Goal: Task Accomplishment & Management: Manage account settings

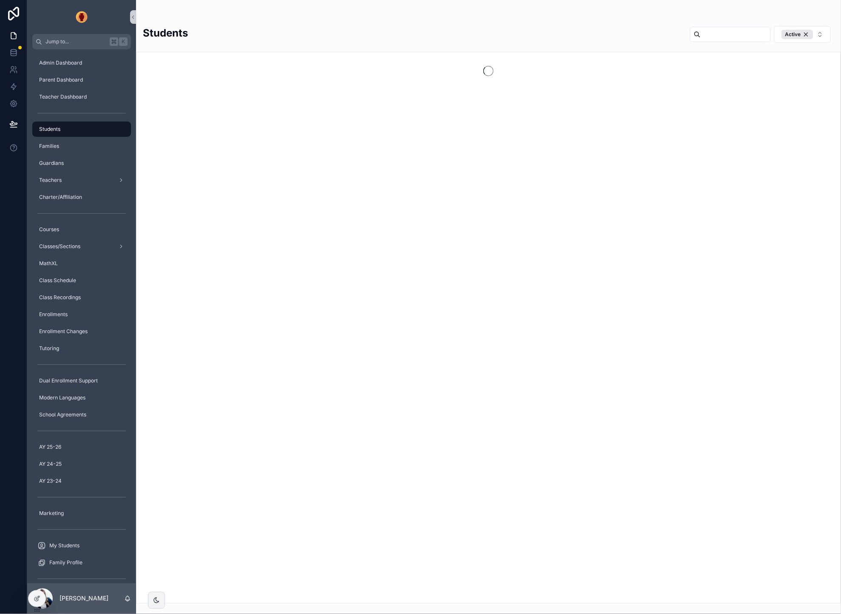
click at [724, 36] on input "scrollable content" at bounding box center [736, 34] width 70 height 12
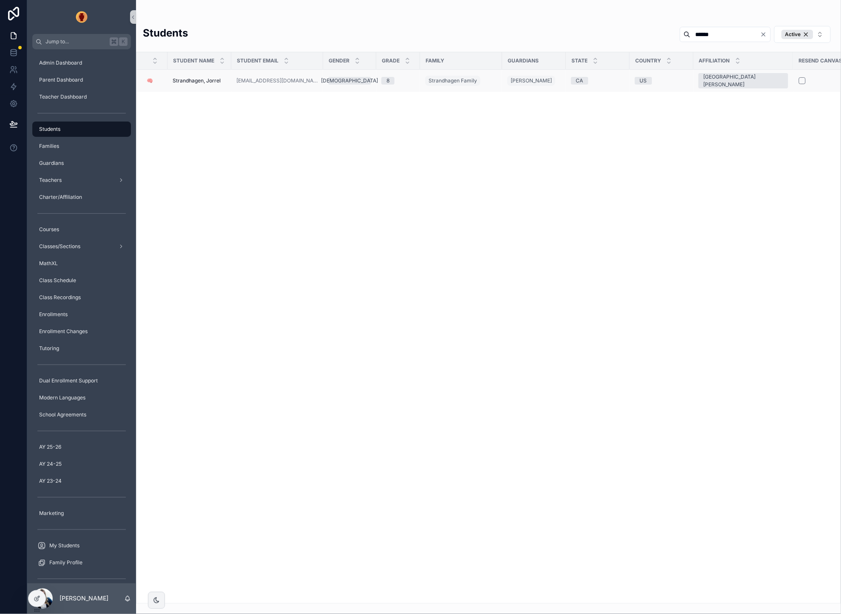
type input "******"
click at [196, 82] on span "Strandhagen, Jorrel" at bounding box center [197, 80] width 48 height 7
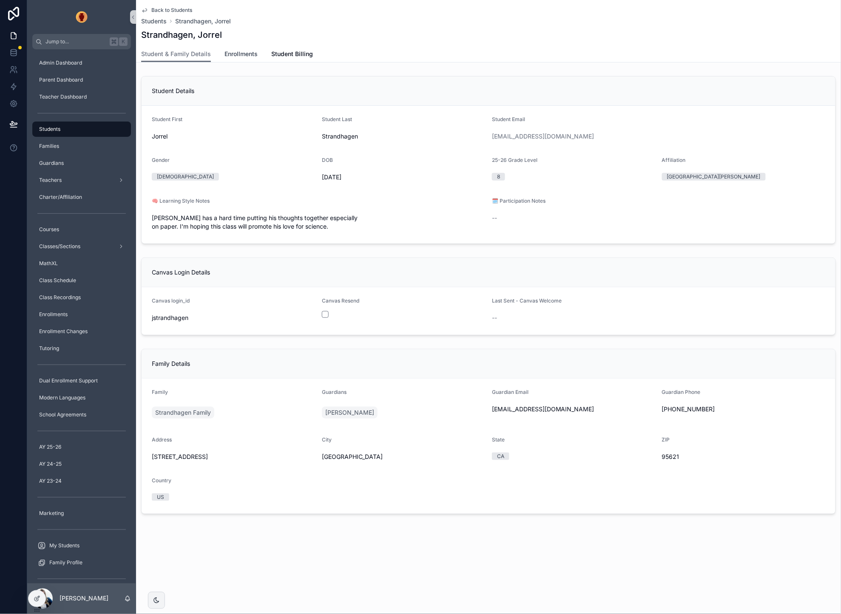
click at [242, 52] on span "Enrollments" at bounding box center [240, 54] width 33 height 9
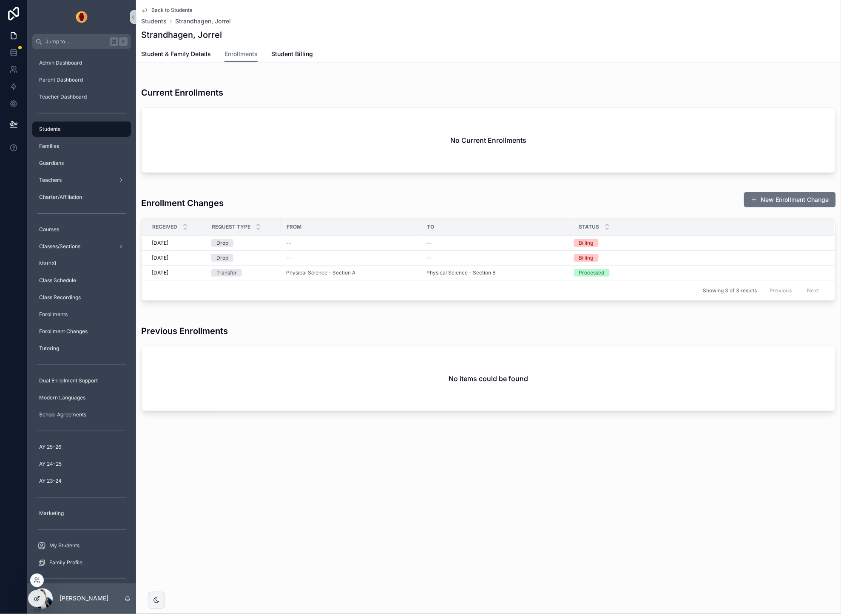
click at [34, 600] on icon at bounding box center [37, 599] width 7 height 7
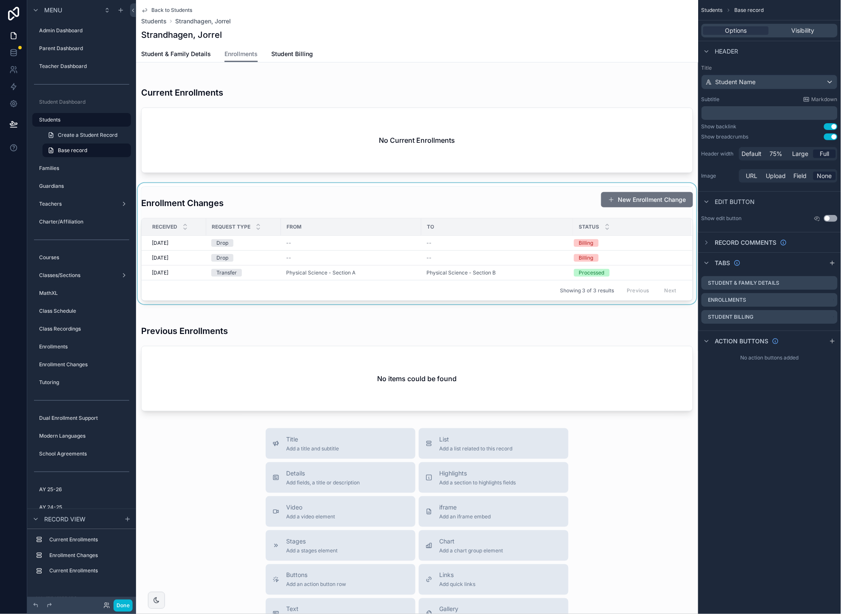
click at [332, 208] on div "scrollable content" at bounding box center [417, 243] width 562 height 121
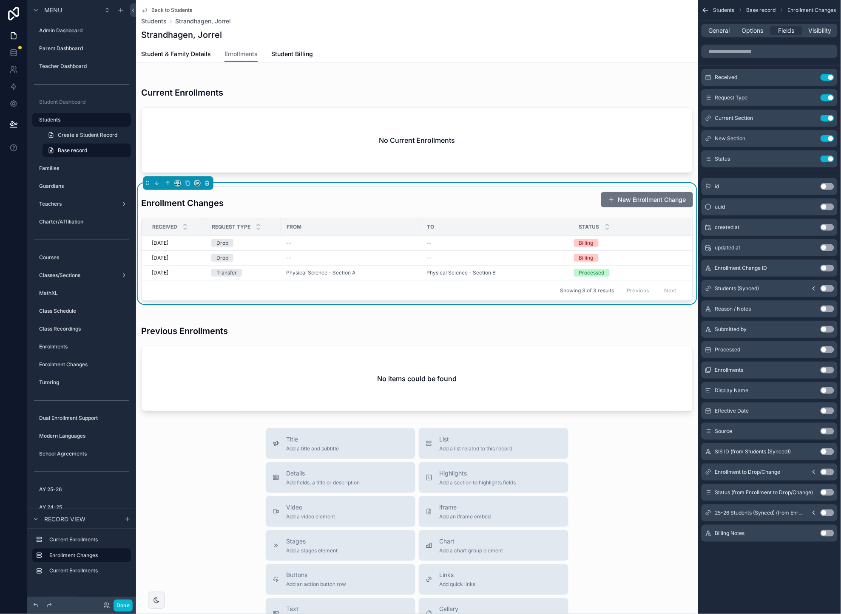
click at [829, 472] on button "Use setting" at bounding box center [828, 472] width 14 height 7
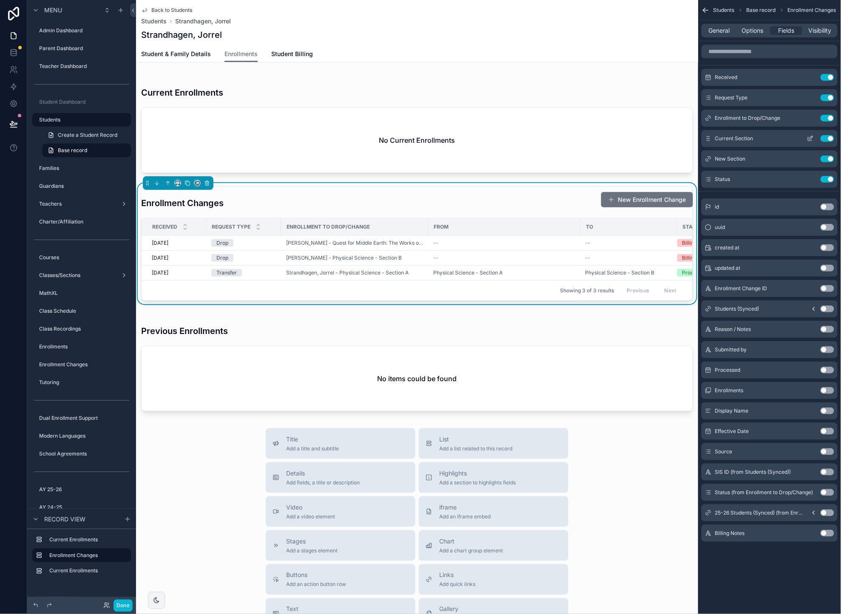
click at [826, 137] on button "Use setting" at bounding box center [828, 138] width 14 height 7
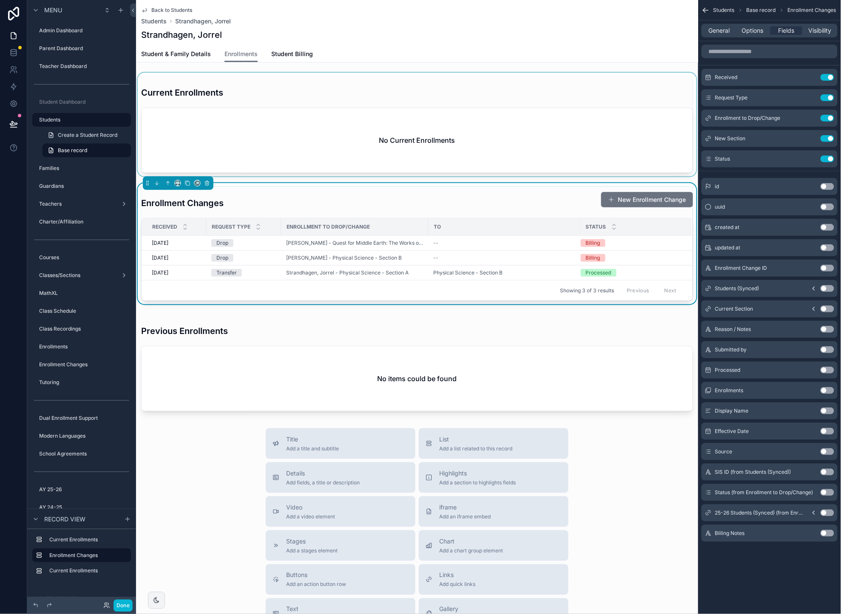
drag, startPoint x: 811, startPoint y: 138, endPoint x: 578, endPoint y: 139, distance: 233.0
click at [0, 0] on icon "scrollable content" at bounding box center [0, 0] width 0 height 0
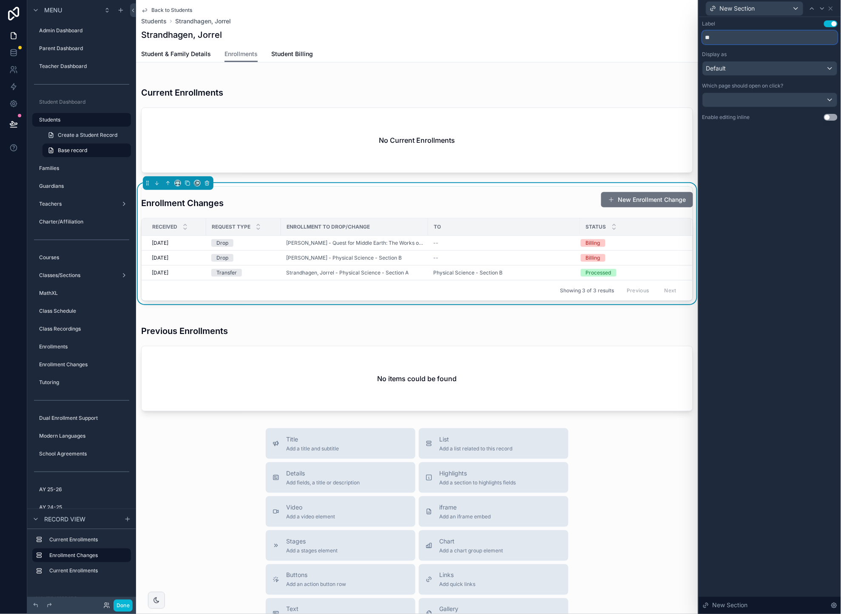
click at [727, 38] on input "**" at bounding box center [769, 38] width 135 height 14
type input "***"
click at [782, 162] on div "Label Use setting *** Display as Default Which page should open on click? Enabl…" at bounding box center [770, 315] width 142 height 597
click at [831, 8] on icon at bounding box center [830, 8] width 3 height 3
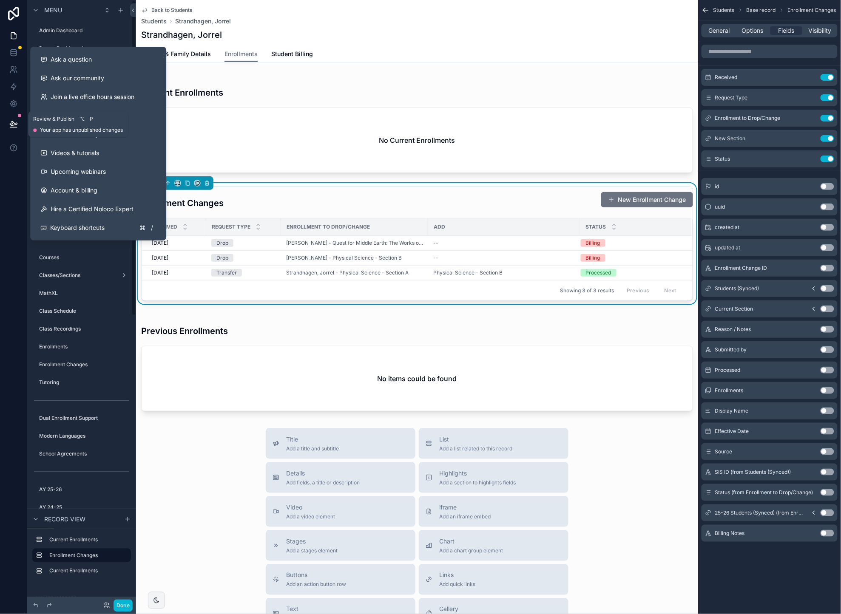
click at [11, 124] on icon at bounding box center [13, 124] width 9 height 9
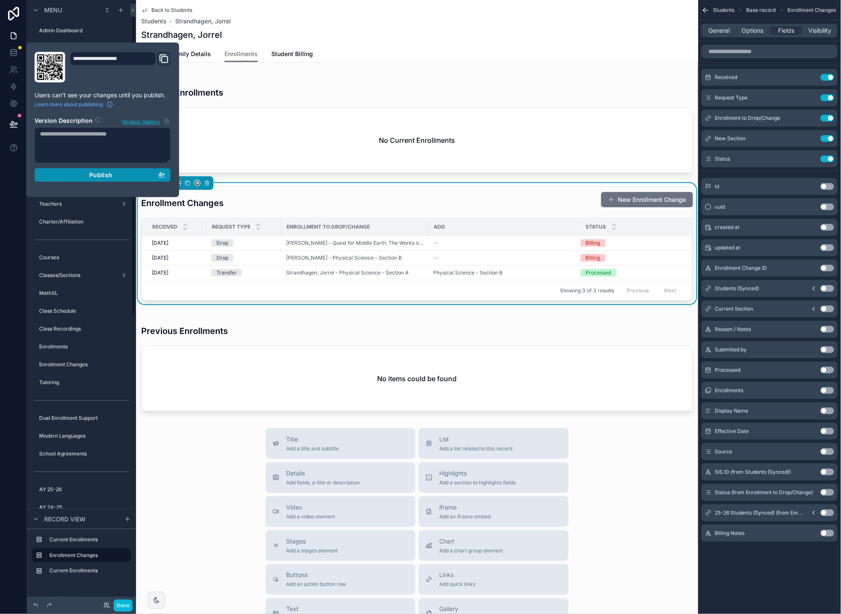
drag, startPoint x: 131, startPoint y: 173, endPoint x: 126, endPoint y: 173, distance: 4.3
click at [131, 173] on div "Publish" at bounding box center [102, 175] width 125 height 8
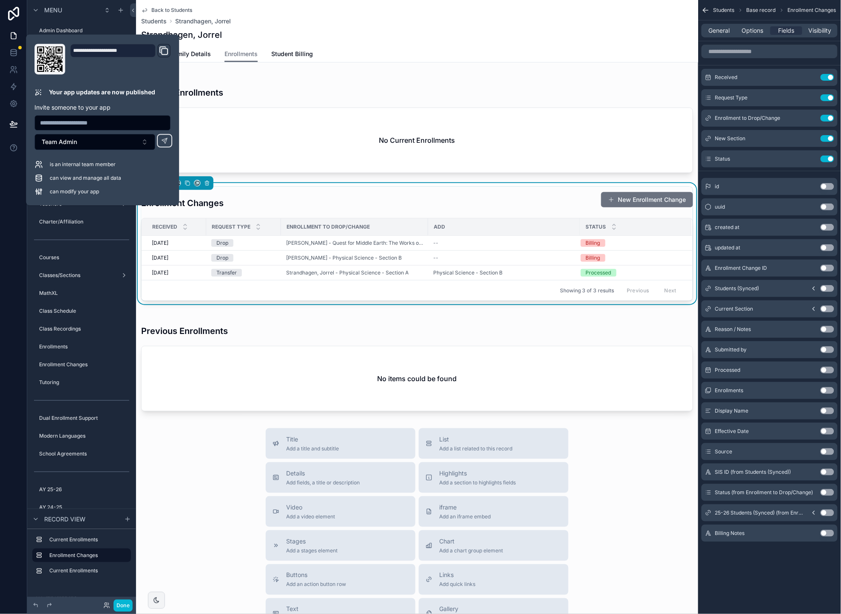
click at [190, 430] on div "Title Add a title and subtitle List Add a list related to this record Details A…" at bounding box center [417, 580] width 562 height 303
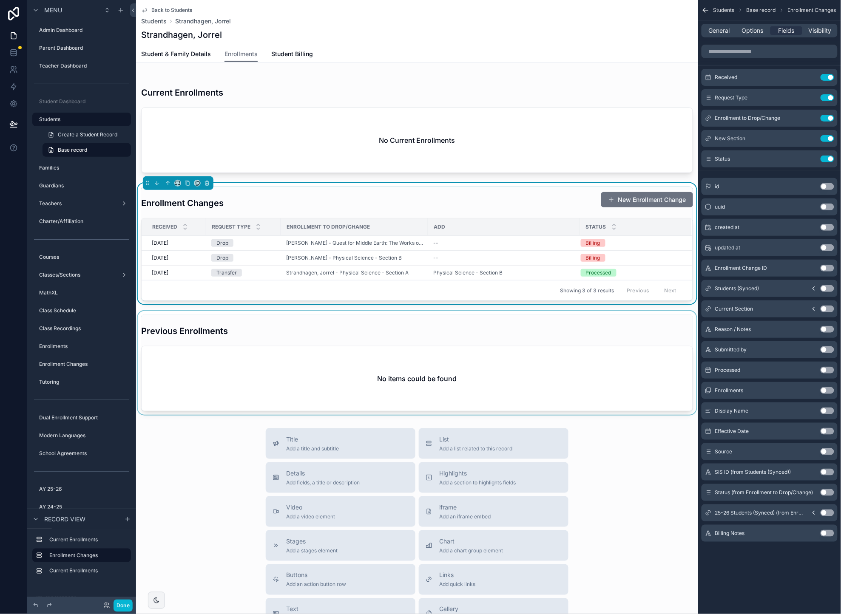
click at [293, 334] on div "scrollable content" at bounding box center [417, 363] width 562 height 104
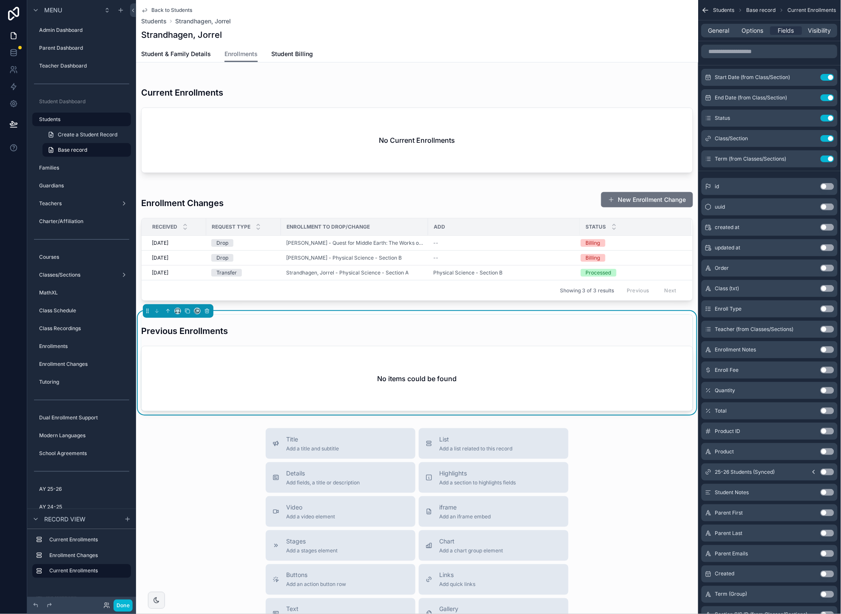
click at [659, 326] on div "Previous Enrollments" at bounding box center [417, 328] width 552 height 26
click at [814, 32] on span "Visibility" at bounding box center [820, 30] width 23 height 9
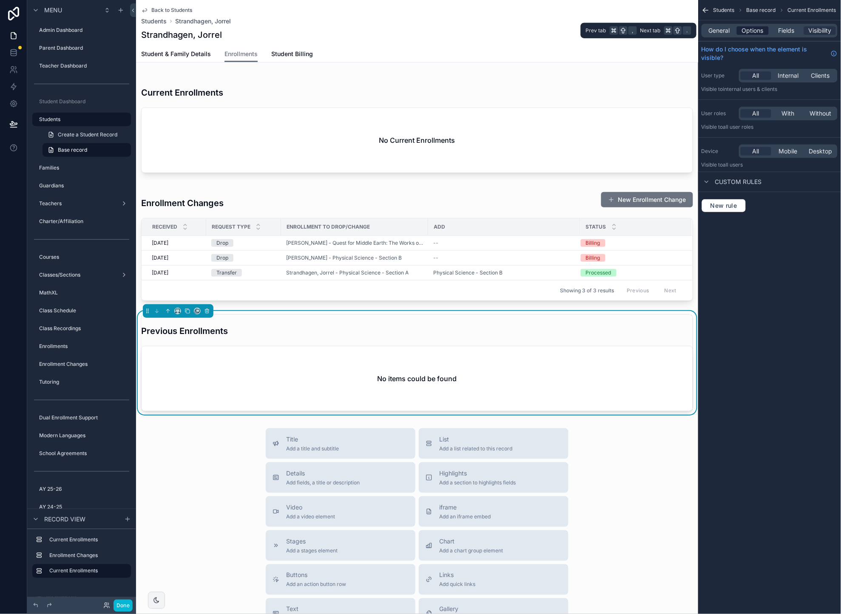
click at [756, 29] on span "Options" at bounding box center [753, 30] width 22 height 9
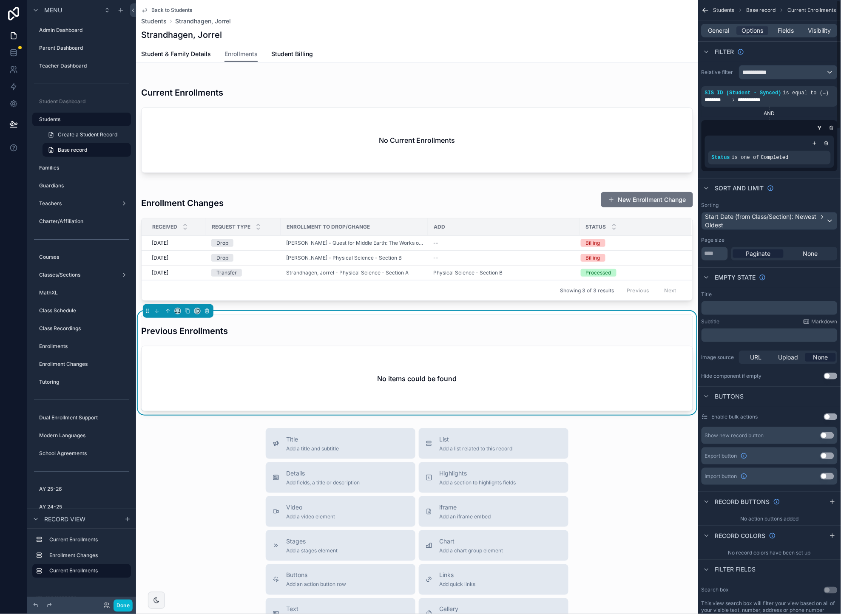
scroll to position [2, 0]
click at [832, 376] on button "Use setting" at bounding box center [831, 374] width 14 height 7
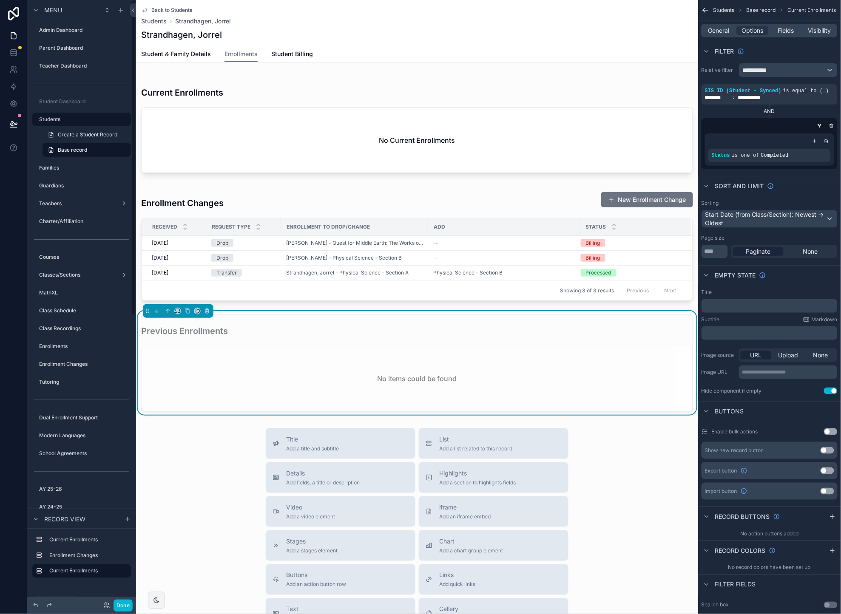
scroll to position [0, 0]
click at [122, 607] on button "Done" at bounding box center [123, 606] width 19 height 12
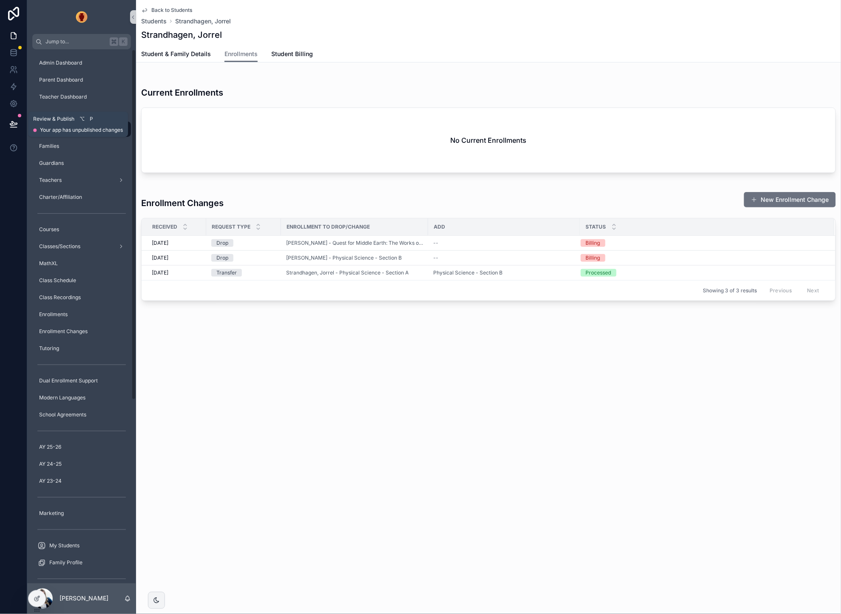
click at [11, 126] on icon at bounding box center [13, 124] width 9 height 9
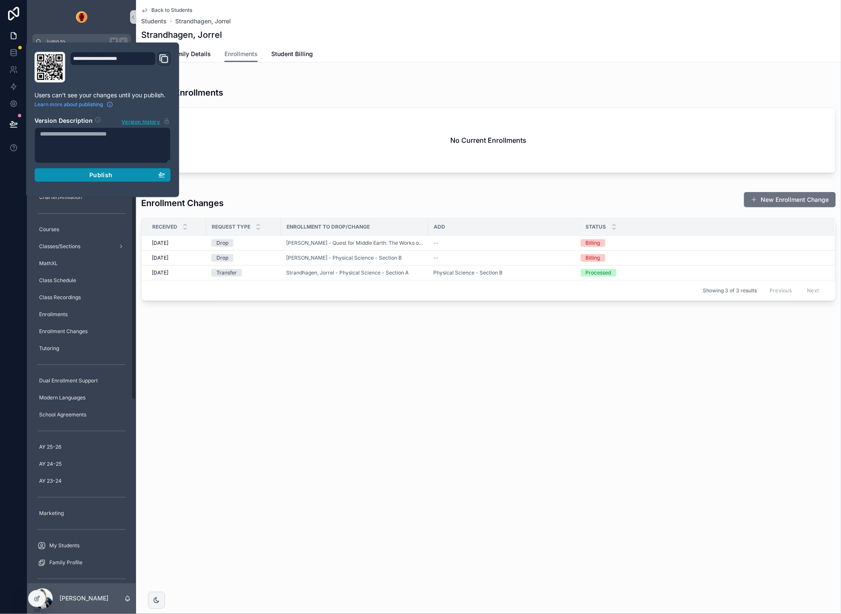
click at [148, 173] on div "Publish" at bounding box center [102, 175] width 125 height 8
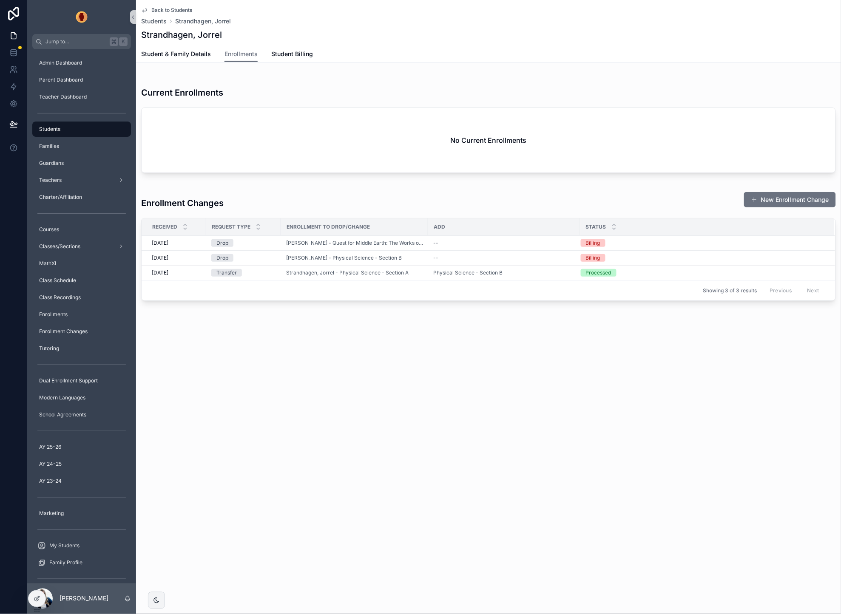
click at [355, 381] on div "Back to Students Students Strandhagen, [PERSON_NAME], Jorrel Enrollments Studen…" at bounding box center [488, 307] width 705 height 614
click at [155, 11] on span "Back to Students" at bounding box center [171, 10] width 41 height 7
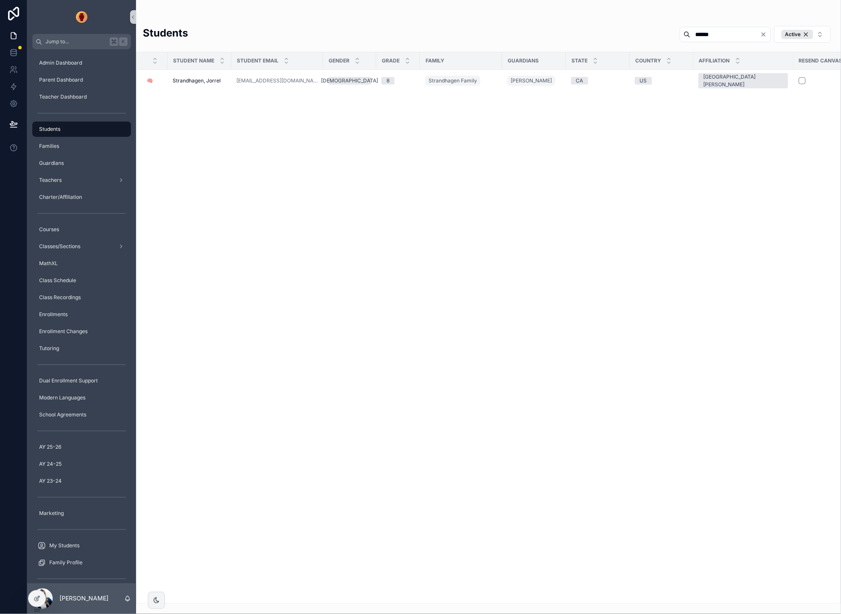
click at [720, 37] on input "******" at bounding box center [725, 34] width 70 height 12
type input "******"
click at [238, 91] on td "[EMAIL_ADDRESS][DOMAIN_NAME]" at bounding box center [284, 80] width 92 height 21
click at [209, 87] on td "[PERSON_NAME], [PERSON_NAME], [PERSON_NAME]" at bounding box center [203, 80] width 71 height 21
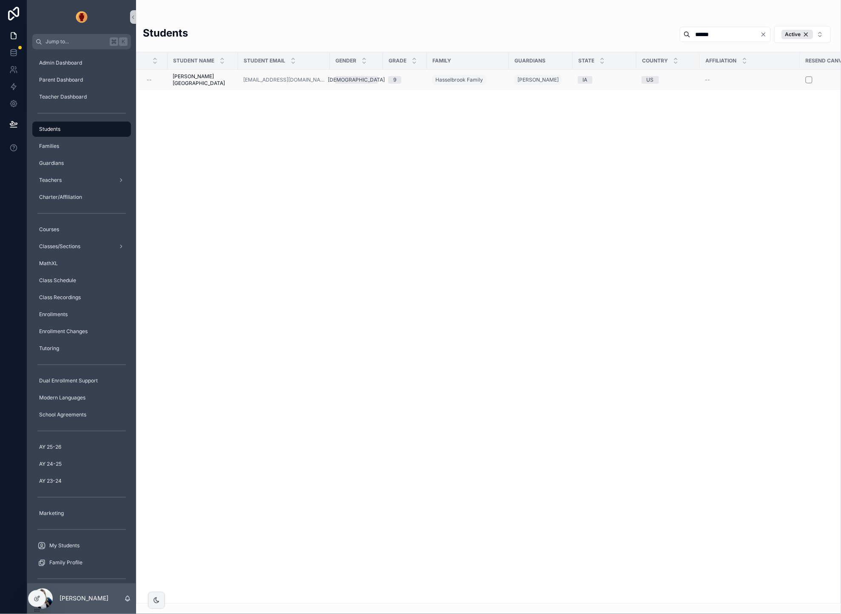
click at [445, 71] on td "Hasselbrook Family" at bounding box center [468, 80] width 82 height 21
click at [207, 84] on span "[PERSON_NAME][GEOGRAPHIC_DATA]" at bounding box center [203, 80] width 60 height 14
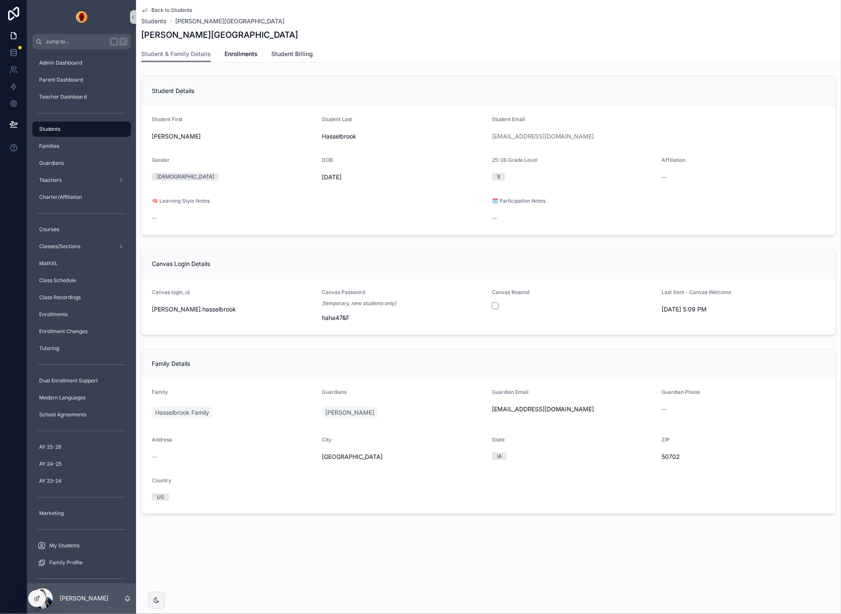
drag, startPoint x: 295, startPoint y: 53, endPoint x: 267, endPoint y: 52, distance: 27.6
click at [295, 53] on span "Student Billing" at bounding box center [292, 54] width 42 height 9
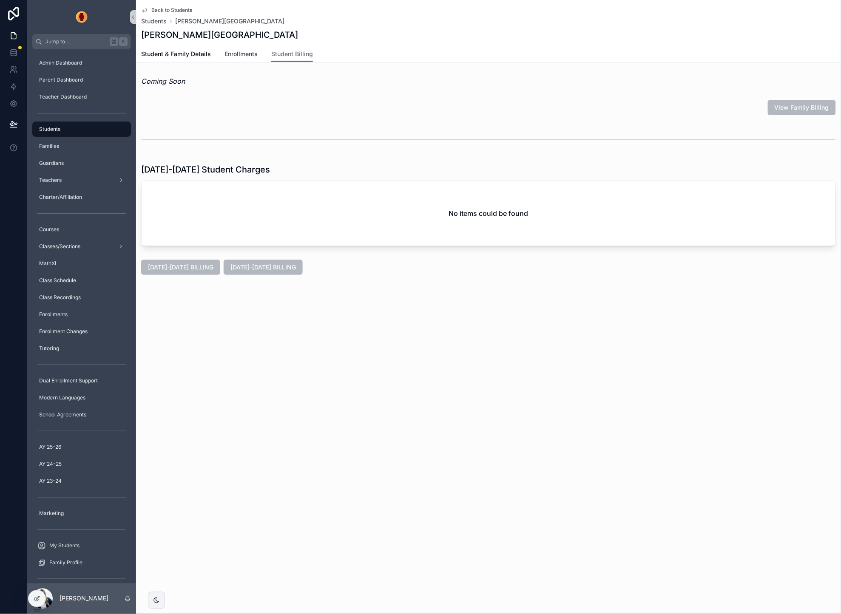
click at [233, 51] on span "Enrollments" at bounding box center [240, 54] width 33 height 9
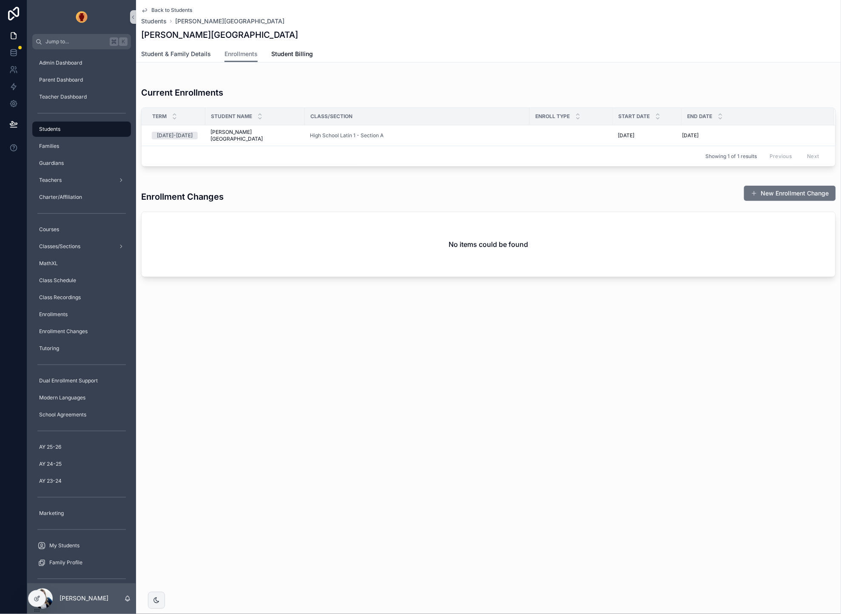
click at [176, 51] on span "Student & Family Details" at bounding box center [176, 54] width 70 height 9
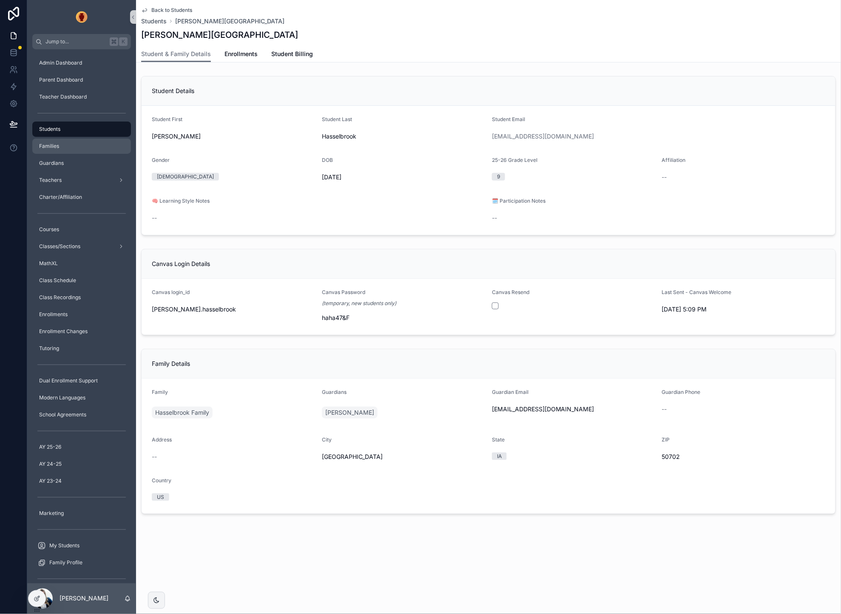
click at [58, 147] on span "Families" at bounding box center [49, 146] width 20 height 7
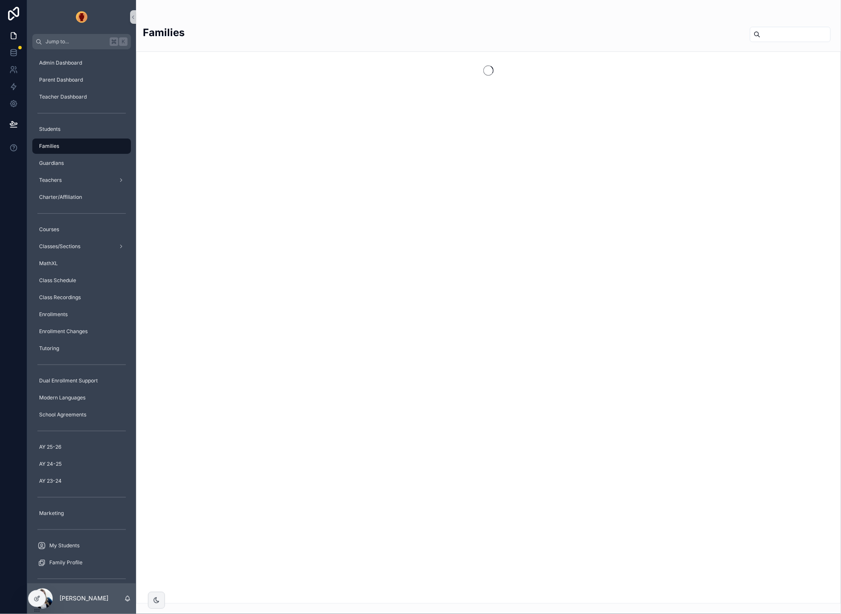
click at [769, 32] on input "scrollable content" at bounding box center [796, 34] width 70 height 12
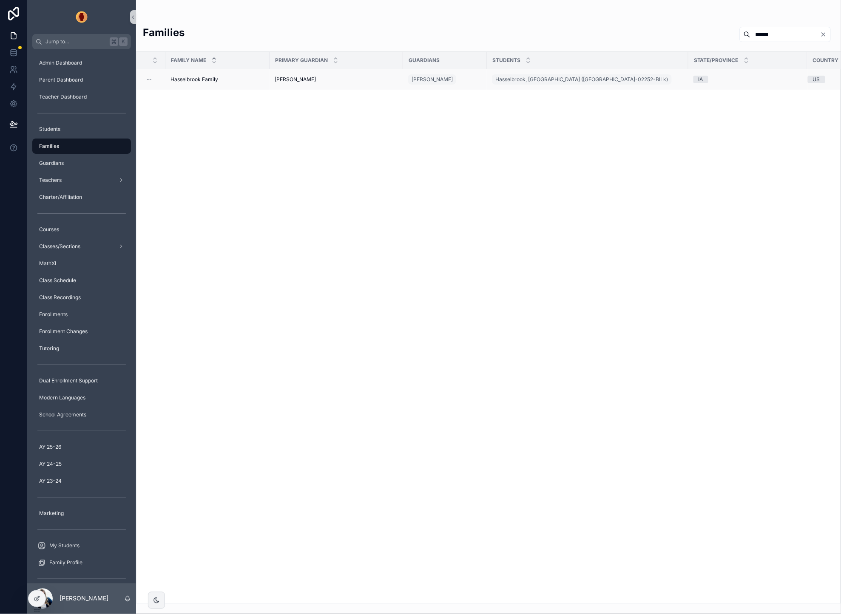
type input "******"
click at [224, 78] on div "Hasselbrook Family Hasselbrook Family" at bounding box center [217, 79] width 94 height 7
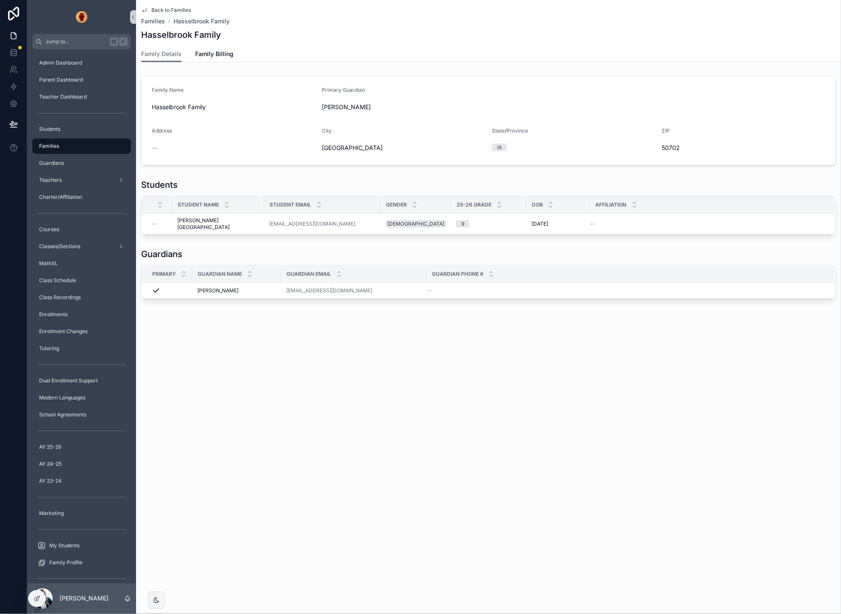
click at [447, 335] on div "Back to Families Families Hasselbrook Family Hasselbrook Family Family Details …" at bounding box center [488, 178] width 705 height 357
click at [34, 596] on icon at bounding box center [37, 599] width 7 height 7
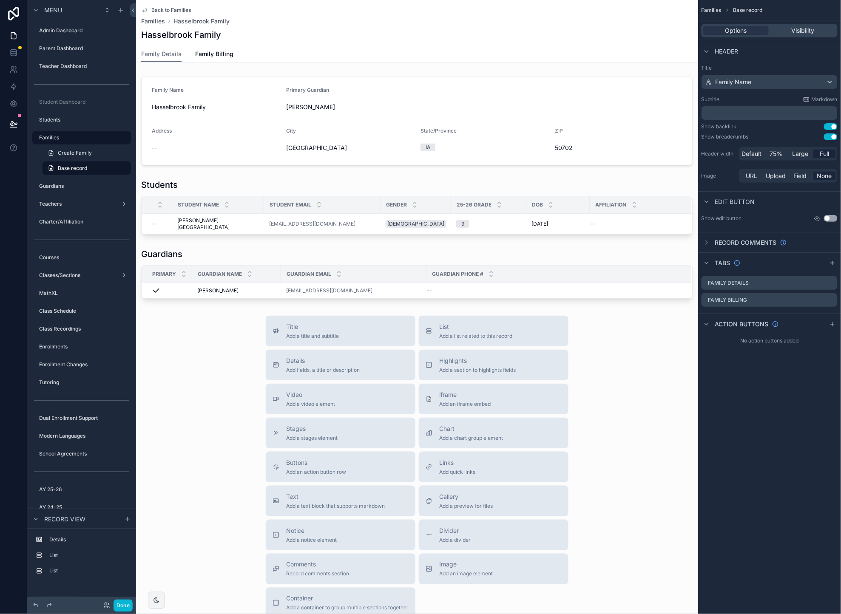
click at [611, 386] on div "Title Add a title and subtitle List Add a list related to this record Details A…" at bounding box center [417, 467] width 562 height 303
click at [204, 425] on div "Title Add a title and subtitle List Add a list related to this record Details A…" at bounding box center [417, 467] width 562 height 303
click at [217, 358] on div "Title Add a title and subtitle List Add a list related to this record Details A…" at bounding box center [417, 467] width 562 height 303
click at [493, 324] on span "List" at bounding box center [475, 327] width 73 height 9
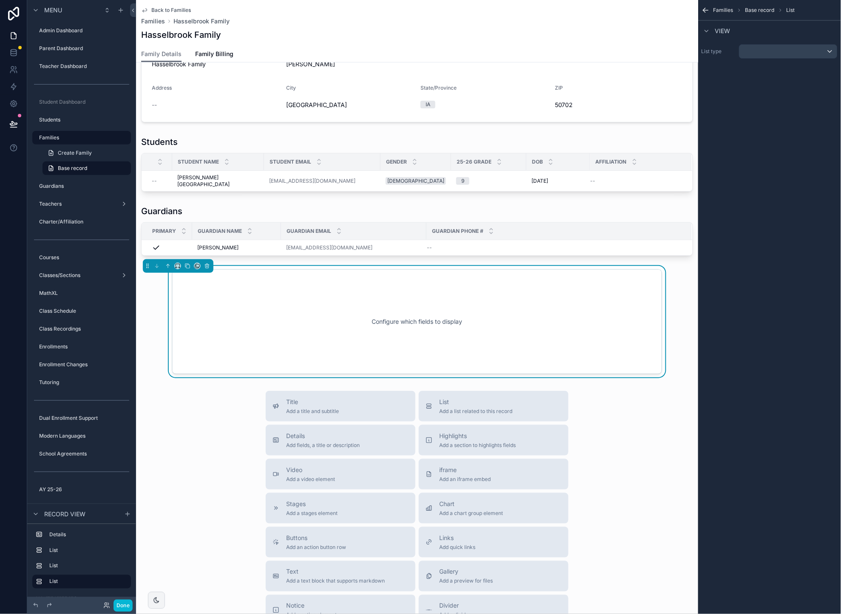
scroll to position [52, 0]
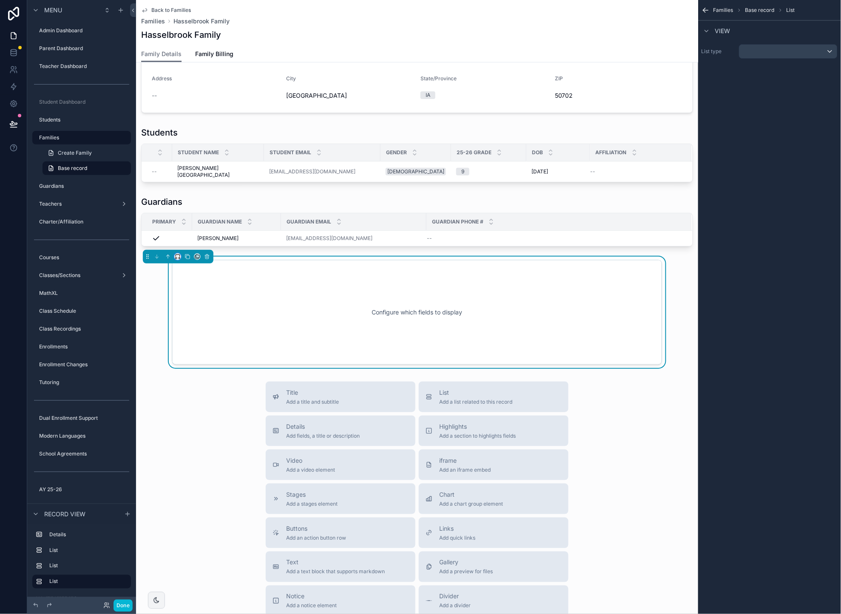
click at [177, 254] on button "scrollable content" at bounding box center [177, 256] width 7 height 7
click at [197, 360] on span "Full width" at bounding box center [195, 364] width 26 height 10
click at [756, 52] on div "scrollable content" at bounding box center [788, 52] width 98 height 14
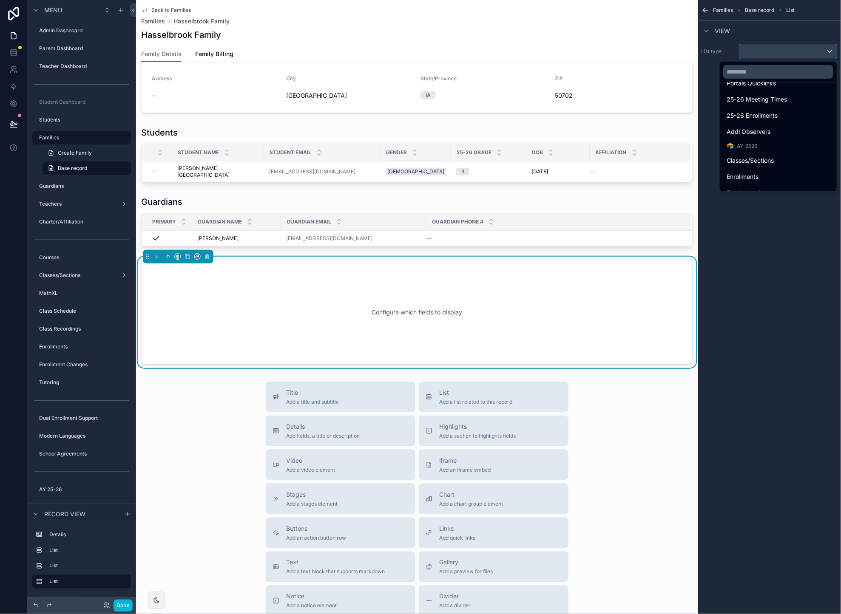
scroll to position [302, 0]
click at [768, 122] on div "Addl Observers" at bounding box center [778, 127] width 114 height 15
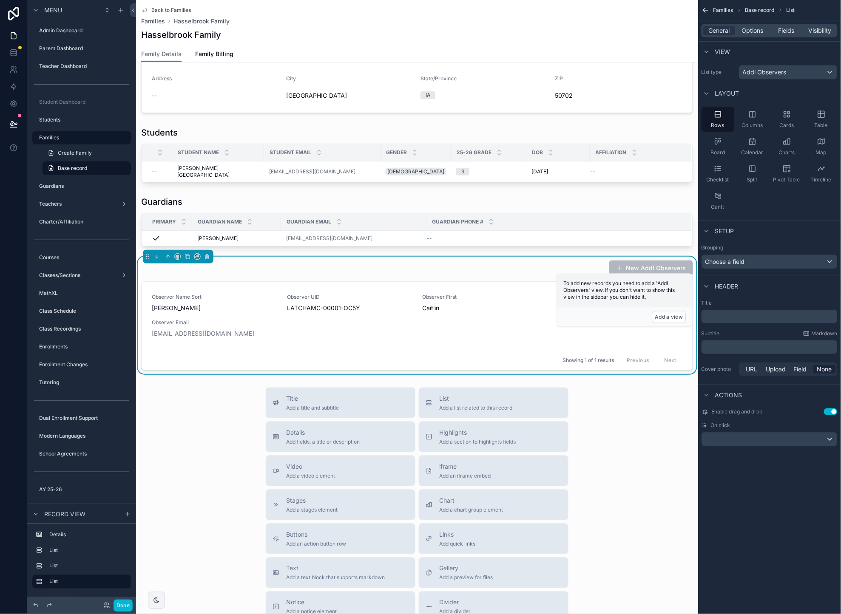
drag, startPoint x: 830, startPoint y: 415, endPoint x: 786, endPoint y: 94, distance: 324.0
click at [830, 415] on button "Use setting" at bounding box center [831, 412] width 14 height 7
click at [754, 31] on span "Options" at bounding box center [753, 30] width 22 height 9
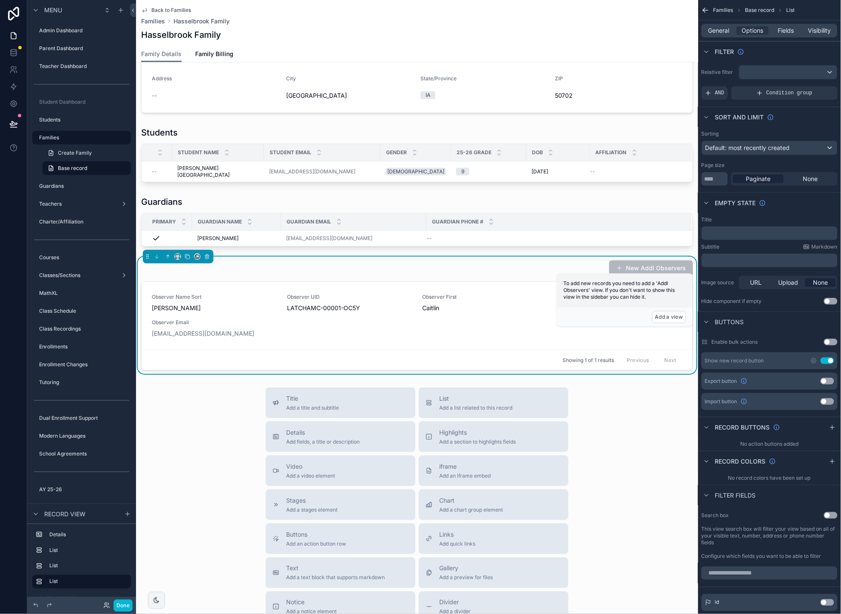
click at [829, 361] on button "Use setting" at bounding box center [828, 361] width 14 height 7
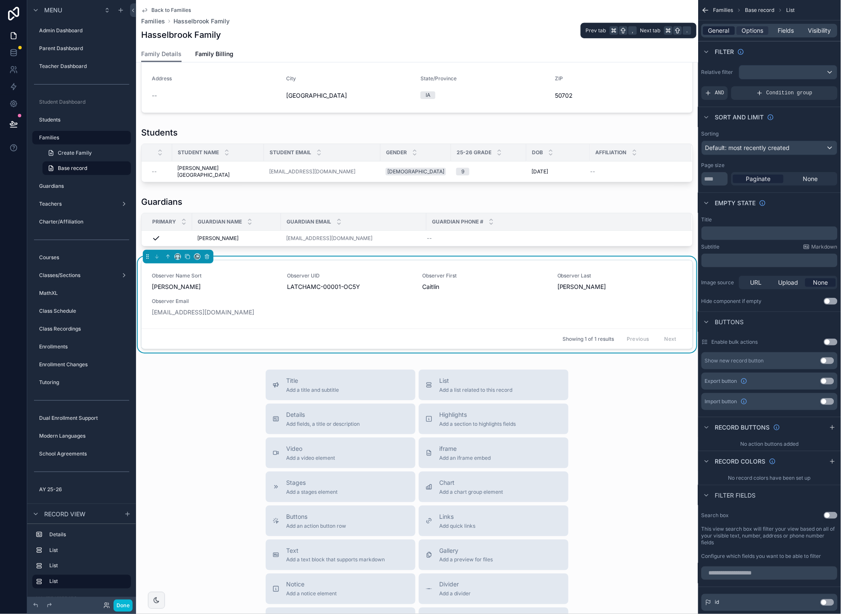
click at [726, 32] on span "General" at bounding box center [719, 30] width 21 height 9
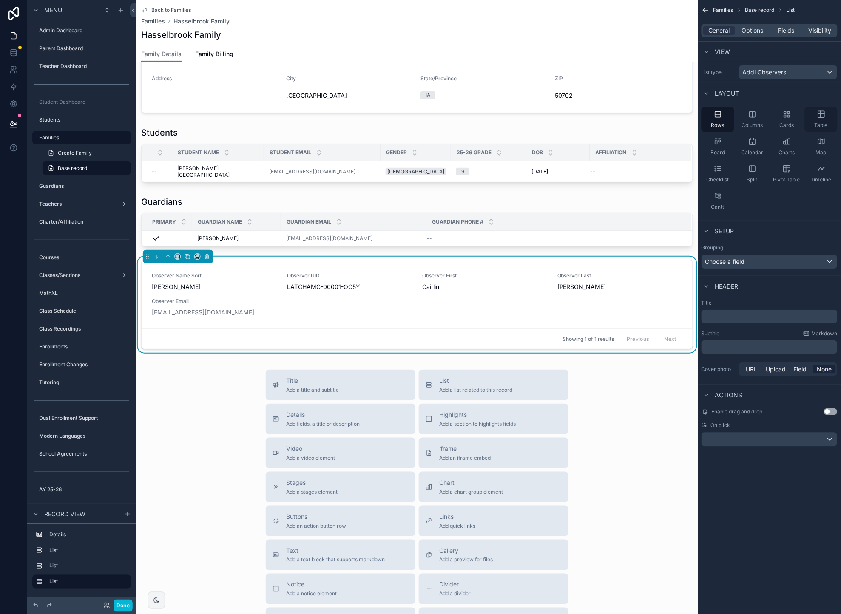
click at [818, 115] on icon "scrollable content" at bounding box center [821, 114] width 6 height 6
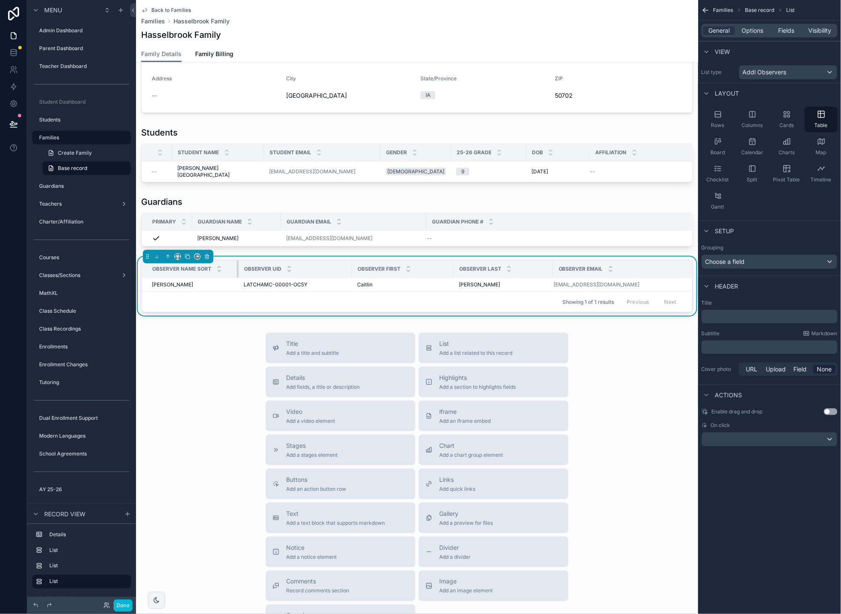
drag, startPoint x: 275, startPoint y: 262, endPoint x: 239, endPoint y: 264, distance: 36.2
click at [237, 264] on div "scrollable content" at bounding box center [238, 269] width 3 height 17
click at [788, 32] on span "Fields" at bounding box center [786, 30] width 16 height 9
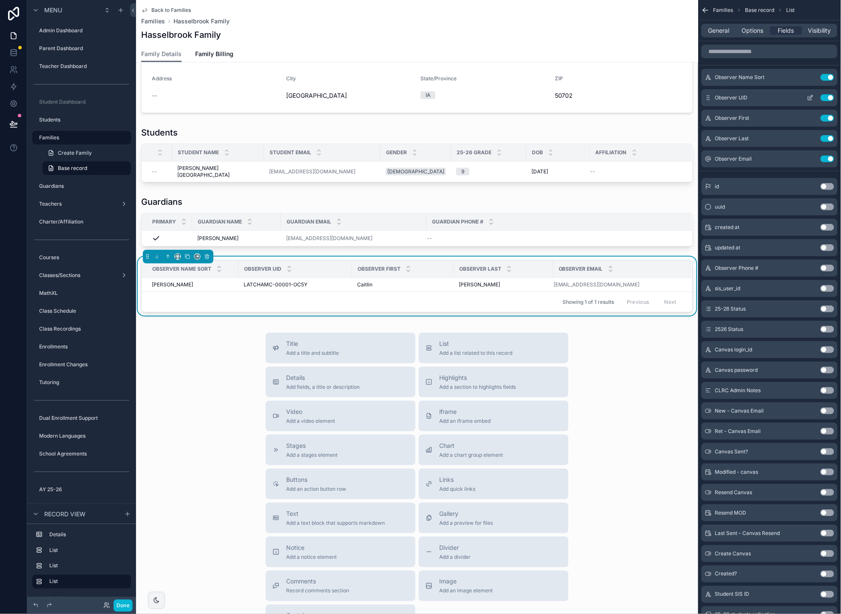
click at [826, 96] on button "Use setting" at bounding box center [828, 97] width 14 height 7
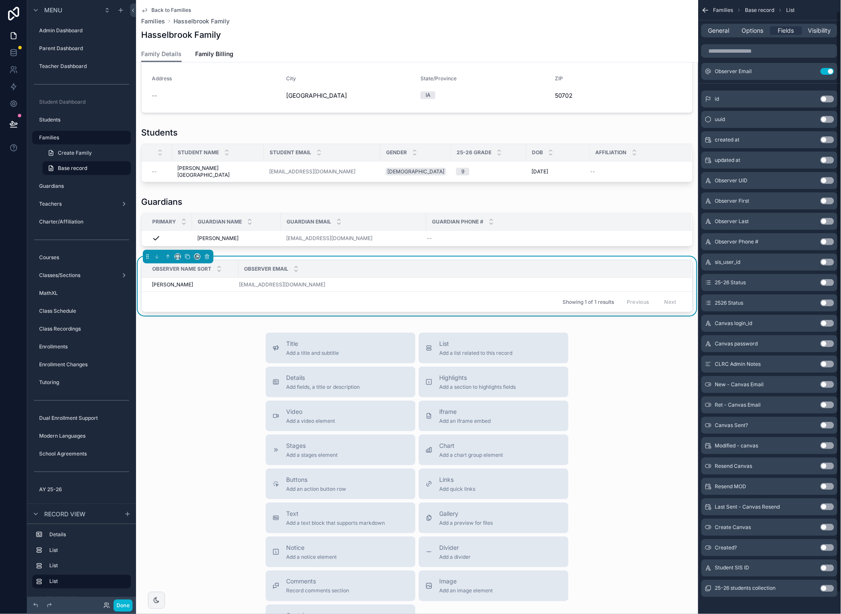
scroll to position [33, 0]
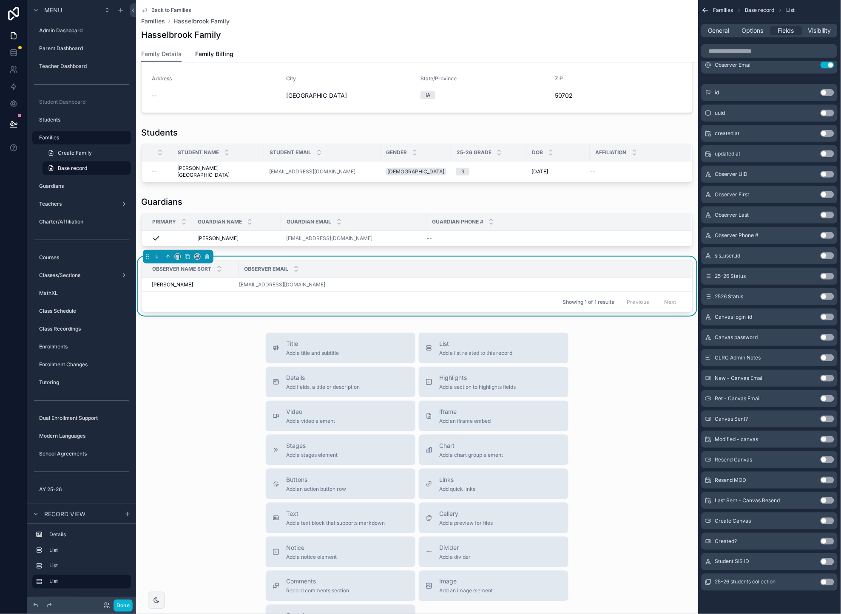
click at [828, 582] on button "Use setting" at bounding box center [828, 582] width 14 height 7
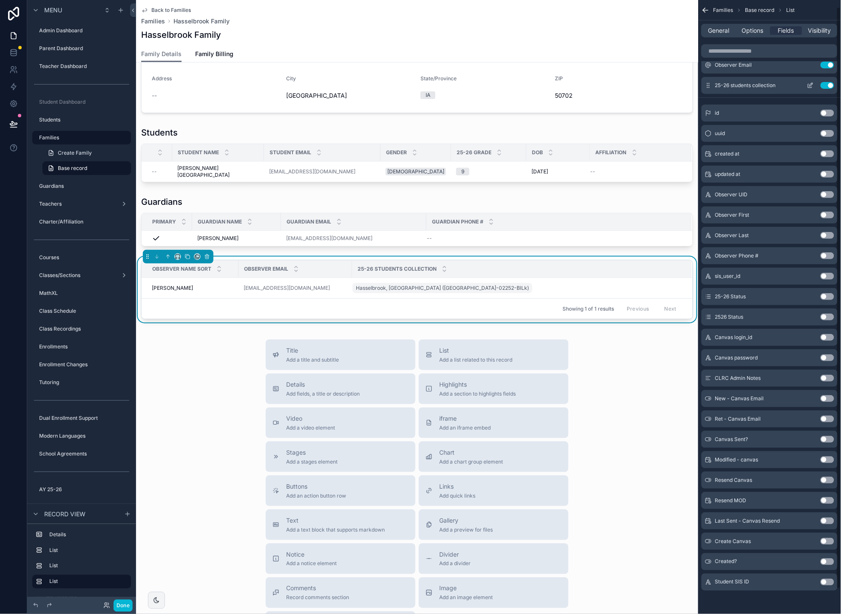
scroll to position [0, 0]
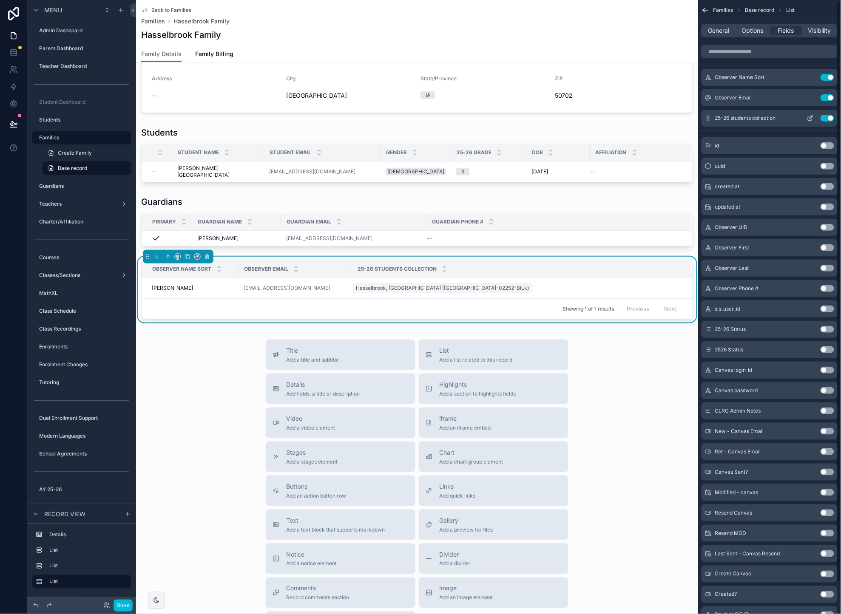
click at [827, 118] on button "Use setting" at bounding box center [828, 118] width 14 height 7
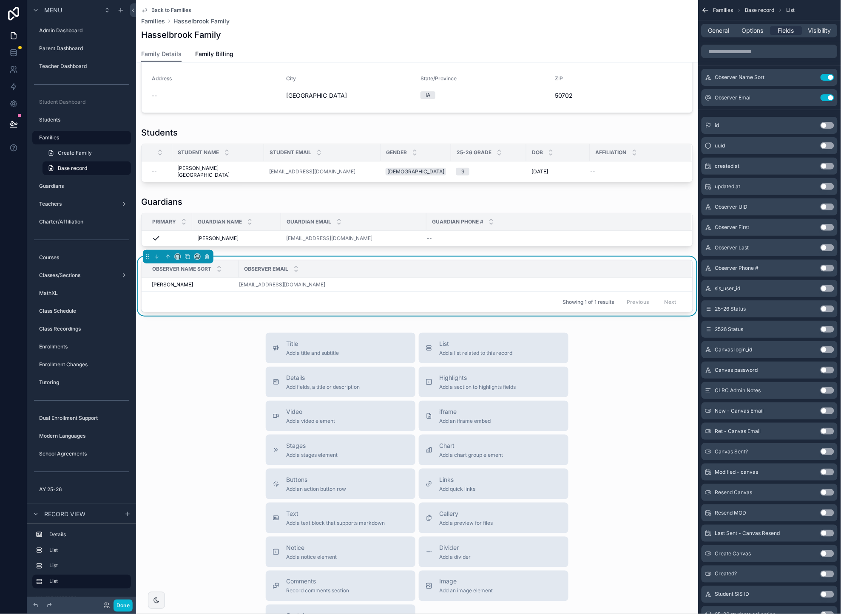
scroll to position [33, 0]
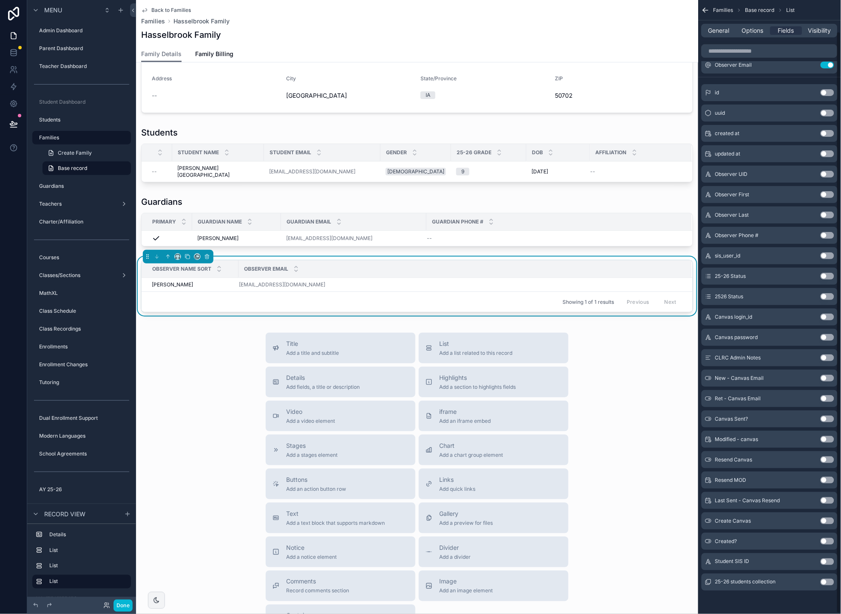
click at [828, 581] on button "Use setting" at bounding box center [828, 582] width 14 height 7
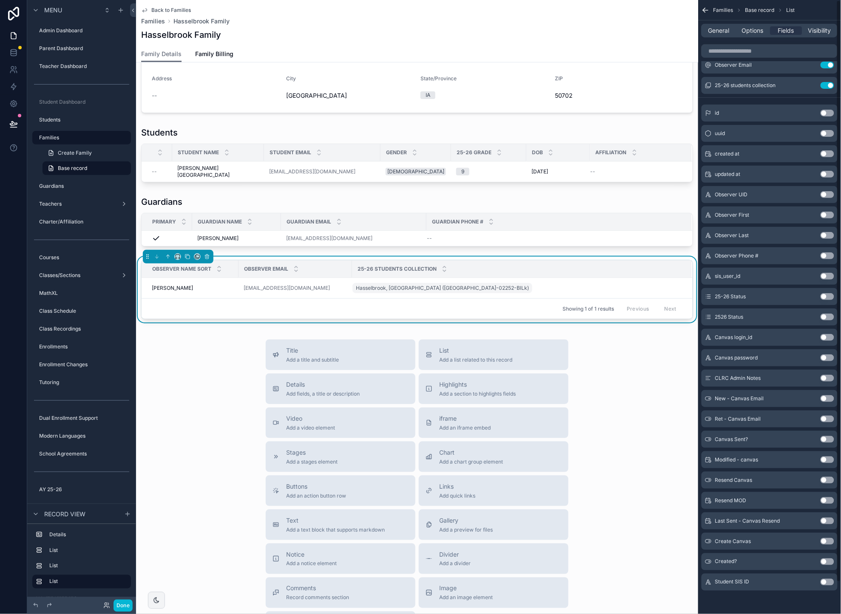
scroll to position [0, 0]
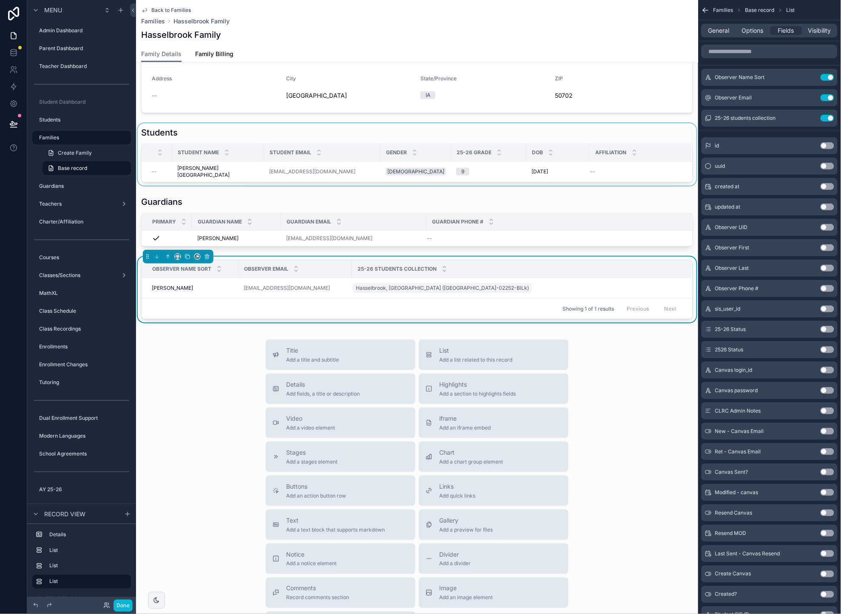
drag, startPoint x: 809, startPoint y: 117, endPoint x: 694, endPoint y: 149, distance: 118.8
click at [0, 0] on icon "scrollable content" at bounding box center [0, 0] width 0 height 0
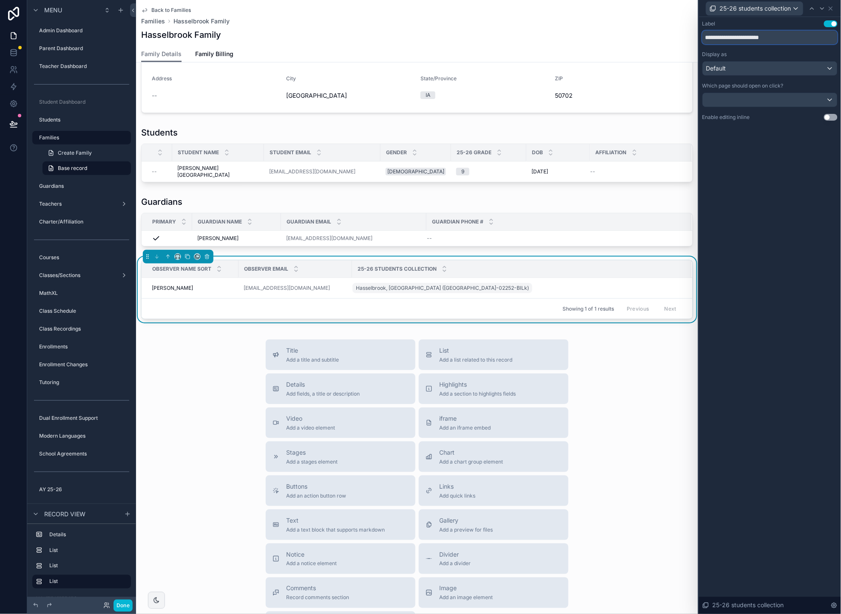
click at [744, 37] on input "**********" at bounding box center [769, 38] width 135 height 14
click at [743, 37] on input "**********" at bounding box center [769, 38] width 135 height 14
type input "*********"
click at [751, 185] on div "Label Use setting ********* Display as Default Which page should open on click?…" at bounding box center [770, 315] width 142 height 597
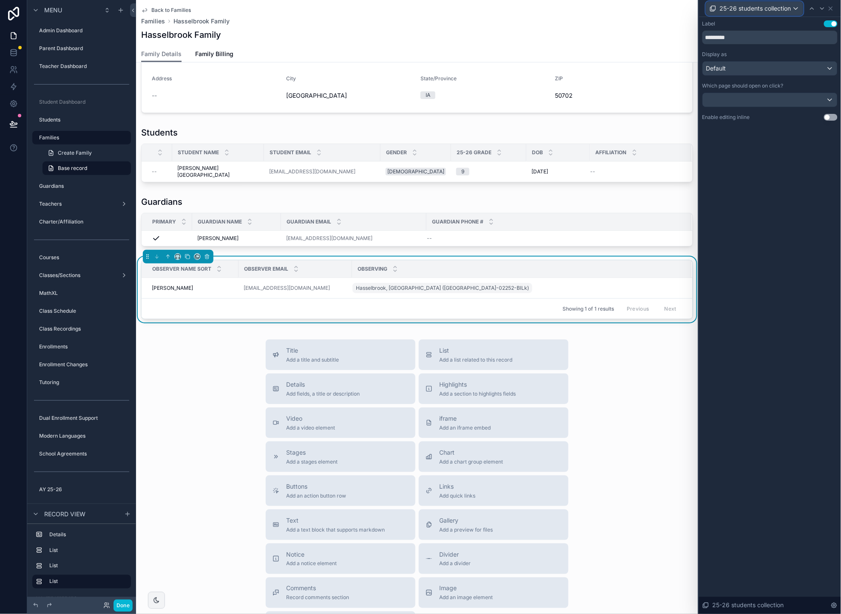
click at [795, 9] on div "25-26 students collection" at bounding box center [754, 9] width 97 height 14
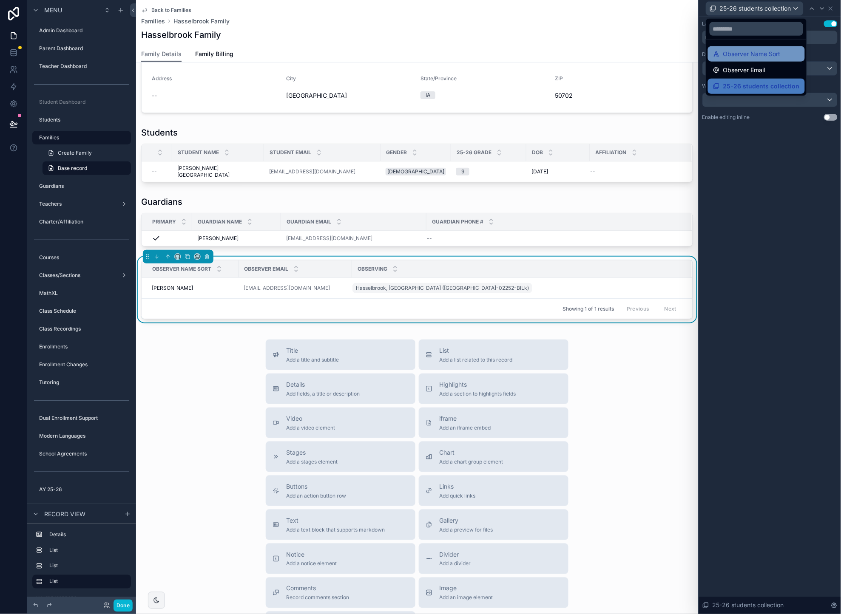
click at [749, 51] on span "Observer Name Sort" at bounding box center [751, 54] width 57 height 10
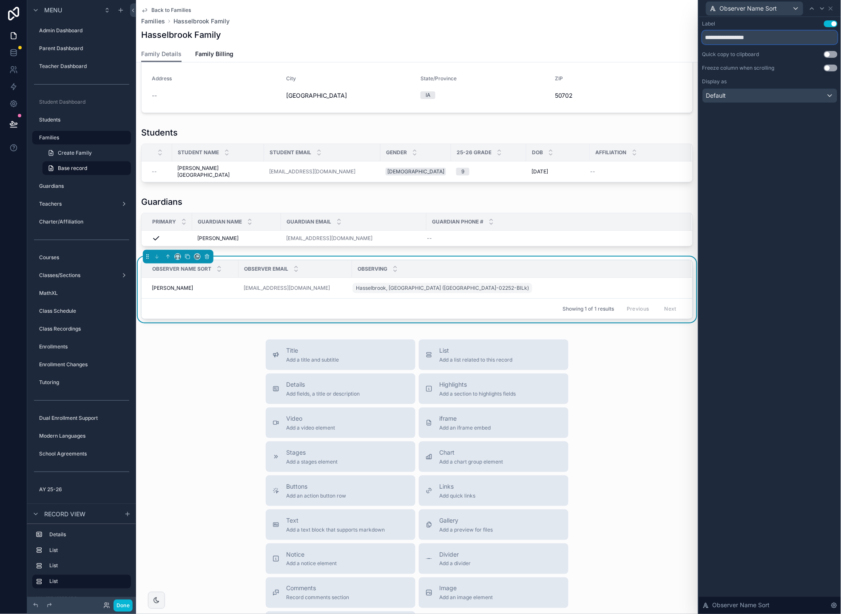
click at [761, 39] on input "**********" at bounding box center [769, 38] width 135 height 14
type input "**********"
click at [796, 173] on div "**********" at bounding box center [770, 315] width 142 height 597
click at [190, 355] on div "Title Add a title and subtitle List Add a list related to this record Details A…" at bounding box center [417, 491] width 562 height 303
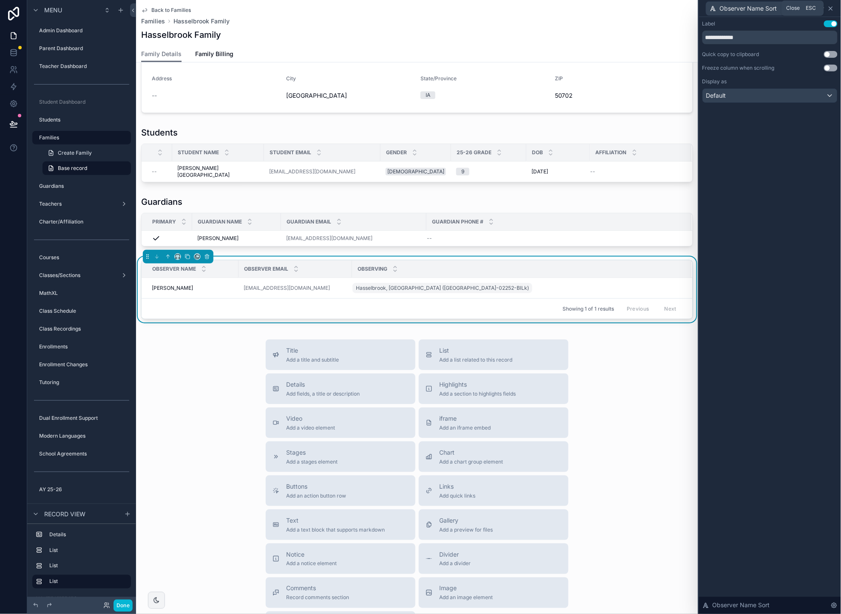
click at [831, 6] on icon at bounding box center [830, 8] width 7 height 7
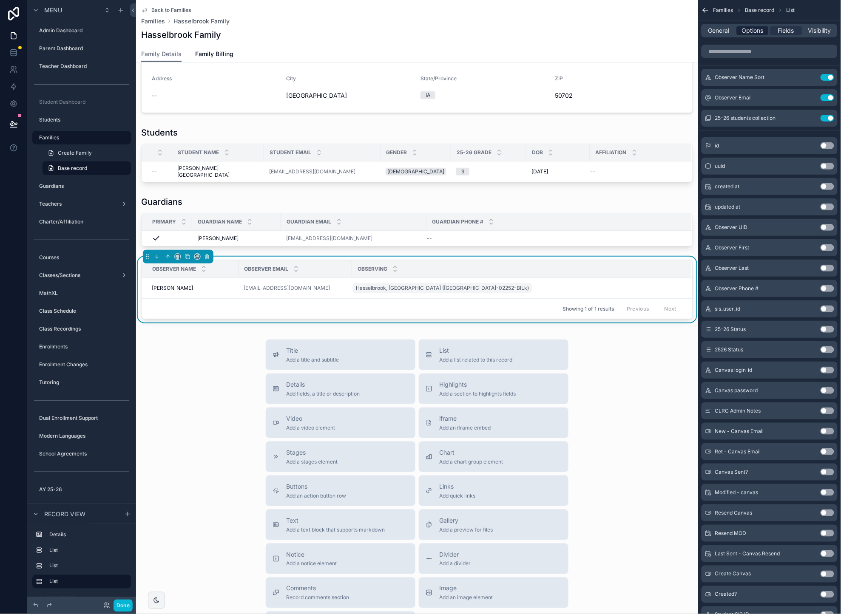
click at [750, 33] on span "Options" at bounding box center [753, 30] width 22 height 9
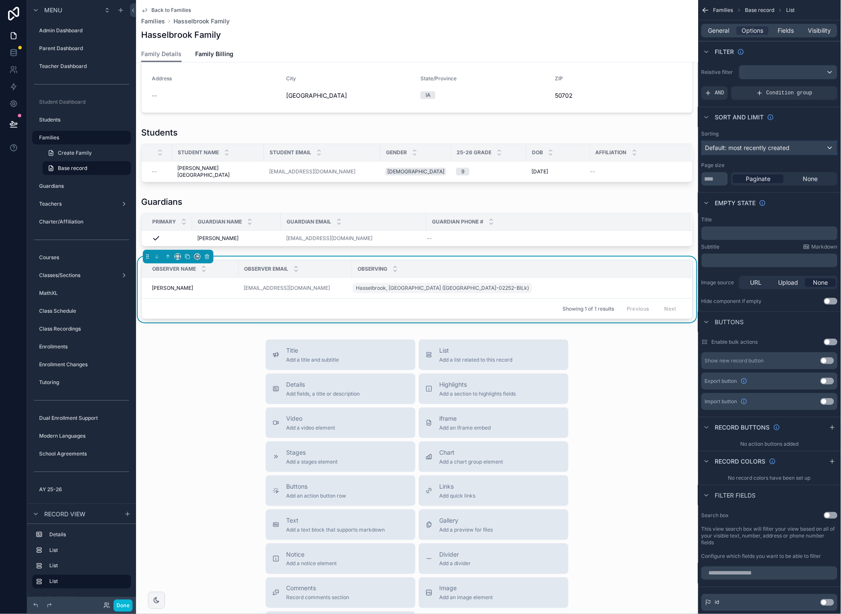
click at [746, 150] on span "Default: most recently created" at bounding box center [747, 147] width 85 height 7
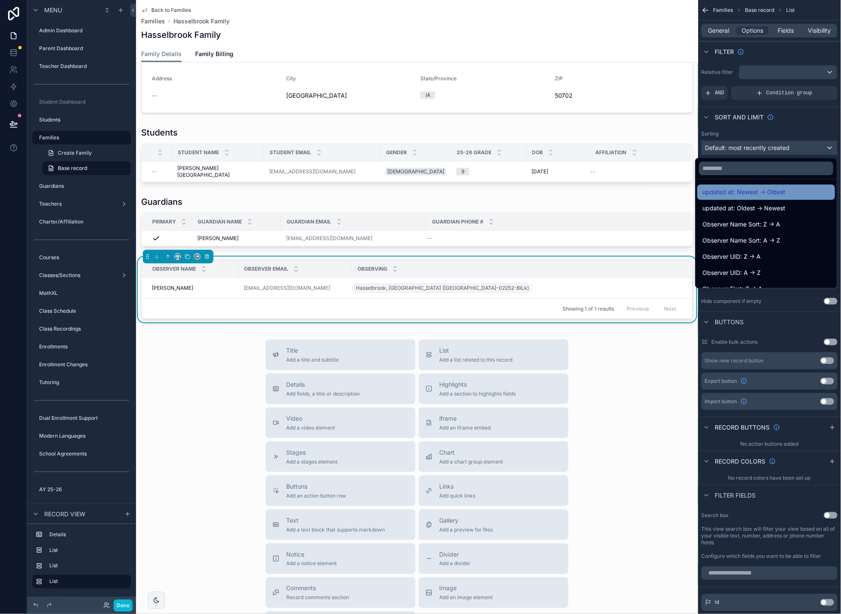
scroll to position [64, 0]
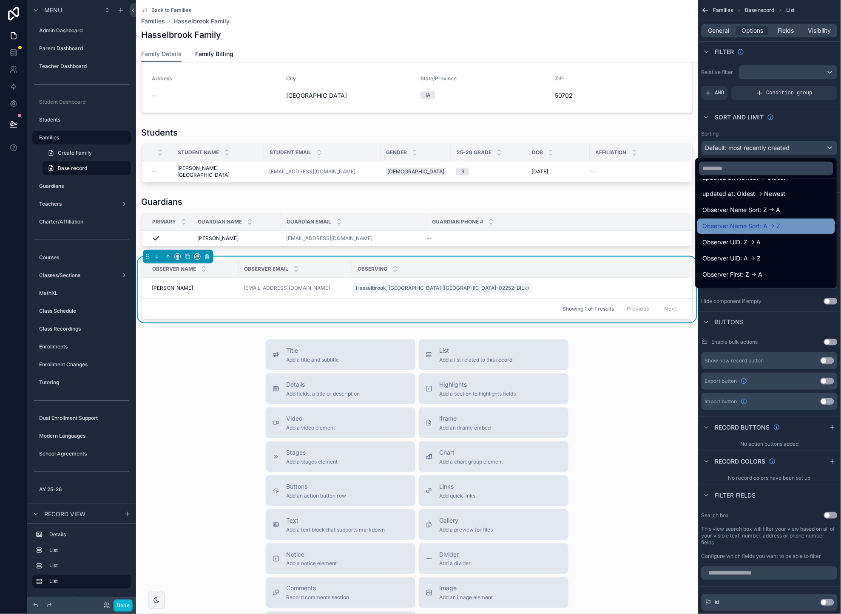
click at [745, 228] on span "Observer Name Sort: A -> Z" at bounding box center [741, 227] width 78 height 10
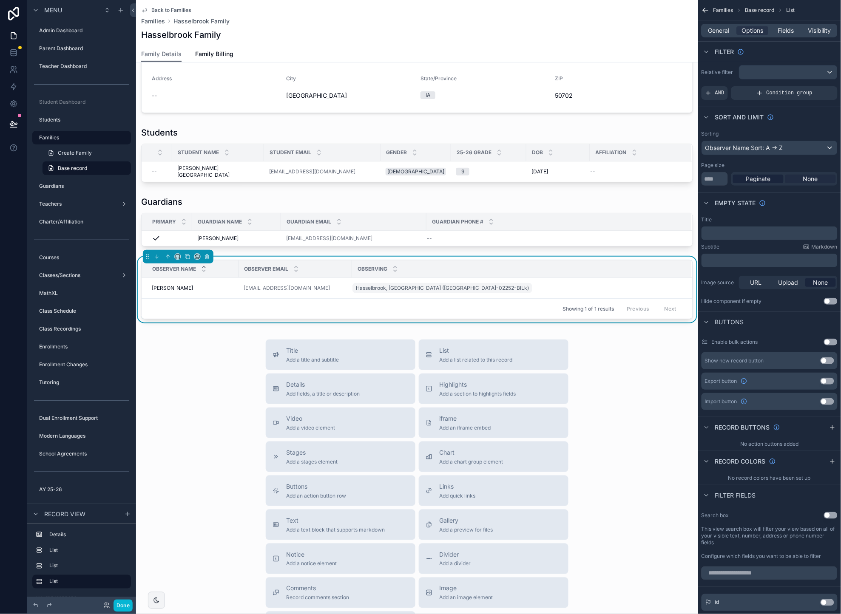
click at [807, 180] on span "None" at bounding box center [810, 179] width 15 height 9
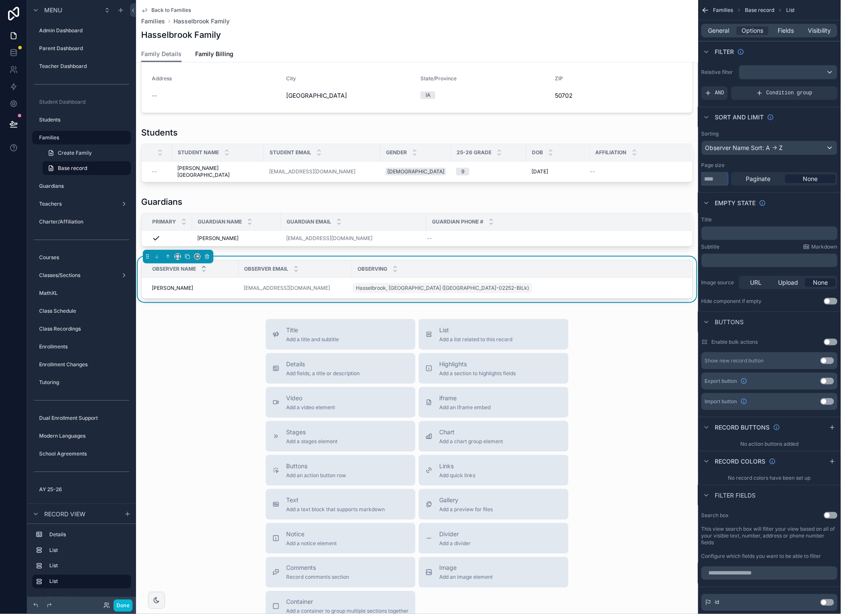
click at [718, 181] on input "**" at bounding box center [715, 179] width 26 height 14
type input "**"
drag, startPoint x: 216, startPoint y: 337, endPoint x: 212, endPoint y: 344, distance: 7.8
click at [216, 337] on div "Title Add a title and subtitle List Add a list related to this record Details A…" at bounding box center [417, 470] width 562 height 303
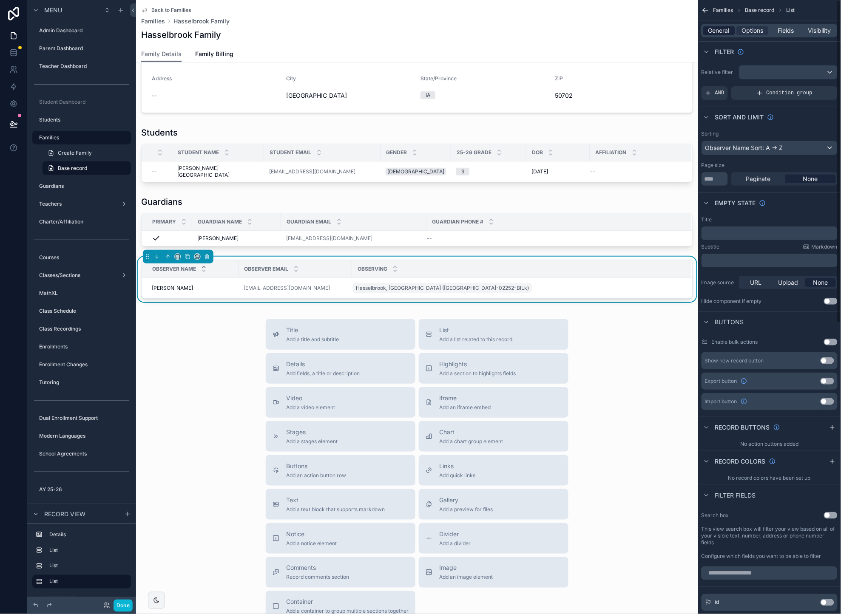
click at [711, 28] on span "General" at bounding box center [719, 30] width 21 height 9
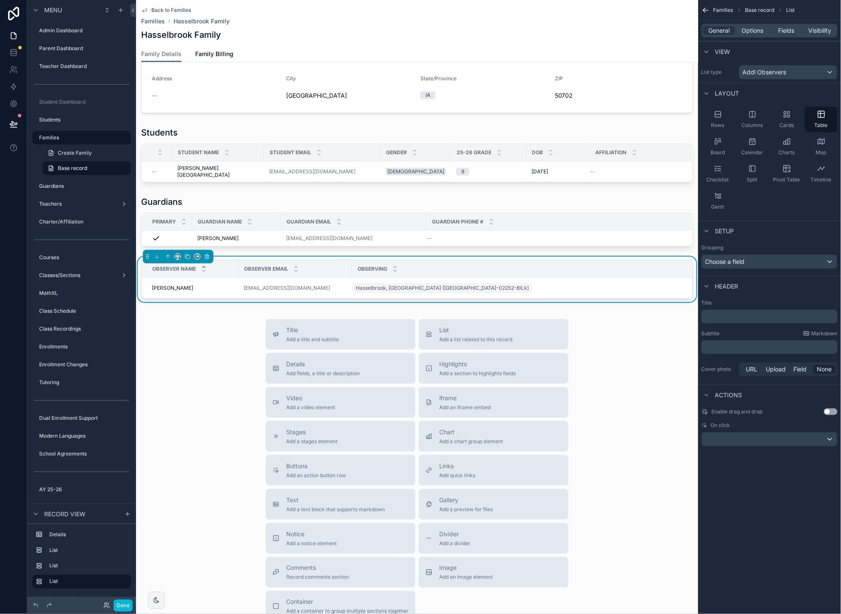
click at [722, 316] on p "﻿" at bounding box center [770, 316] width 131 height 9
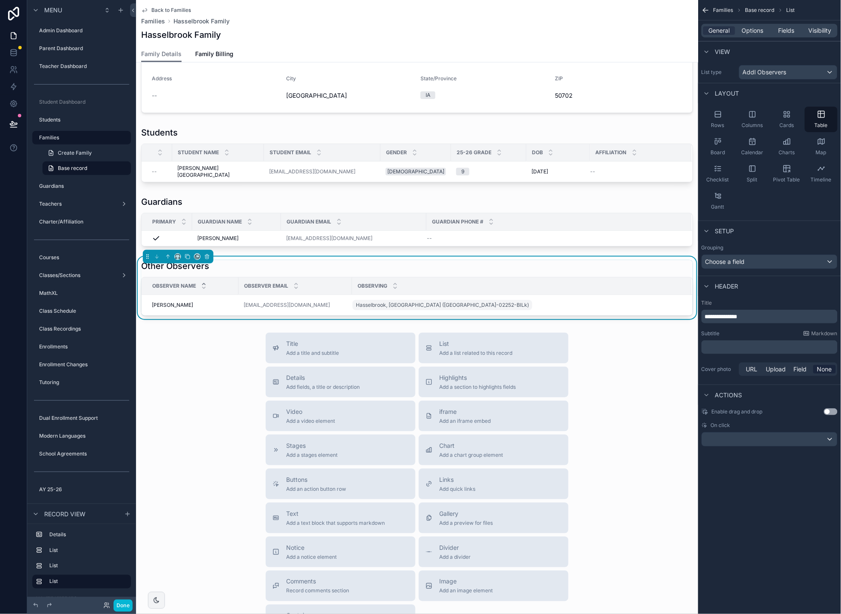
click at [710, 320] on span "**********" at bounding box center [721, 317] width 33 height 6
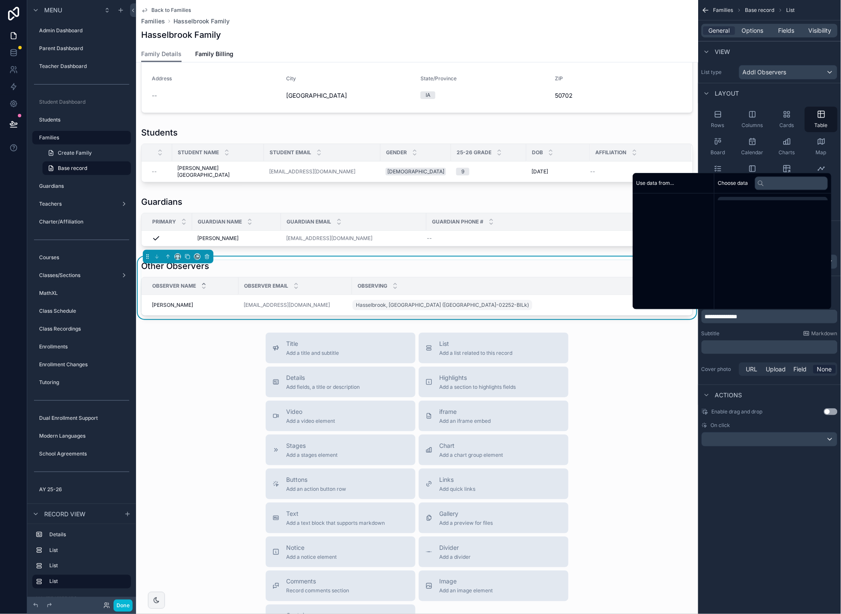
click at [710, 320] on span "**********" at bounding box center [721, 317] width 33 height 6
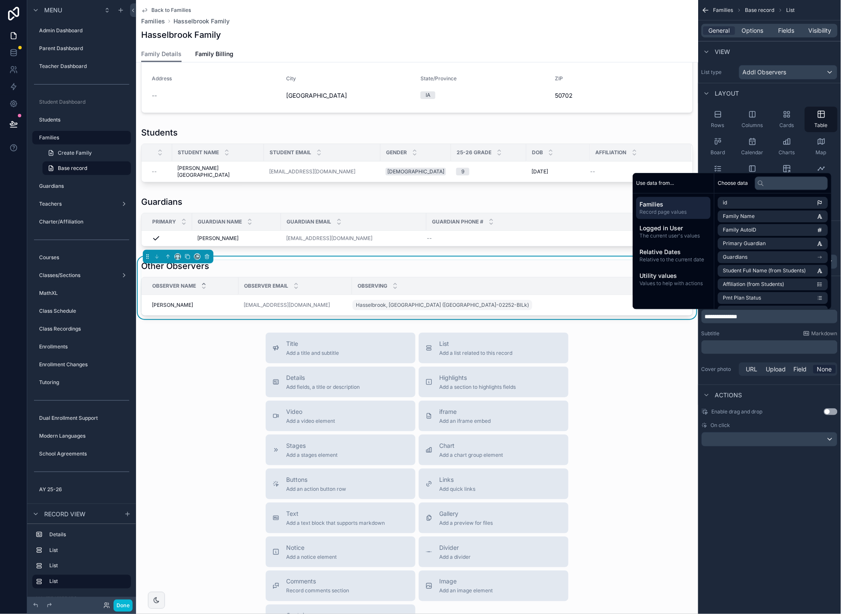
click at [713, 316] on span "**********" at bounding box center [721, 317] width 33 height 6
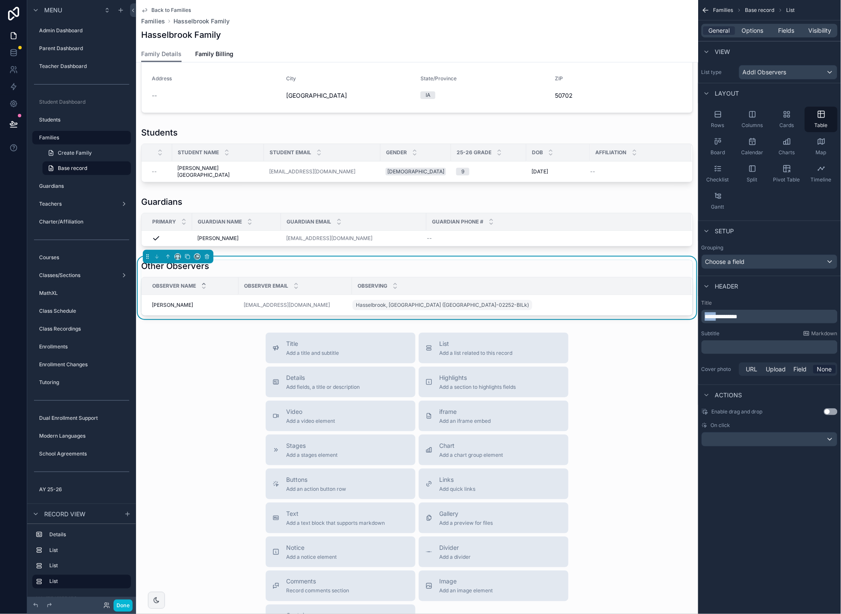
click at [713, 316] on span "**********" at bounding box center [721, 317] width 33 height 6
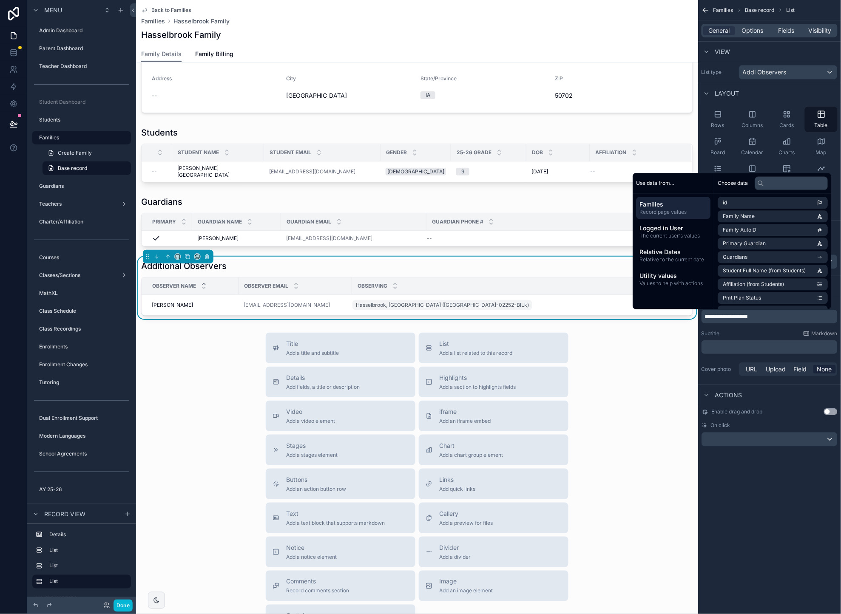
click at [767, 489] on div "**********" at bounding box center [769, 307] width 143 height 614
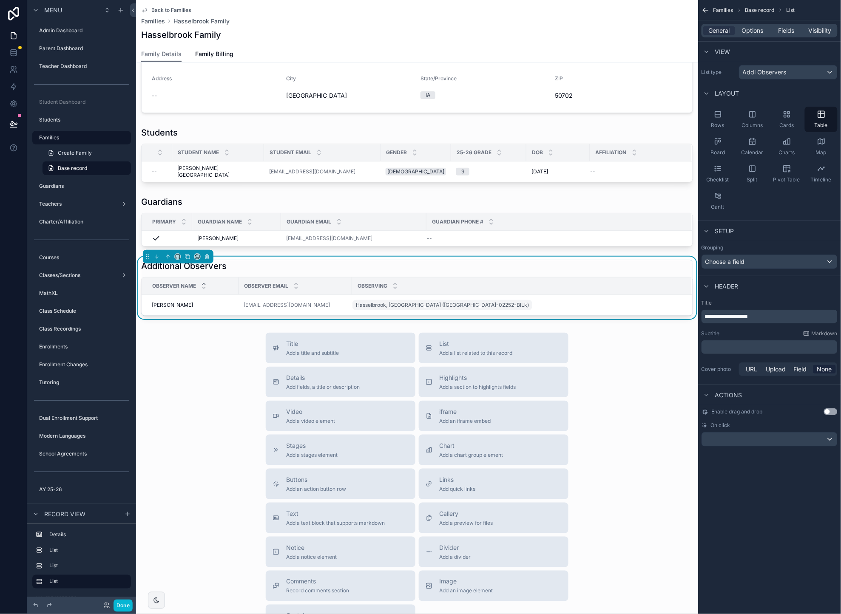
click at [201, 351] on div "Title Add a title and subtitle List Add a list related to this record Details A…" at bounding box center [417, 484] width 562 height 303
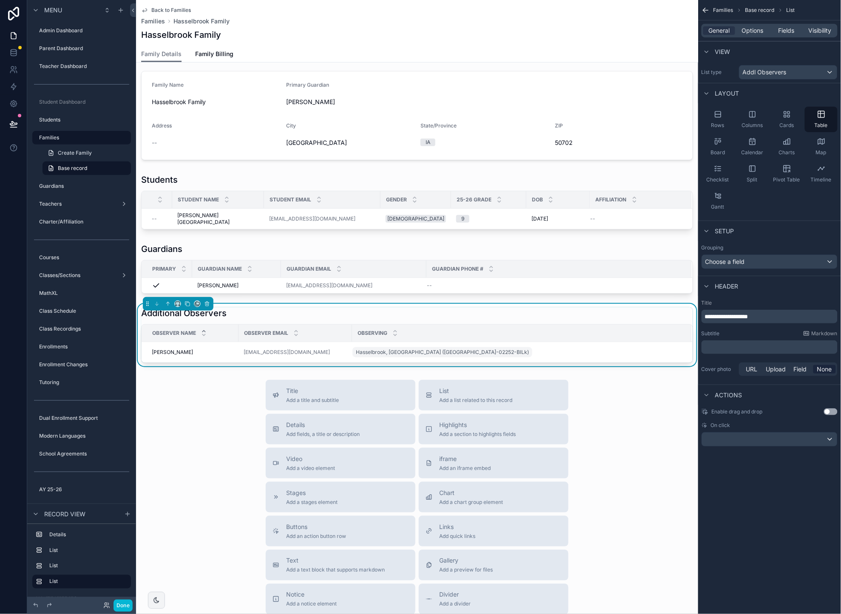
scroll to position [0, 0]
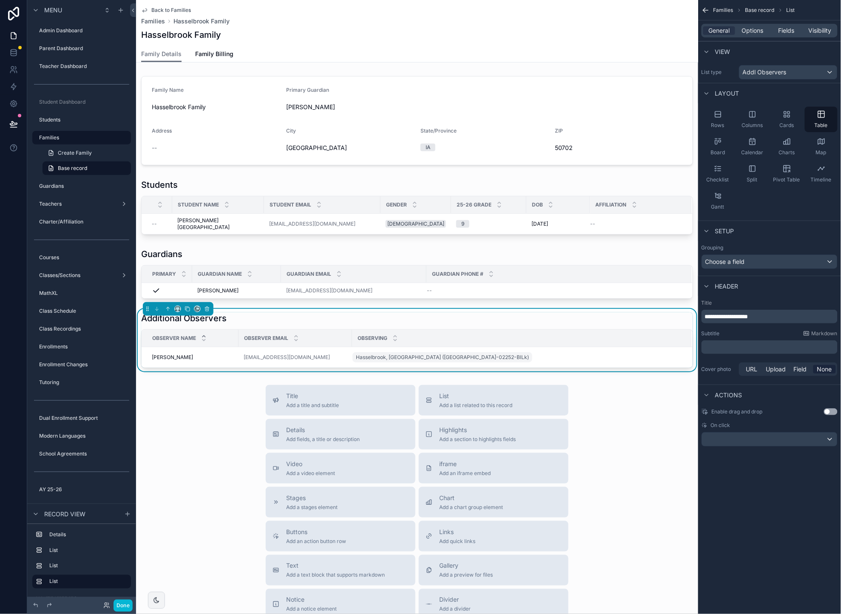
drag, startPoint x: 774, startPoint y: 493, endPoint x: 777, endPoint y: 483, distance: 10.2
click at [774, 493] on div "**********" at bounding box center [769, 307] width 143 height 614
click at [9, 122] on icon at bounding box center [13, 124] width 9 height 9
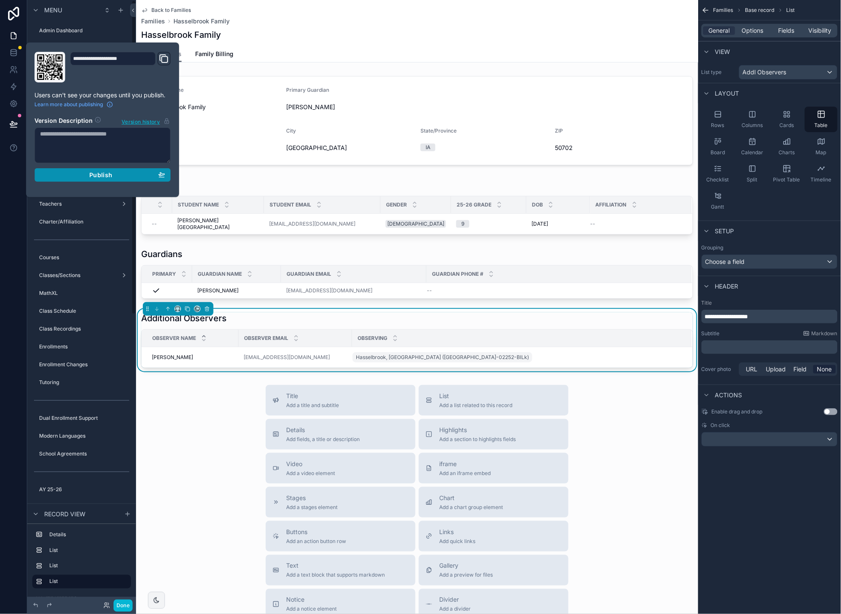
drag, startPoint x: 110, startPoint y: 177, endPoint x: 105, endPoint y: 178, distance: 5.5
click at [110, 177] on span "Publish" at bounding box center [100, 175] width 23 height 8
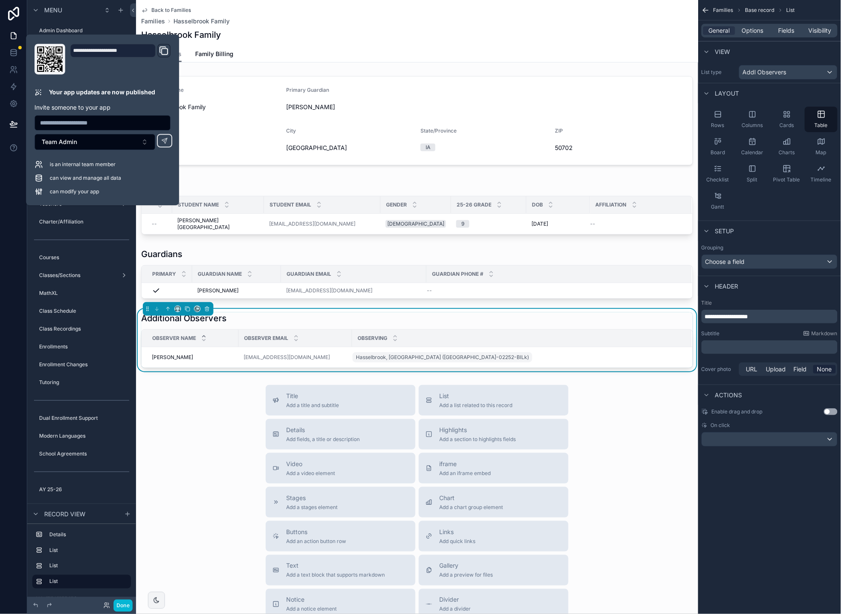
click at [186, 396] on div "Title Add a title and subtitle List Add a list related to this record Details A…" at bounding box center [417, 536] width 562 height 303
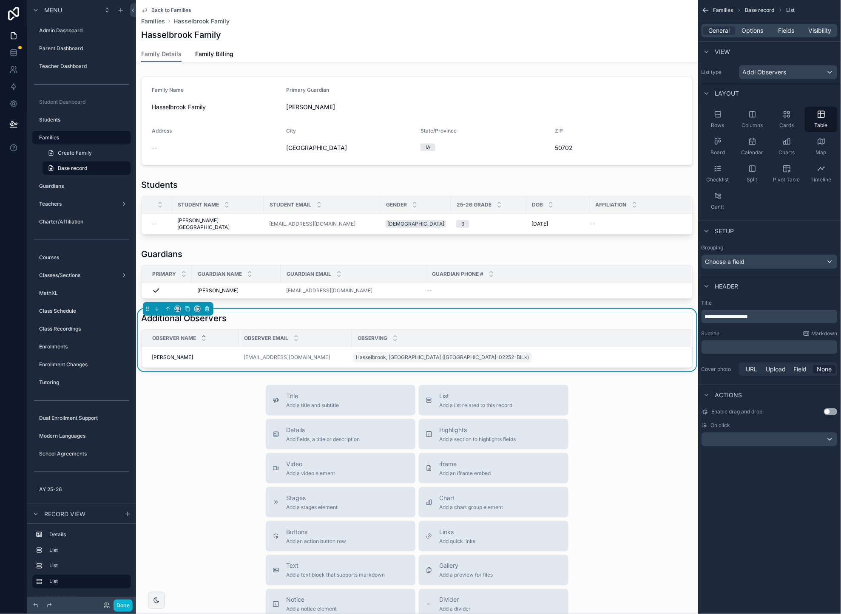
click at [200, 399] on div "Title Add a title and subtitle List Add a list related to this record Details A…" at bounding box center [417, 536] width 562 height 303
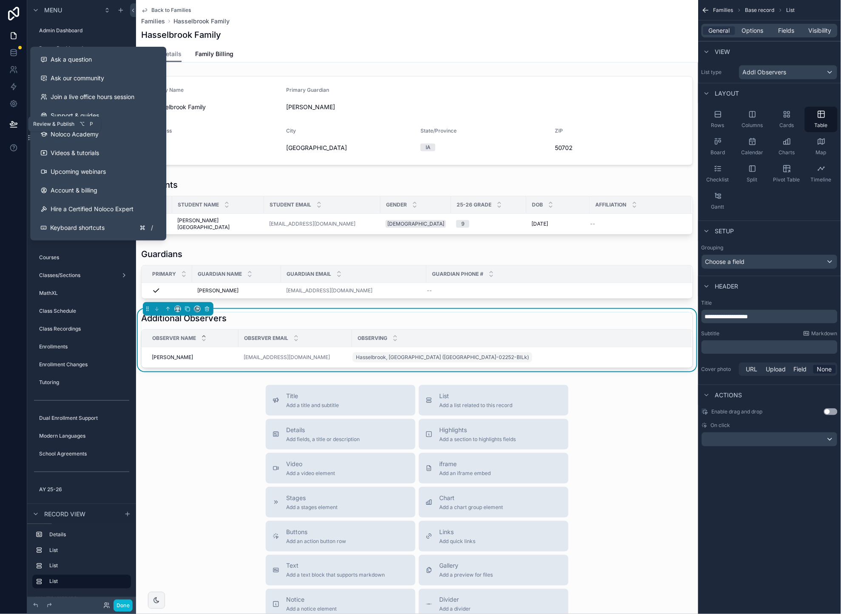
drag, startPoint x: 14, startPoint y: 127, endPoint x: 66, endPoint y: 143, distance: 55.0
click at [13, 128] on icon at bounding box center [13, 128] width 6 height 0
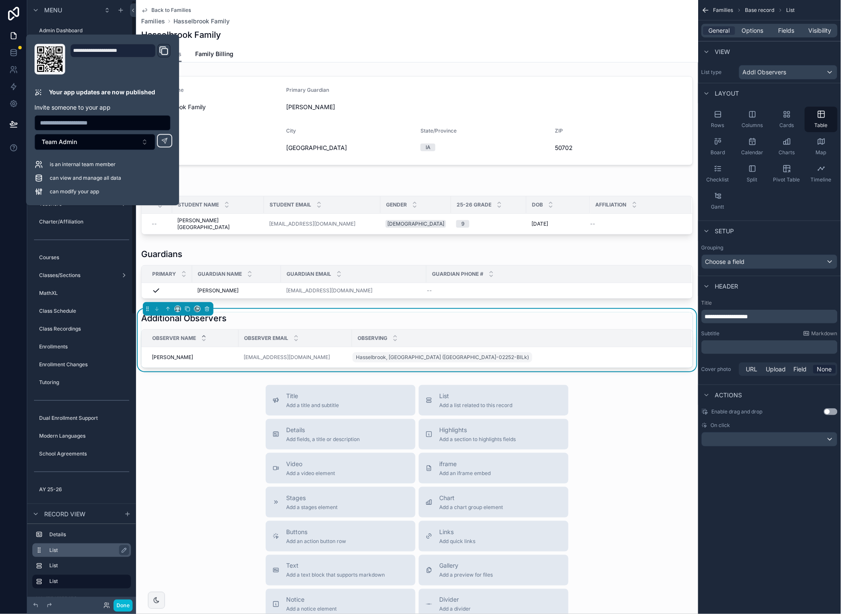
click at [216, 402] on div "Title Add a title and subtitle List Add a list related to this record Details A…" at bounding box center [417, 536] width 562 height 303
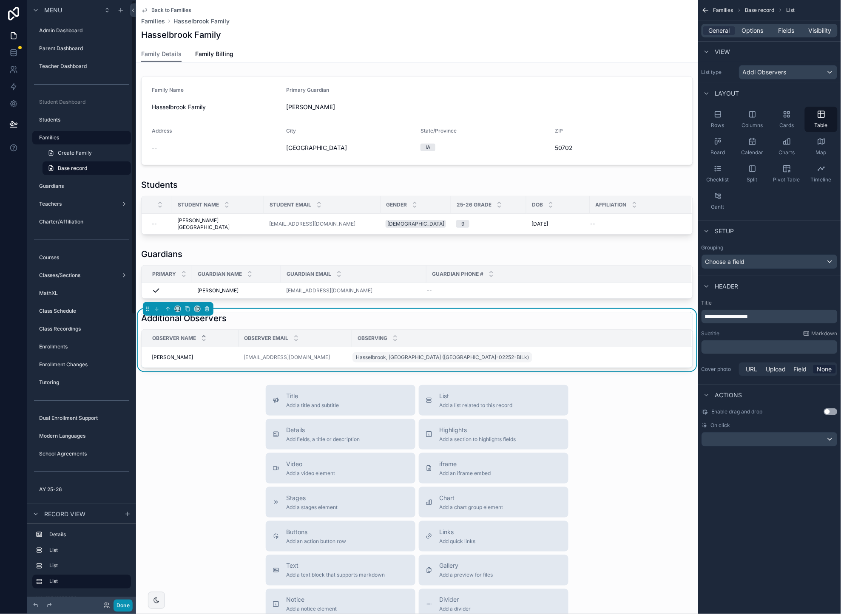
drag, startPoint x: 128, startPoint y: 608, endPoint x: 122, endPoint y: 602, distance: 7.5
click at [128, 608] on button "Done" at bounding box center [123, 606] width 19 height 12
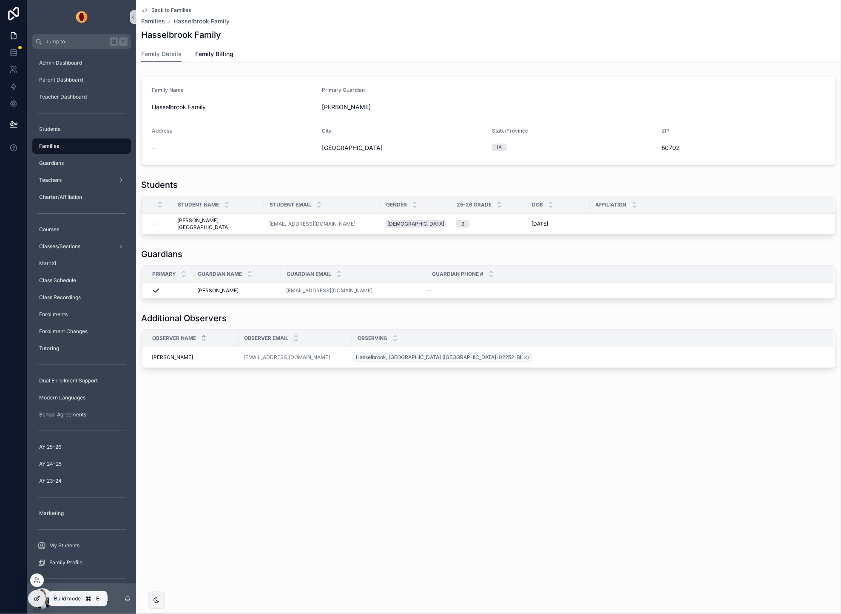
click at [38, 599] on icon at bounding box center [37, 599] width 7 height 7
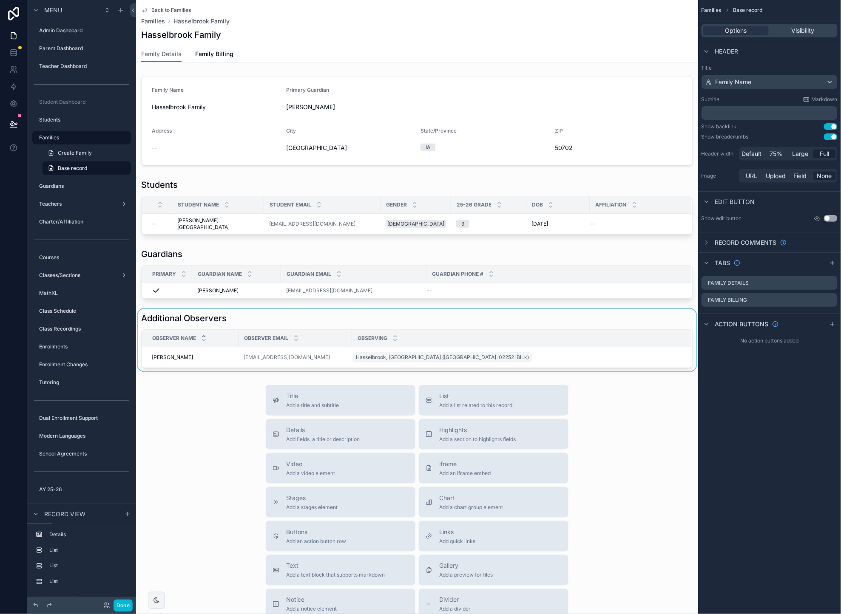
click at [520, 313] on div "scrollable content" at bounding box center [417, 340] width 562 height 62
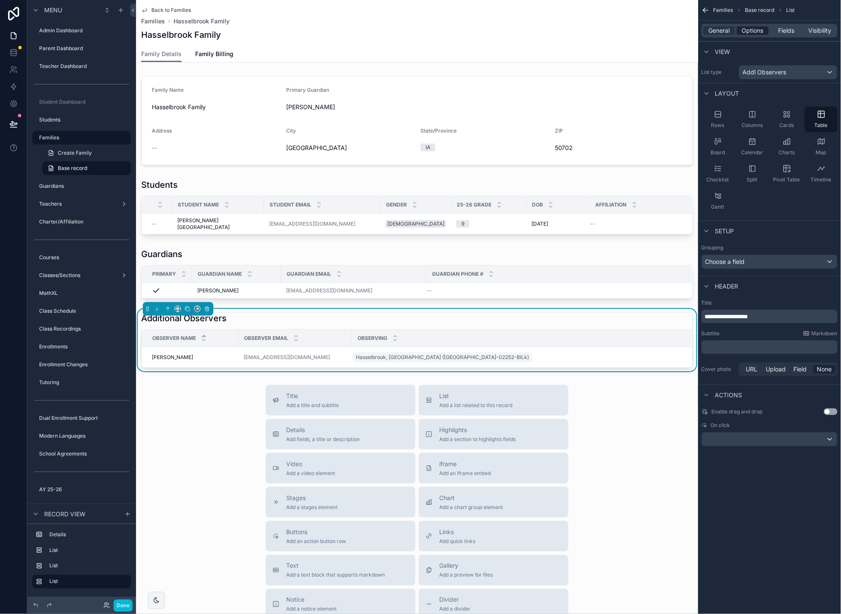
click at [752, 31] on span "Options" at bounding box center [753, 30] width 22 height 9
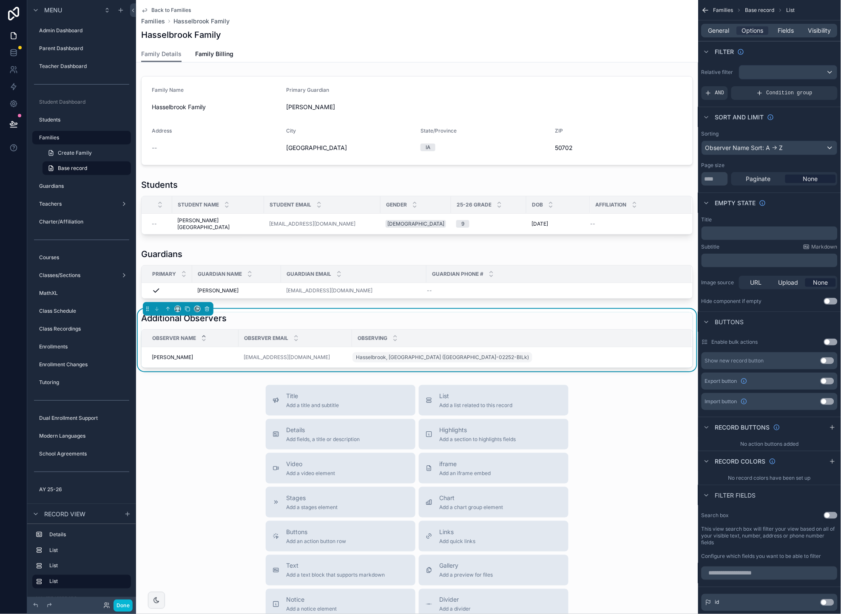
drag, startPoint x: 832, startPoint y: 301, endPoint x: 808, endPoint y: 317, distance: 28.8
click at [832, 301] on button "Use setting" at bounding box center [831, 301] width 14 height 7
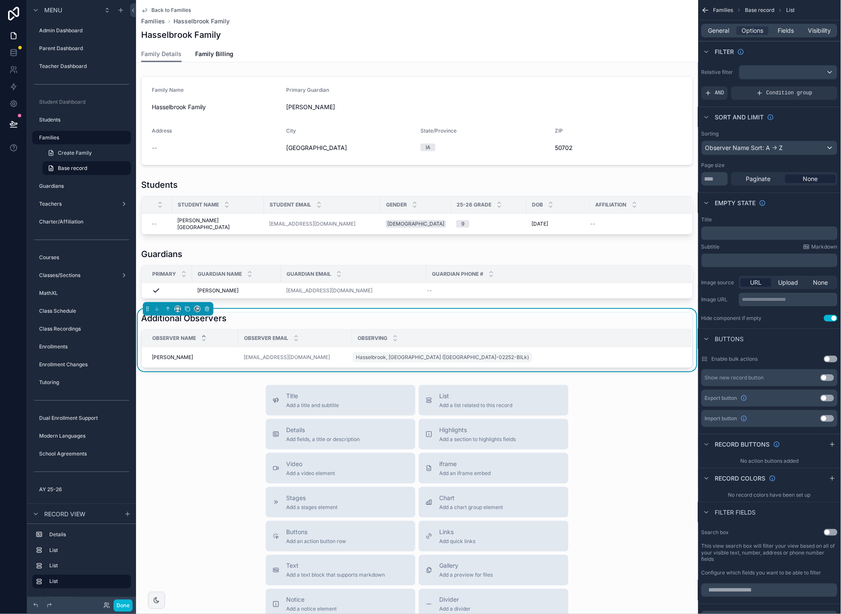
click at [216, 429] on div "Title Add a title and subtitle List Add a list related to this record Details A…" at bounding box center [417, 536] width 562 height 303
drag, startPoint x: 199, startPoint y: 387, endPoint x: 219, endPoint y: 85, distance: 303.0
click at [199, 387] on div "Title Add a title and subtitle List Add a list related to this record Details A…" at bounding box center [417, 536] width 562 height 303
click at [229, 222] on div "scrollable content" at bounding box center [417, 207] width 562 height 62
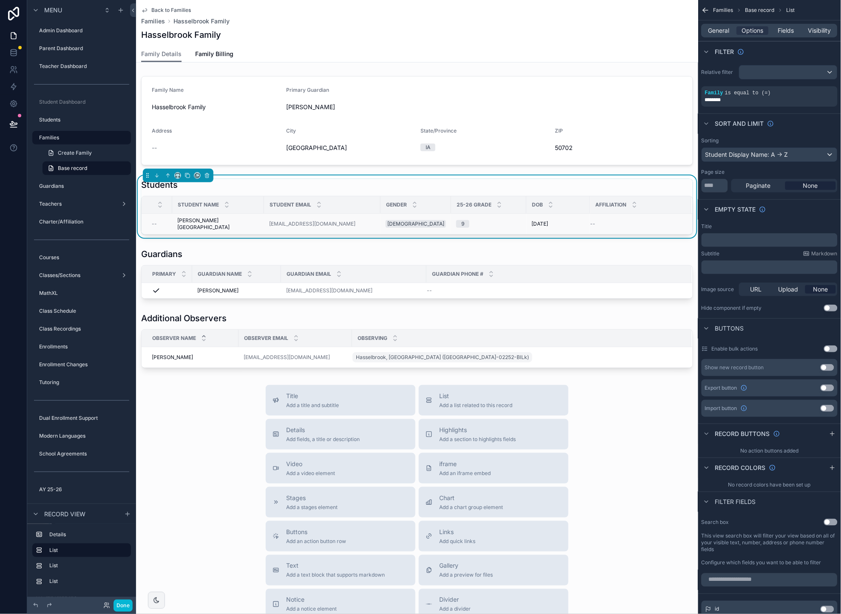
click at [235, 221] on div "[PERSON_NAME], [PERSON_NAME], [PERSON_NAME]" at bounding box center [218, 224] width 82 height 14
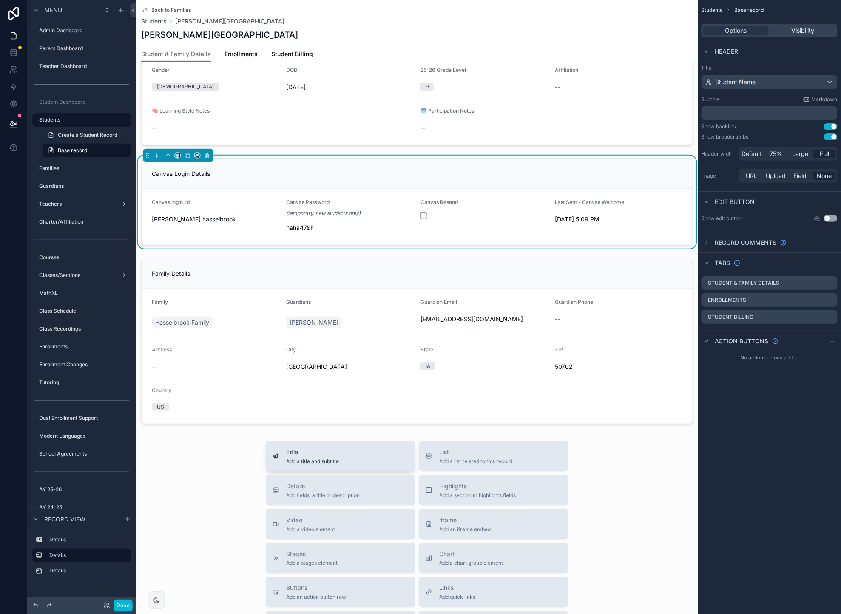
scroll to position [91, 0]
click at [212, 481] on div "Title Add a title and subtitle List Add a list related to this record Details A…" at bounding box center [417, 592] width 562 height 303
click at [208, 471] on div "Title Add a title and subtitle List Add a list related to this record Details A…" at bounding box center [417, 592] width 562 height 303
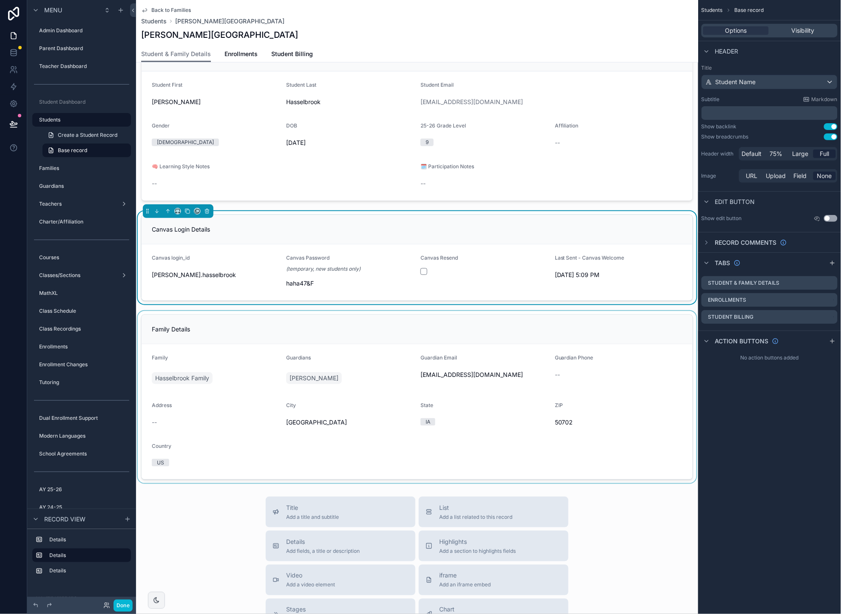
scroll to position [0, 0]
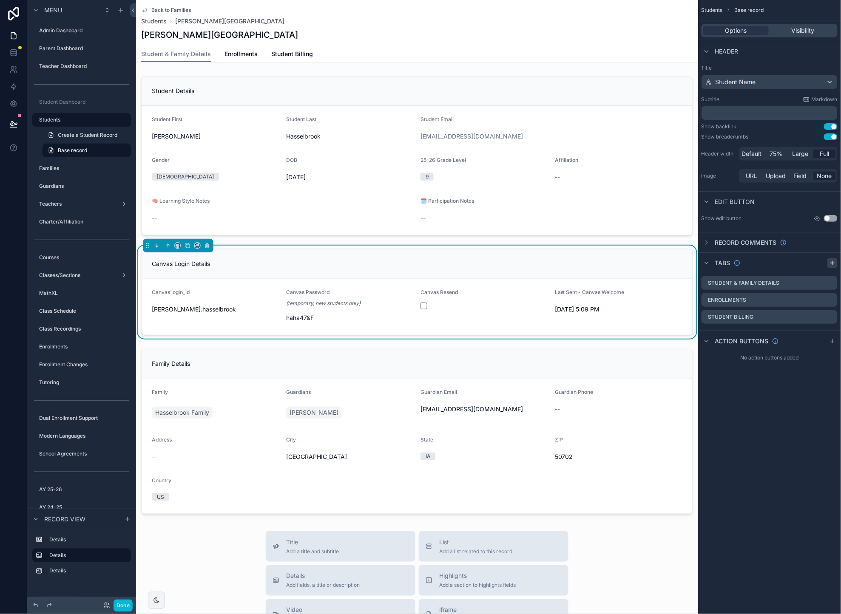
click at [833, 265] on icon "scrollable content" at bounding box center [832, 263] width 7 height 7
click at [831, 335] on icon "scrollable content" at bounding box center [830, 334] width 7 height 7
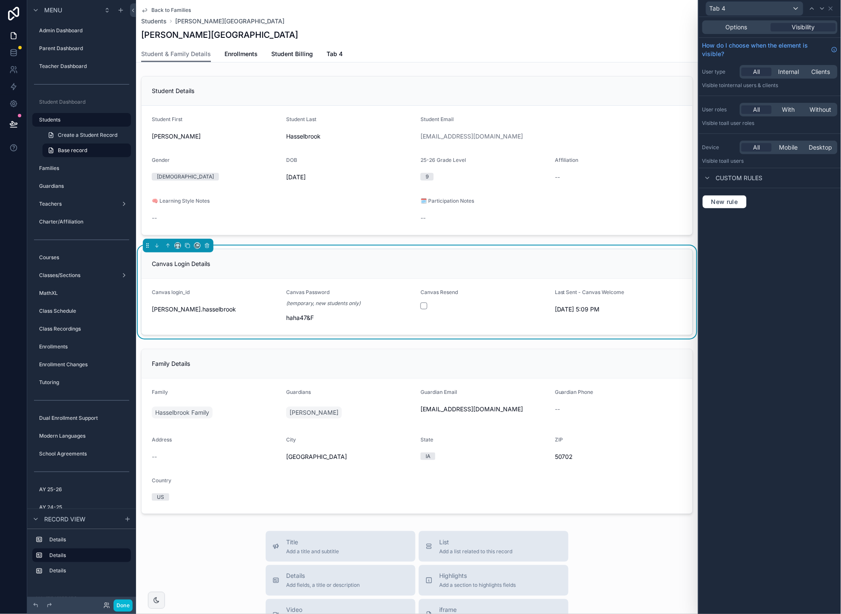
drag, startPoint x: 738, startPoint y: 30, endPoint x: 740, endPoint y: 36, distance: 6.5
click at [738, 30] on span "Options" at bounding box center [737, 27] width 22 height 9
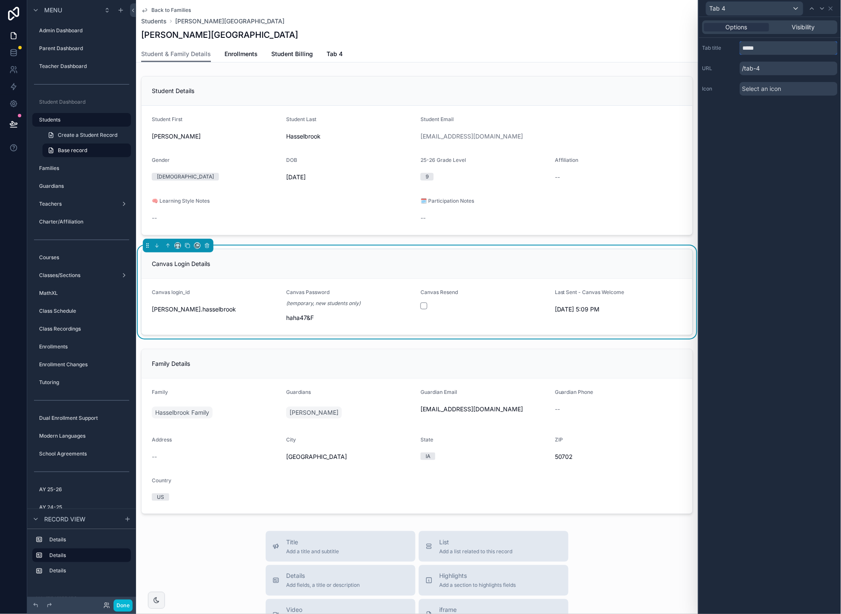
click at [758, 46] on input "*****" at bounding box center [789, 48] width 98 height 14
type input "**********"
click at [830, 7] on icon at bounding box center [830, 8] width 3 height 3
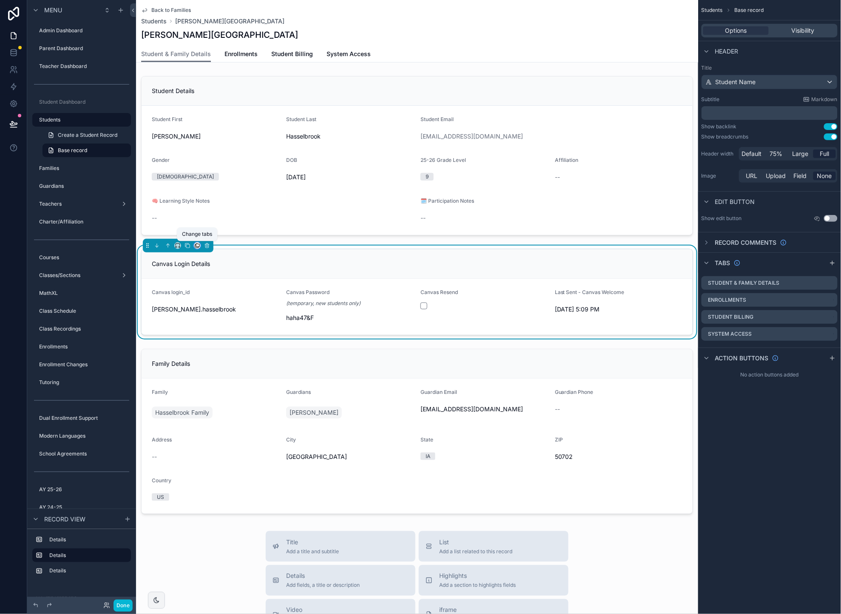
click at [198, 246] on icon "scrollable content" at bounding box center [197, 246] width 6 height 6
click at [239, 336] on span "System Access" at bounding box center [227, 340] width 43 height 10
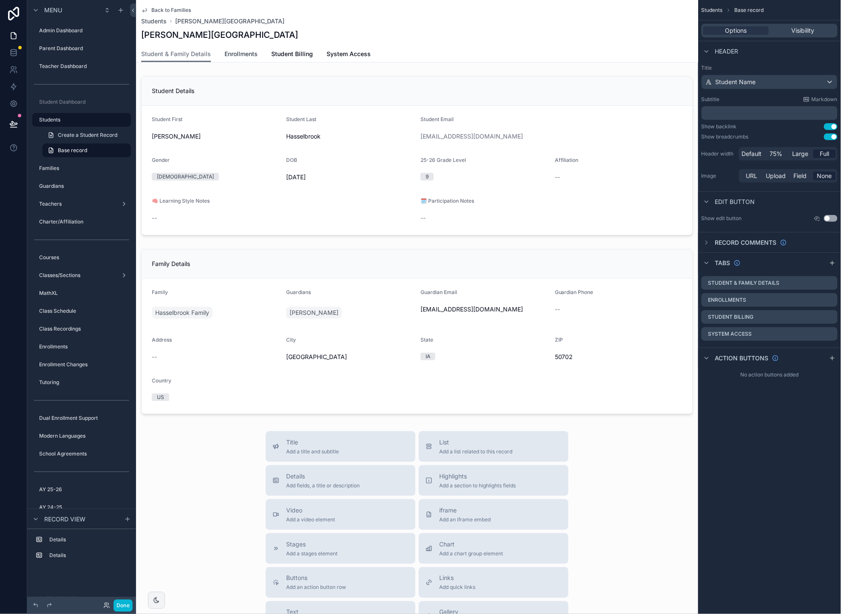
click at [247, 51] on span "Enrollments" at bounding box center [240, 54] width 33 height 9
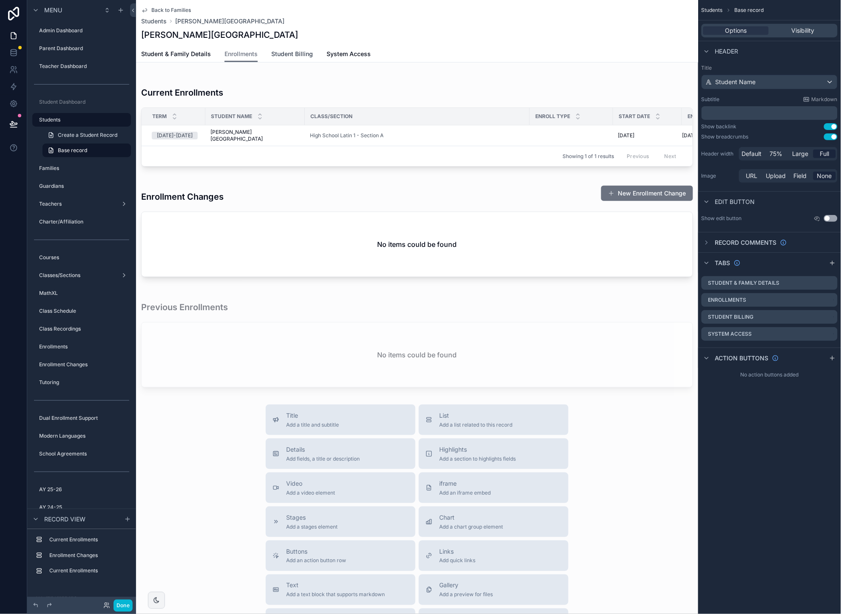
click at [293, 54] on span "Student Billing" at bounding box center [292, 54] width 42 height 9
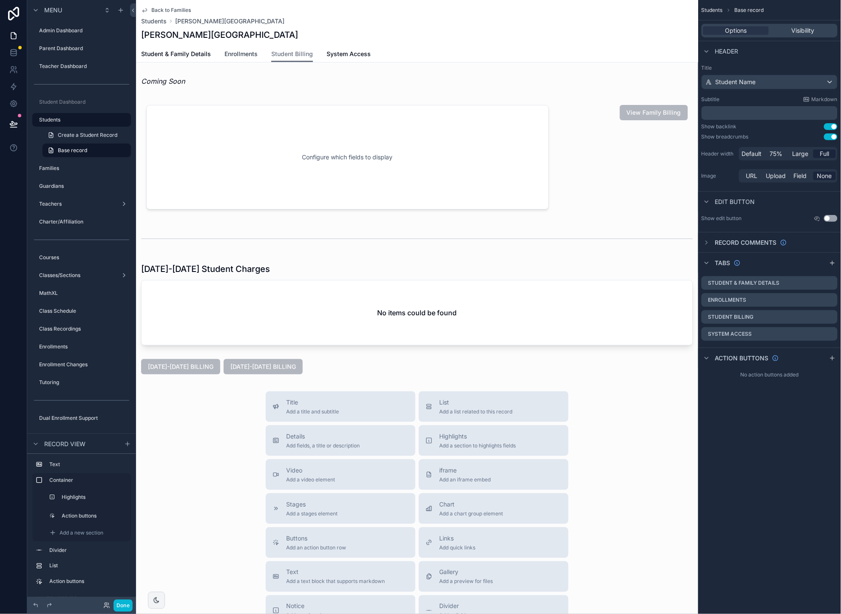
click at [250, 53] on span "Enrollments" at bounding box center [240, 54] width 33 height 9
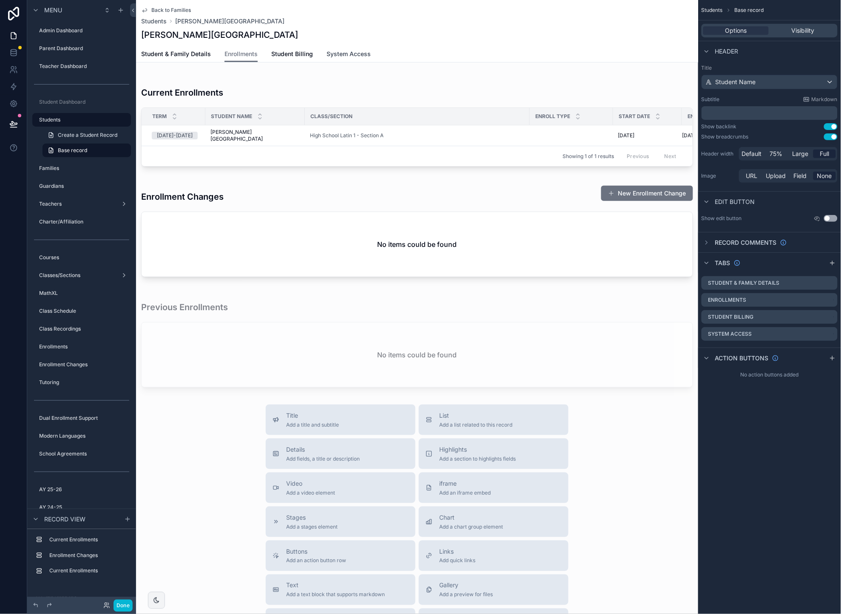
click at [348, 53] on span "System Access" at bounding box center [349, 54] width 44 height 9
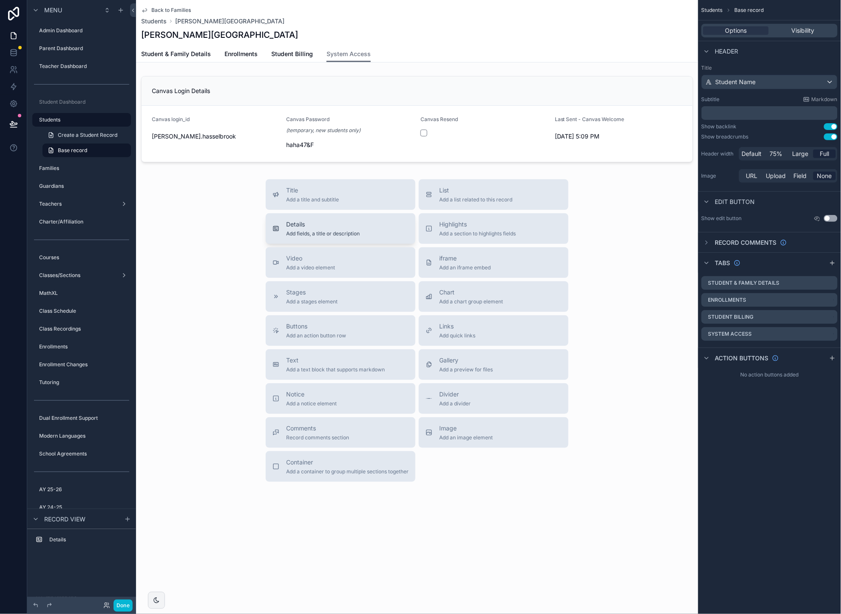
click at [349, 233] on span "Add fields, a title or description" at bounding box center [323, 233] width 74 height 7
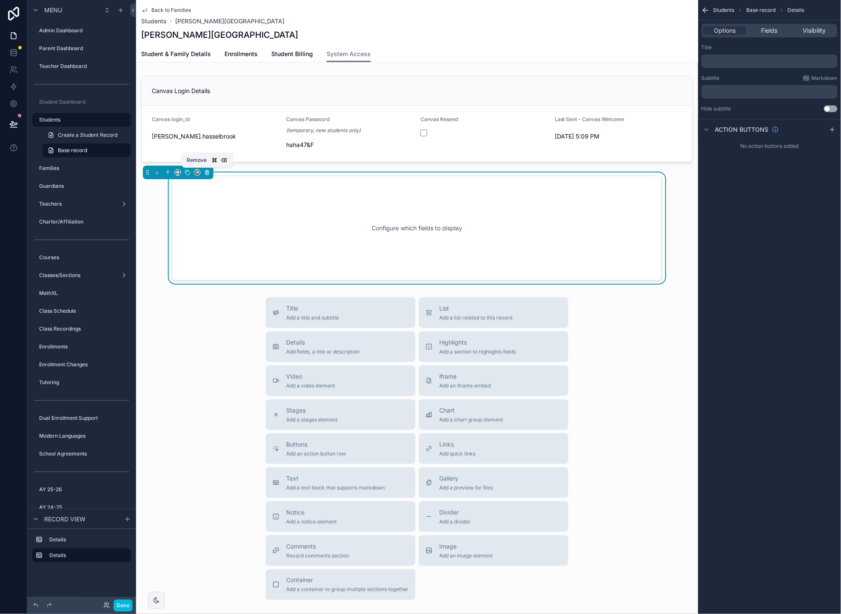
click at [208, 174] on icon "scrollable content" at bounding box center [207, 173] width 6 height 6
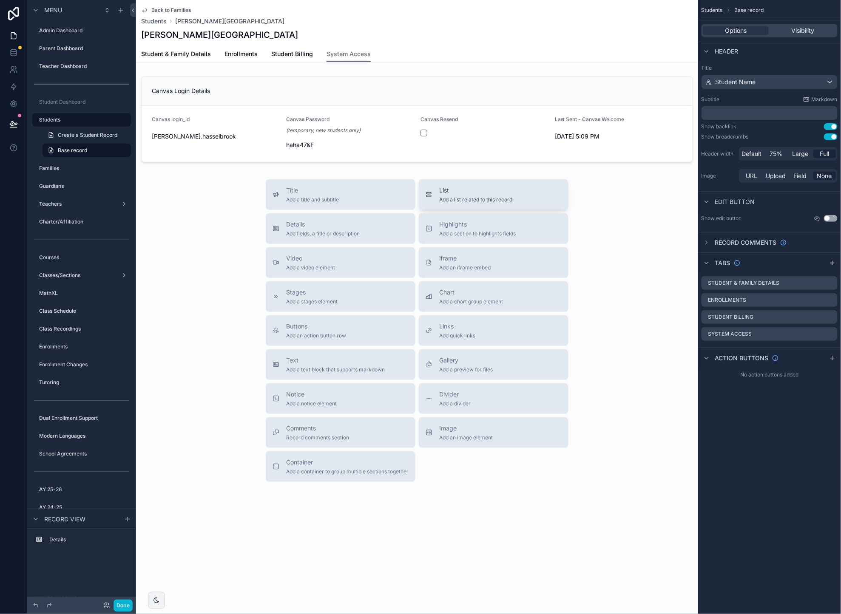
click at [475, 199] on span "Add a list related to this record" at bounding box center [475, 199] width 73 height 7
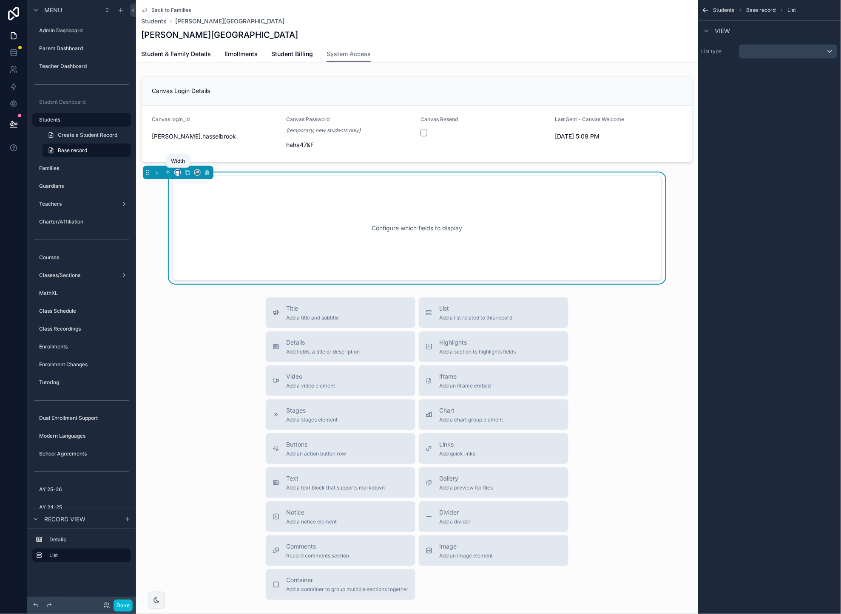
click at [177, 170] on icon "scrollable content" at bounding box center [178, 173] width 6 height 6
click at [206, 282] on span "Full width" at bounding box center [195, 285] width 26 height 10
click at [783, 51] on div "scrollable content" at bounding box center [788, 52] width 98 height 14
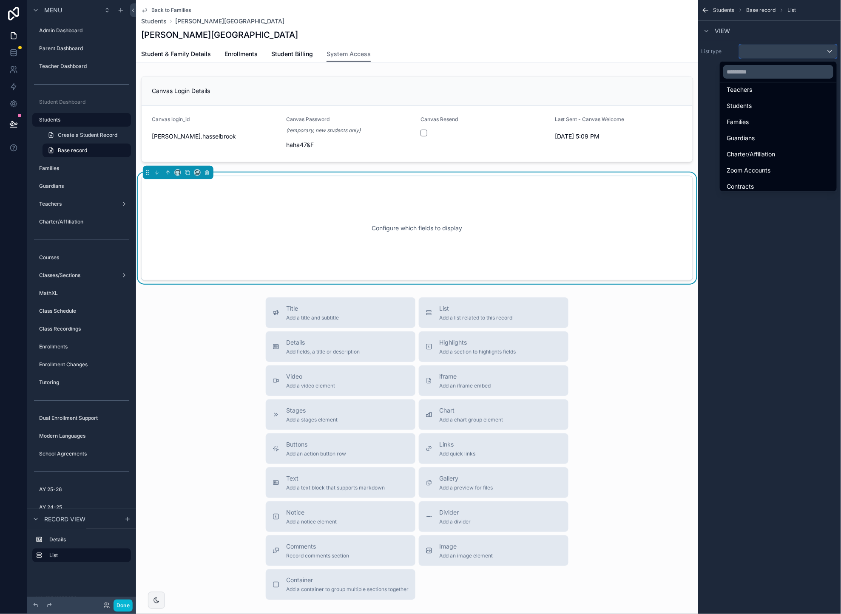
scroll to position [83, 0]
click at [776, 139] on div "Guardians" at bounding box center [778, 136] width 103 height 10
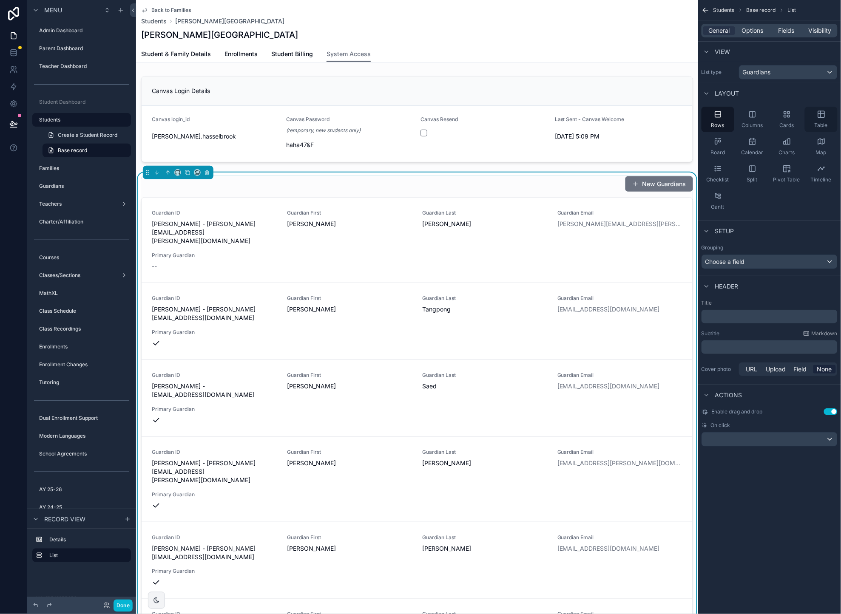
click at [820, 116] on icon "scrollable content" at bounding box center [821, 114] width 9 height 9
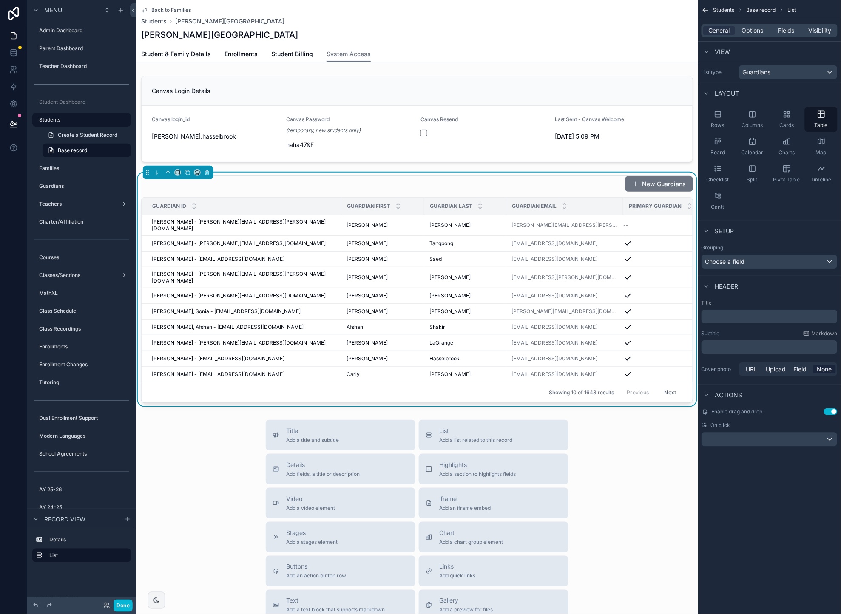
drag, startPoint x: 607, startPoint y: 186, endPoint x: 600, endPoint y: 183, distance: 7.3
click at [607, 186] on div "New Guardians" at bounding box center [417, 184] width 552 height 16
click at [831, 412] on button "Use setting" at bounding box center [831, 412] width 14 height 7
drag, startPoint x: 753, startPoint y: 36, endPoint x: 756, endPoint y: 57, distance: 21.5
click at [753, 36] on div "General Options Fields Visibility" at bounding box center [770, 31] width 136 height 14
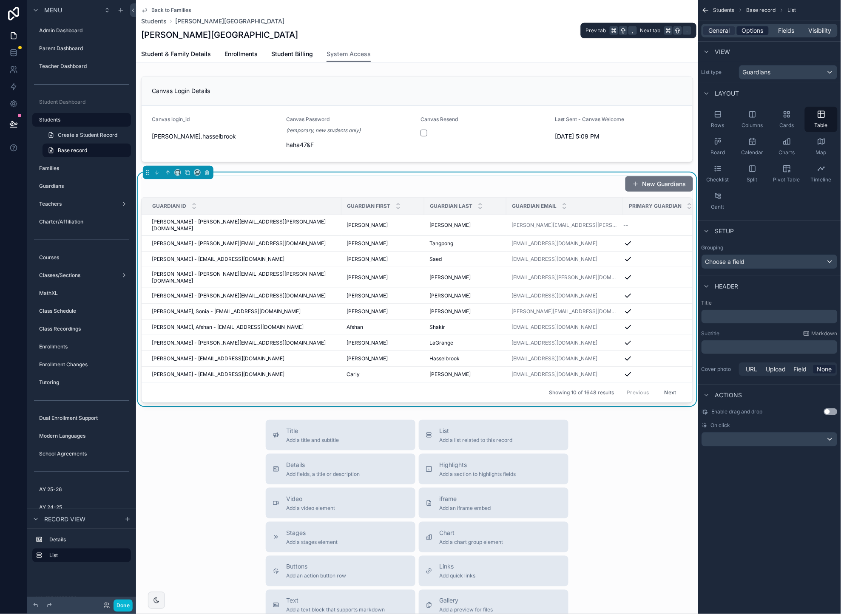
click at [756, 33] on span "Options" at bounding box center [753, 30] width 22 height 9
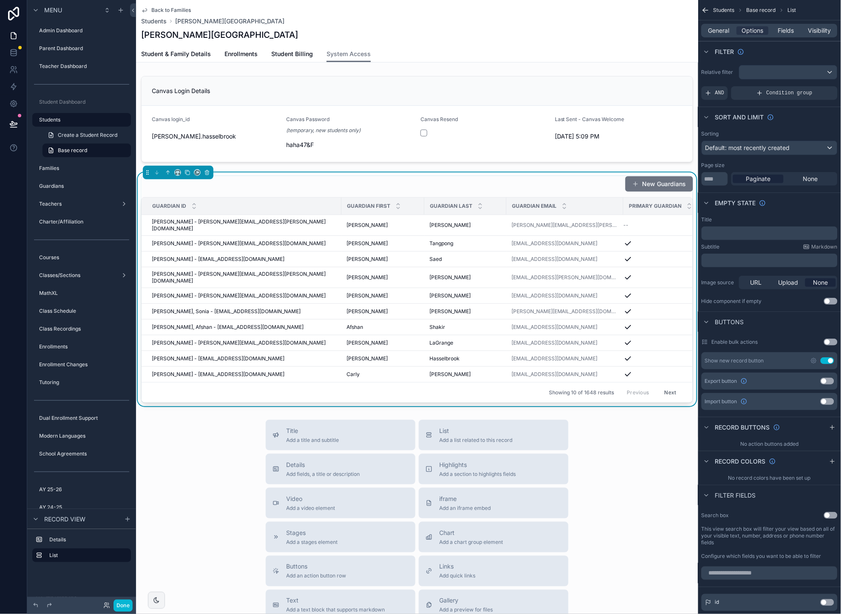
click at [828, 359] on button "Use setting" at bounding box center [828, 361] width 14 height 7
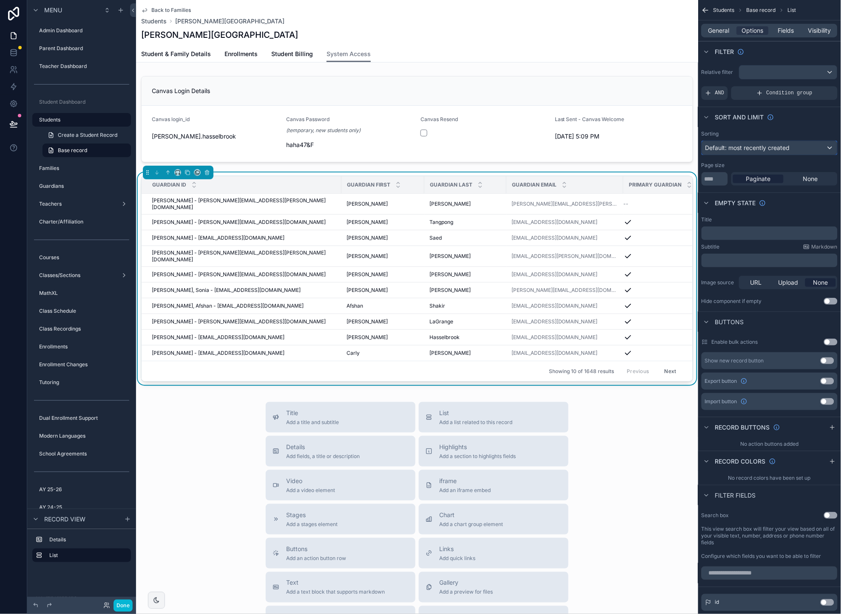
click at [749, 151] on span "Default: most recently created" at bounding box center [747, 147] width 85 height 7
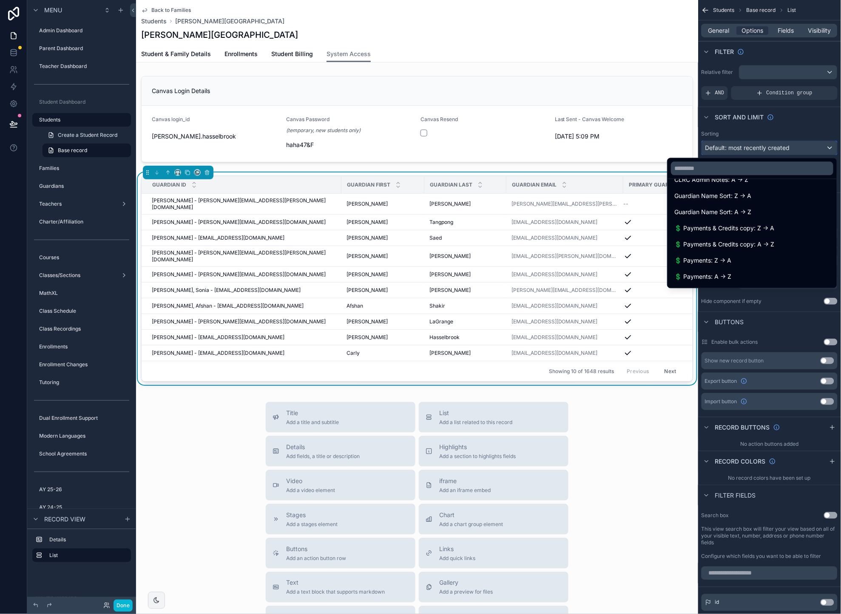
scroll to position [306, 0]
click at [751, 210] on span "Guardian Name Sort: A -> Z" at bounding box center [712, 211] width 77 height 10
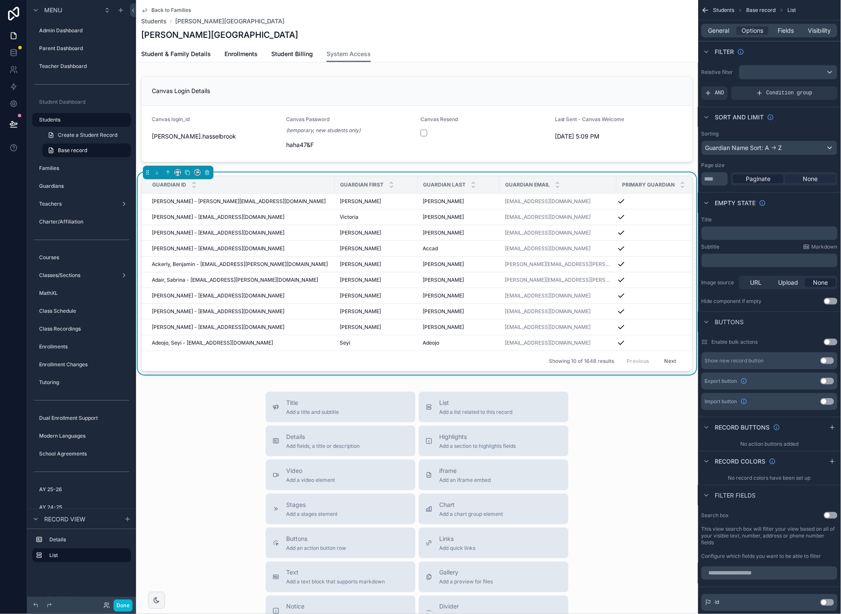
click at [804, 182] on span "None" at bounding box center [810, 179] width 15 height 9
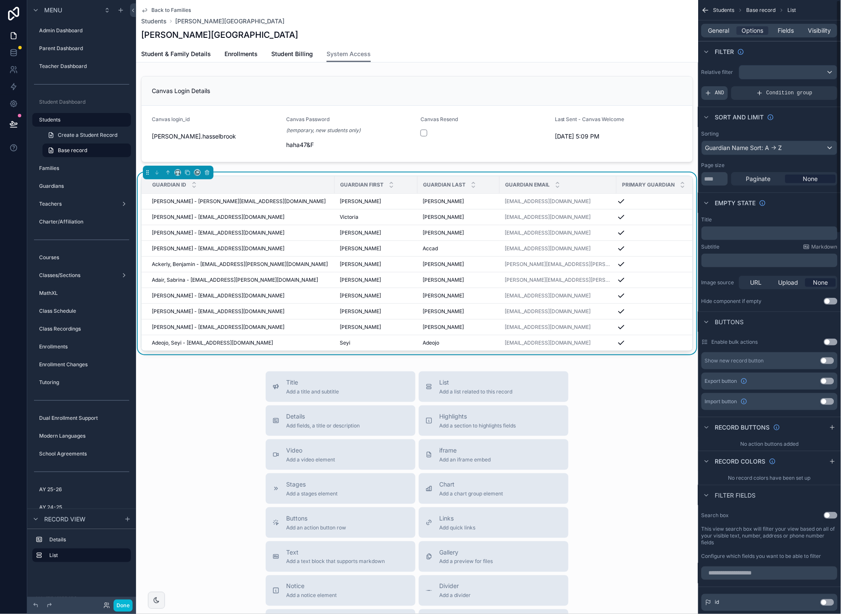
click at [725, 91] on div "AND" at bounding box center [715, 93] width 26 height 14
click at [817, 88] on icon "scrollable content" at bounding box center [817, 86] width 3 height 3
click at [636, 80] on div "Select a field" at bounding box center [619, 81] width 51 height 14
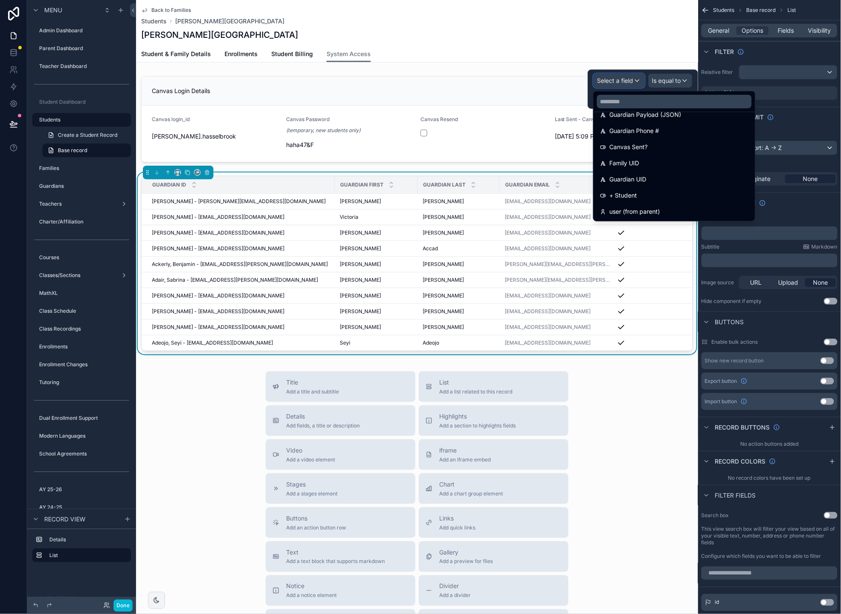
scroll to position [630, 0]
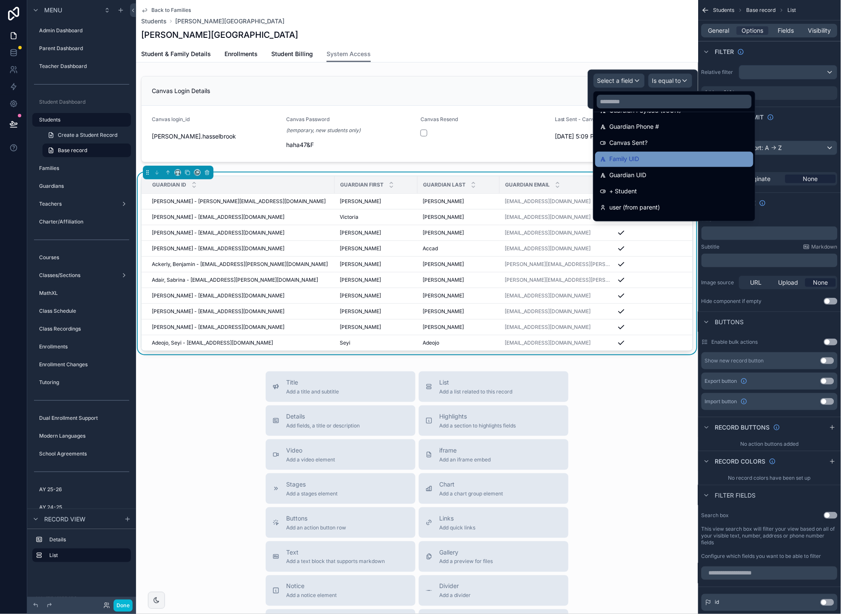
click at [657, 155] on div "Family UID" at bounding box center [674, 159] width 148 height 10
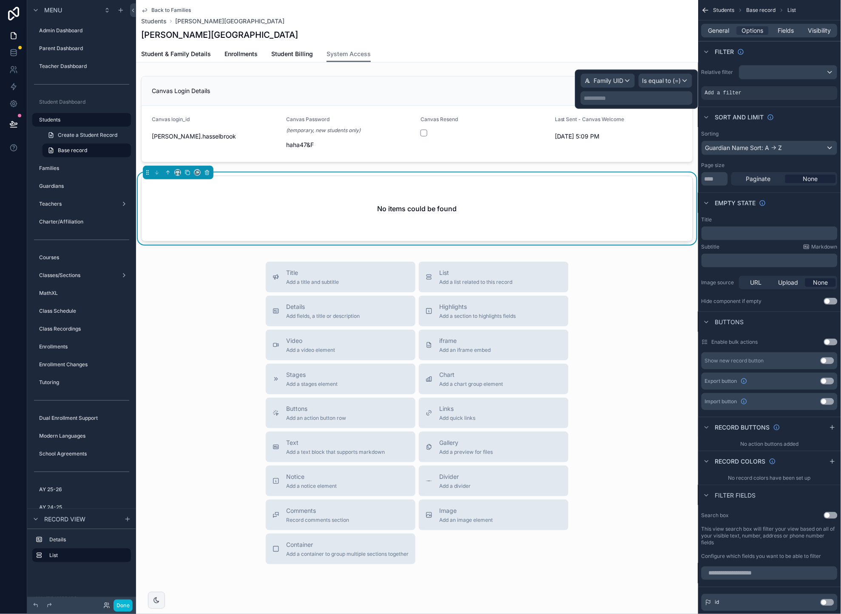
click at [638, 100] on p "**********" at bounding box center [637, 98] width 107 height 9
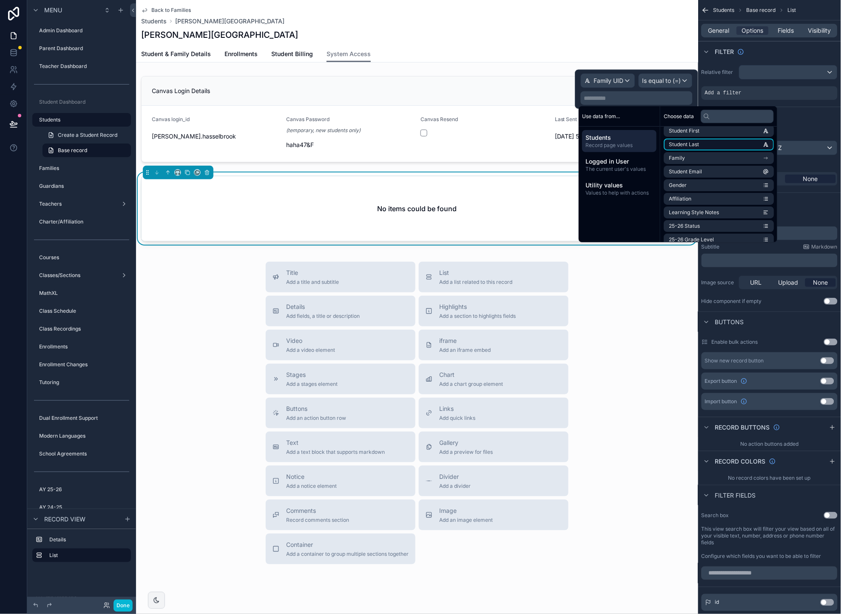
scroll to position [48, 0]
click at [769, 153] on icon "scrollable content" at bounding box center [766, 156] width 6 height 6
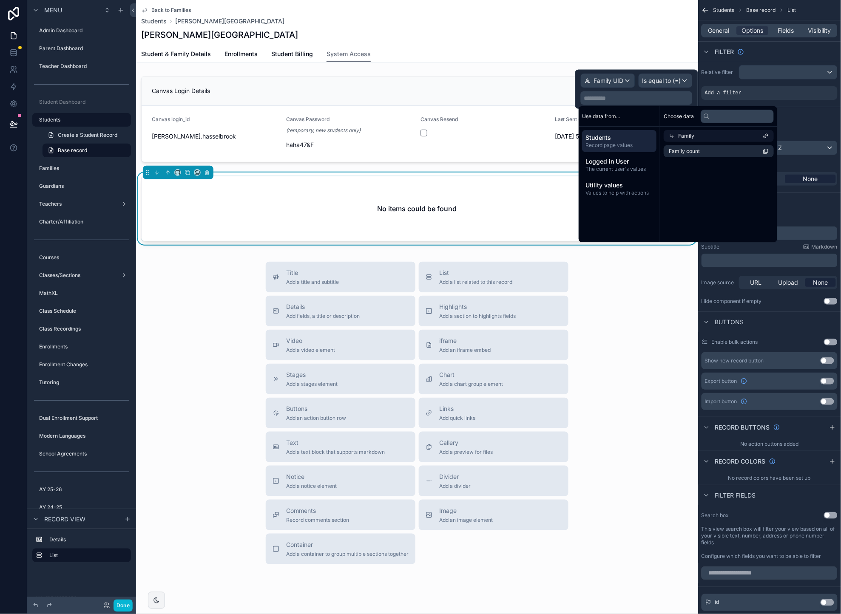
click at [672, 133] on icon at bounding box center [672, 136] width 6 height 6
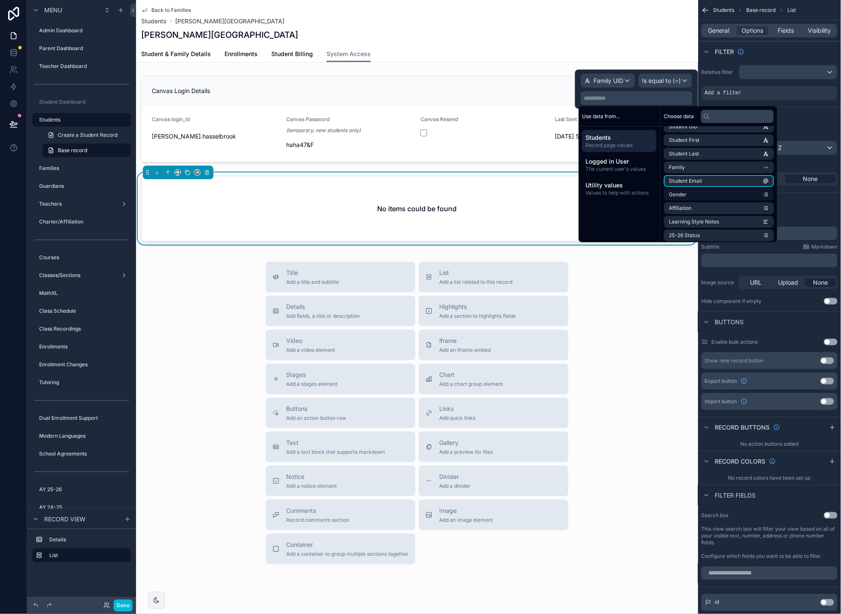
scroll to position [38, 0]
click at [767, 166] on icon "scrollable content" at bounding box center [765, 166] width 3 height 0
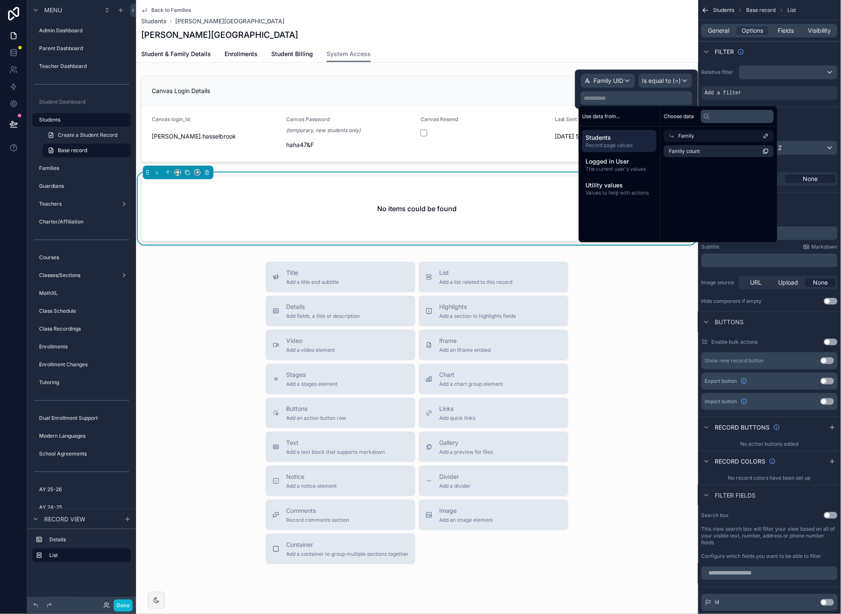
click at [670, 136] on icon at bounding box center [672, 136] width 6 height 6
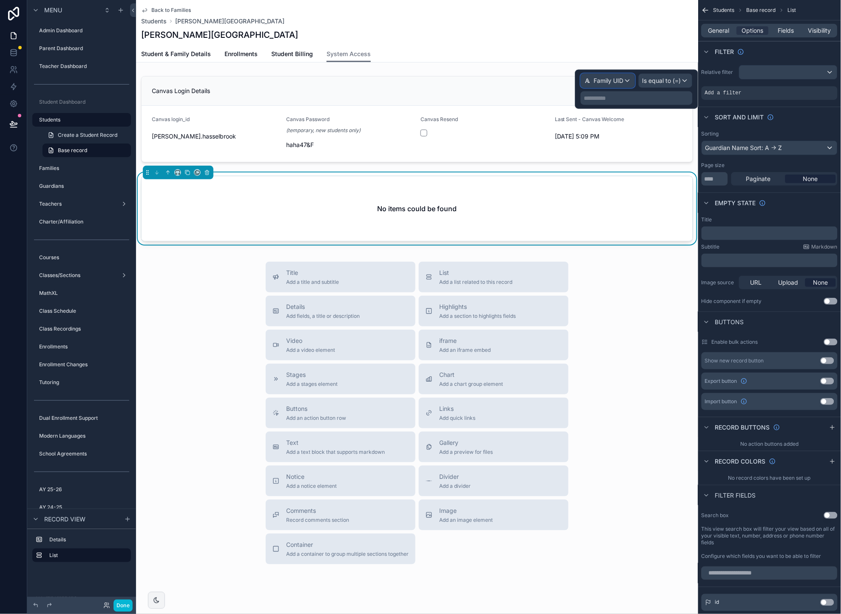
click at [628, 79] on div "Family UID" at bounding box center [608, 81] width 54 height 14
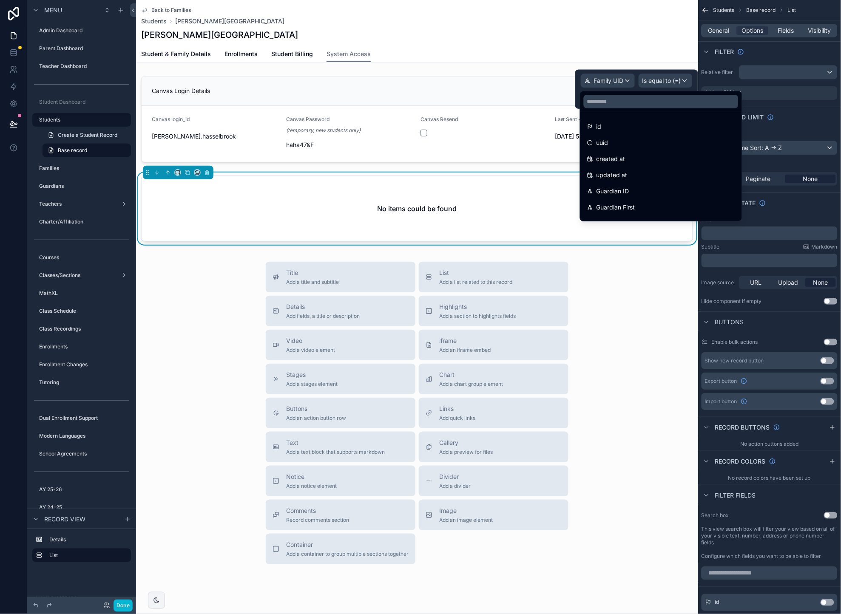
click at [620, 82] on div at bounding box center [636, 89] width 123 height 39
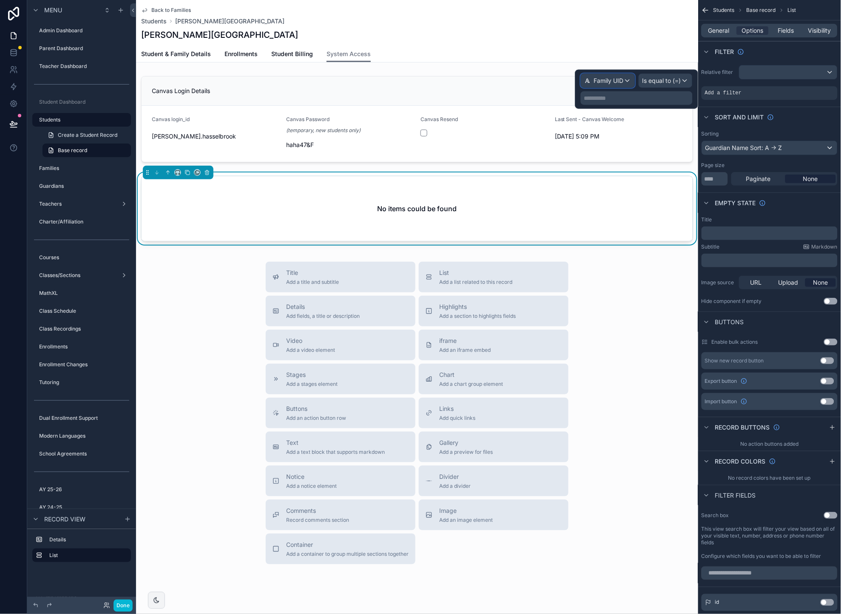
click at [622, 81] on span "Family UID" at bounding box center [609, 81] width 30 height 9
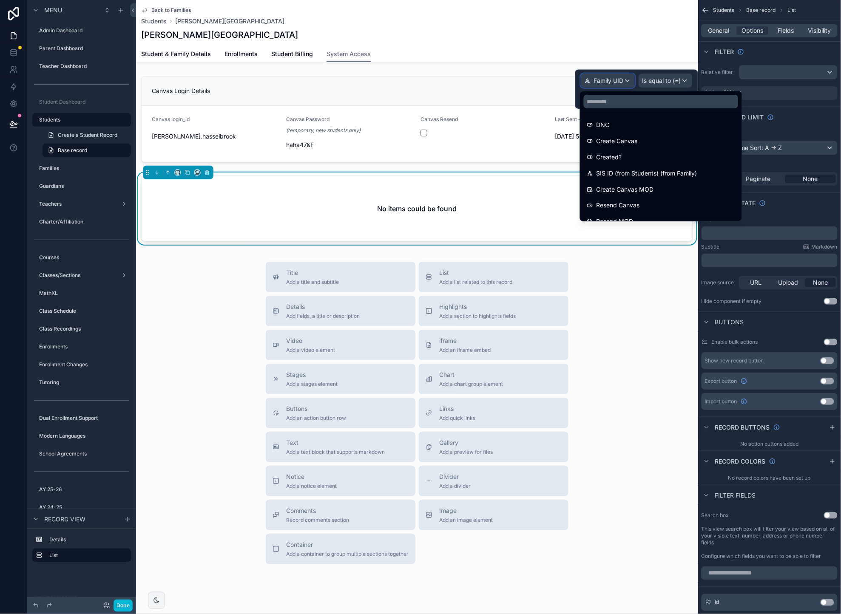
scroll to position [484, 0]
click at [652, 160] on span "SIS ID (from Students) (from Family)" at bounding box center [646, 160] width 101 height 10
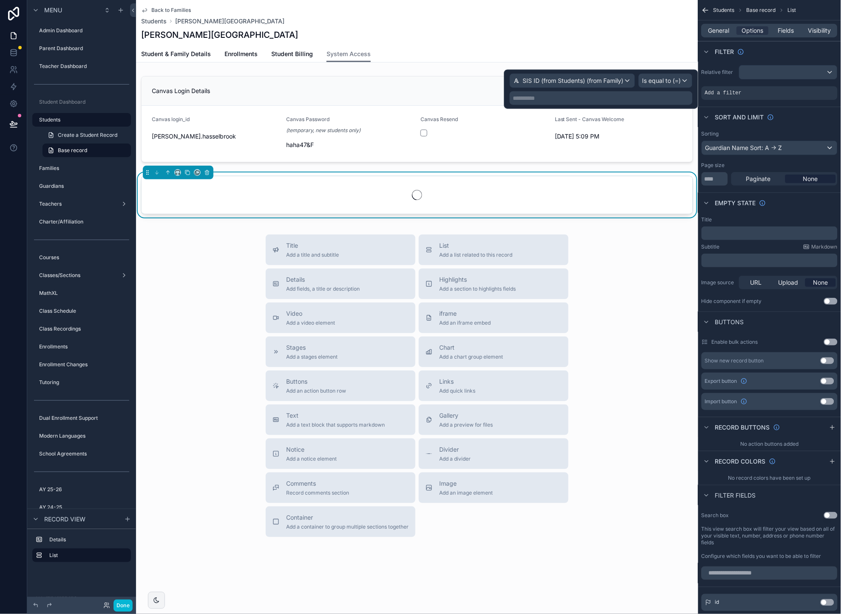
click at [638, 102] on p "**********" at bounding box center [602, 98] width 178 height 9
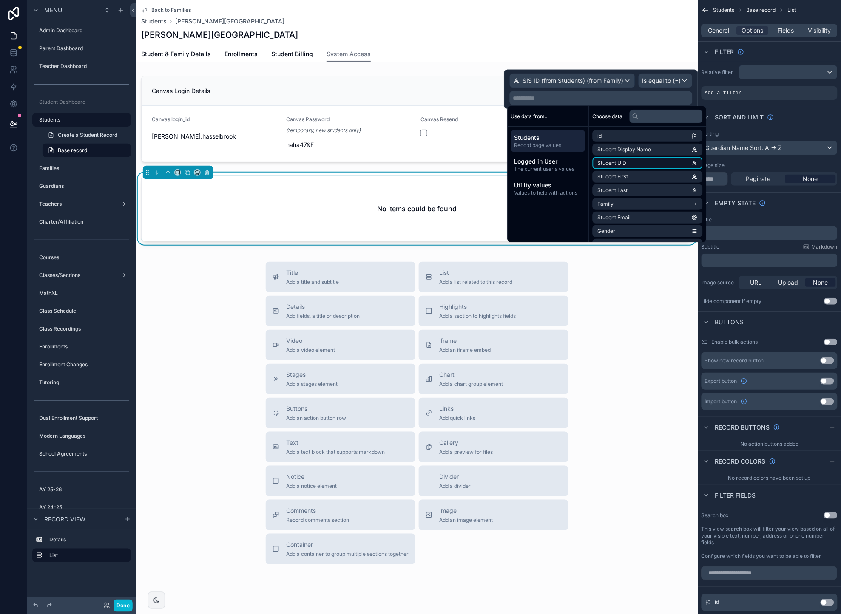
click at [666, 163] on li "Student UID" at bounding box center [648, 163] width 110 height 12
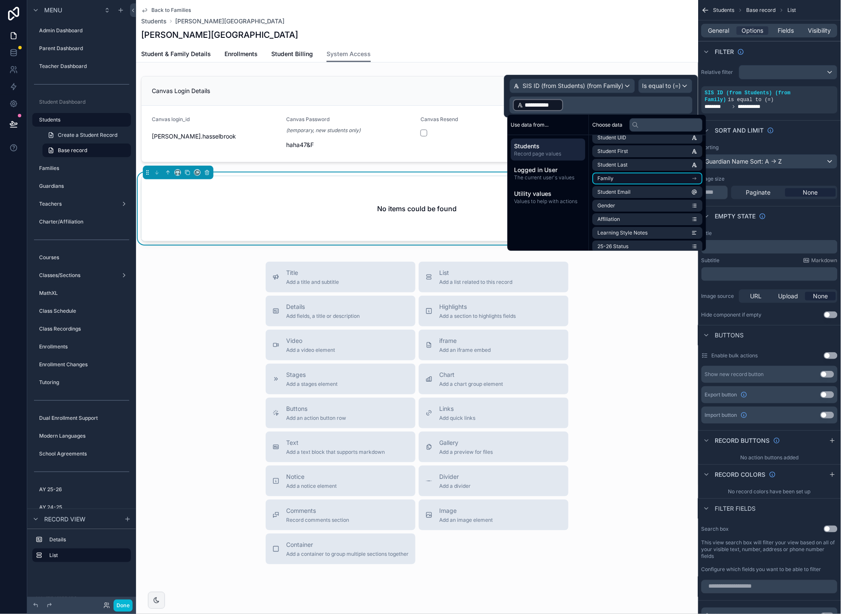
scroll to position [34, 0]
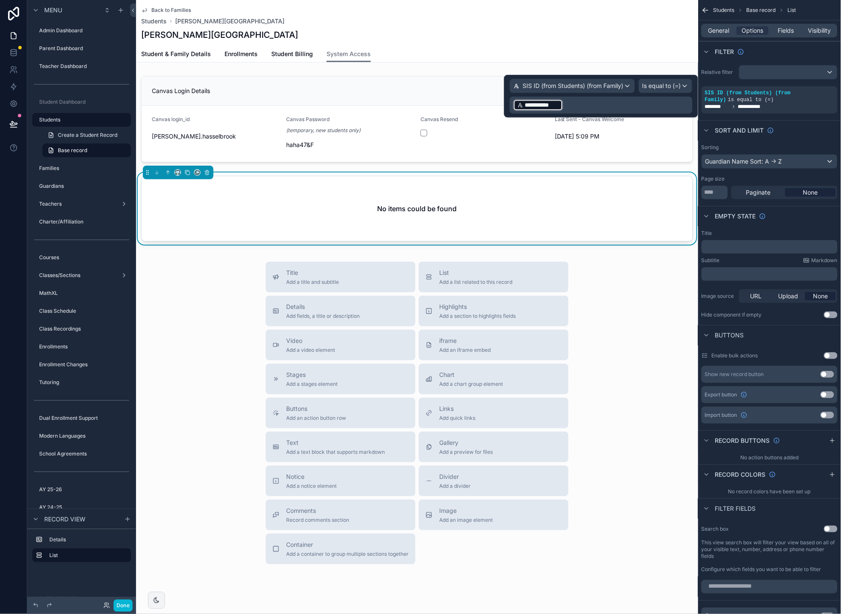
click at [593, 105] on p "**********" at bounding box center [602, 105] width 178 height 14
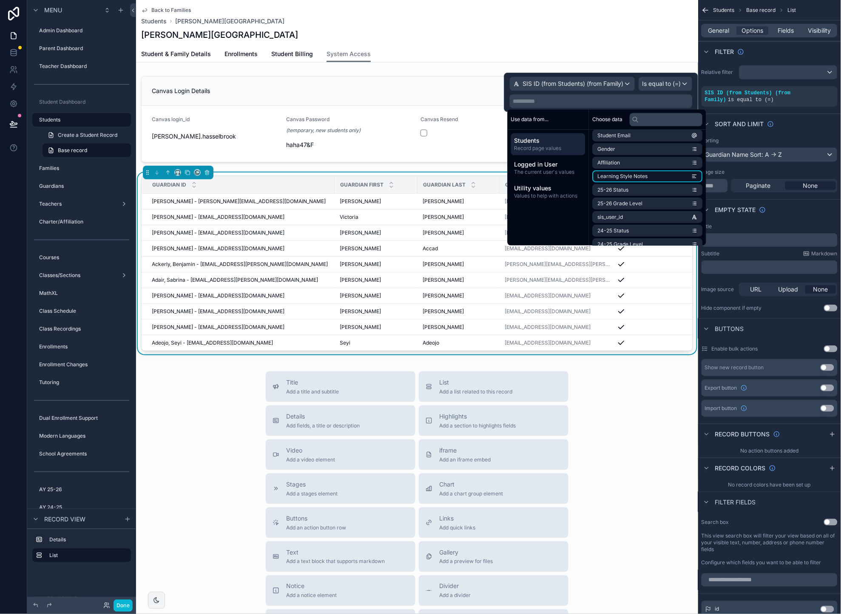
scroll to position [105, 0]
click at [683, 196] on li "sis_user_id" at bounding box center [648, 198] width 110 height 12
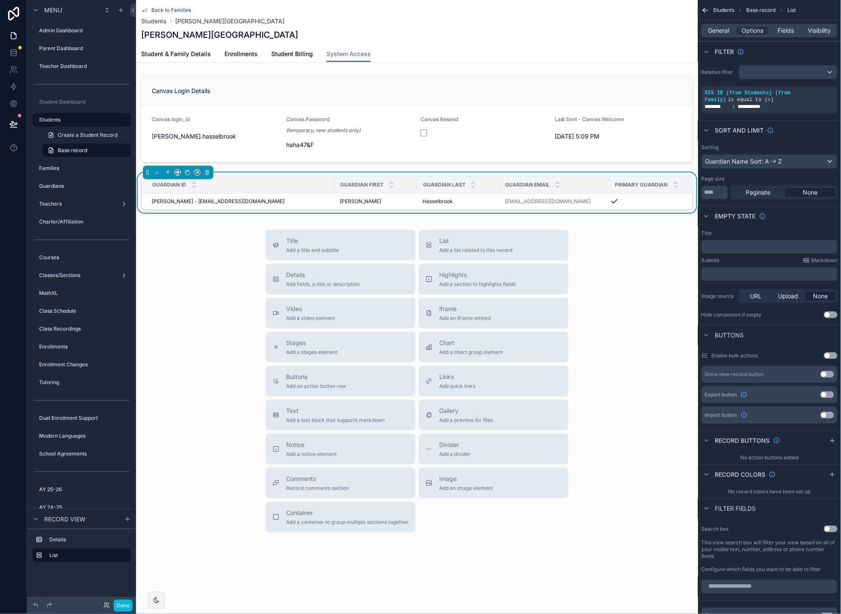
click at [200, 261] on div "Title Add a title and subtitle List Add a list related to this record Details A…" at bounding box center [417, 381] width 562 height 303
click at [792, 32] on span "Fields" at bounding box center [786, 30] width 16 height 9
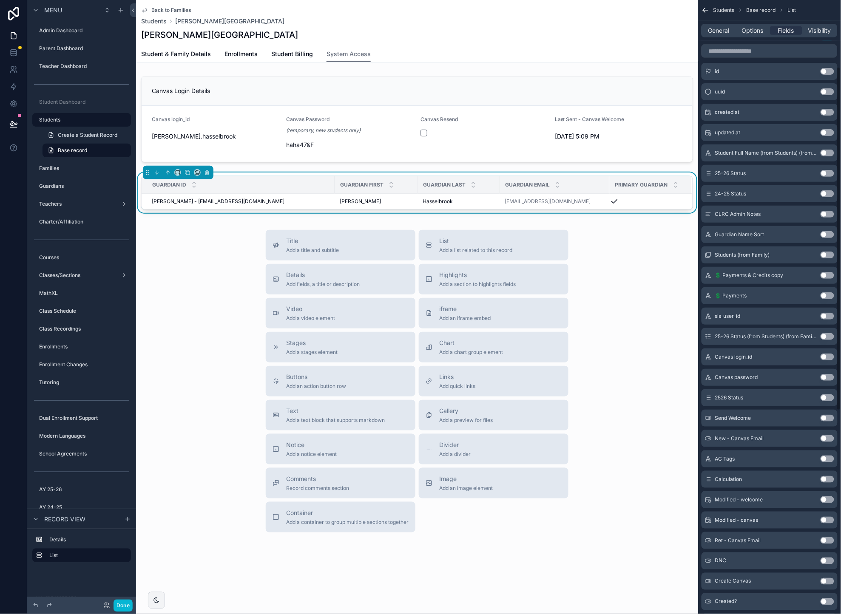
scroll to position [115, 0]
click at [832, 481] on button "Use setting" at bounding box center [828, 480] width 14 height 7
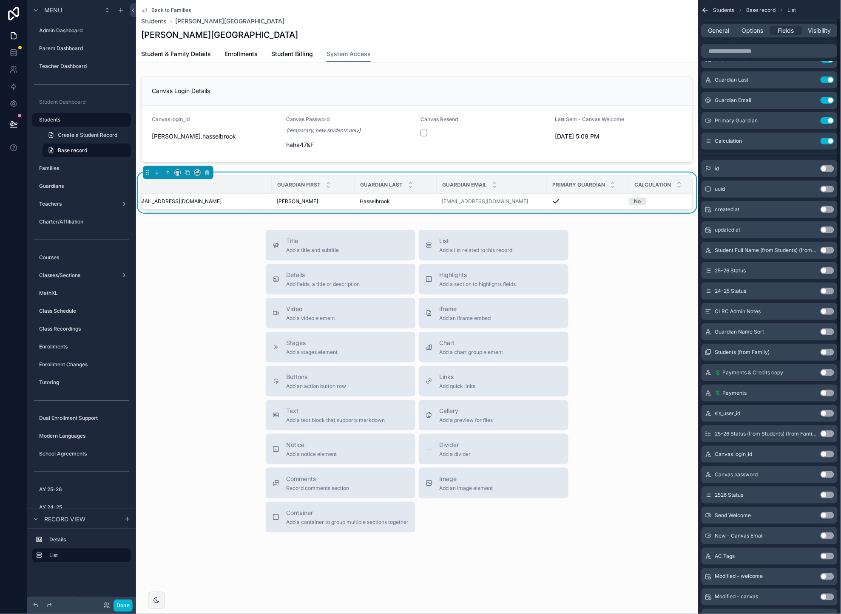
scroll to position [28, 0]
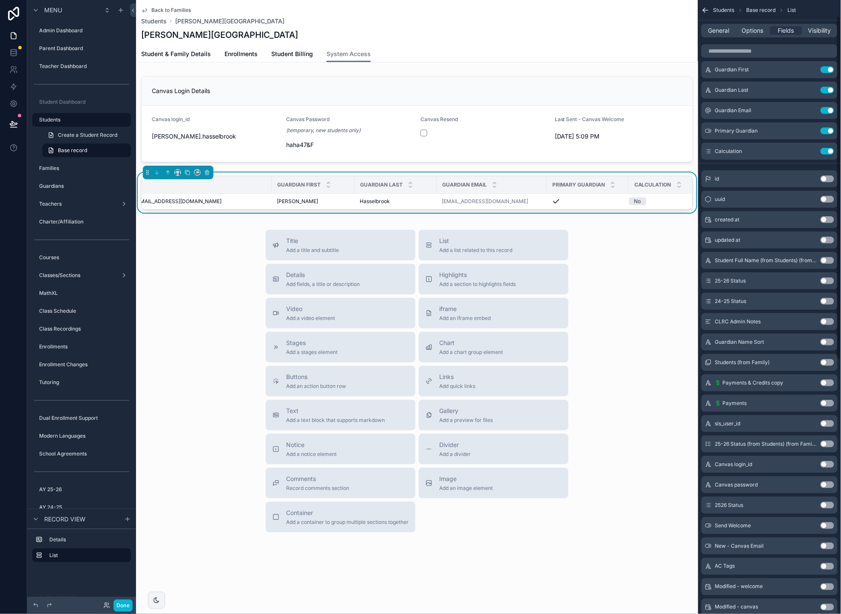
click at [829, 344] on button "Use setting" at bounding box center [828, 342] width 14 height 7
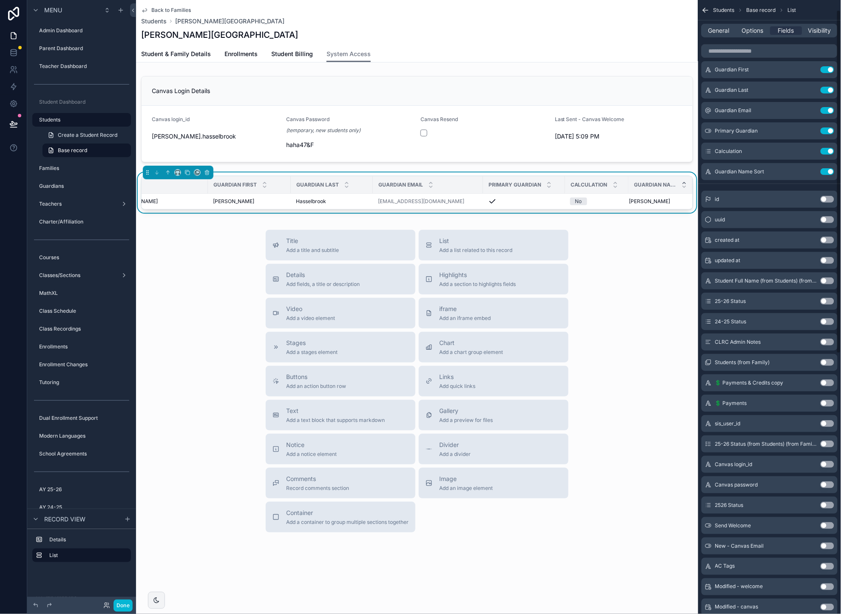
scroll to position [0, 0]
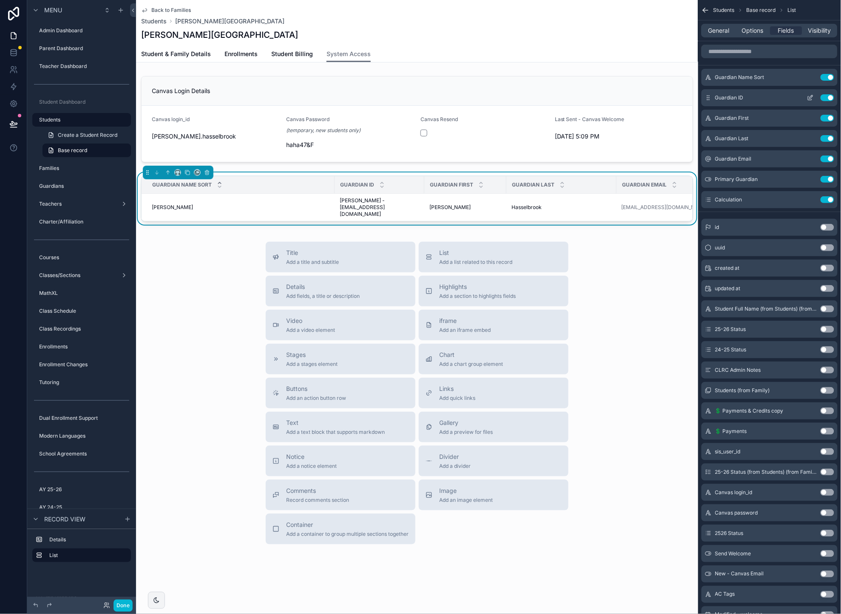
click at [827, 96] on button "Use setting" at bounding box center [828, 97] width 14 height 7
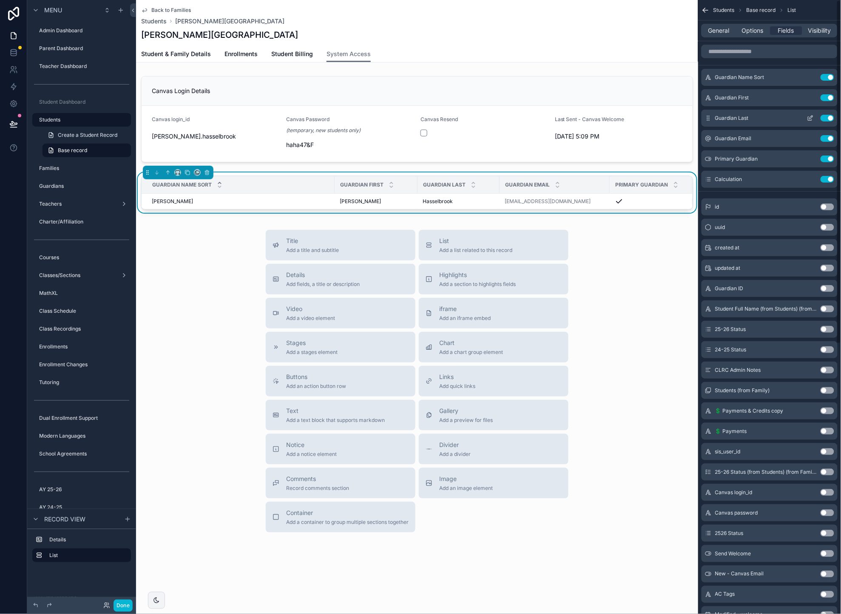
click at [827, 97] on button "Use setting" at bounding box center [828, 97] width 14 height 7
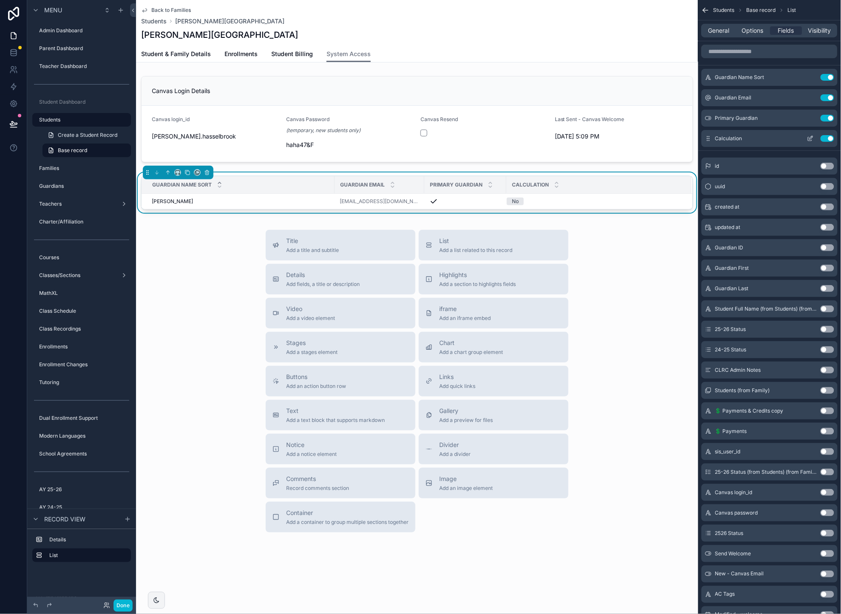
click at [826, 137] on button "Use setting" at bounding box center [828, 138] width 14 height 7
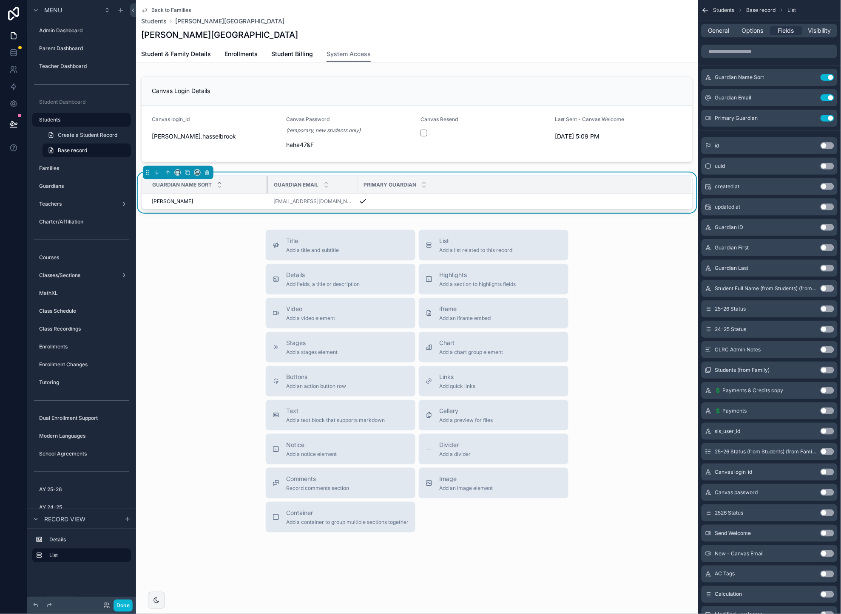
drag, startPoint x: 333, startPoint y: 185, endPoint x: 267, endPoint y: 186, distance: 66.3
click at [267, 186] on div "scrollable content" at bounding box center [268, 184] width 3 height 17
click at [179, 170] on icon "scrollable content" at bounding box center [178, 171] width 4 height 2
click at [191, 233] on span "50%" at bounding box center [188, 237] width 13 height 10
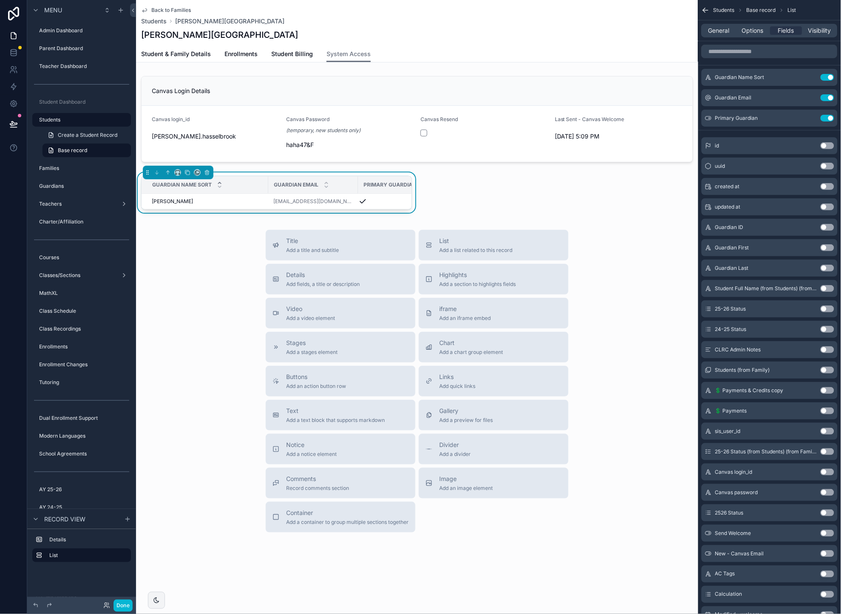
drag, startPoint x: 809, startPoint y: 117, endPoint x: 802, endPoint y: 64, distance: 53.7
click at [0, 0] on icon "scrollable content" at bounding box center [0, 0] width 0 height 0
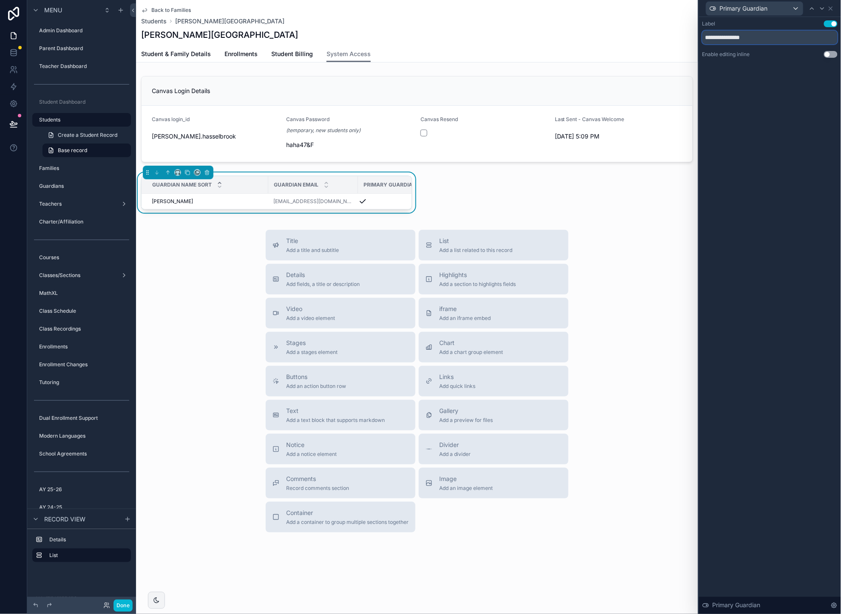
click at [747, 34] on input "**********" at bounding box center [769, 38] width 135 height 14
type input "*******"
click at [830, 9] on icon at bounding box center [830, 8] width 3 height 3
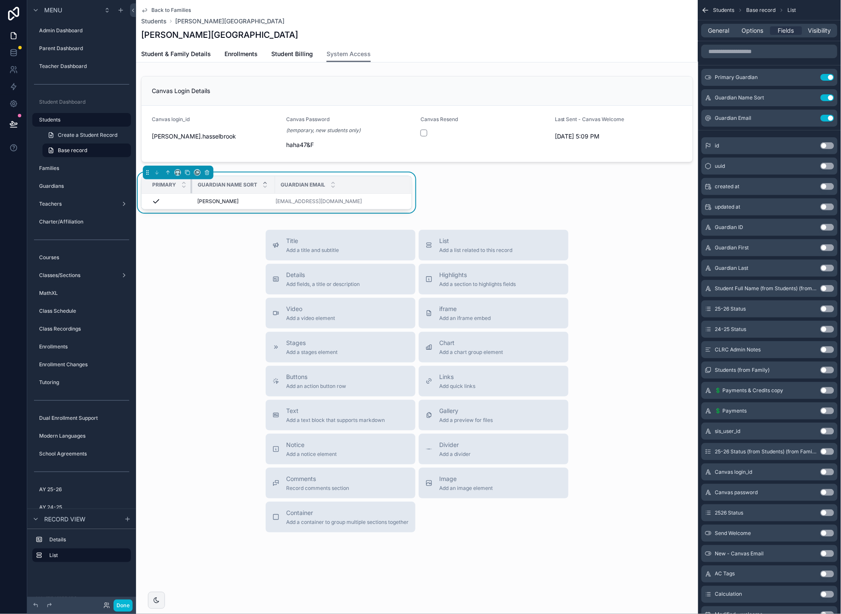
drag, startPoint x: 267, startPoint y: 184, endPoint x: 178, endPoint y: 184, distance: 89.3
click at [178, 184] on th "Primary" at bounding box center [167, 184] width 51 height 17
drag, startPoint x: 274, startPoint y: 183, endPoint x: 298, endPoint y: 183, distance: 23.8
click at [298, 183] on div "scrollable content" at bounding box center [299, 184] width 3 height 17
click at [752, 28] on span "Options" at bounding box center [753, 30] width 22 height 9
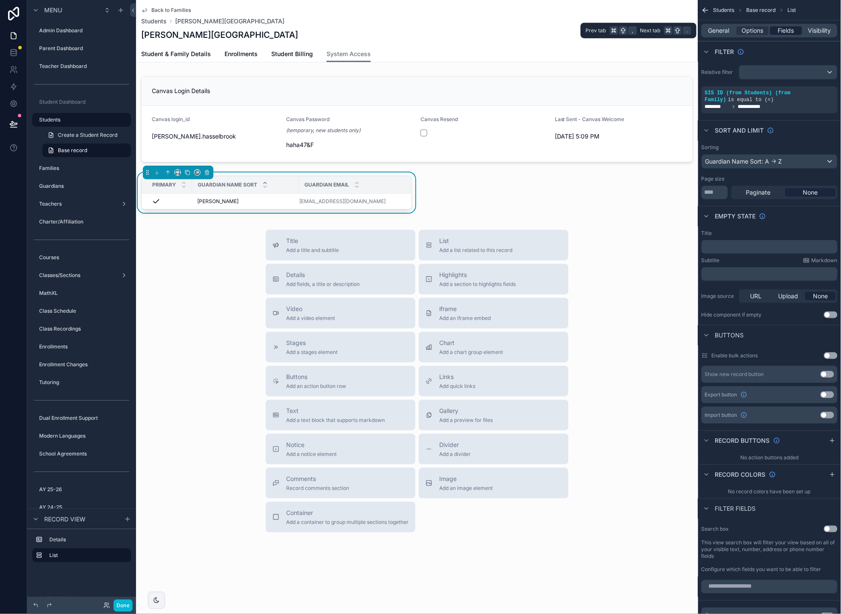
click at [785, 28] on span "Fields" at bounding box center [786, 30] width 16 height 9
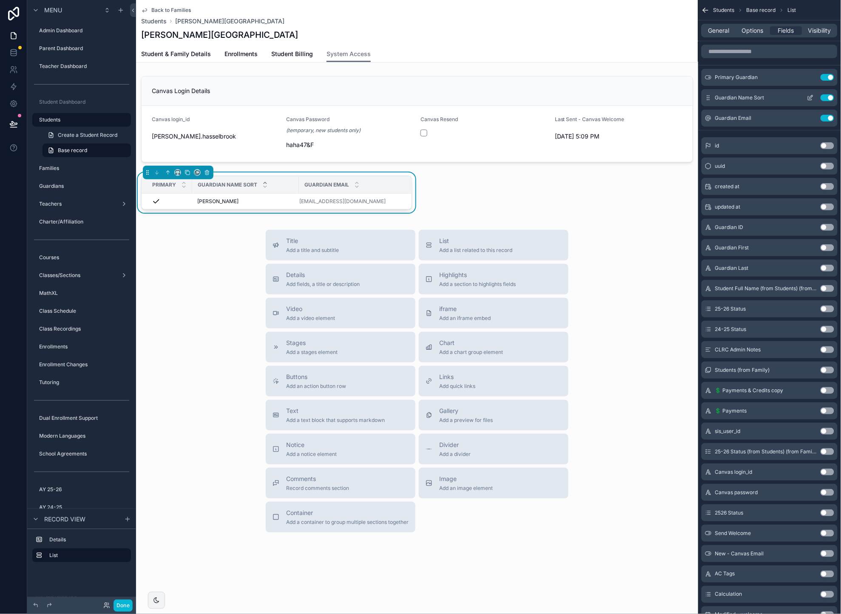
drag, startPoint x: 813, startPoint y: 98, endPoint x: 798, endPoint y: 91, distance: 16.5
click at [813, 98] on icon "scrollable content" at bounding box center [810, 97] width 7 height 7
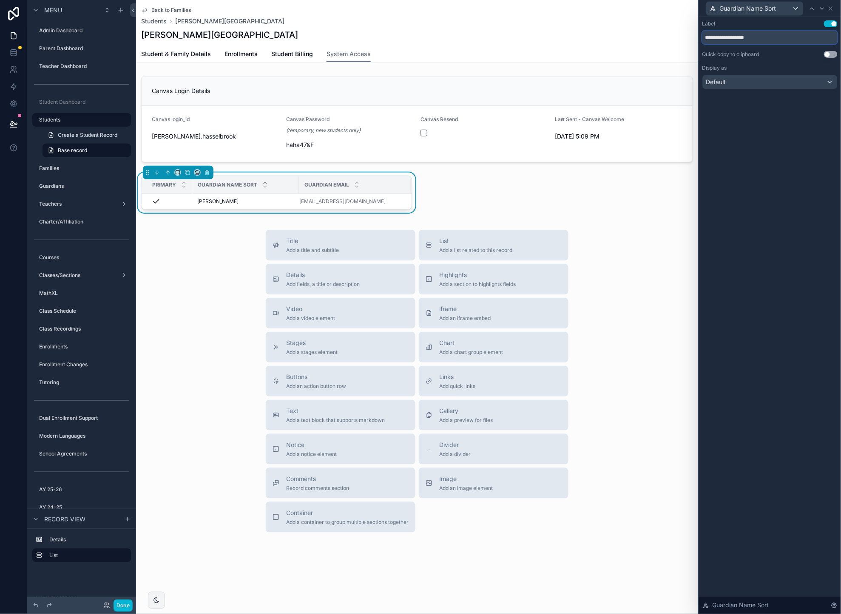
click at [756, 39] on input "**********" at bounding box center [769, 38] width 135 height 14
type input "**********"
click at [763, 144] on div "**********" at bounding box center [770, 315] width 142 height 597
drag, startPoint x: 191, startPoint y: 185, endPoint x: 161, endPoint y: 185, distance: 30.2
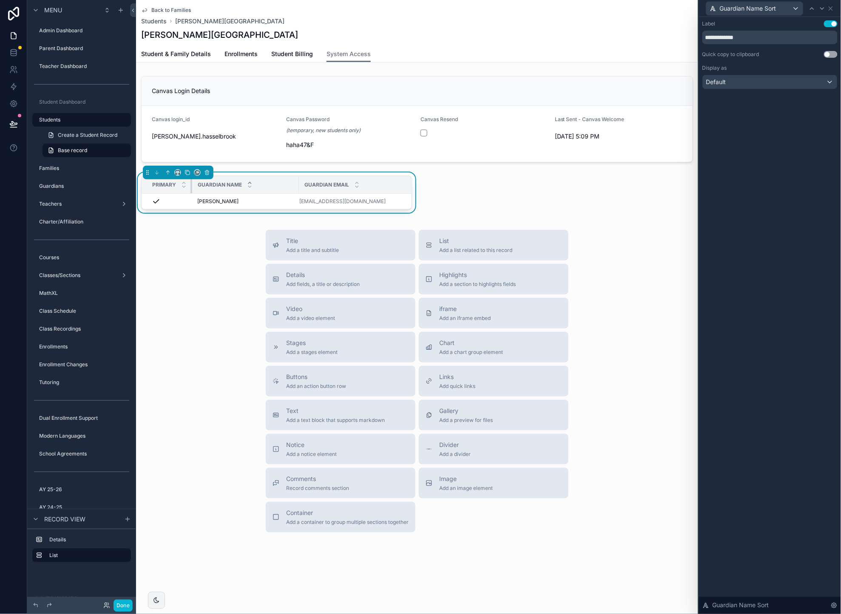
click at [161, 185] on th "Primary" at bounding box center [167, 184] width 51 height 17
click at [795, 10] on div "Guardian Name Sort" at bounding box center [754, 9] width 97 height 14
click at [756, 84] on span "Guardian Email" at bounding box center [743, 86] width 41 height 10
click at [837, 52] on div "Use setting" at bounding box center [831, 54] width 14 height 7
click at [836, 54] on button "Use setting" at bounding box center [831, 54] width 14 height 7
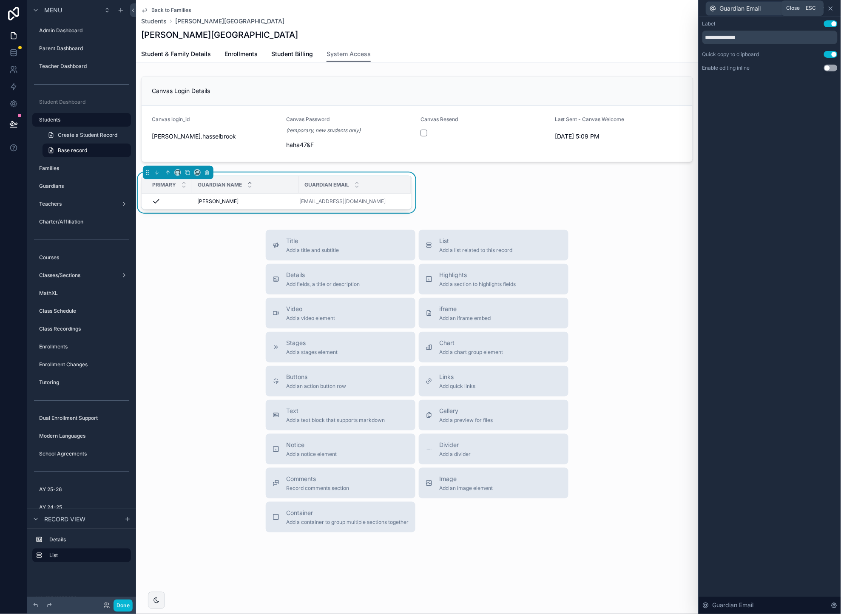
click at [832, 6] on icon at bounding box center [830, 8] width 7 height 7
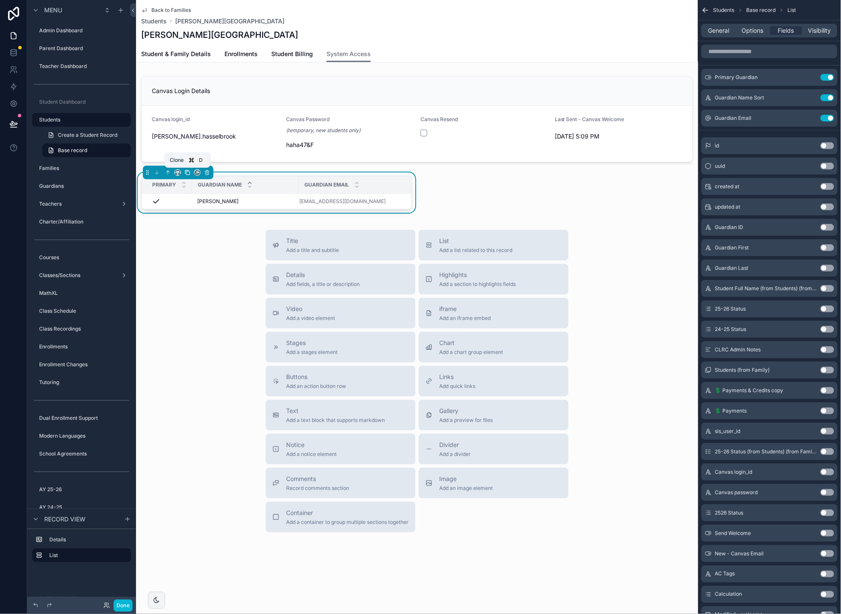
click at [188, 171] on icon "scrollable content" at bounding box center [187, 172] width 3 height 3
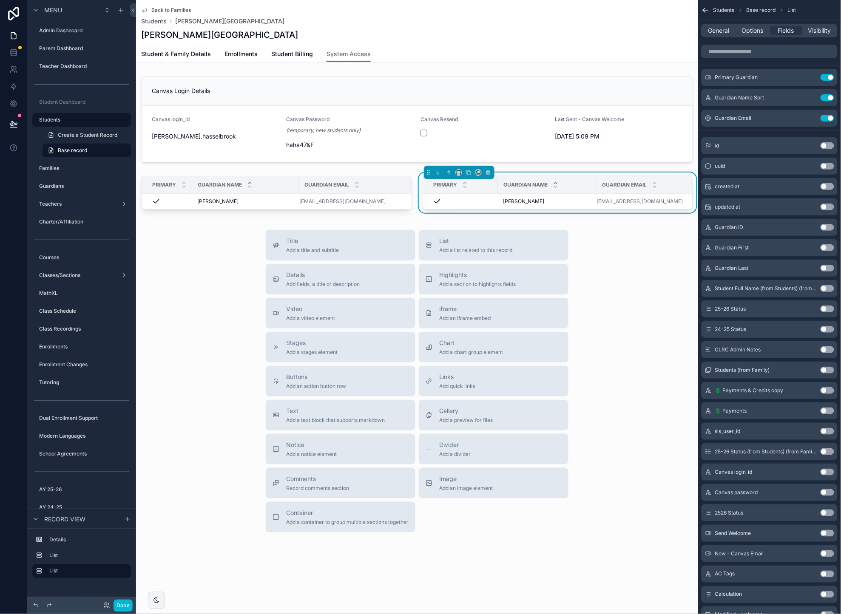
click at [541, 176] on div "Primary Guardian Name Guardian Email [PERSON_NAME] [PERSON_NAME] [PERSON_NAME][…" at bounding box center [557, 193] width 271 height 34
click at [719, 28] on span "General" at bounding box center [719, 30] width 21 height 9
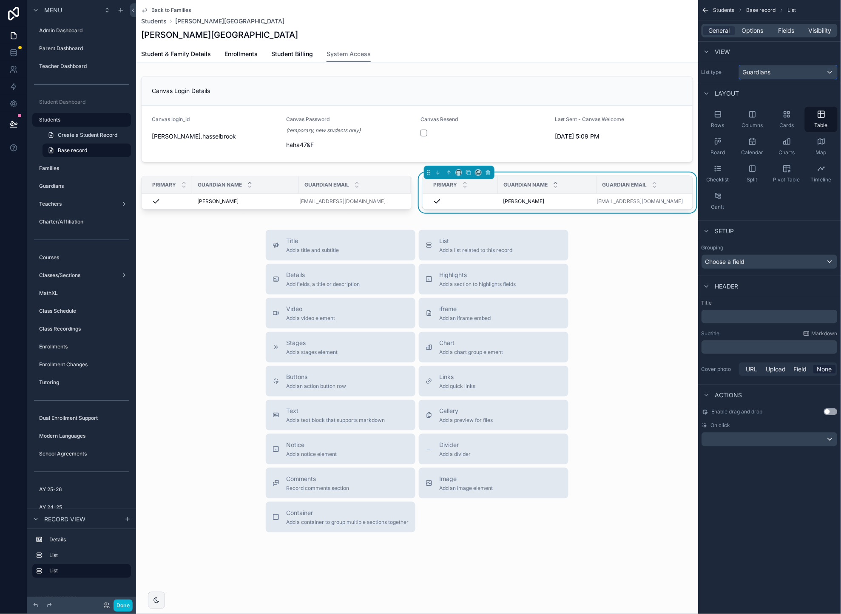
click at [775, 71] on div "Guardians" at bounding box center [788, 72] width 98 height 14
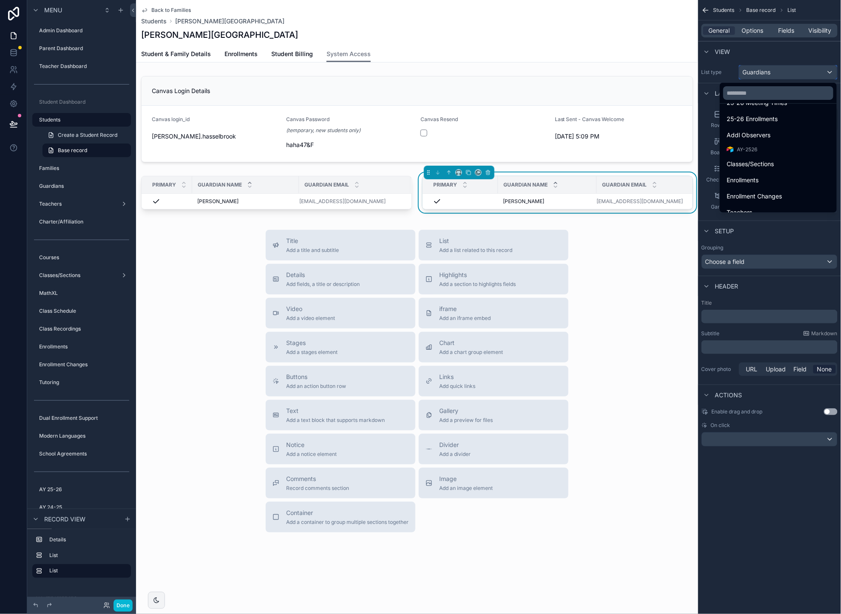
scroll to position [313, 0]
click at [775, 133] on div "Addl Observers" at bounding box center [778, 137] width 103 height 10
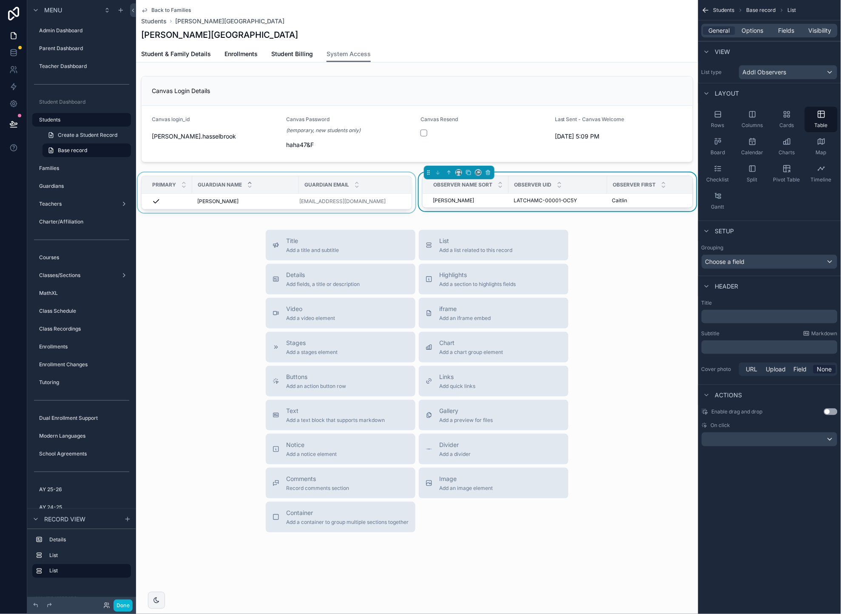
click at [265, 179] on div "Guardian Name" at bounding box center [246, 185] width 106 height 16
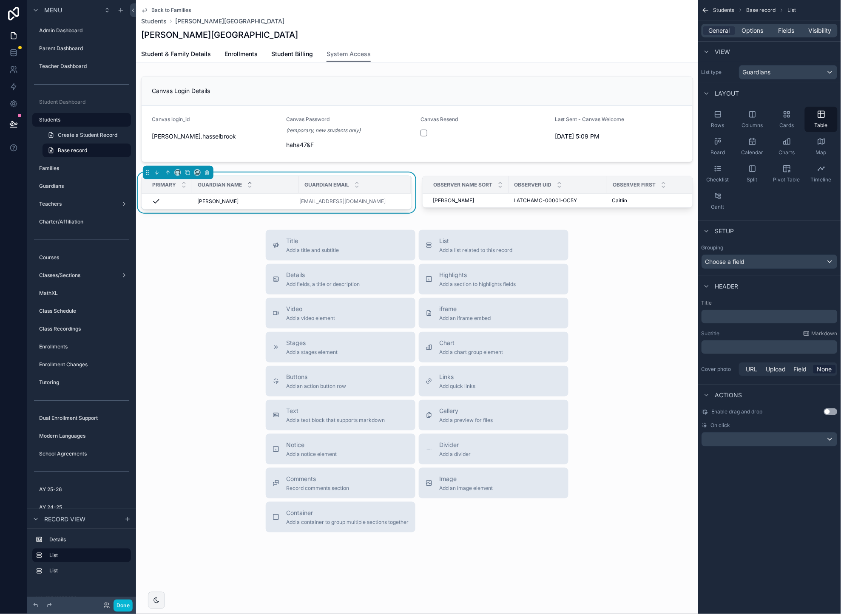
click at [732, 318] on p "﻿" at bounding box center [770, 316] width 131 height 9
click at [737, 352] on div "﻿" at bounding box center [770, 348] width 136 height 14
click at [740, 346] on p "﻿" at bounding box center [770, 347] width 131 height 9
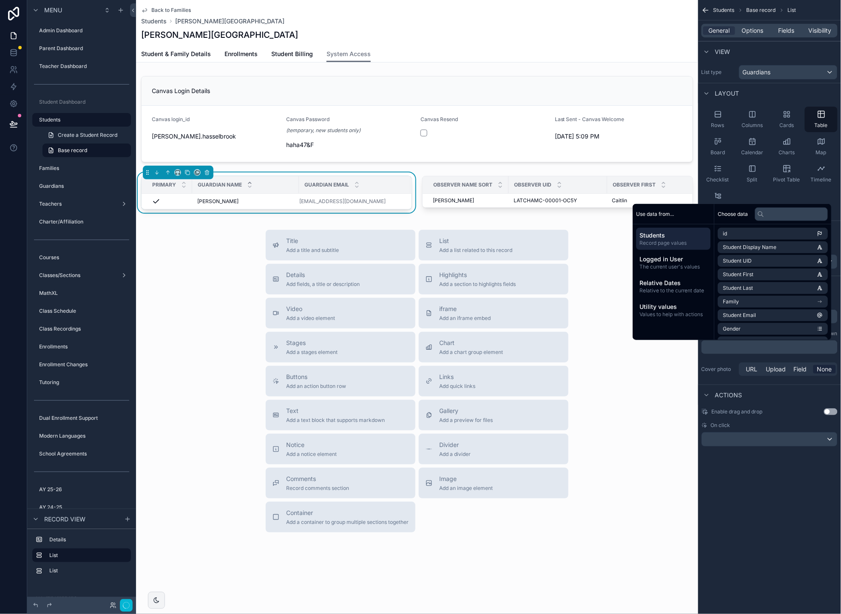
drag, startPoint x: 753, startPoint y: 496, endPoint x: 753, endPoint y: 420, distance: 75.7
click at [753, 495] on div "Students Base record List General Options Fields Visibility View List type Guar…" at bounding box center [769, 307] width 143 height 614
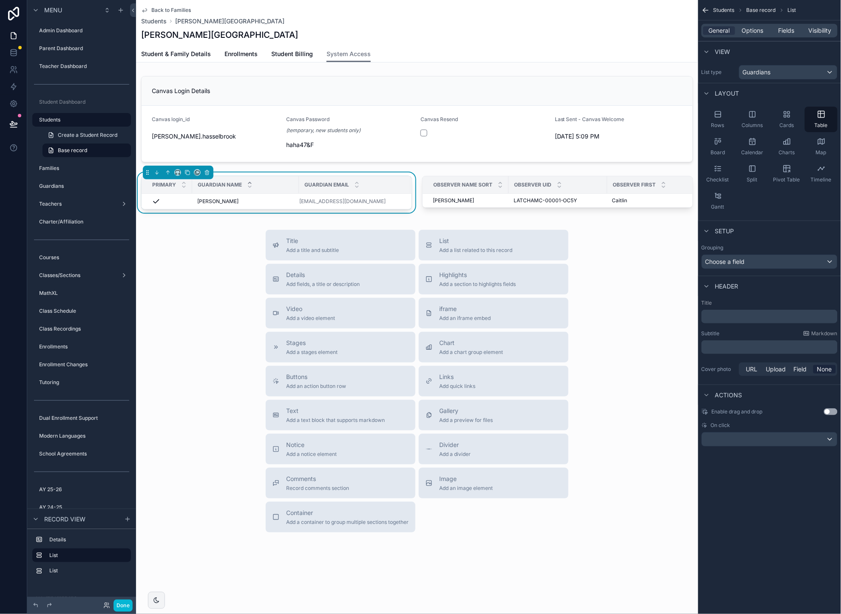
click at [735, 317] on p "﻿" at bounding box center [770, 316] width 131 height 9
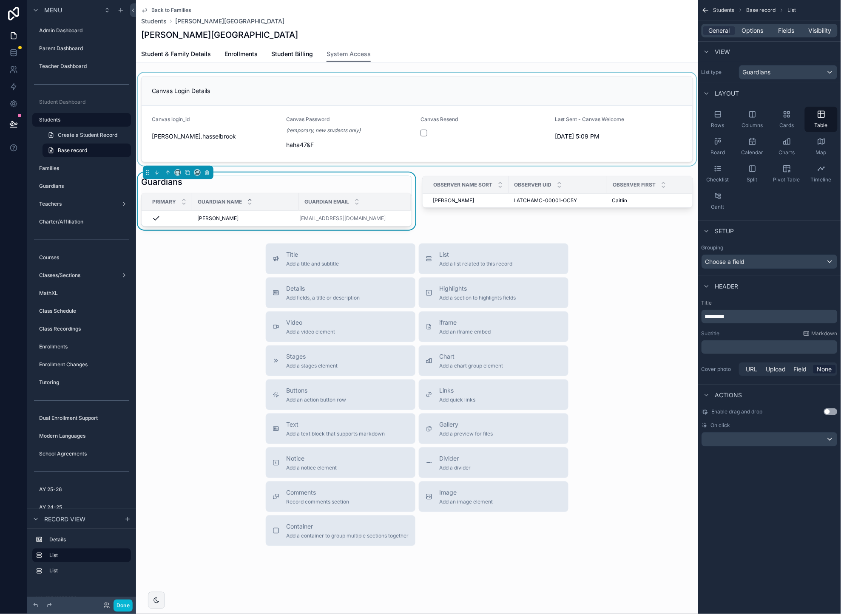
click at [253, 85] on div "scrollable content" at bounding box center [417, 119] width 562 height 93
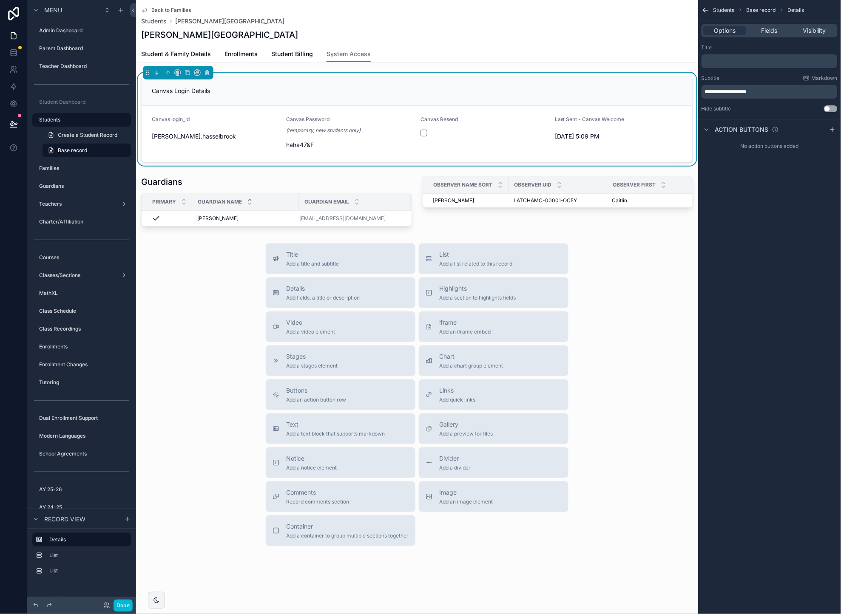
click at [774, 94] on p "**********" at bounding box center [770, 91] width 131 height 7
drag, startPoint x: 765, startPoint y: 91, endPoint x: 652, endPoint y: 90, distance: 113.5
click at [652, 90] on div "Jump to... K Admin Dashboard Parent Dashboard Teacher Dashboard Student Dashboa…" at bounding box center [488, 307] width 705 height 614
copy span "**********"
click at [724, 59] on p "﻿" at bounding box center [770, 61] width 131 height 7
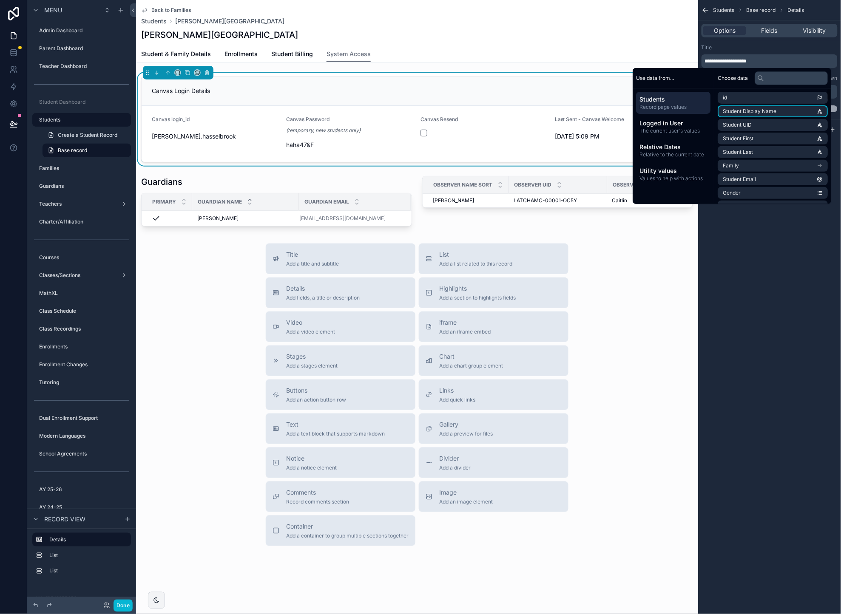
click at [773, 211] on div "**********" at bounding box center [769, 307] width 143 height 614
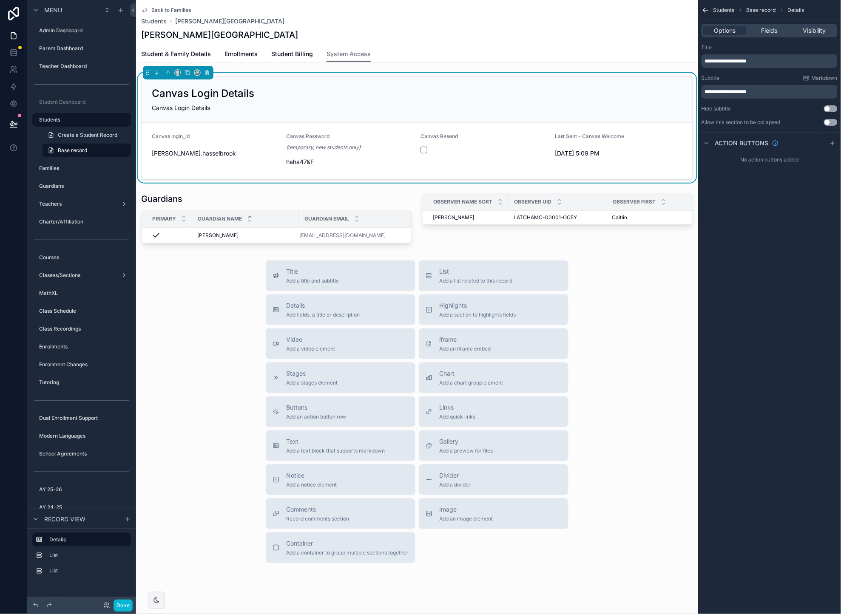
click at [788, 91] on p "**********" at bounding box center [770, 91] width 131 height 7
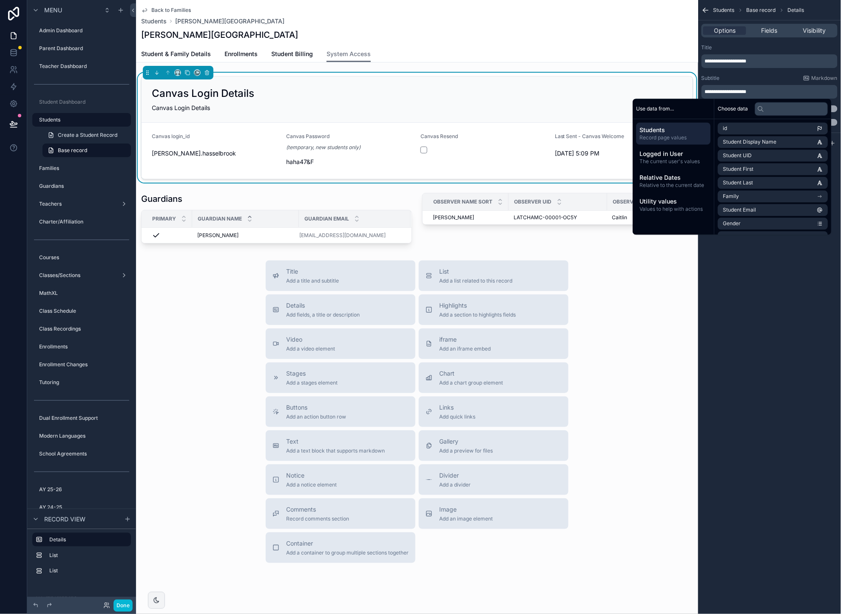
click at [742, 91] on span "**********" at bounding box center [726, 91] width 42 height 5
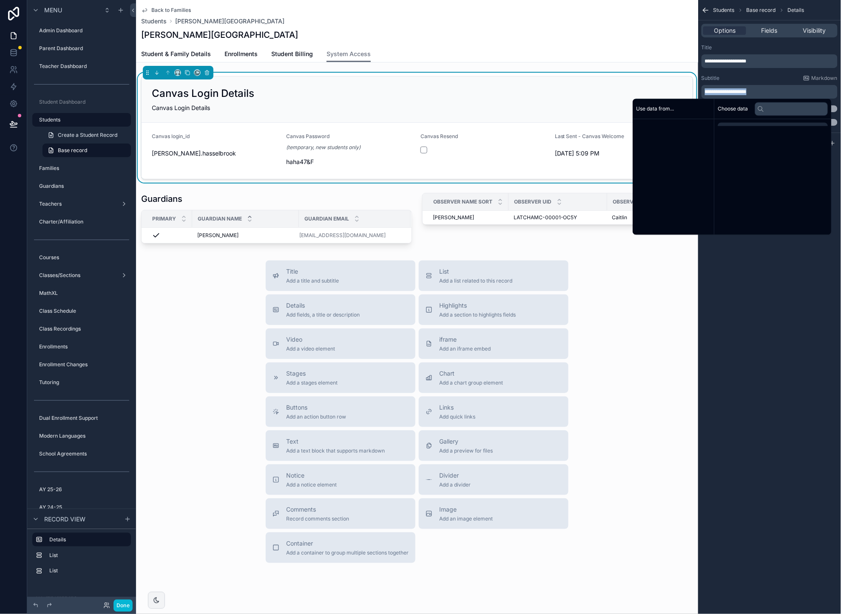
click at [742, 91] on span "**********" at bounding box center [726, 91] width 42 height 5
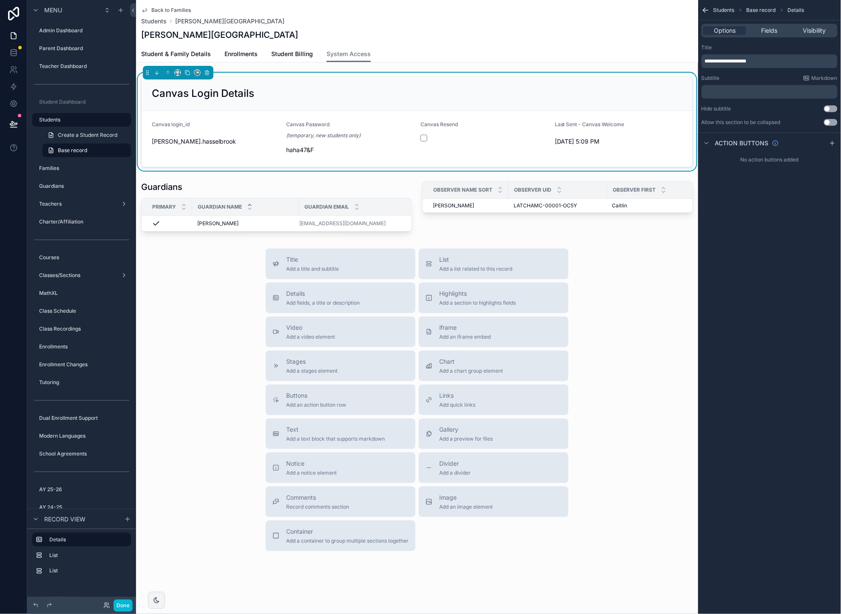
click at [800, 316] on div "**********" at bounding box center [769, 307] width 143 height 614
click at [454, 183] on div "Observer Name Sort" at bounding box center [465, 190] width 85 height 16
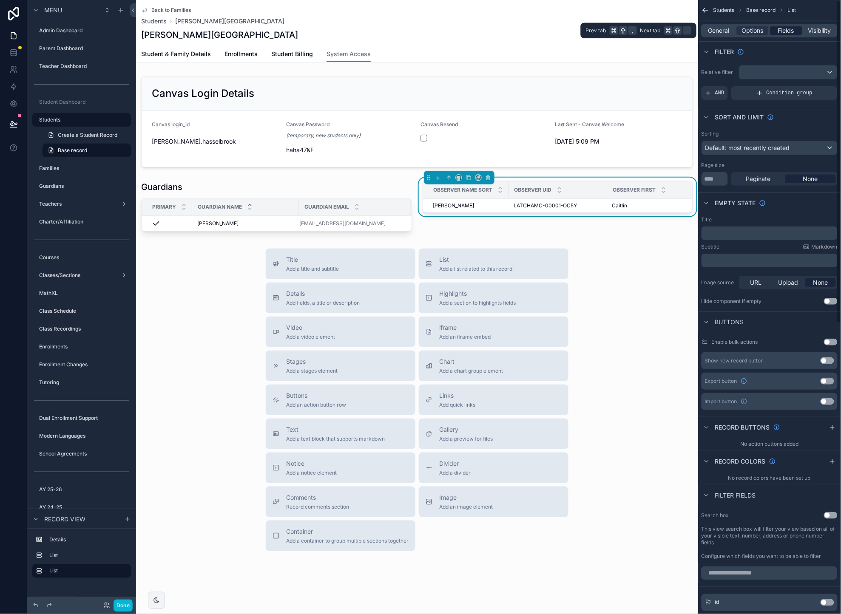
click at [787, 30] on span "Fields" at bounding box center [786, 30] width 16 height 9
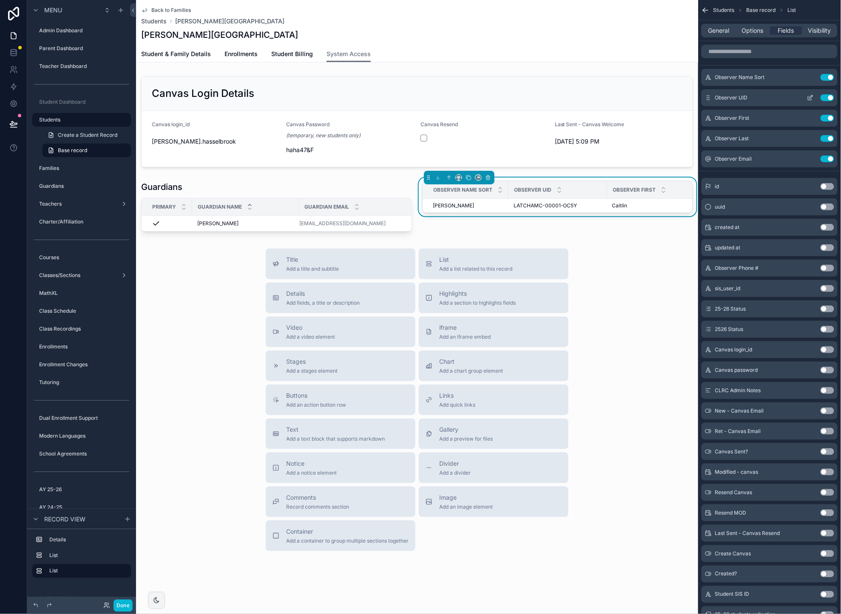
click at [826, 96] on button "Use setting" at bounding box center [828, 97] width 14 height 7
click at [827, 95] on button "Use setting" at bounding box center [828, 97] width 14 height 7
click at [827, 98] on button "Use setting" at bounding box center [828, 97] width 14 height 7
click at [749, 31] on span "Options" at bounding box center [753, 30] width 22 height 9
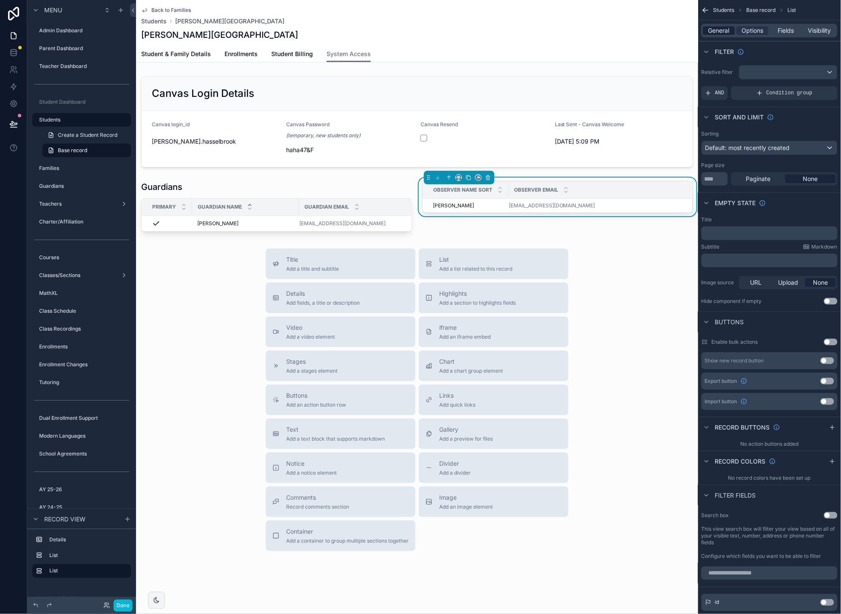
click at [716, 29] on span "General" at bounding box center [719, 30] width 21 height 9
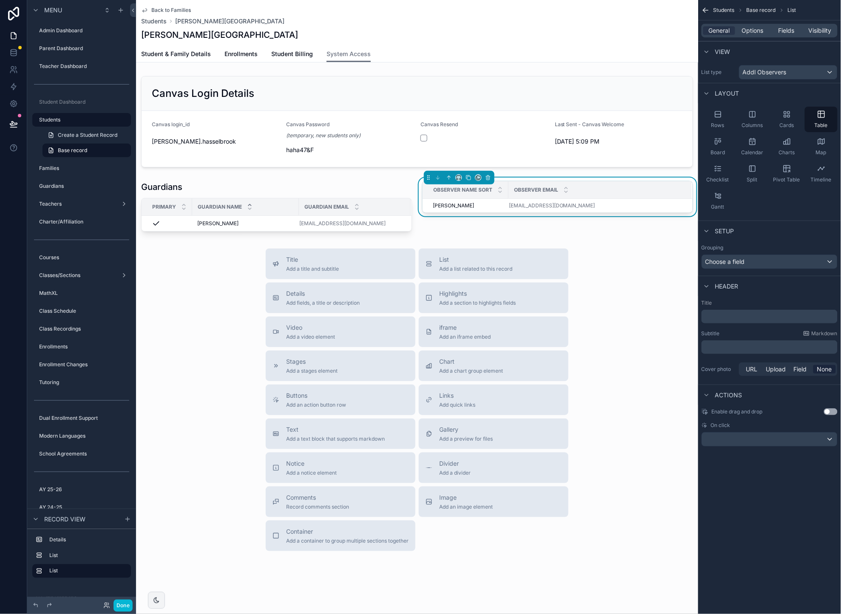
click at [730, 315] on p "﻿" at bounding box center [770, 316] width 131 height 9
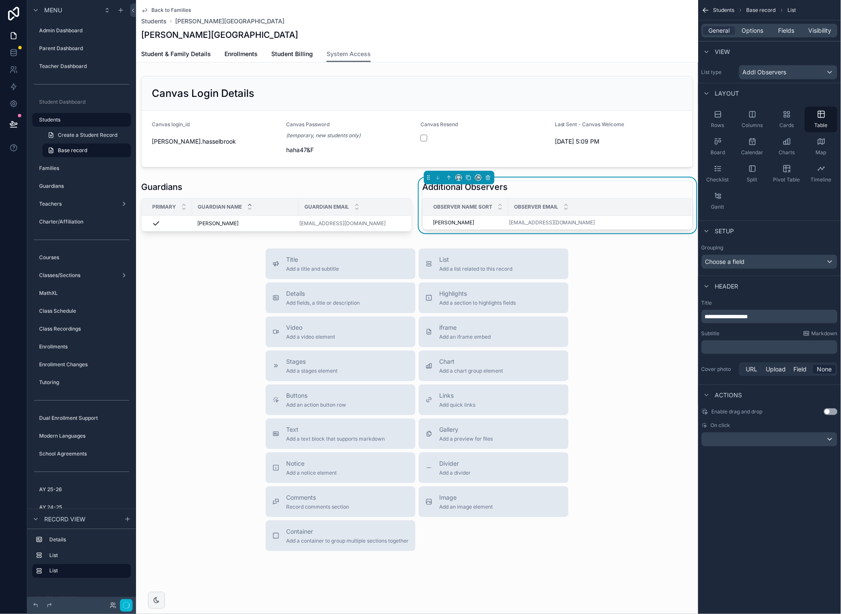
click at [747, 457] on div "**********" at bounding box center [769, 233] width 143 height 467
click at [639, 284] on div "Title Add a title and subtitle List Add a list related to this record Details A…" at bounding box center [417, 400] width 562 height 303
click at [508, 205] on th "Observer Email" at bounding box center [599, 207] width 183 height 17
drag, startPoint x: 508, startPoint y: 205, endPoint x: 517, endPoint y: 204, distance: 9.0
click at [528, 204] on tr "Observer Name Sort Observer Email" at bounding box center [558, 207] width 270 height 17
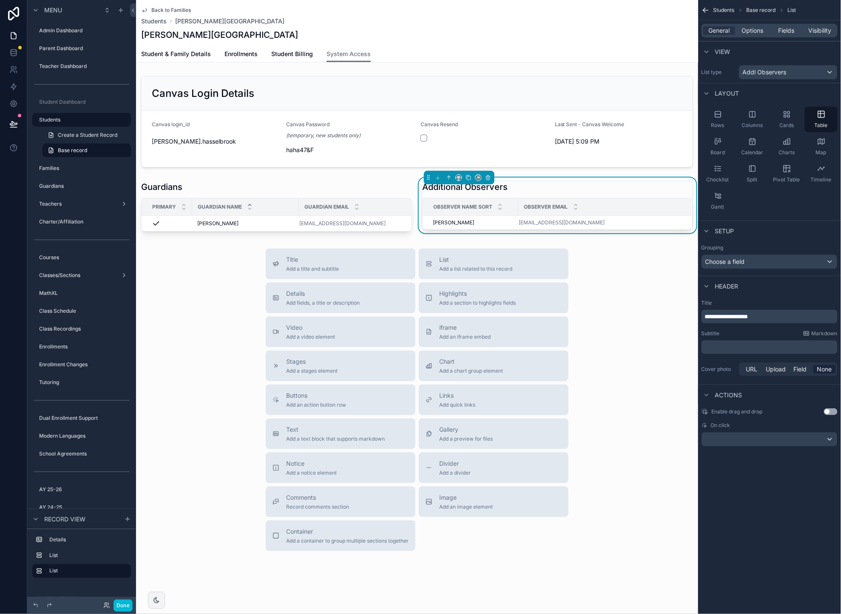
click at [484, 207] on span "Observer Name Sort" at bounding box center [462, 207] width 59 height 7
click at [751, 34] on span "Options" at bounding box center [753, 30] width 22 height 9
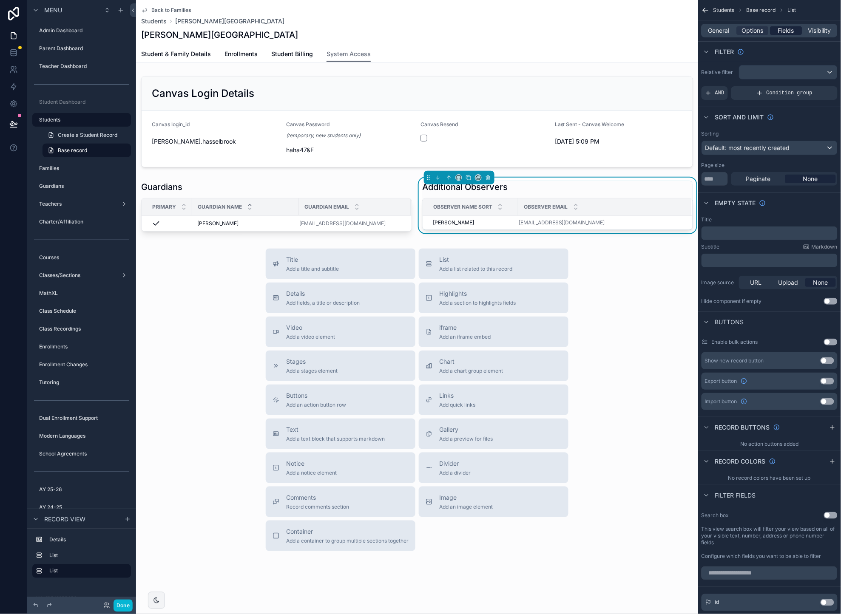
click at [786, 31] on span "Fields" at bounding box center [786, 30] width 16 height 9
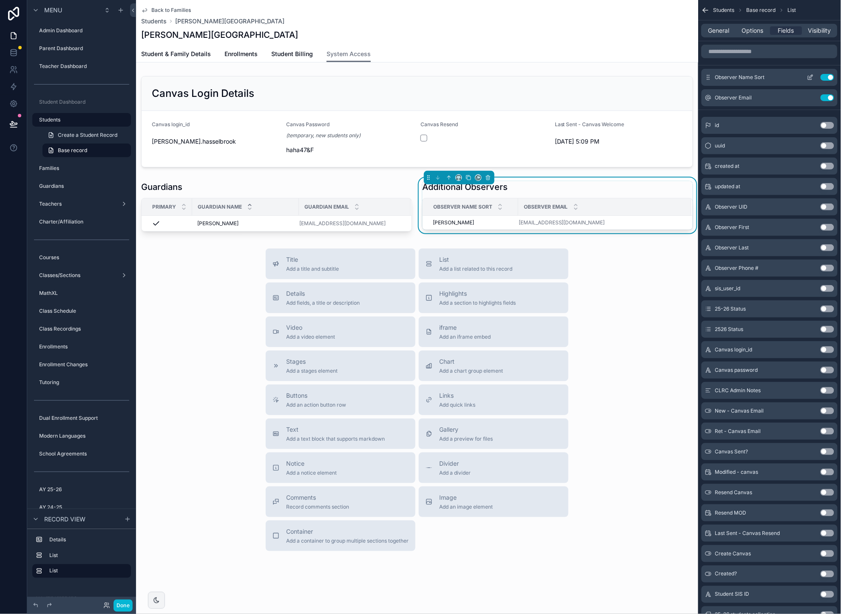
click at [812, 80] on icon "scrollable content" at bounding box center [810, 78] width 4 height 4
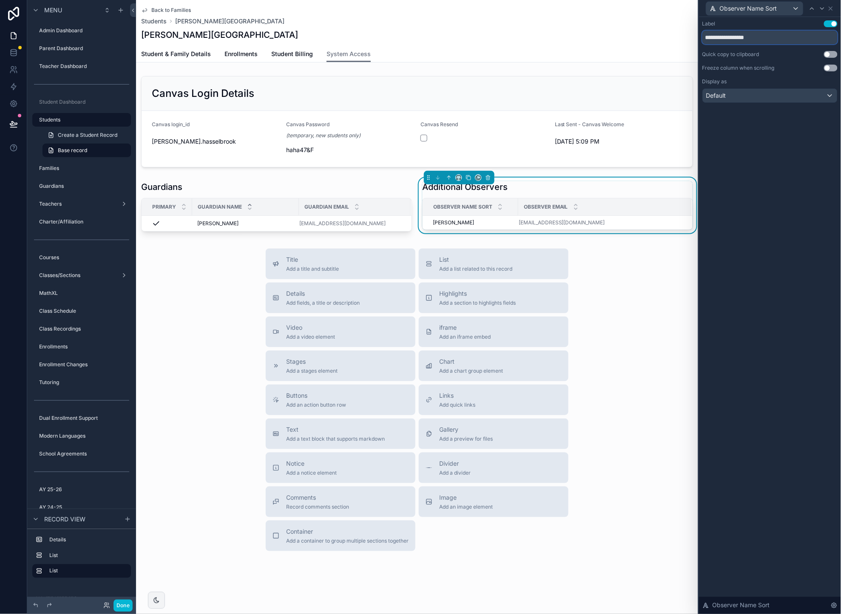
click at [758, 37] on input "**********" at bounding box center [769, 38] width 135 height 14
type input "**********"
click at [778, 324] on div "**********" at bounding box center [770, 315] width 142 height 597
click at [187, 327] on div "Title Add a title and subtitle List Add a list related to this record Details A…" at bounding box center [417, 400] width 562 height 303
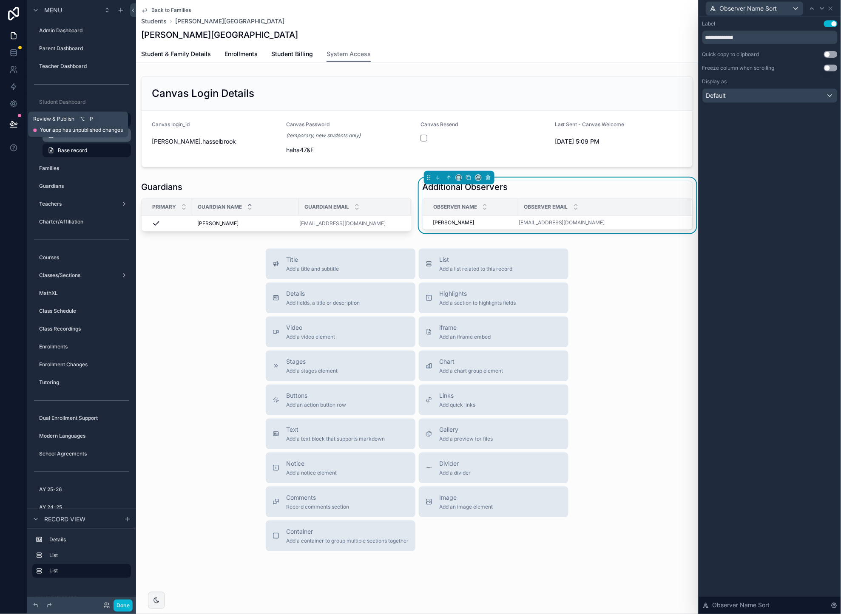
drag, startPoint x: 17, startPoint y: 122, endPoint x: 62, endPoint y: 136, distance: 47.6
click at [16, 122] on icon at bounding box center [13, 124] width 9 height 9
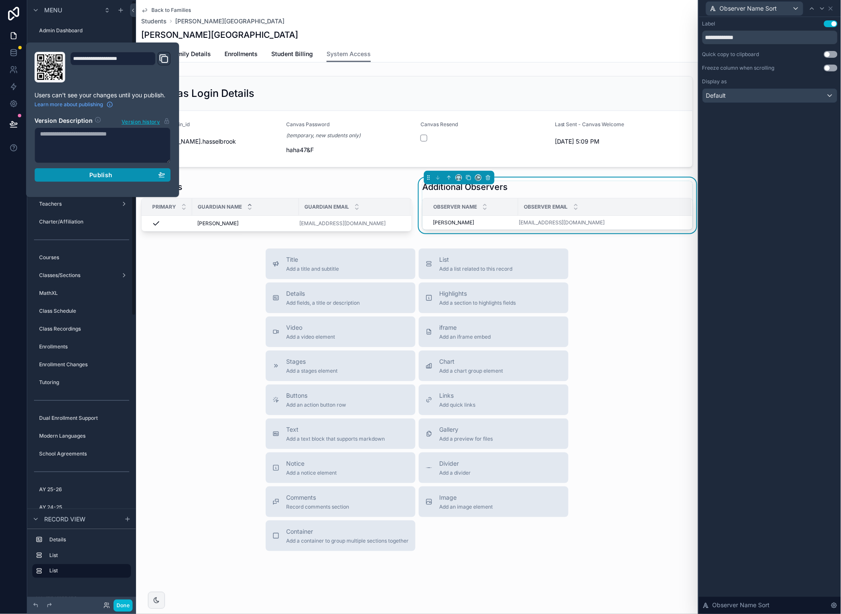
click at [88, 174] on div "Publish" at bounding box center [102, 175] width 125 height 8
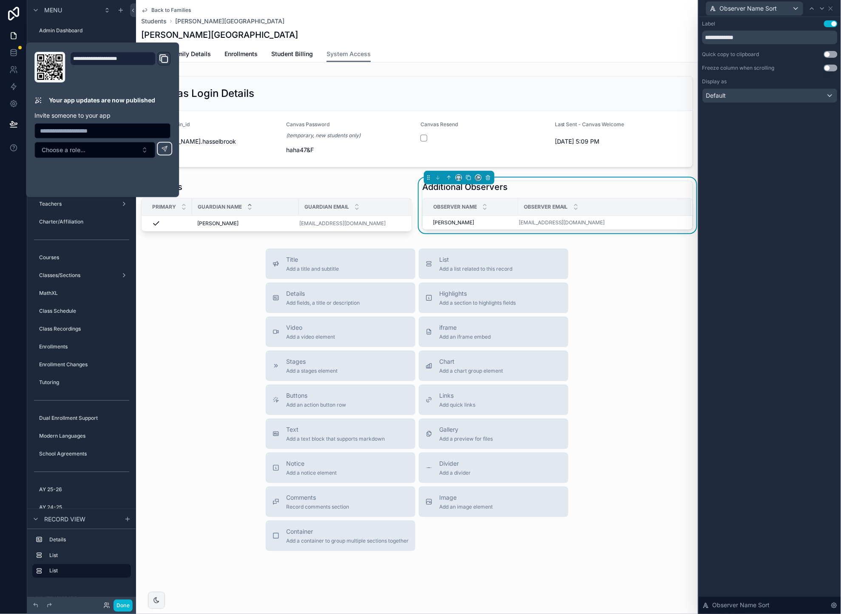
click at [200, 307] on div "Title Add a title and subtitle List Add a list related to this record Details A…" at bounding box center [417, 400] width 562 height 303
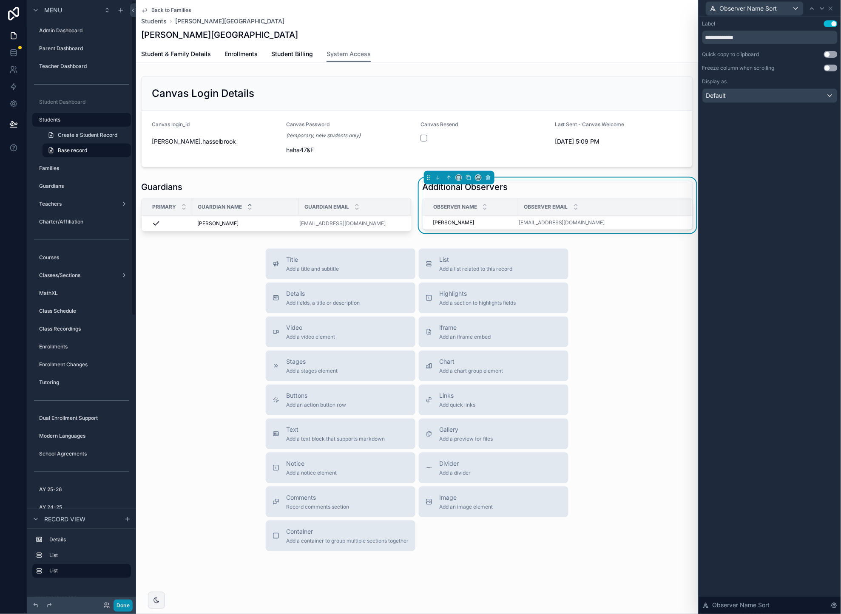
click at [125, 602] on button "Done" at bounding box center [123, 606] width 19 height 12
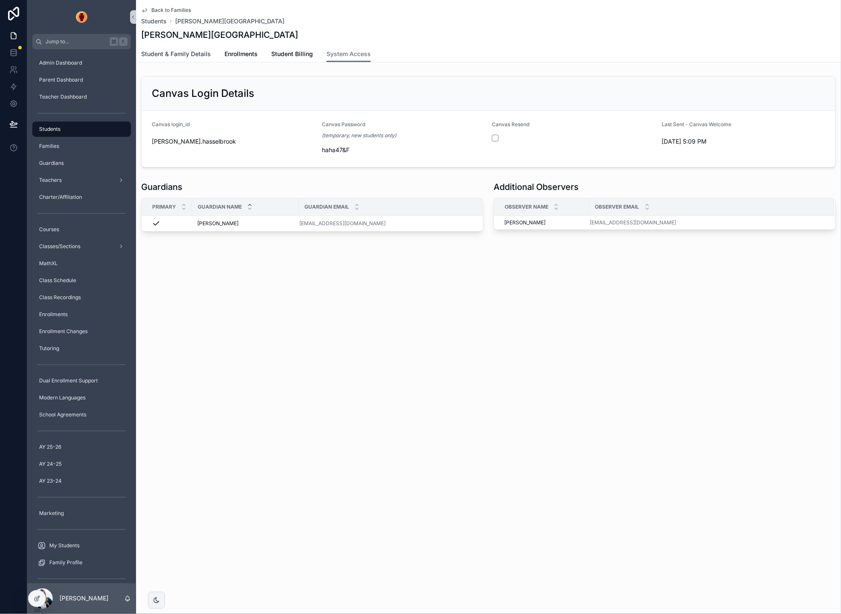
click at [173, 51] on span "Student & Family Details" at bounding box center [176, 54] width 70 height 9
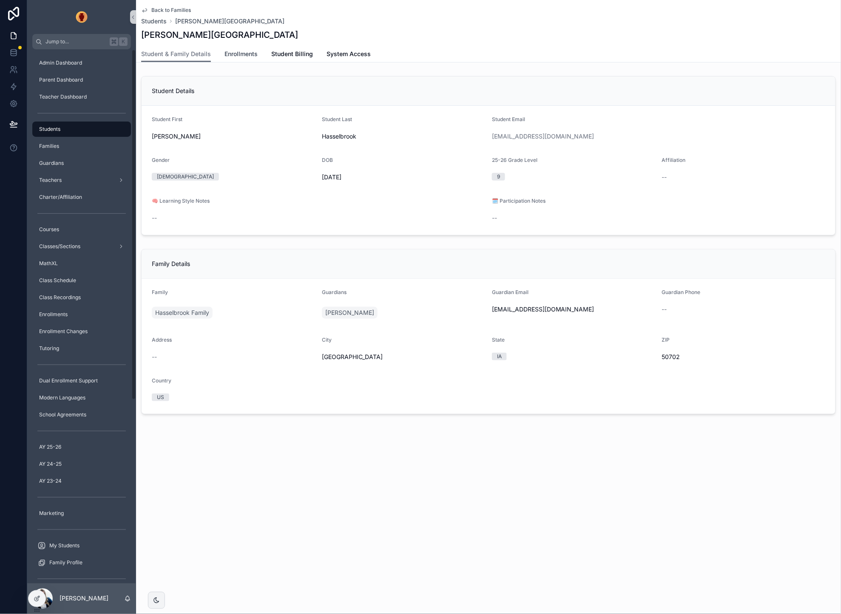
click at [239, 54] on span "Enrollments" at bounding box center [240, 54] width 33 height 9
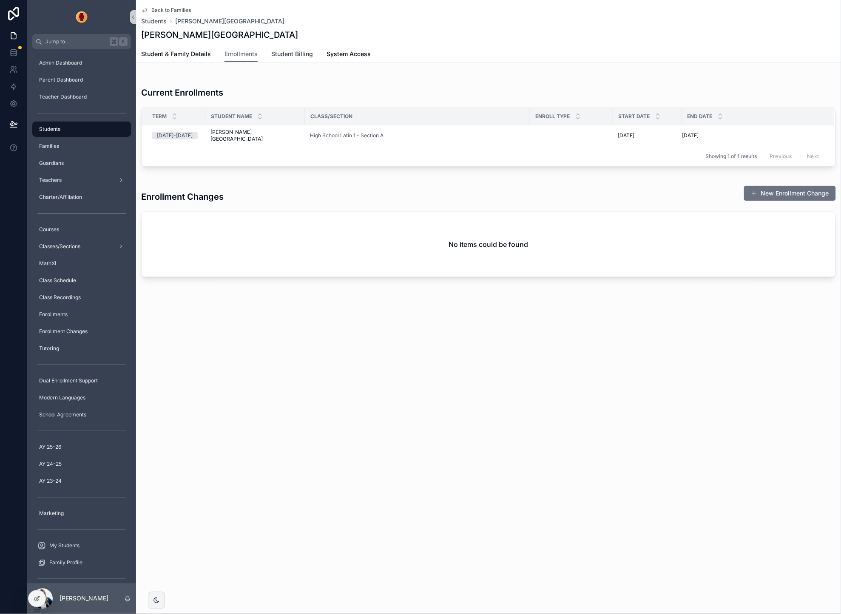
click at [295, 55] on span "Student Billing" at bounding box center [292, 54] width 42 height 9
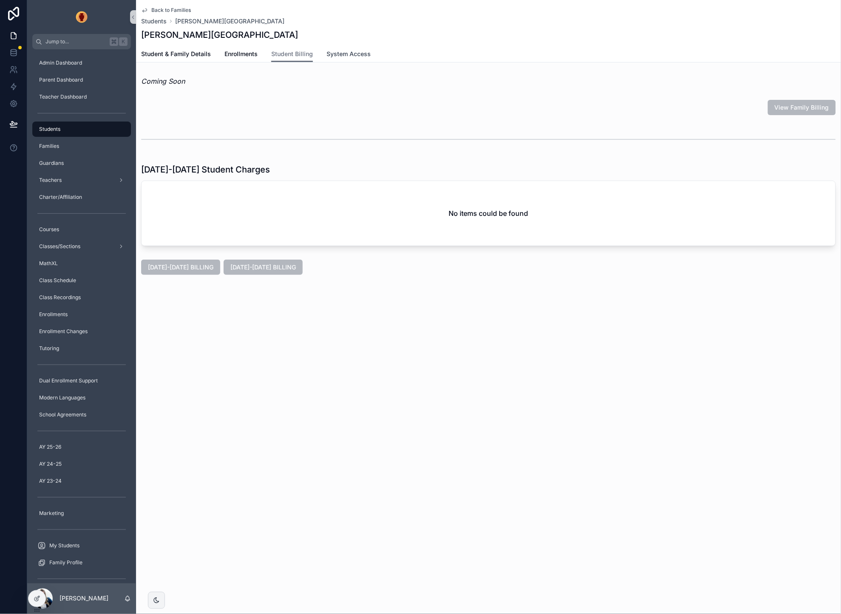
click at [356, 53] on span "System Access" at bounding box center [349, 54] width 44 height 9
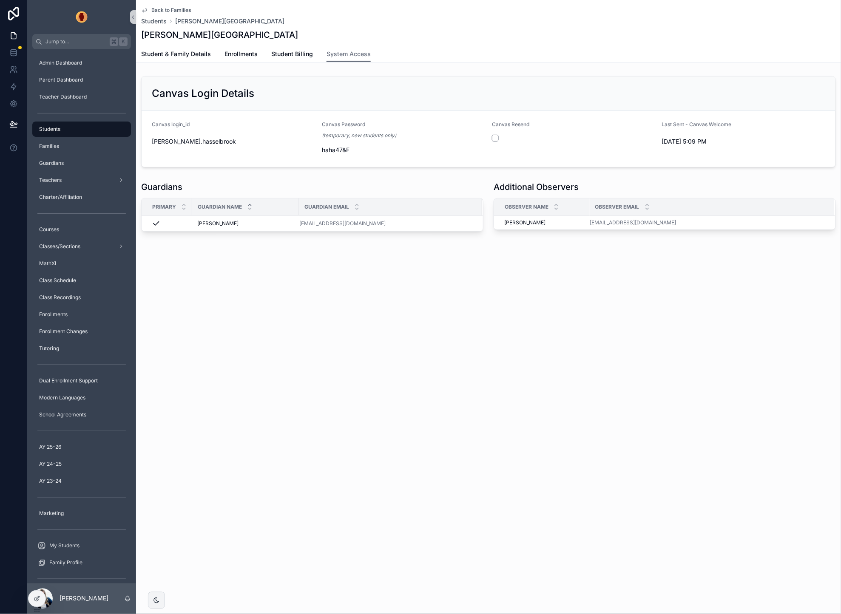
drag, startPoint x: 34, startPoint y: 597, endPoint x: 185, endPoint y: 546, distance: 159.2
click at [34, 597] on icon at bounding box center [37, 599] width 7 height 7
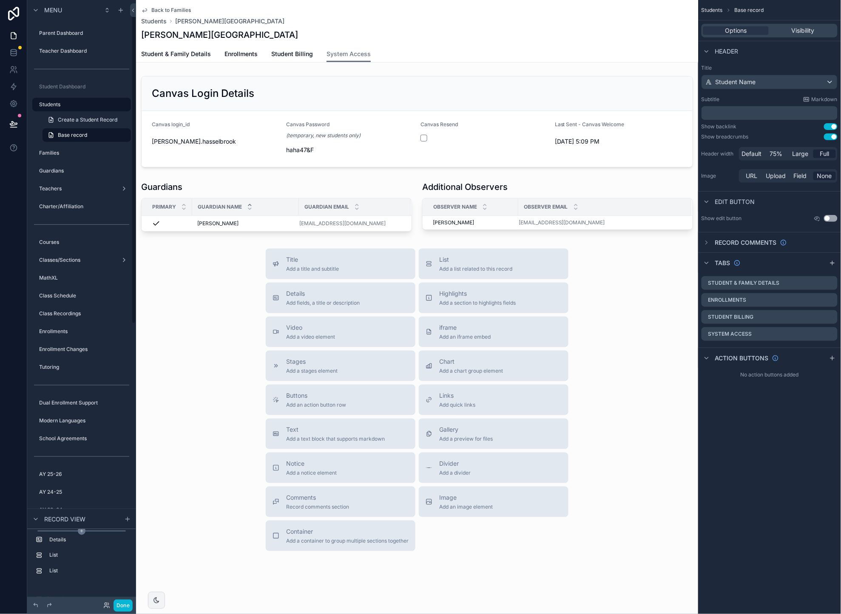
scroll to position [13, 0]
click at [81, 546] on icon "scrollable content" at bounding box center [82, 547] width 8 height 8
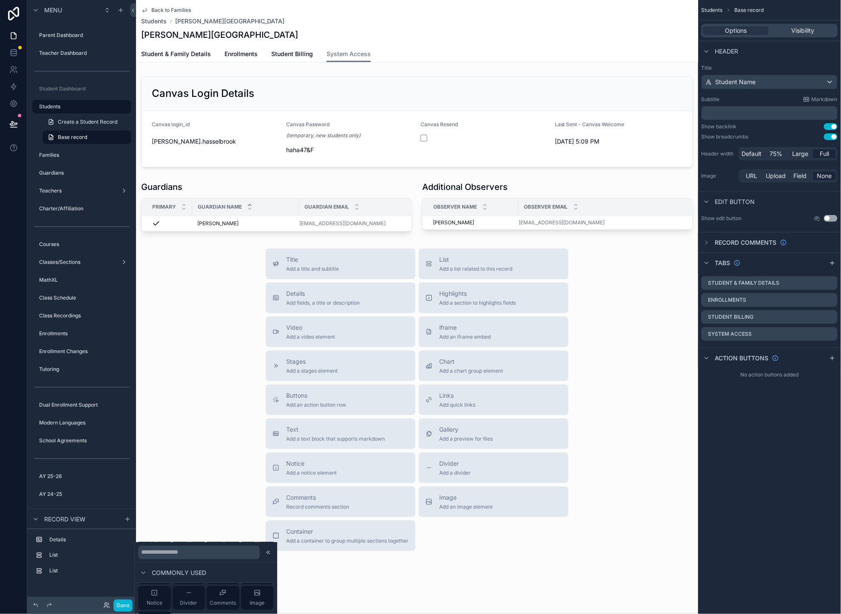
scroll to position [81, 0]
click at [193, 594] on div "Divider" at bounding box center [188, 593] width 17 height 17
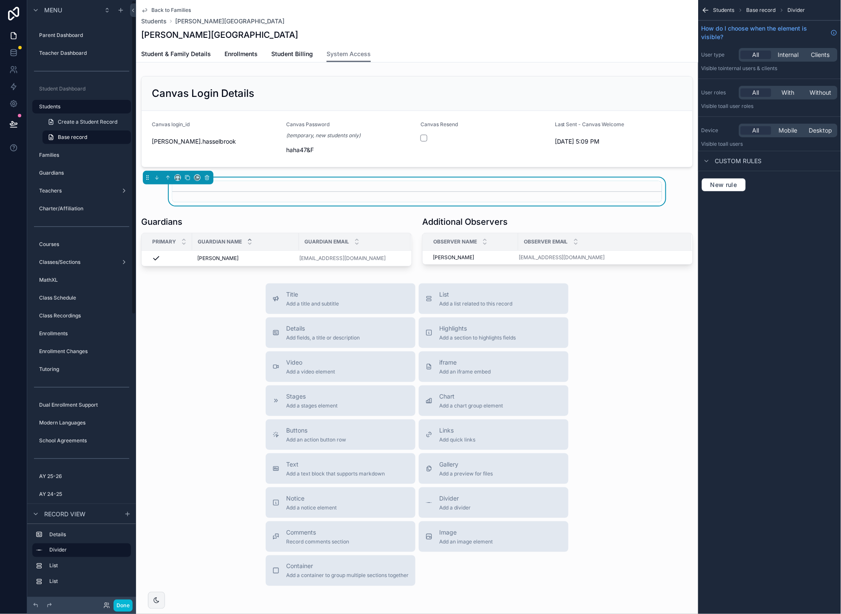
scroll to position [0, 0]
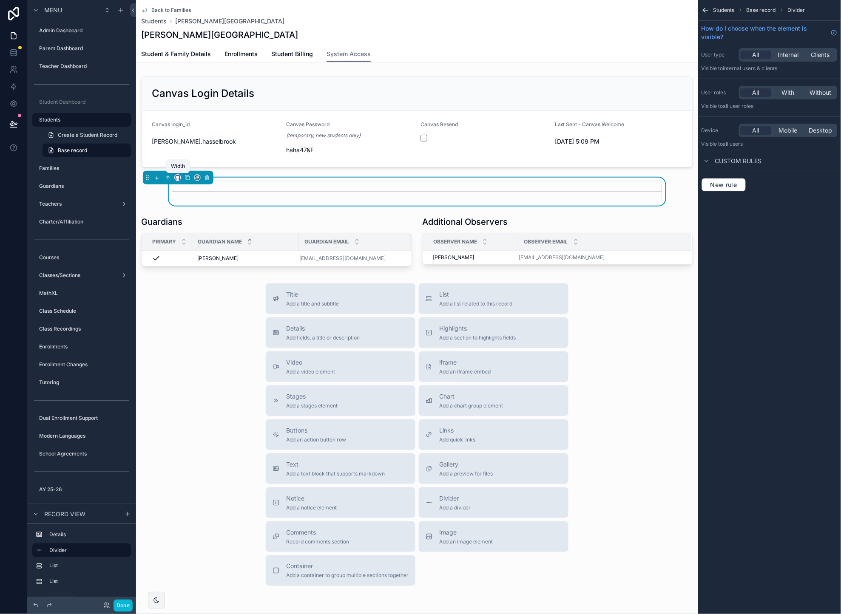
click at [180, 177] on icon "scrollable content" at bounding box center [178, 178] width 6 height 6
click at [192, 287] on span "Full width" at bounding box center [195, 291] width 26 height 10
click at [119, 601] on button "Done" at bounding box center [123, 606] width 19 height 12
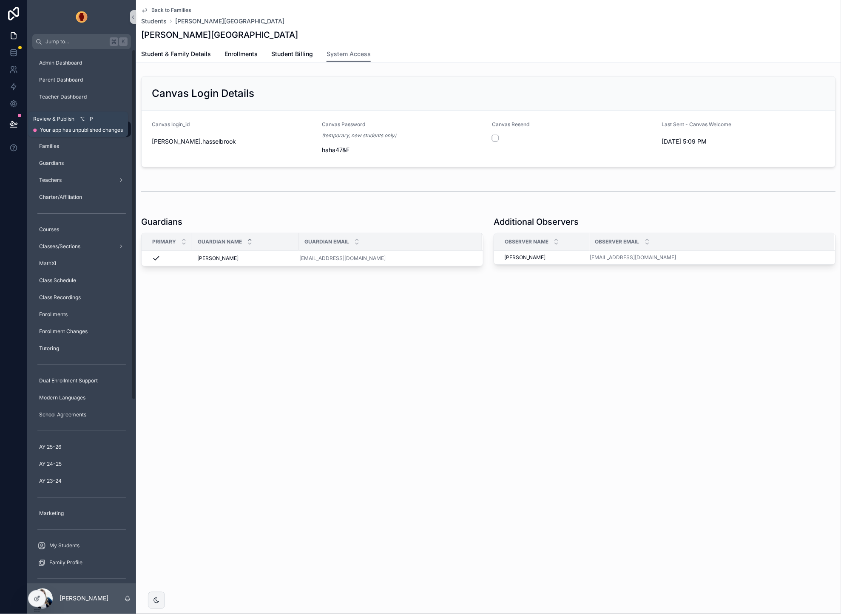
click at [14, 122] on icon at bounding box center [13, 124] width 7 height 4
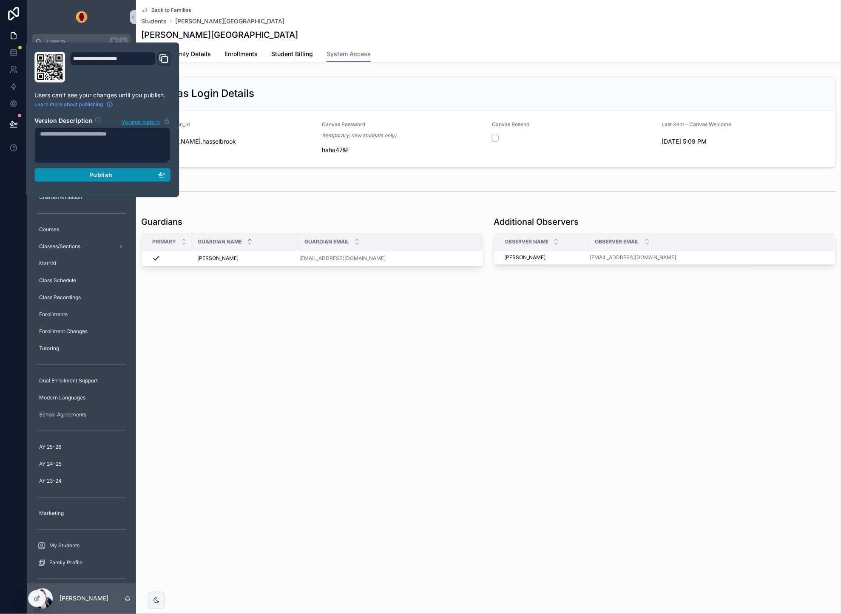
click at [83, 175] on div "Publish" at bounding box center [102, 175] width 125 height 8
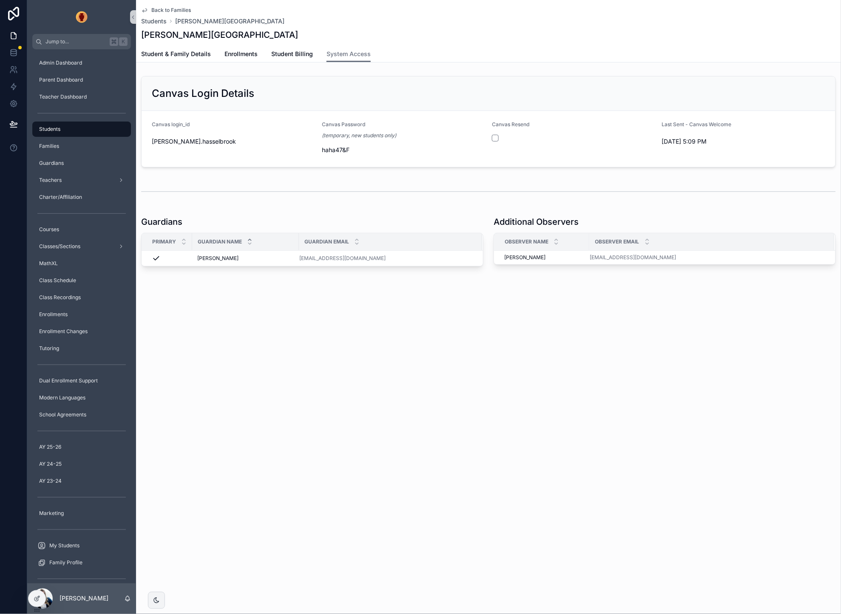
click at [358, 299] on div "Back to Families Students [GEOGRAPHIC_DATA], [GEOGRAPHIC_DATA][PERSON_NAME], [P…" at bounding box center [488, 162] width 705 height 324
click at [174, 53] on span "Student & Family Details" at bounding box center [176, 54] width 70 height 9
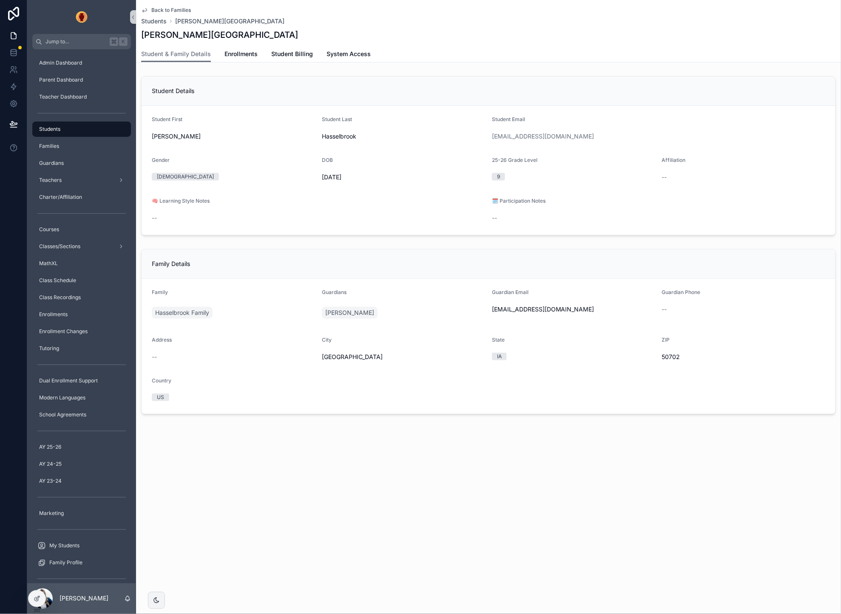
click at [223, 97] on div "Student Details" at bounding box center [489, 91] width 694 height 29
click at [38, 598] on icon at bounding box center [37, 599] width 7 height 7
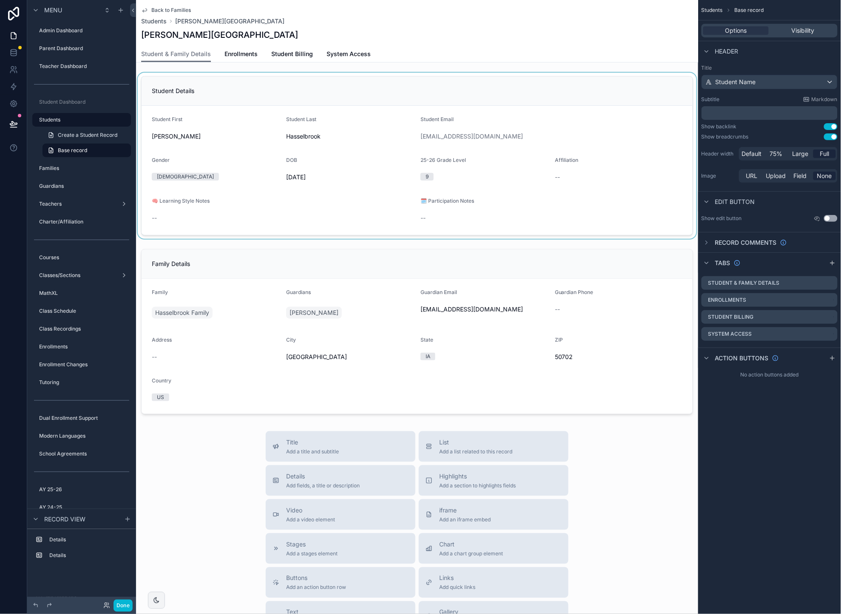
click at [334, 90] on div "scrollable content" at bounding box center [417, 156] width 562 height 166
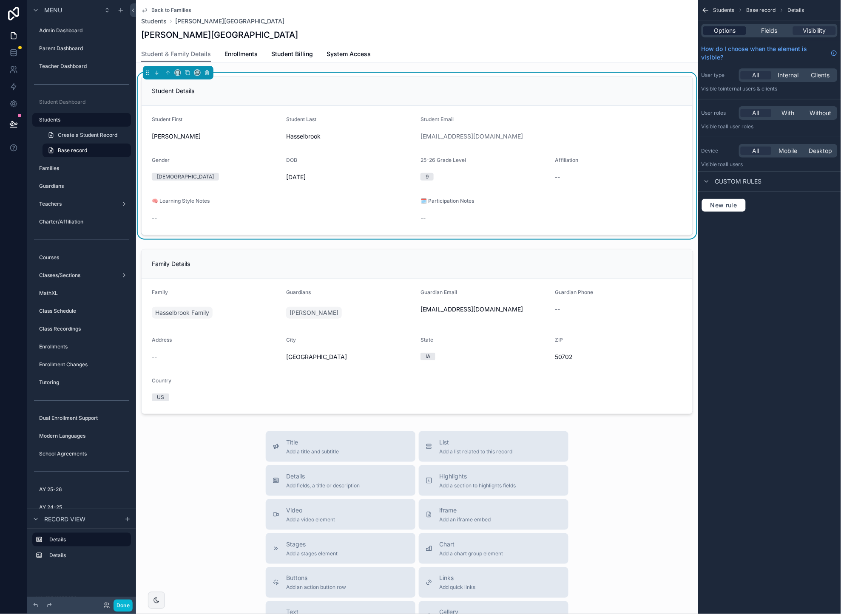
click at [736, 29] on span "Options" at bounding box center [725, 30] width 22 height 9
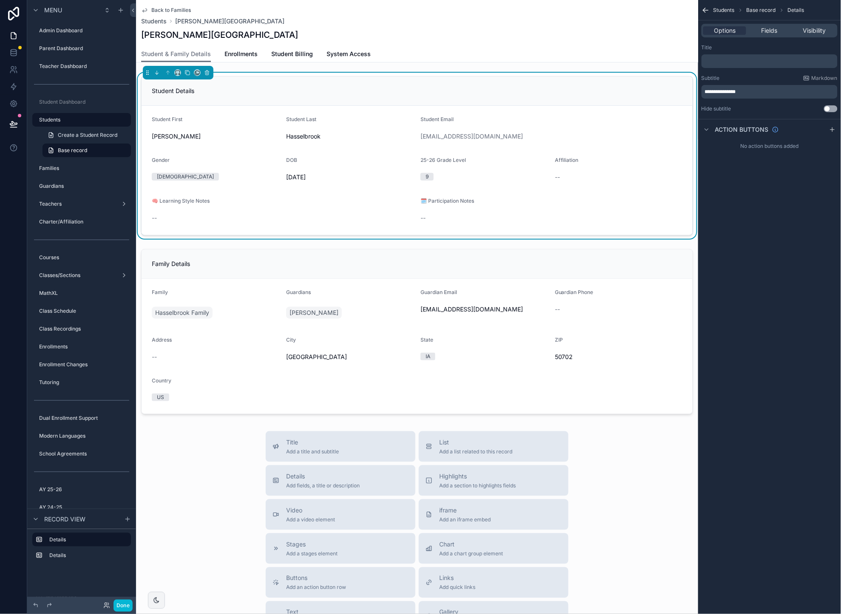
click at [736, 93] on span "**********" at bounding box center [720, 91] width 31 height 5
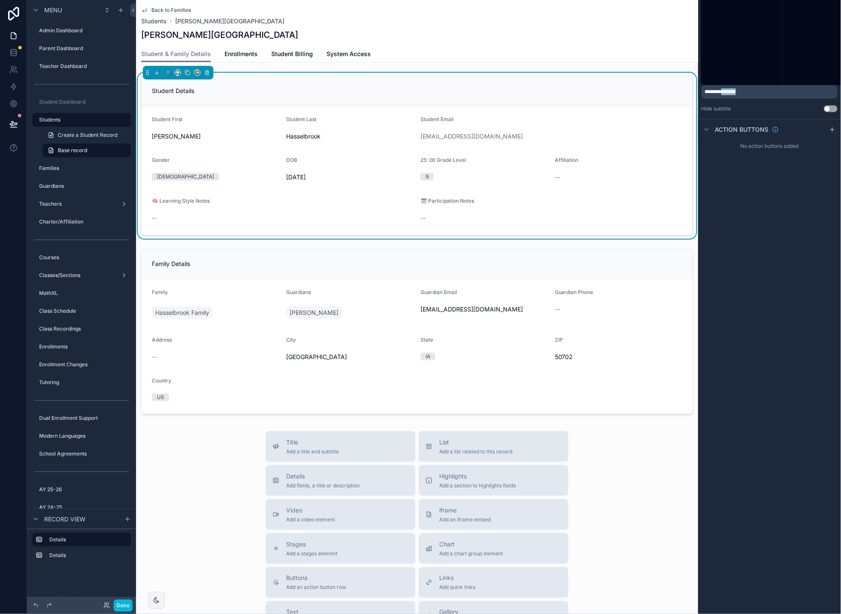
click at [736, 93] on span "**********" at bounding box center [720, 91] width 31 height 5
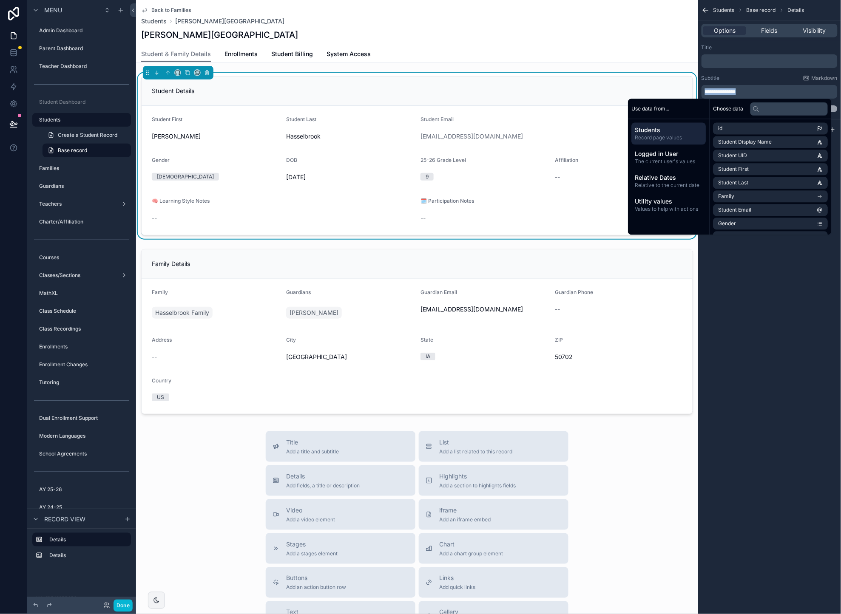
click at [736, 93] on span "**********" at bounding box center [720, 91] width 31 height 5
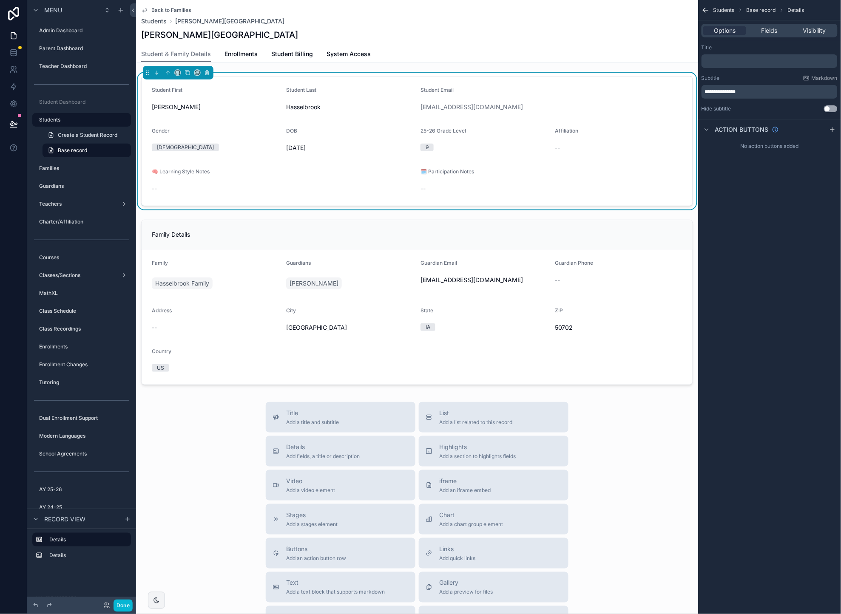
click at [750, 225] on div "**********" at bounding box center [769, 307] width 143 height 614
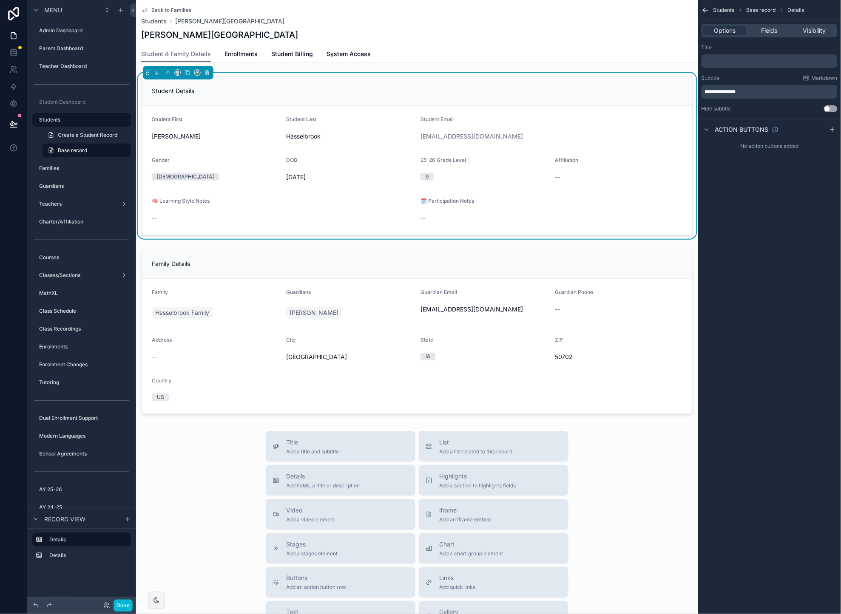
click at [725, 93] on span "**********" at bounding box center [720, 91] width 31 height 5
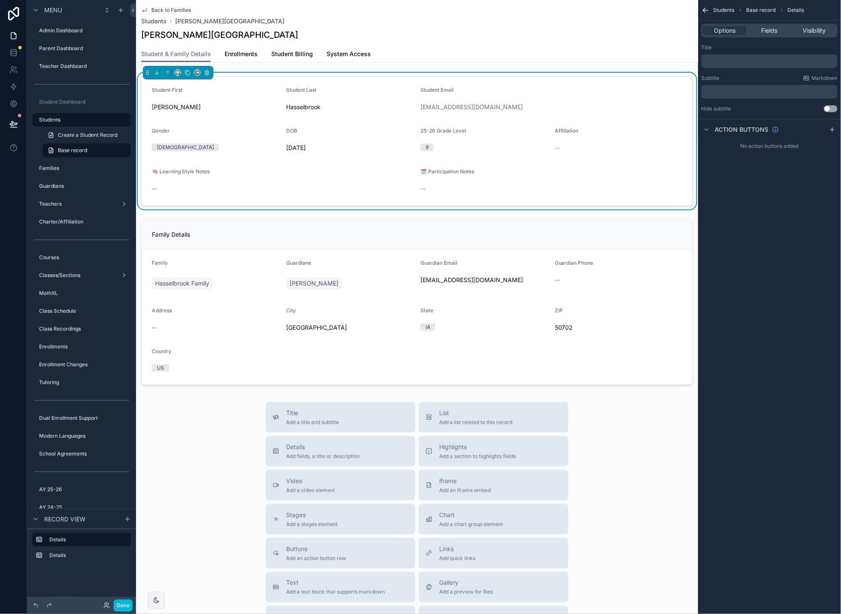
click at [735, 59] on p "﻿" at bounding box center [770, 61] width 131 height 7
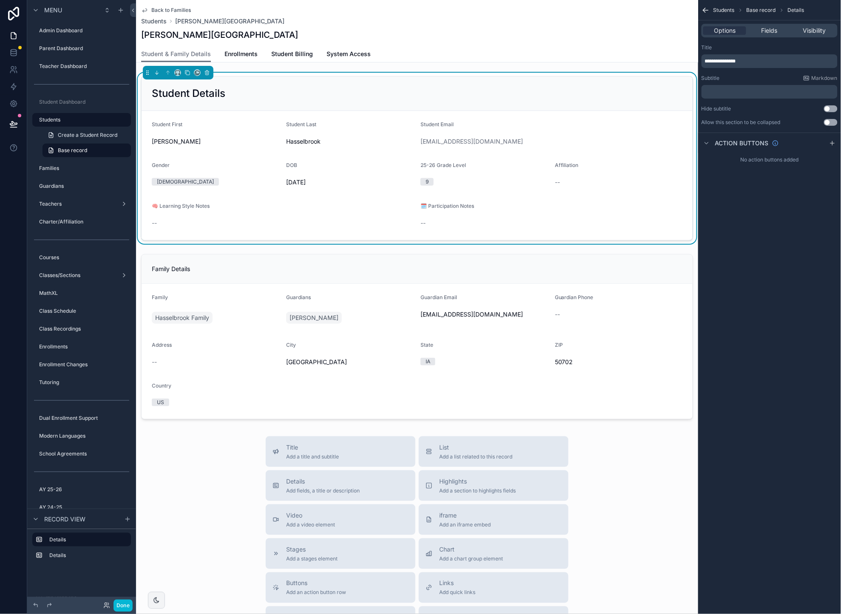
click at [729, 60] on span "**********" at bounding box center [720, 61] width 31 height 5
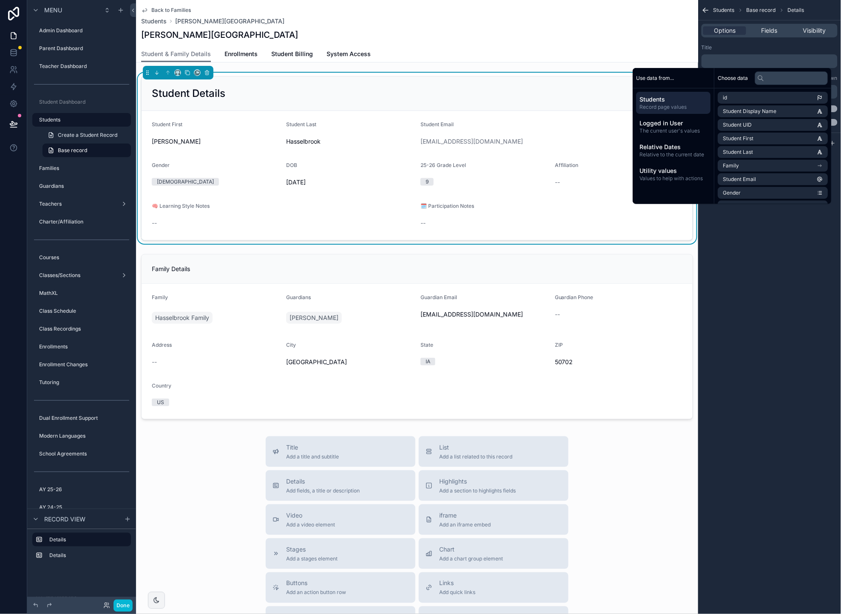
drag, startPoint x: 764, startPoint y: 319, endPoint x: 761, endPoint y: 296, distance: 23.2
click at [763, 314] on div "Students Base record Details Options Fields Visibility Title ﻿ Subtitle Markdow…" at bounding box center [769, 307] width 143 height 614
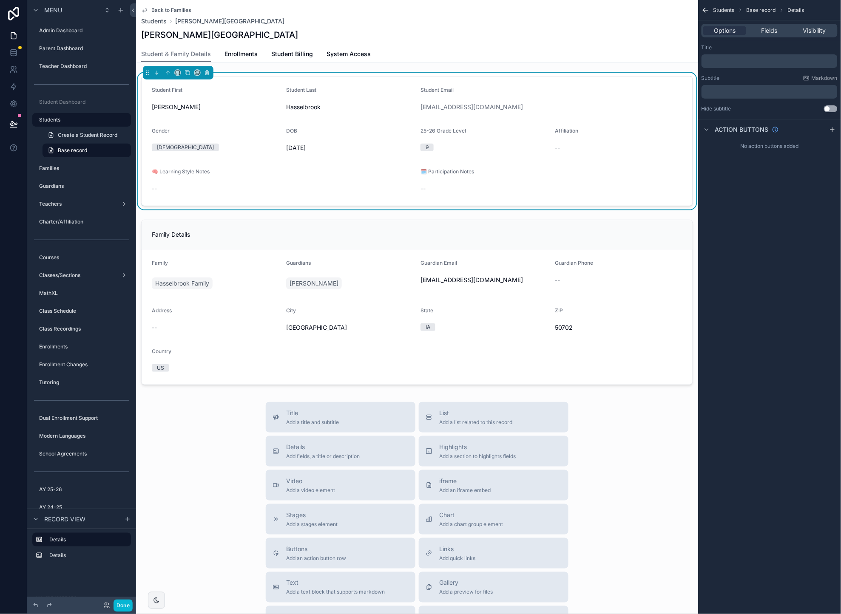
click at [722, 89] on p "﻿" at bounding box center [770, 91] width 131 height 7
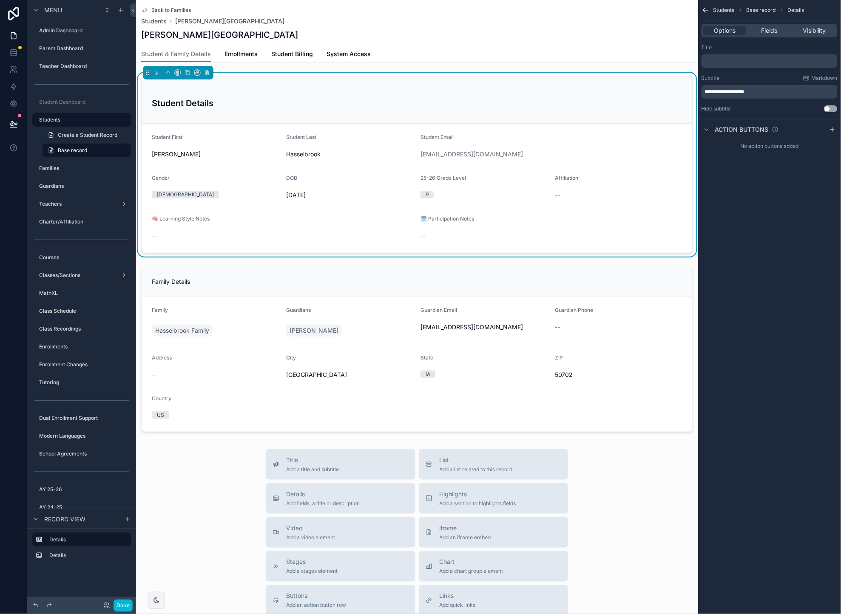
click at [735, 91] on span "**********" at bounding box center [725, 91] width 40 height 5
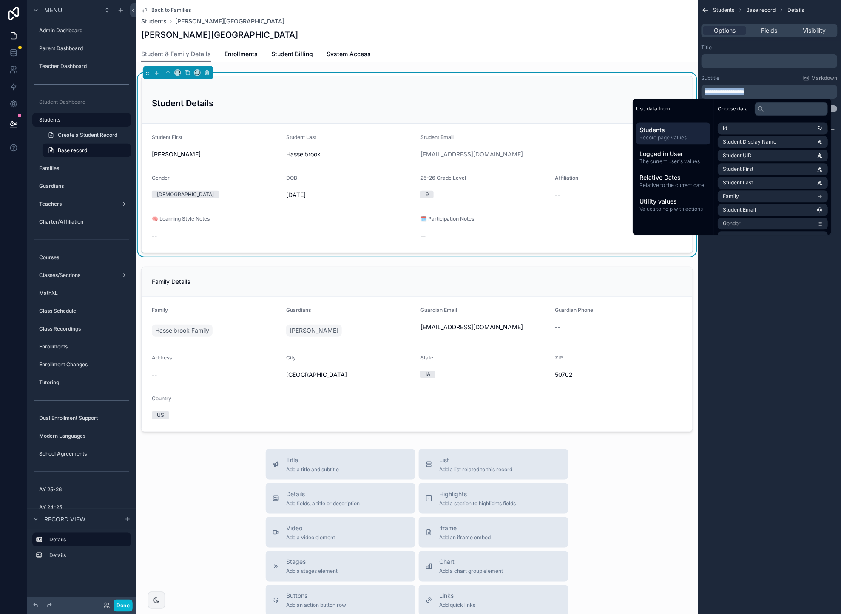
click at [746, 318] on div "**********" at bounding box center [769, 307] width 143 height 614
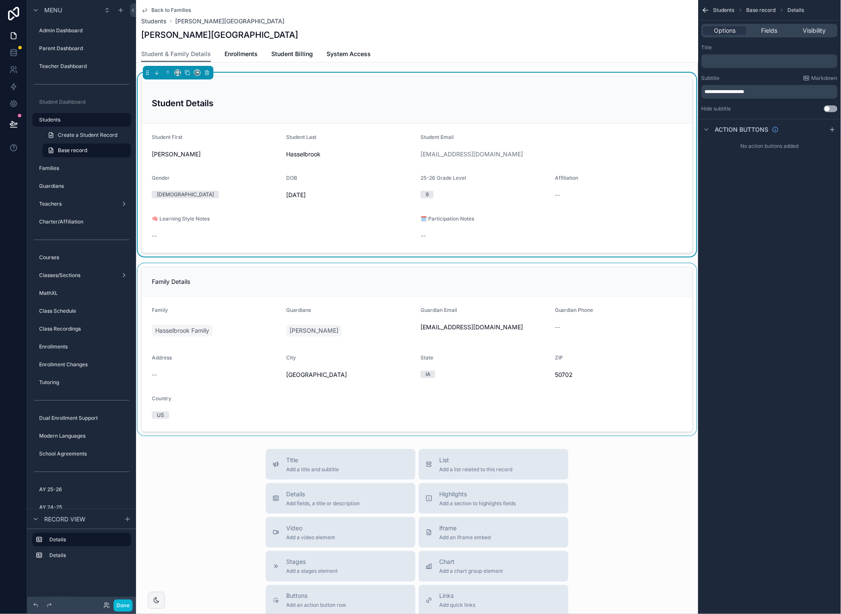
drag, startPoint x: 472, startPoint y: 284, endPoint x: 467, endPoint y: 284, distance: 5.5
click at [472, 284] on div "scrollable content" at bounding box center [417, 350] width 562 height 172
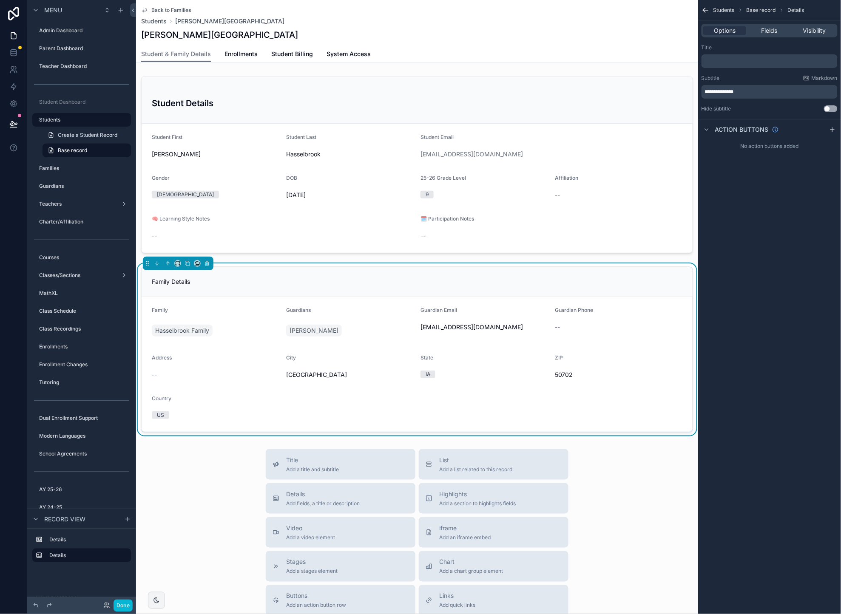
click at [716, 91] on span "**********" at bounding box center [719, 91] width 29 height 5
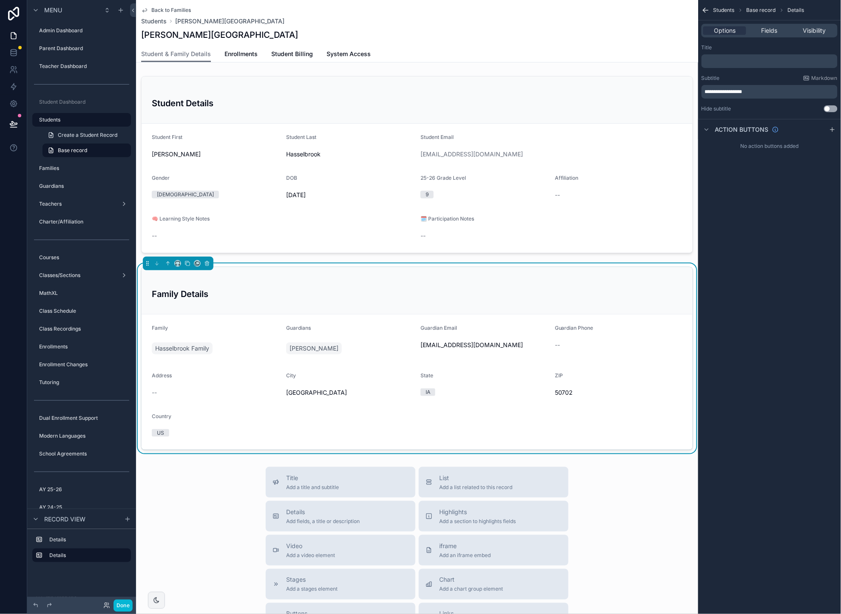
click at [736, 61] on p "﻿" at bounding box center [770, 61] width 131 height 7
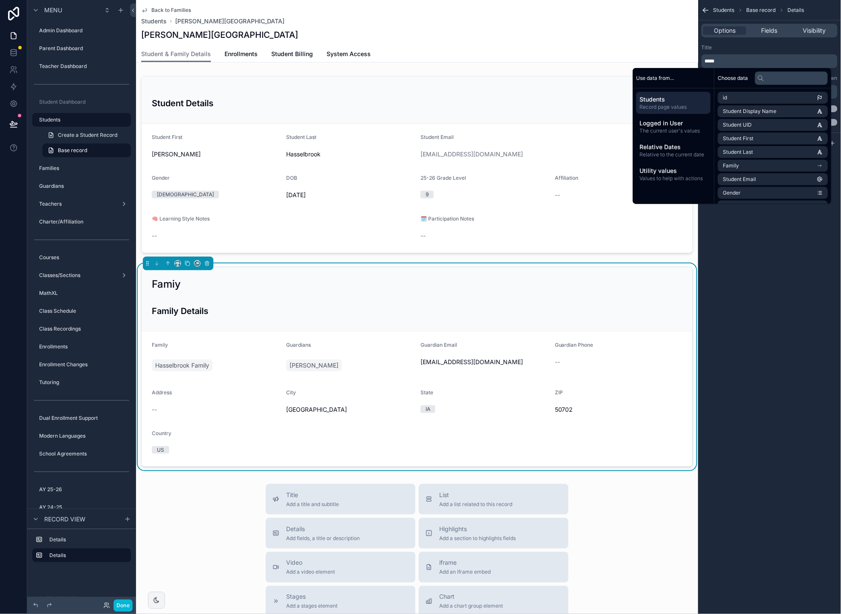
click at [715, 59] on span "*****" at bounding box center [710, 61] width 10 height 5
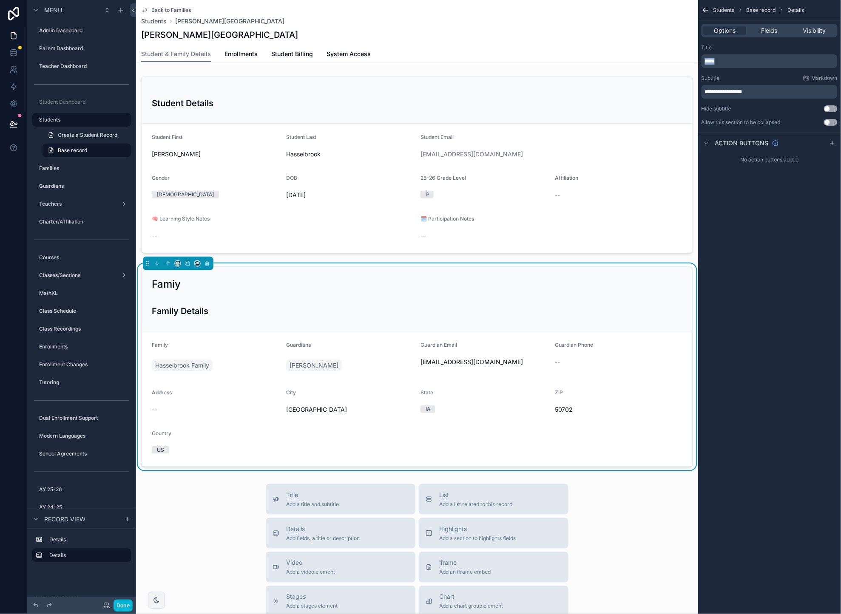
click at [715, 59] on span "*****" at bounding box center [710, 61] width 10 height 5
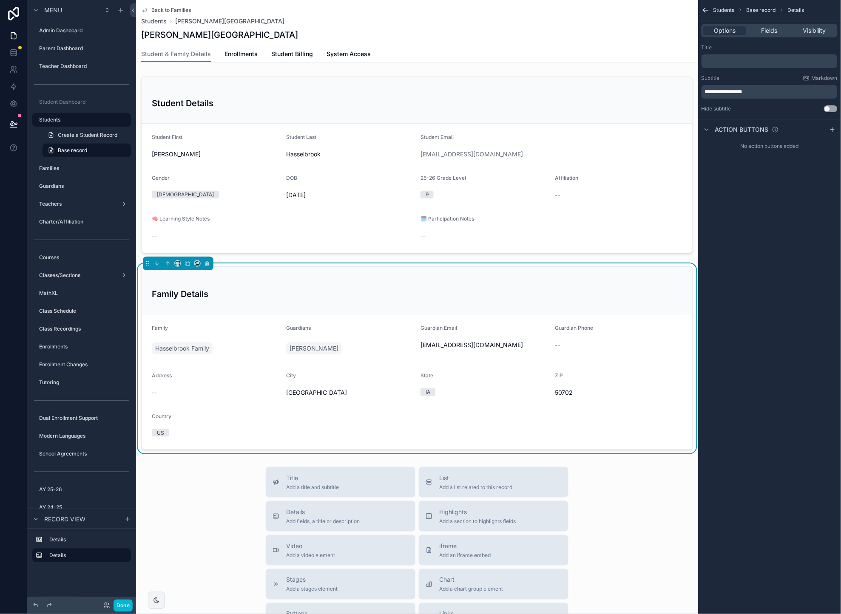
click at [787, 275] on div "**********" at bounding box center [769, 307] width 143 height 614
click at [231, 48] on link "Enrollments" at bounding box center [240, 54] width 33 height 17
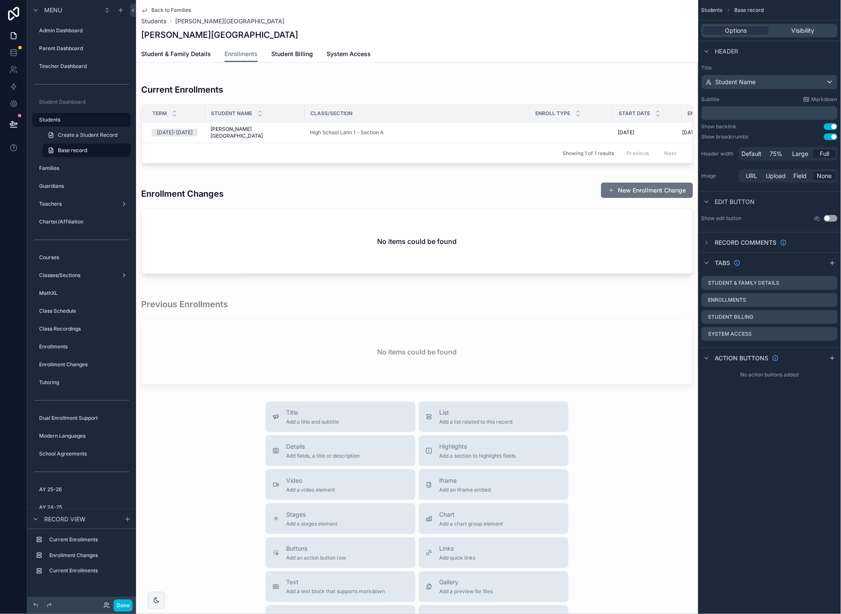
click at [213, 439] on div "Title Add a title and subtitle List Add a list related to this record Details A…" at bounding box center [417, 553] width 562 height 303
click at [122, 606] on button "Done" at bounding box center [123, 606] width 19 height 12
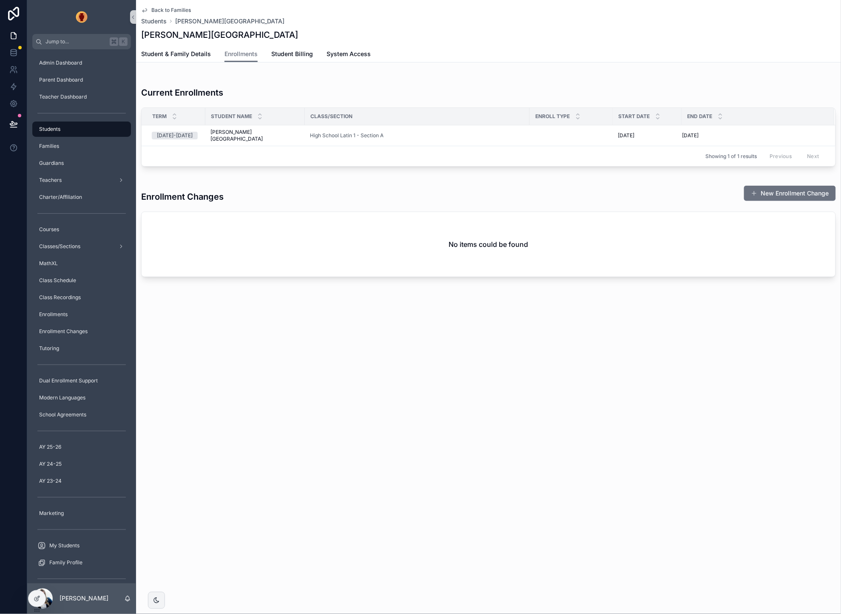
scroll to position [0, 0]
click at [179, 53] on span "Student & Family Details" at bounding box center [176, 54] width 70 height 9
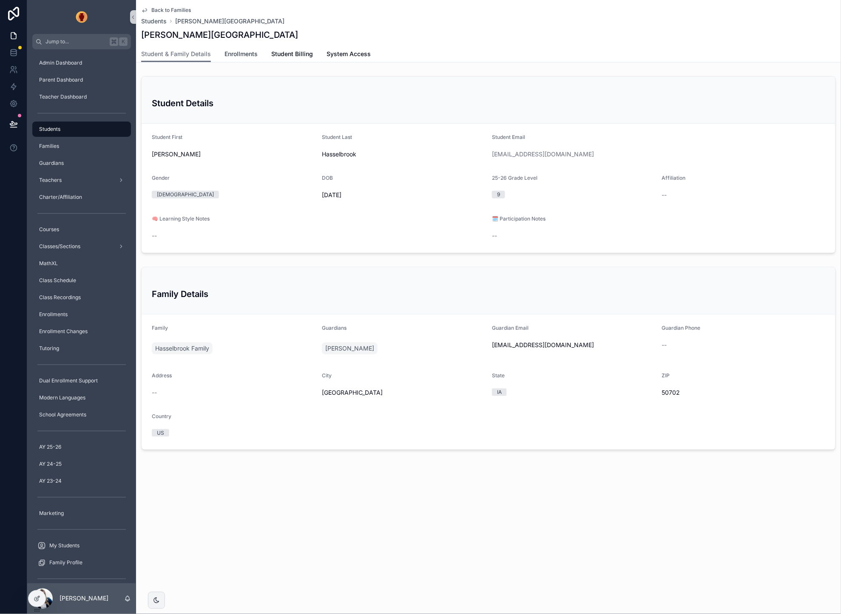
click at [243, 52] on span "Enrollments" at bounding box center [240, 54] width 33 height 9
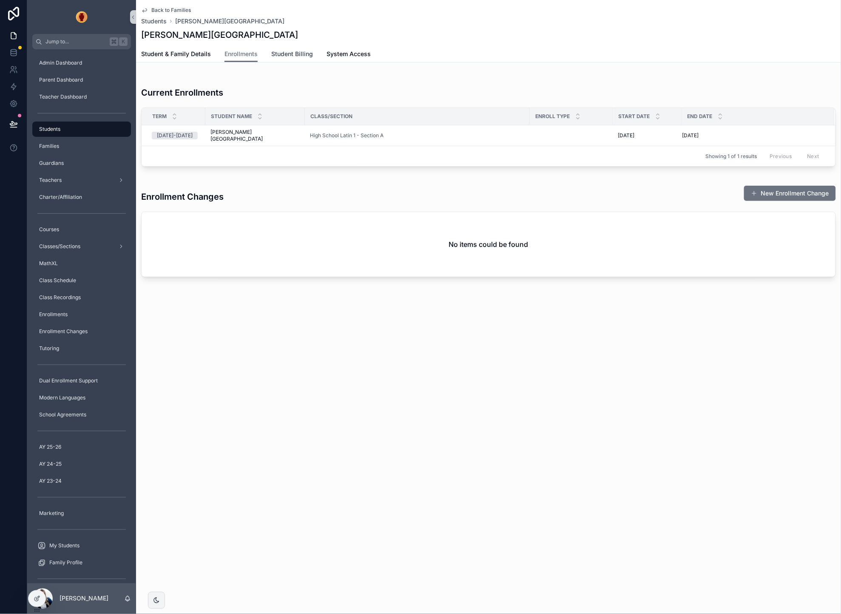
click at [303, 52] on span "Student Billing" at bounding box center [292, 54] width 42 height 9
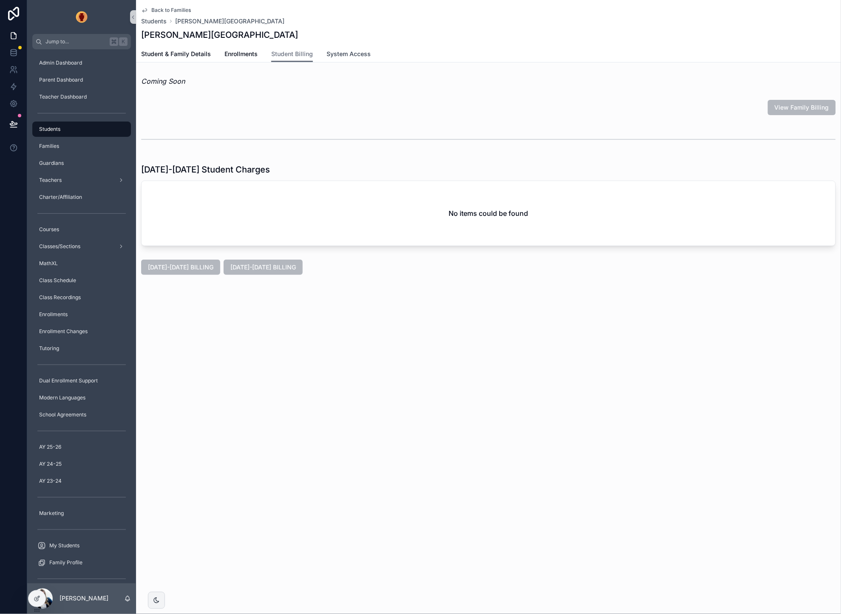
click at [345, 54] on span "System Access" at bounding box center [349, 54] width 44 height 9
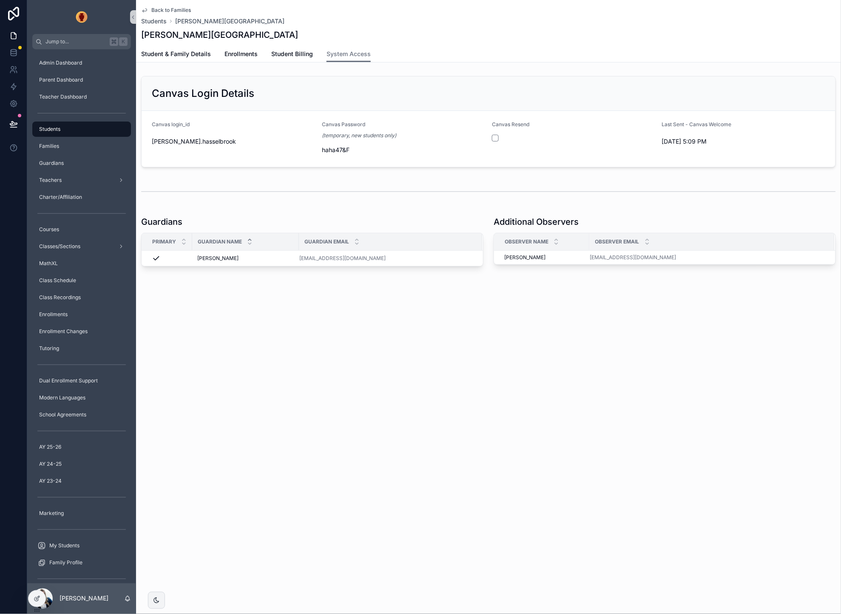
click at [480, 331] on div "Back to Families Students [GEOGRAPHIC_DATA], [GEOGRAPHIC_DATA][PERSON_NAME], [P…" at bounding box center [488, 307] width 705 height 614
click at [12, 125] on icon at bounding box center [13, 124] width 9 height 9
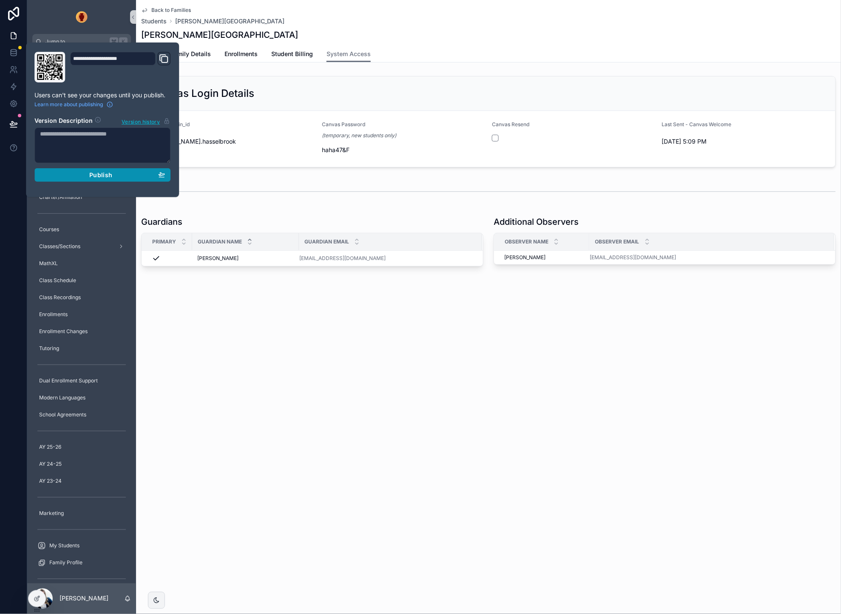
click at [118, 171] on div "Publish" at bounding box center [102, 175] width 125 height 8
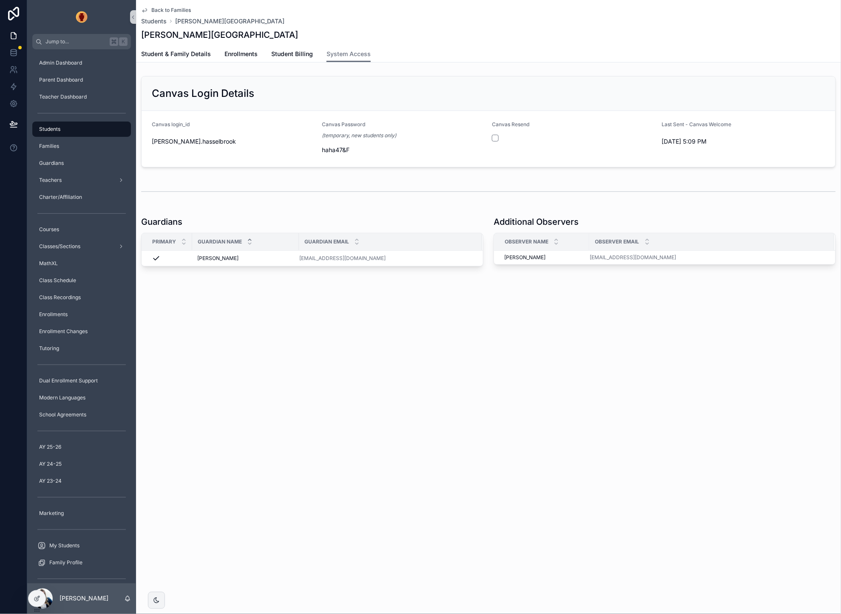
click at [409, 306] on div "Back to Families Students [GEOGRAPHIC_DATA], [GEOGRAPHIC_DATA][PERSON_NAME], [P…" at bounding box center [488, 162] width 705 height 324
click at [443, 326] on div "Back to Families Students [GEOGRAPHIC_DATA], [GEOGRAPHIC_DATA][PERSON_NAME], [P…" at bounding box center [488, 307] width 705 height 614
click at [61, 145] on div "Families" at bounding box center [81, 146] width 88 height 14
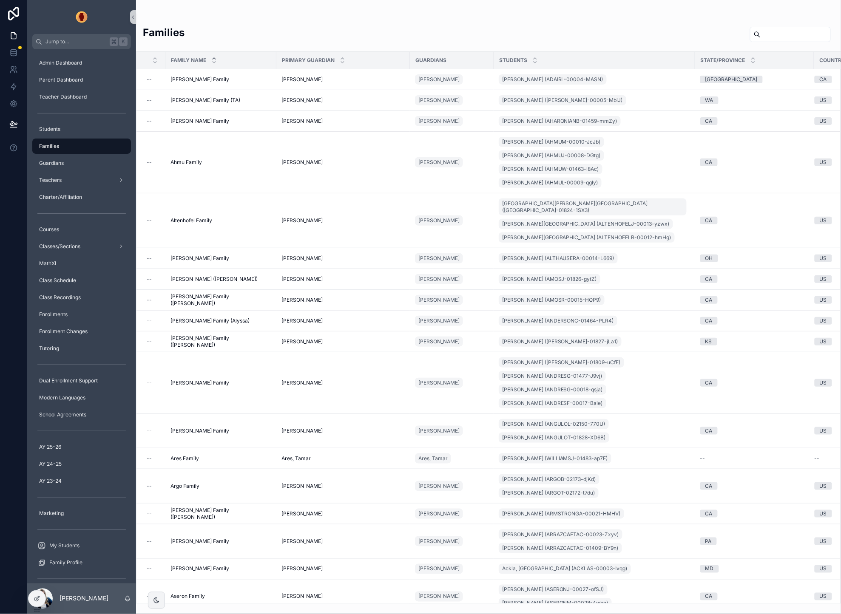
click at [778, 36] on input "scrollable content" at bounding box center [796, 34] width 70 height 12
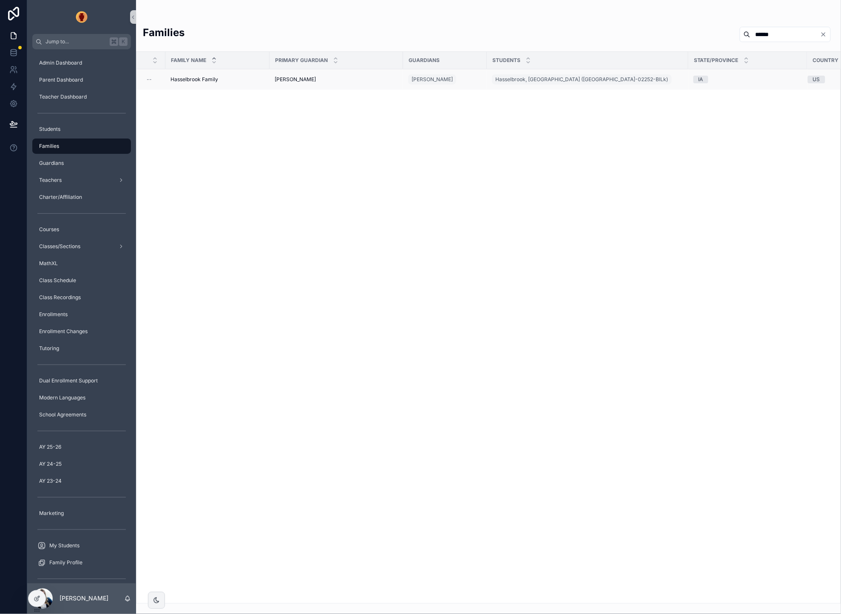
type input "******"
click at [194, 78] on span "Hasselbrook Family" at bounding box center [194, 79] width 48 height 7
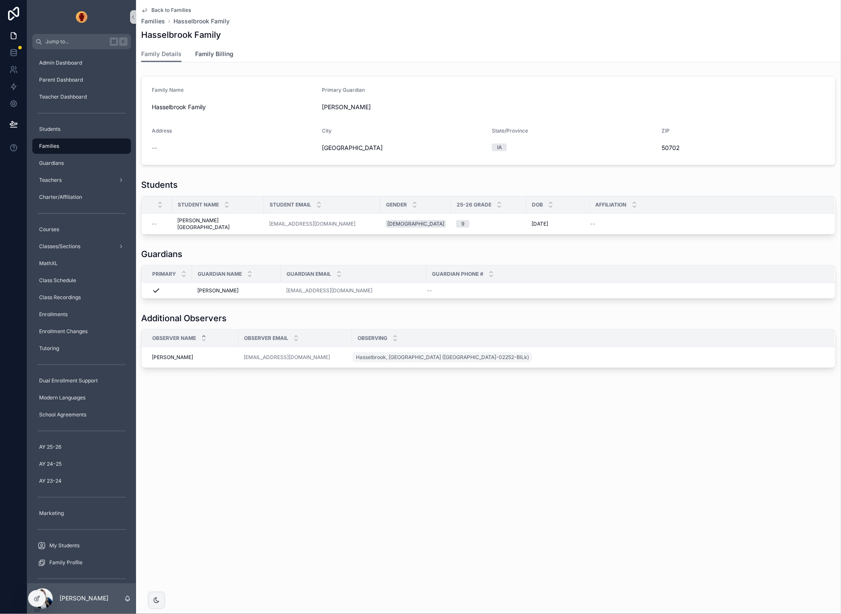
click at [224, 53] on span "Family Billing" at bounding box center [214, 54] width 38 height 9
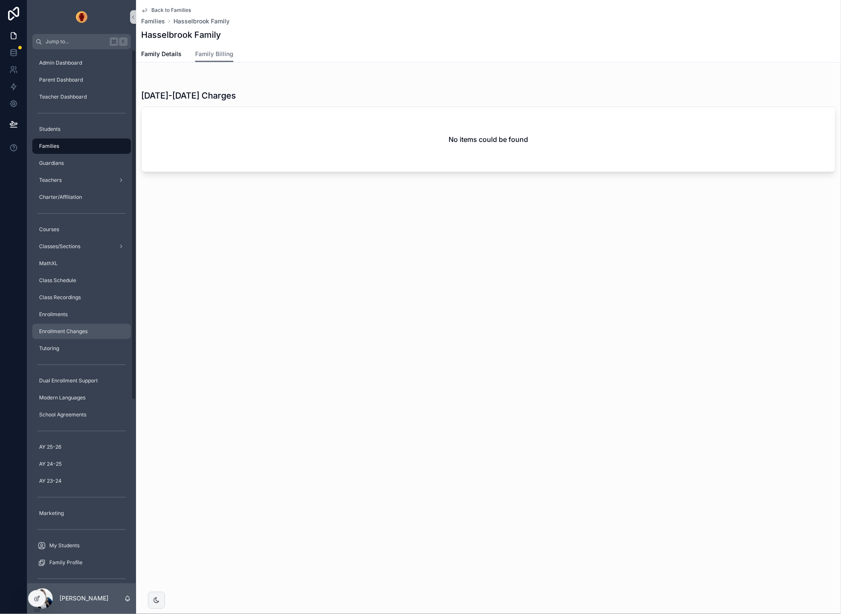
click at [74, 329] on span "Enrollment Changes" at bounding box center [63, 331] width 48 height 7
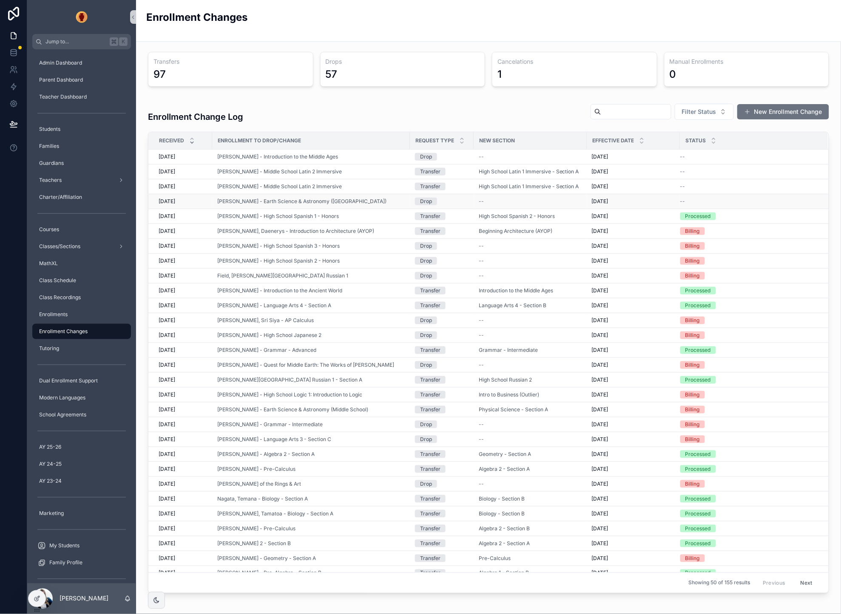
click at [387, 201] on div "[PERSON_NAME] - Earth Science & Astronomy ([GEOGRAPHIC_DATA])" at bounding box center [310, 201] width 187 height 7
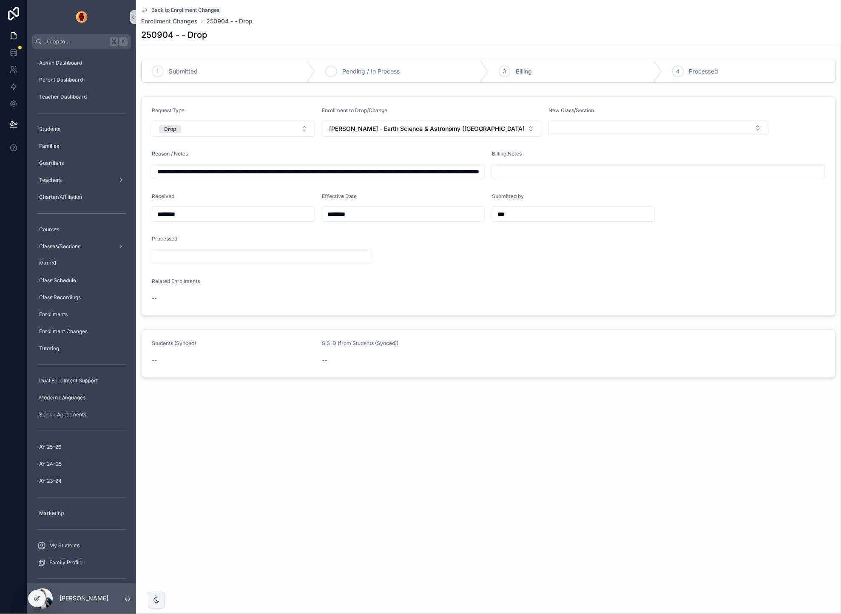
click at [358, 75] on span "Pending / In Process" at bounding box center [370, 71] width 57 height 9
click at [145, 10] on icon "scrollable content" at bounding box center [144, 10] width 7 height 7
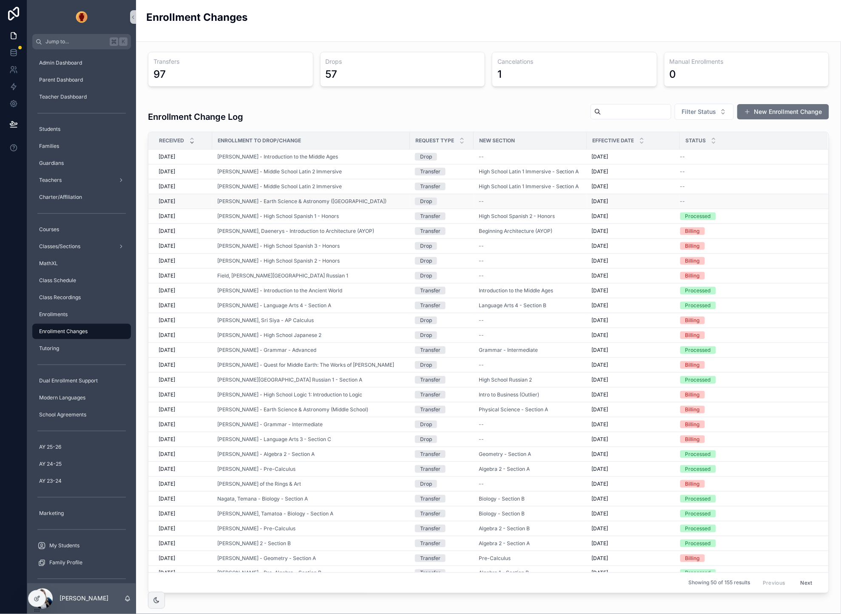
click at [383, 198] on td "[PERSON_NAME] - Earth Science & Astronomy ([GEOGRAPHIC_DATA])" at bounding box center [311, 201] width 198 height 15
click at [382, 202] on div "[PERSON_NAME] - Earth Science & Astronomy ([GEOGRAPHIC_DATA])" at bounding box center [310, 201] width 187 height 7
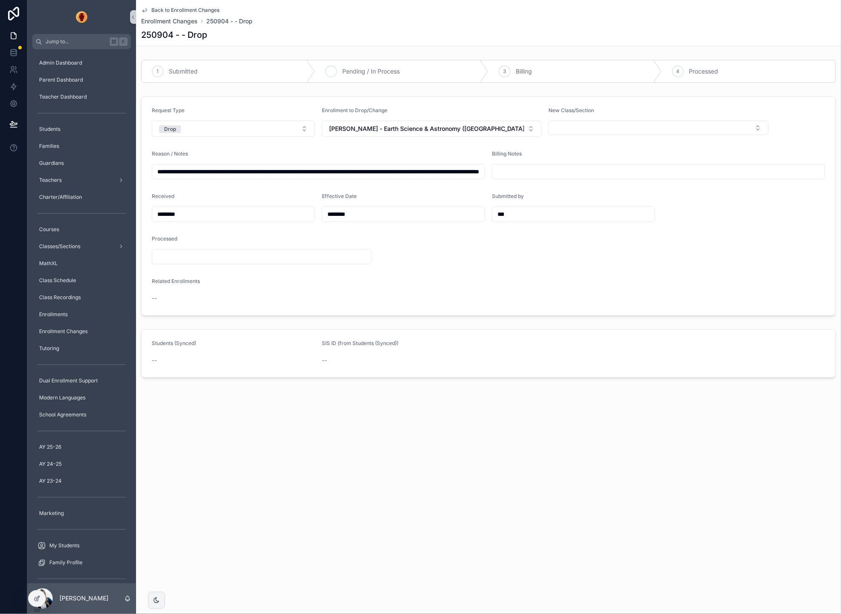
click at [330, 72] on icon "scrollable content" at bounding box center [331, 71] width 7 height 7
click at [145, 9] on icon "scrollable content" at bounding box center [144, 10] width 7 height 7
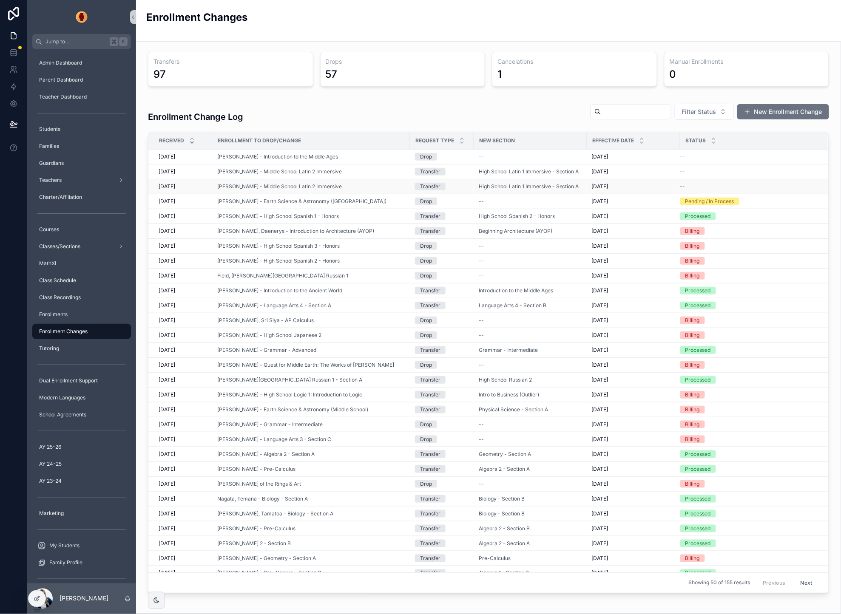
click at [353, 187] on div "[PERSON_NAME] - Middle School Latin 2 Immersive" at bounding box center [310, 186] width 187 height 7
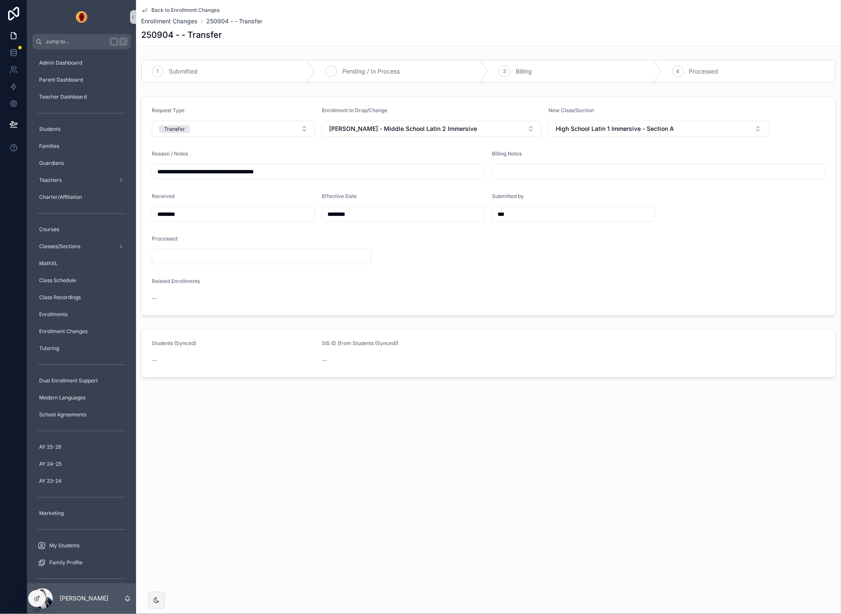
click at [331, 68] on icon "scrollable content" at bounding box center [331, 71] width 7 height 7
click at [180, 8] on span "Back to Enrollment Changes" at bounding box center [185, 10] width 68 height 7
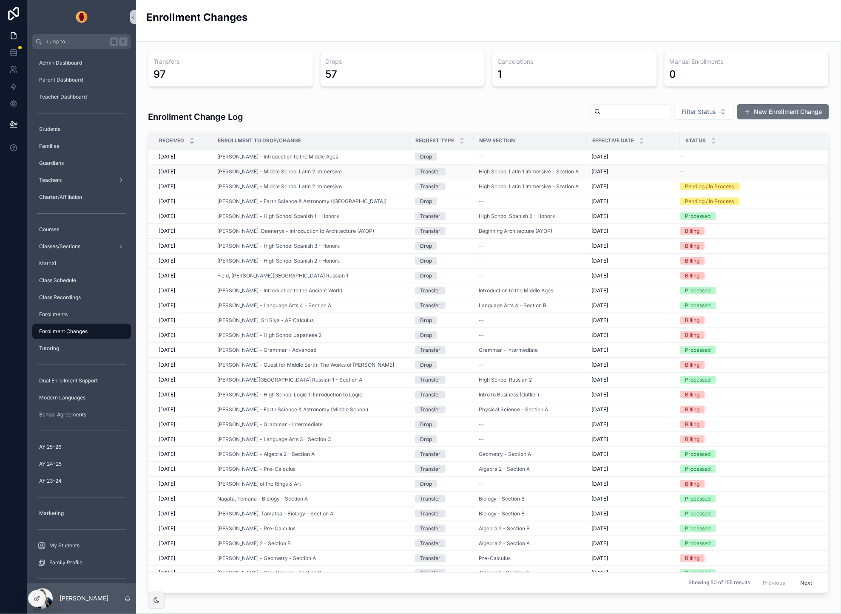
drag, startPoint x: 321, startPoint y: 168, endPoint x: 366, endPoint y: 168, distance: 44.6
click at [366, 168] on td "[PERSON_NAME] - Middle School Latin 2 Immersive" at bounding box center [311, 172] width 198 height 15
click at [359, 172] on div "[PERSON_NAME] - Middle School Latin 2 Immersive" at bounding box center [310, 171] width 187 height 7
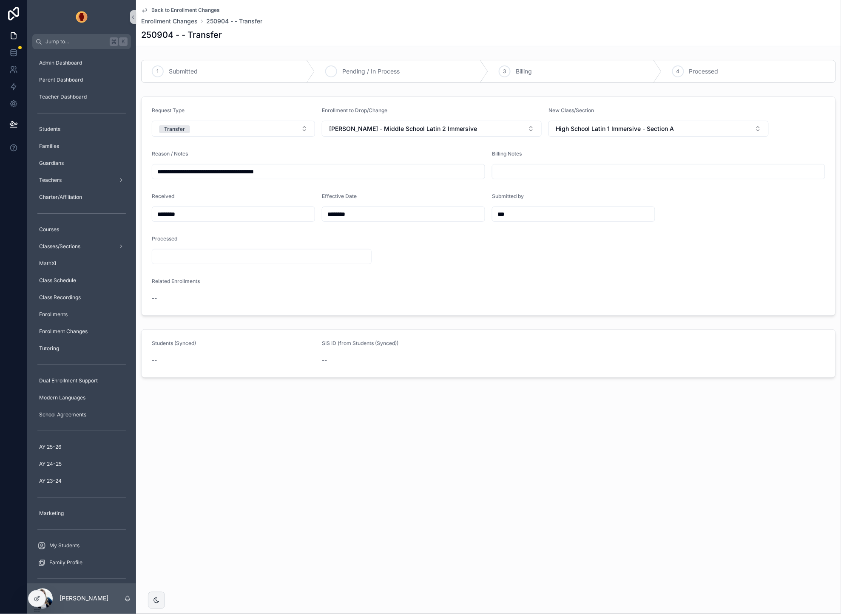
click at [332, 72] on icon "scrollable content" at bounding box center [331, 71] width 7 height 7
click at [142, 9] on icon "scrollable content" at bounding box center [144, 10] width 7 height 7
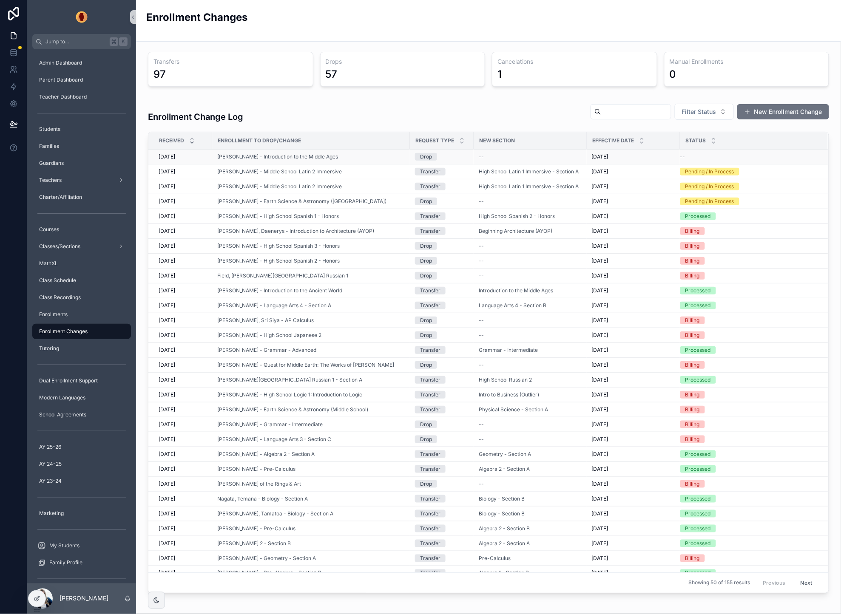
click at [361, 156] on div "[PERSON_NAME] - Introduction to the Middle Ages" at bounding box center [310, 156] width 187 height 7
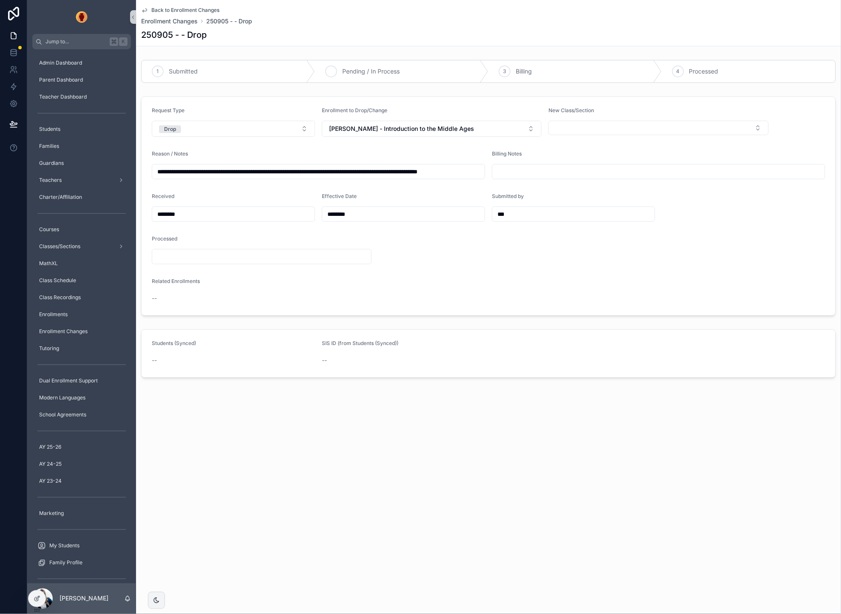
click at [330, 68] on icon "scrollable content" at bounding box center [331, 71] width 7 height 7
click at [456, 175] on input "**********" at bounding box center [318, 172] width 332 height 12
click at [424, 172] on input "**********" at bounding box center [318, 172] width 332 height 12
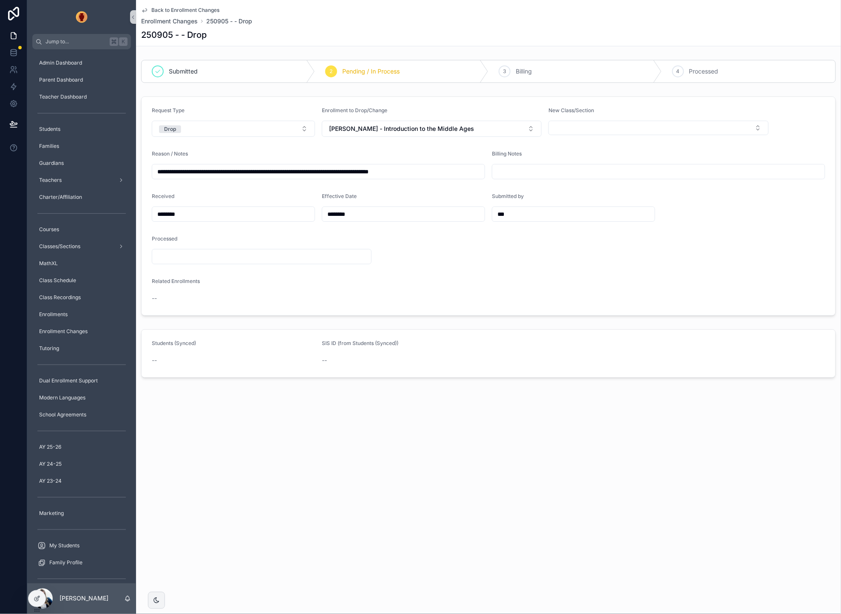
scroll to position [0, 0]
type input "**********"
click at [517, 172] on input "scrollable content" at bounding box center [658, 172] width 332 height 12
paste input "**********"
type input "**********"
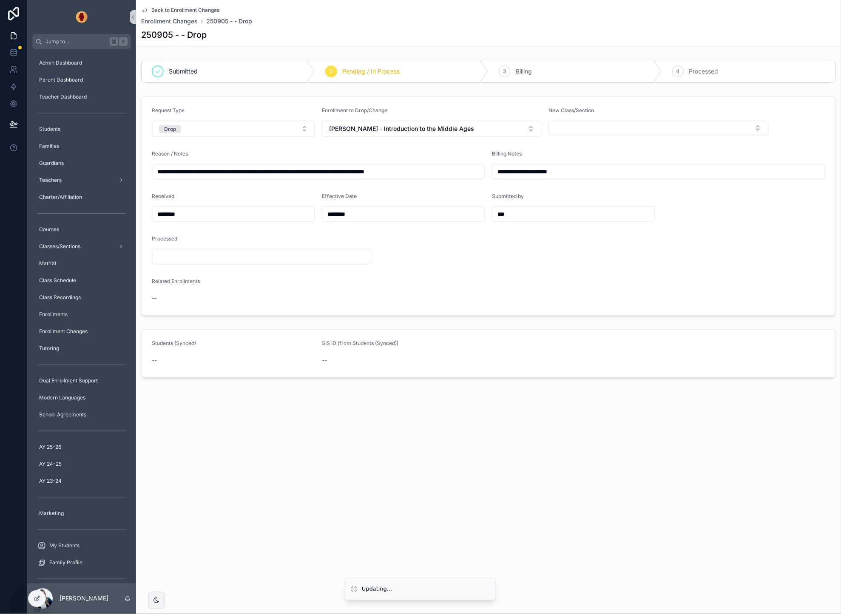
drag, startPoint x: 573, startPoint y: 468, endPoint x: 569, endPoint y: 473, distance: 5.8
click at [573, 468] on div "**********" at bounding box center [488, 307] width 705 height 614
click at [146, 9] on icon "scrollable content" at bounding box center [144, 10] width 4 height 3
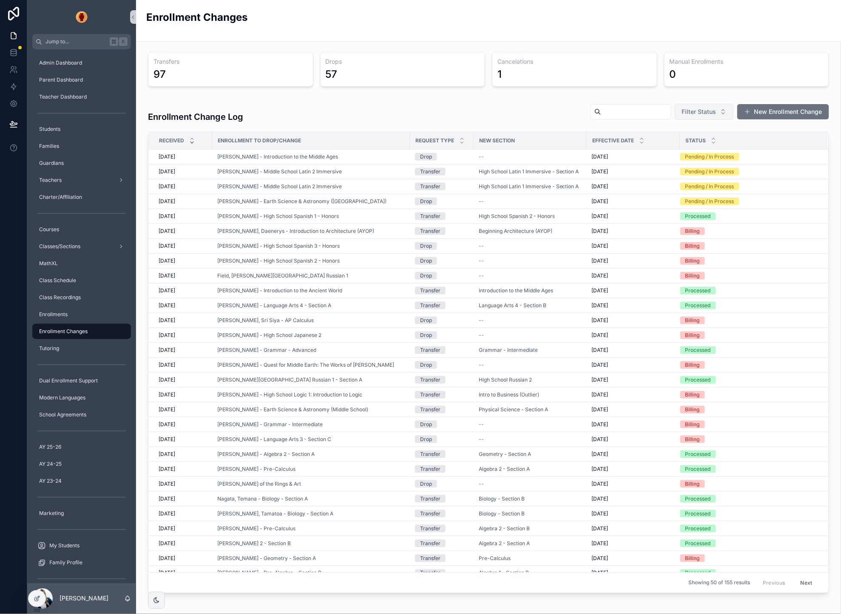
click at [706, 106] on button "Filter Status" at bounding box center [704, 112] width 59 height 16
click at [518, 106] on div "Enrollment Change Log Filter Status New Enrollment Change" at bounding box center [488, 113] width 681 height 26
click at [346, 200] on span "[PERSON_NAME] - Earth Science & Astronomy ([GEOGRAPHIC_DATA])" at bounding box center [301, 201] width 169 height 7
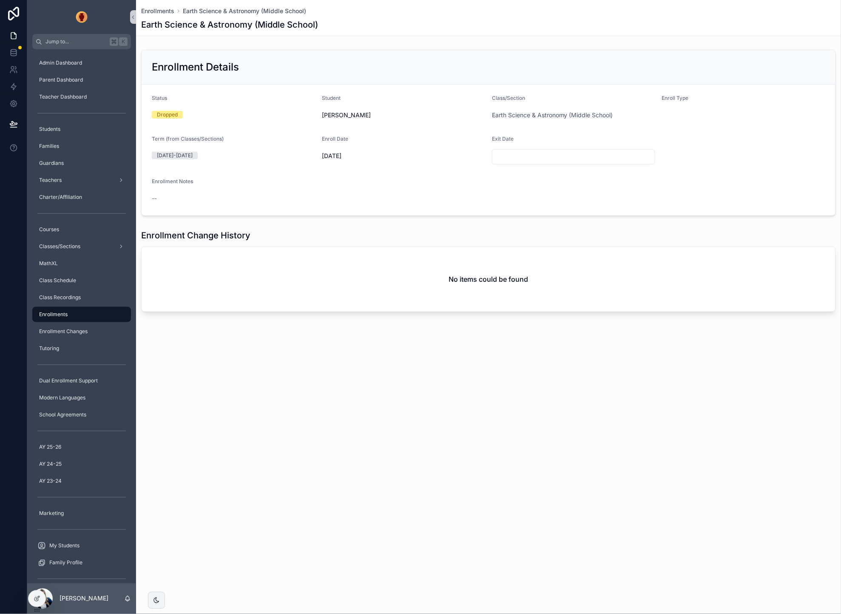
drag, startPoint x: 397, startPoint y: 363, endPoint x: 377, endPoint y: 334, distance: 35.3
click at [397, 363] on div "Enrollments Earth Science & Astronomy (Middle School) Earth Science & Astronomy…" at bounding box center [488, 185] width 705 height 370
click at [309, 68] on div "Enrollment Details" at bounding box center [488, 67] width 673 height 14
click at [347, 367] on div "Enrollments Earth Science & Astronomy (Middle School) Earth Science & Astronomy…" at bounding box center [488, 185] width 705 height 370
drag, startPoint x: 72, startPoint y: 332, endPoint x: 25, endPoint y: 228, distance: 113.8
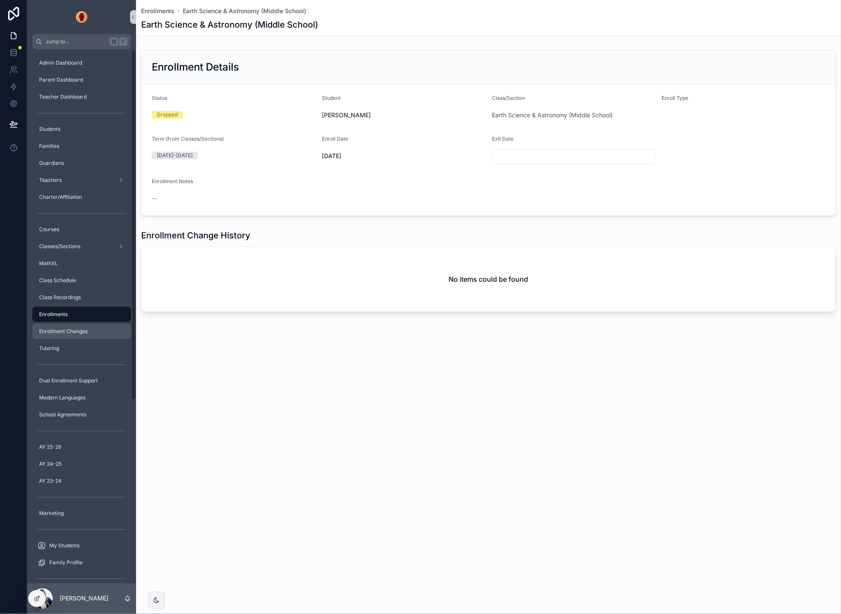
click at [72, 332] on span "Enrollment Changes" at bounding box center [63, 331] width 48 height 7
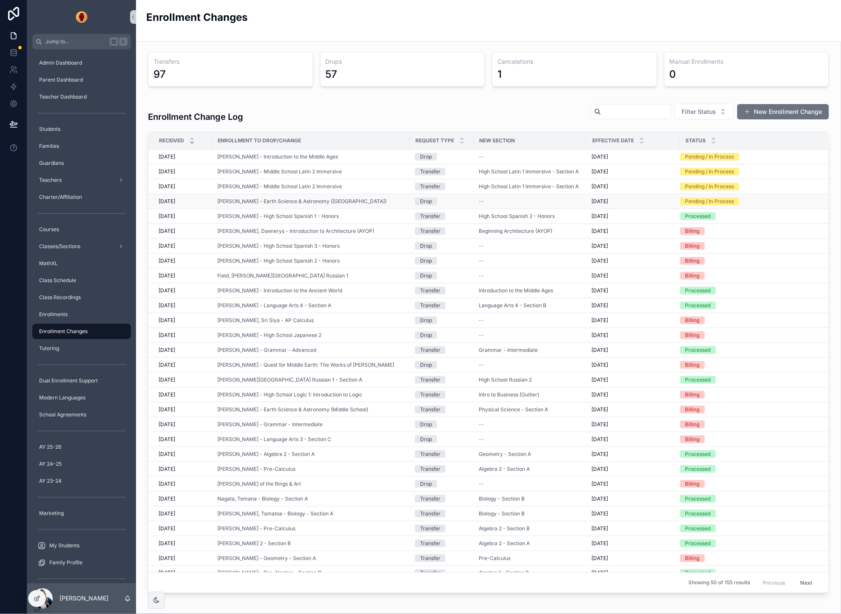
click at [385, 201] on div "[PERSON_NAME] - Earth Science & Astronomy ([GEOGRAPHIC_DATA])" at bounding box center [310, 201] width 187 height 7
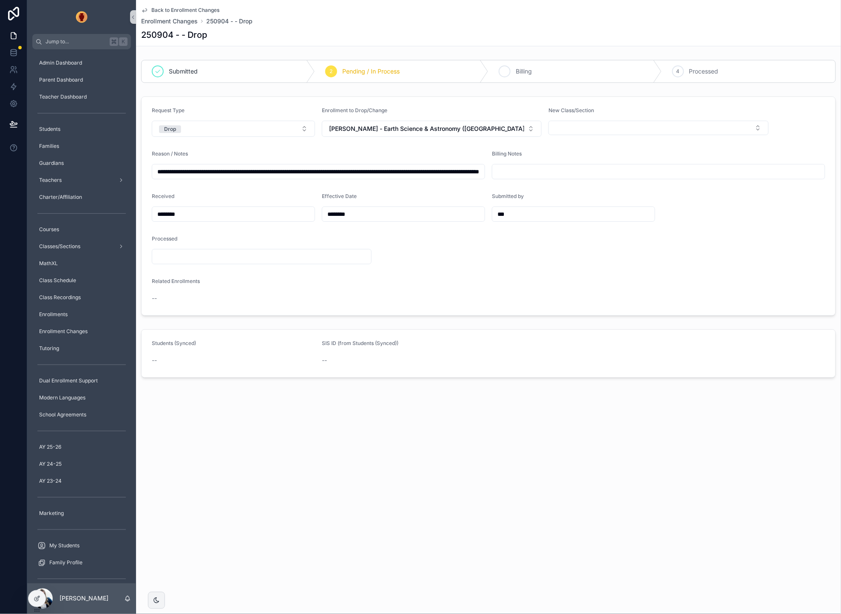
click at [516, 70] on span "Billing" at bounding box center [524, 71] width 16 height 9
click at [428, 171] on input "**********" at bounding box center [318, 172] width 332 height 12
click at [352, 174] on input "**********" at bounding box center [318, 172] width 332 height 12
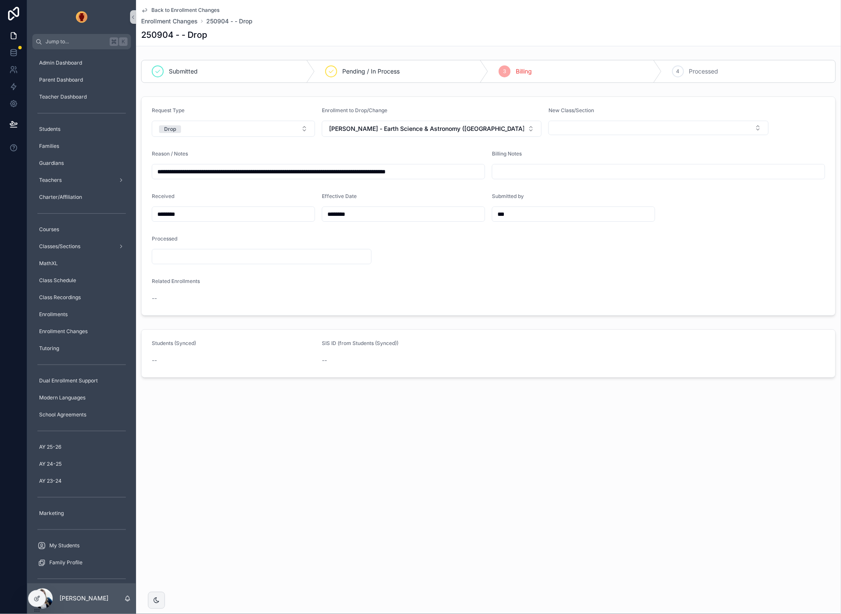
scroll to position [0, 0]
type input "**********"
paste input "**********"
type input "**********"
click at [400, 272] on form "**********" at bounding box center [489, 206] width 694 height 219
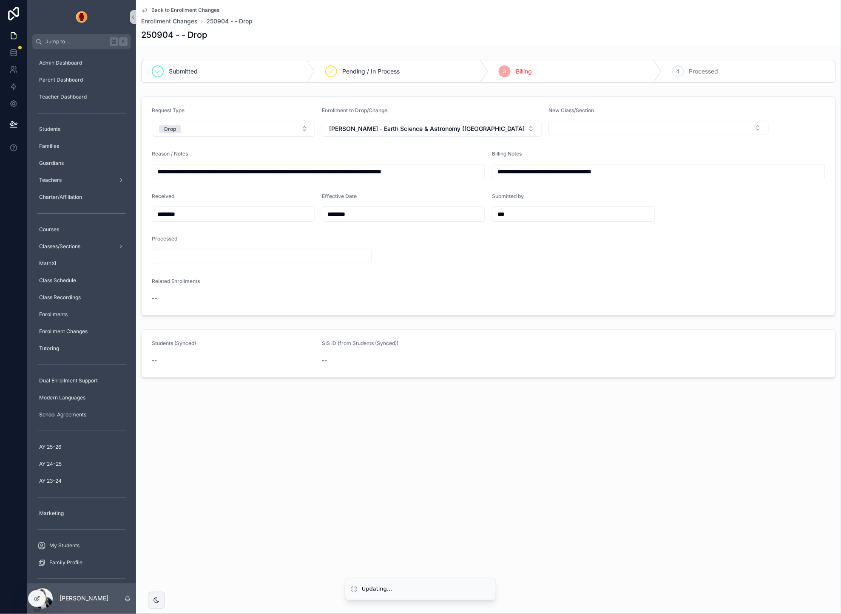
click at [298, 262] on input "scrollable content" at bounding box center [261, 257] width 219 height 12
type input "********"
drag, startPoint x: 274, startPoint y: 471, endPoint x: 185, endPoint y: 347, distance: 152.8
click at [274, 470] on div "**********" at bounding box center [488, 307] width 705 height 614
click at [186, 7] on span "Back to Enrollment Changes" at bounding box center [185, 10] width 68 height 7
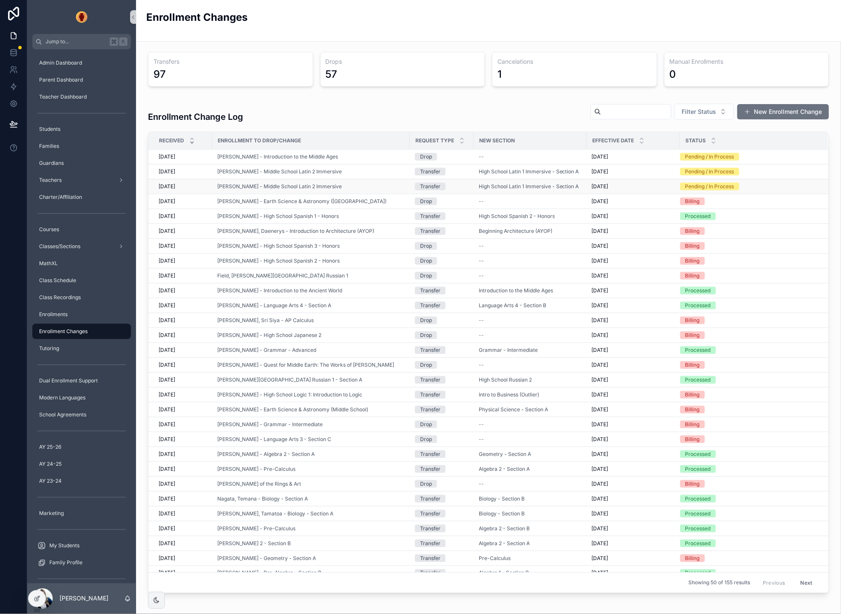
click at [377, 185] on div "[PERSON_NAME] - Middle School Latin 2 Immersive" at bounding box center [310, 186] width 187 height 7
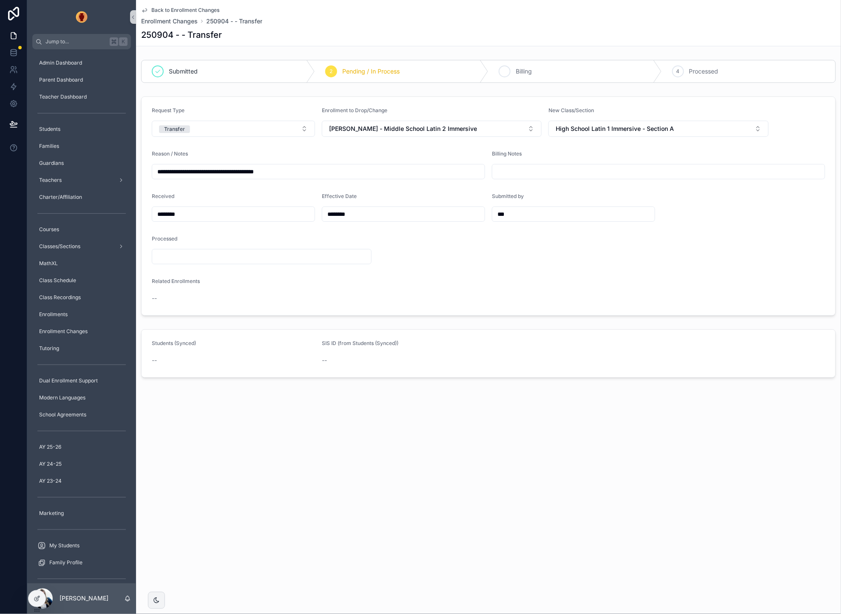
click at [520, 74] on span "Billing" at bounding box center [524, 71] width 16 height 9
click at [170, 8] on span "Back to Enrollment Changes" at bounding box center [185, 10] width 68 height 7
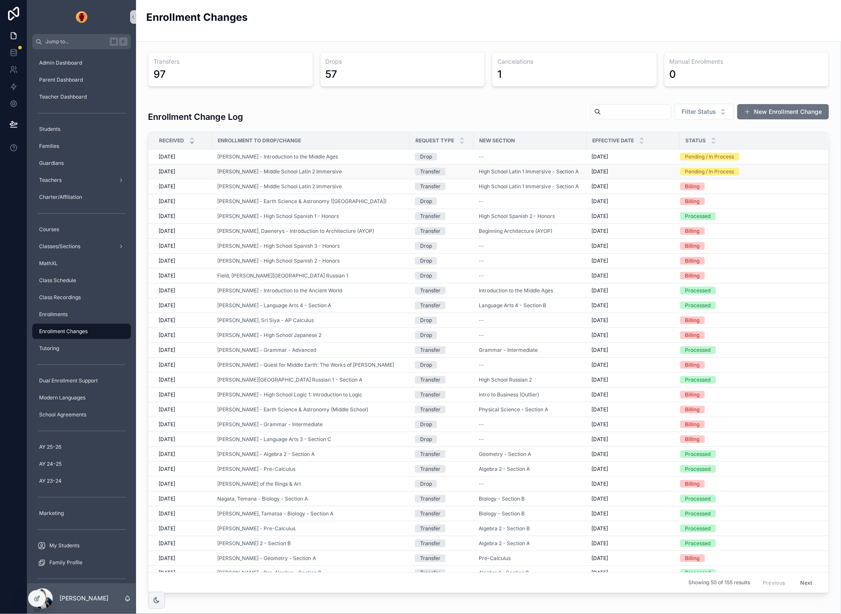
click at [377, 173] on div "[PERSON_NAME] - Middle School Latin 2 Immersive" at bounding box center [310, 171] width 187 height 7
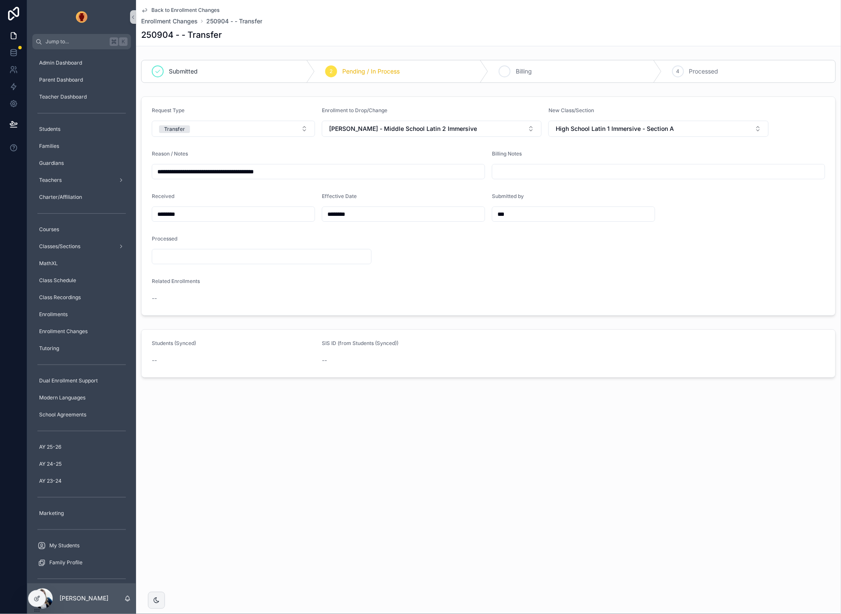
click at [509, 71] on div "3" at bounding box center [505, 71] width 12 height 12
click at [199, 256] on input "scrollable content" at bounding box center [261, 257] width 219 height 12
click at [266, 276] on button "Today" at bounding box center [262, 278] width 34 height 15
type input "********"
click at [415, 438] on div "**********" at bounding box center [488, 307] width 705 height 614
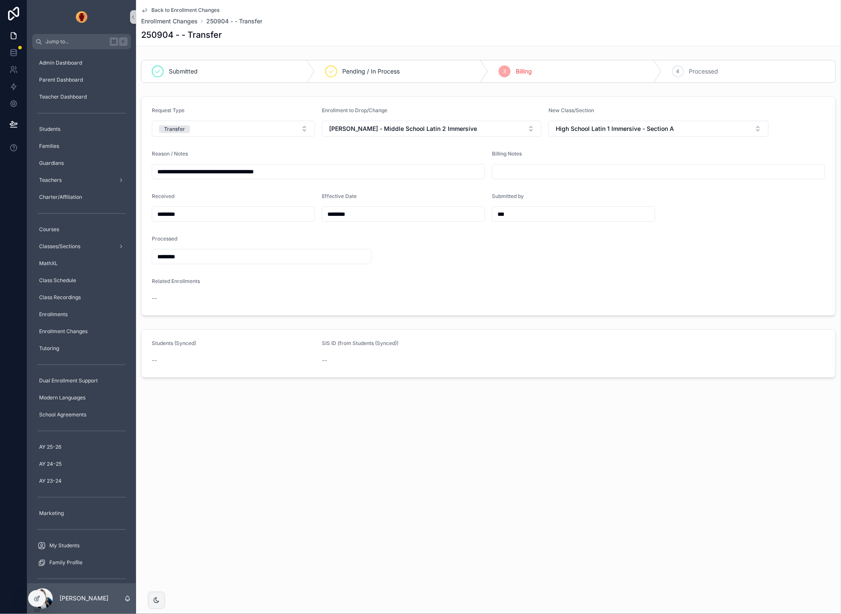
click at [184, 8] on span "Back to Enrollment Changes" at bounding box center [185, 10] width 68 height 7
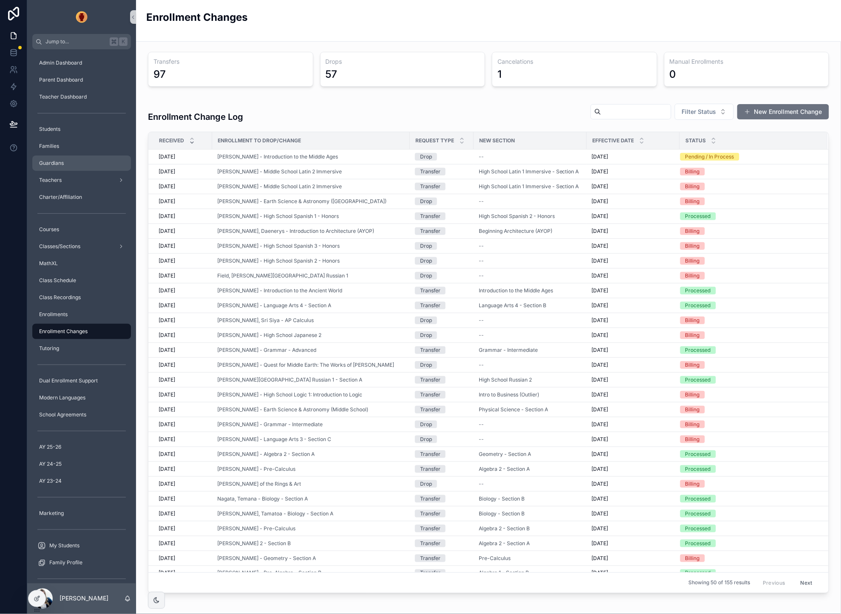
click at [51, 162] on span "Guardians" at bounding box center [51, 163] width 25 height 7
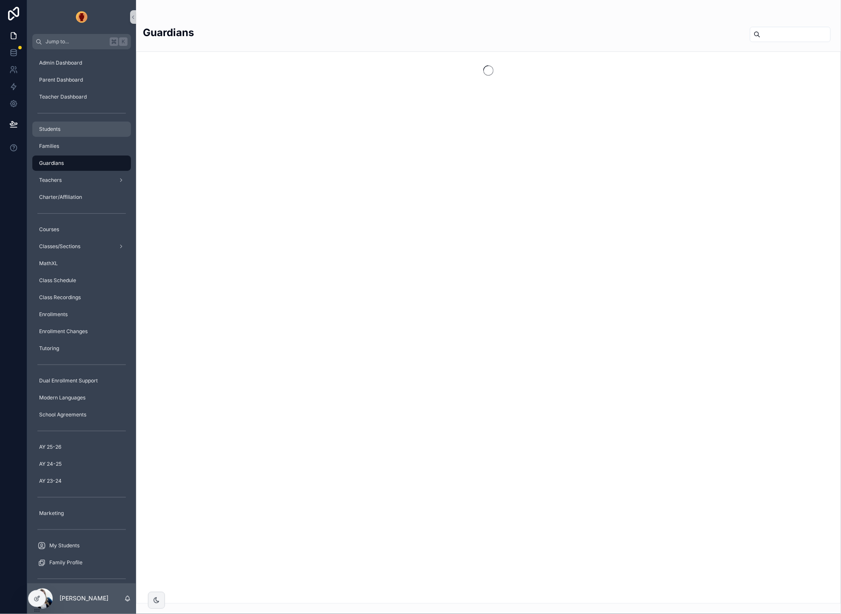
click at [53, 128] on span "Students" at bounding box center [49, 129] width 21 height 7
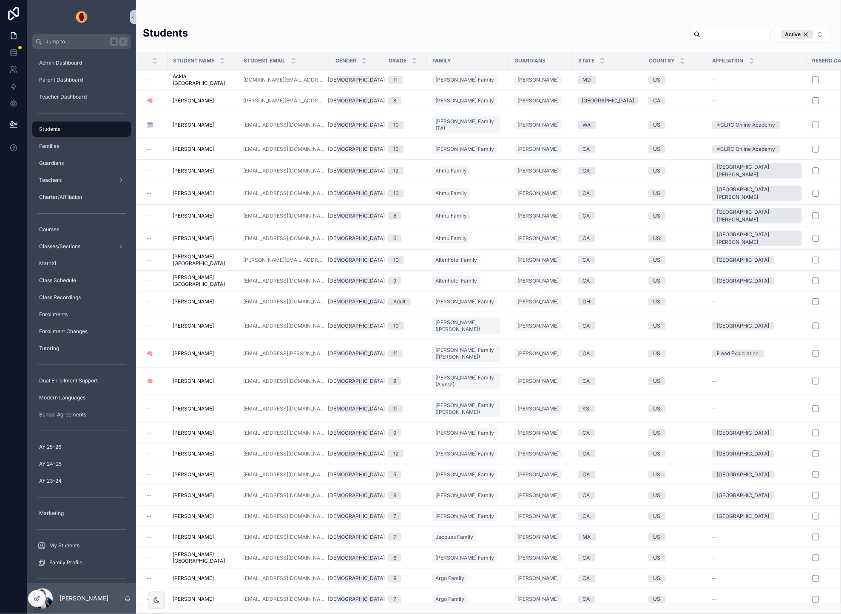
click at [713, 38] on input "scrollable content" at bounding box center [736, 34] width 70 height 12
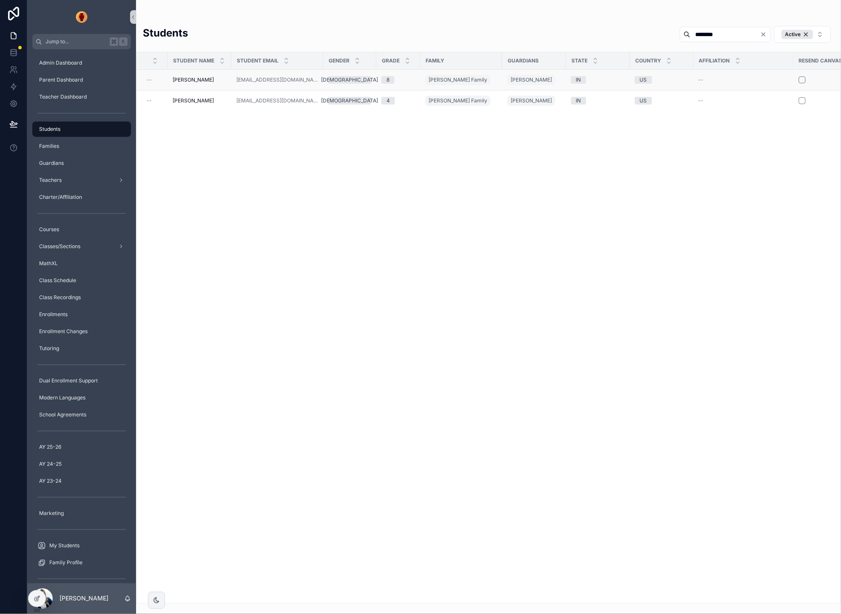
type input "********"
click at [203, 77] on span "Cantwell, Eleanor" at bounding box center [193, 80] width 41 height 7
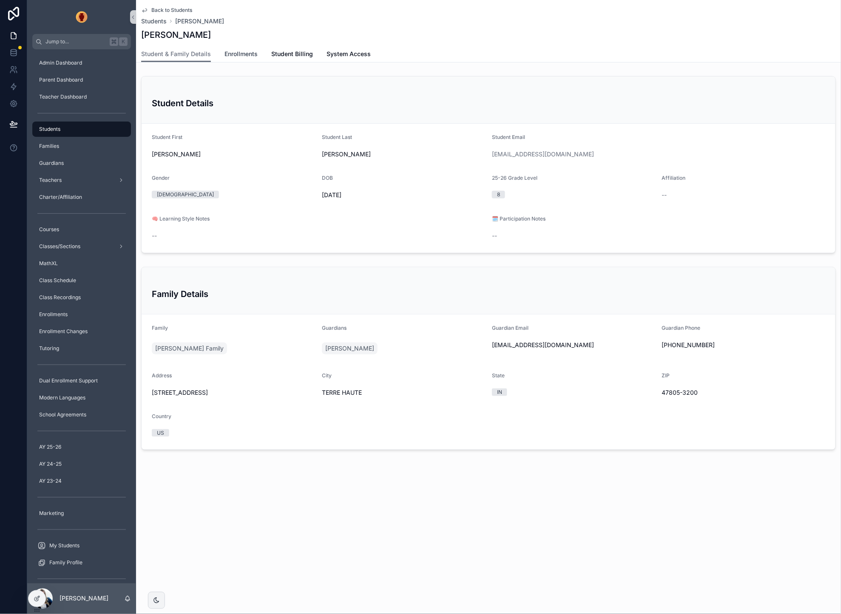
click at [236, 51] on span "Enrollments" at bounding box center [240, 54] width 33 height 9
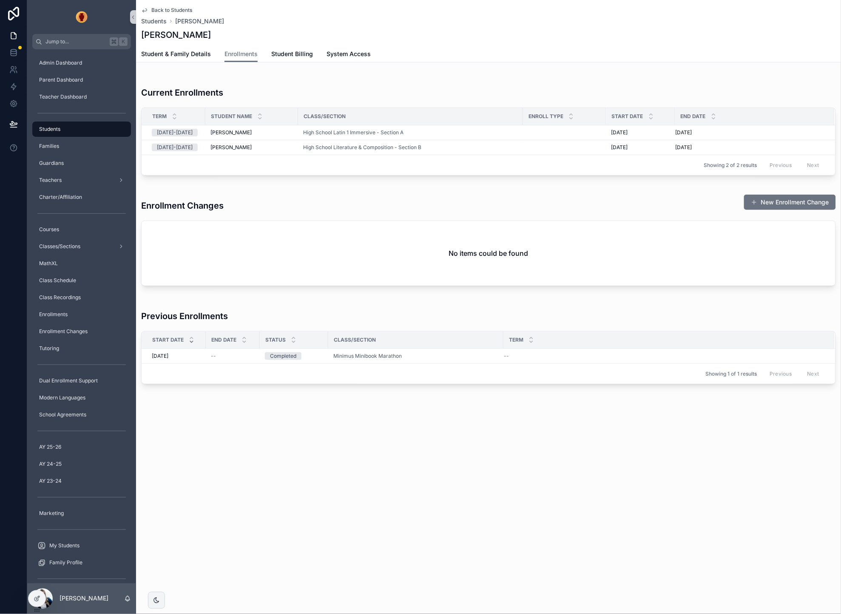
click at [160, 8] on span "Back to Students" at bounding box center [171, 10] width 41 height 7
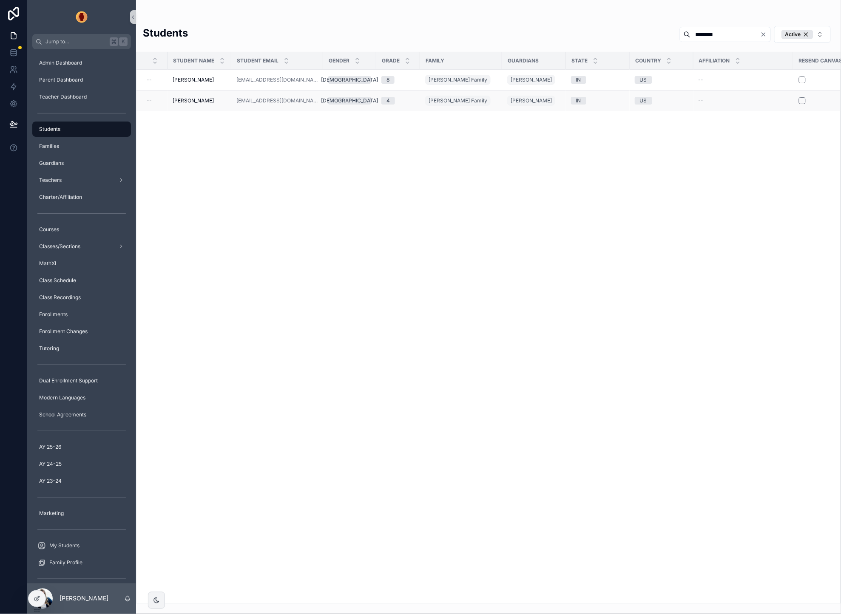
click at [192, 97] on td "Cantwell, Raquel Cantwell, Raquel" at bounding box center [200, 101] width 64 height 21
click at [196, 100] on span "Cantwell, Raquel" at bounding box center [193, 100] width 41 height 7
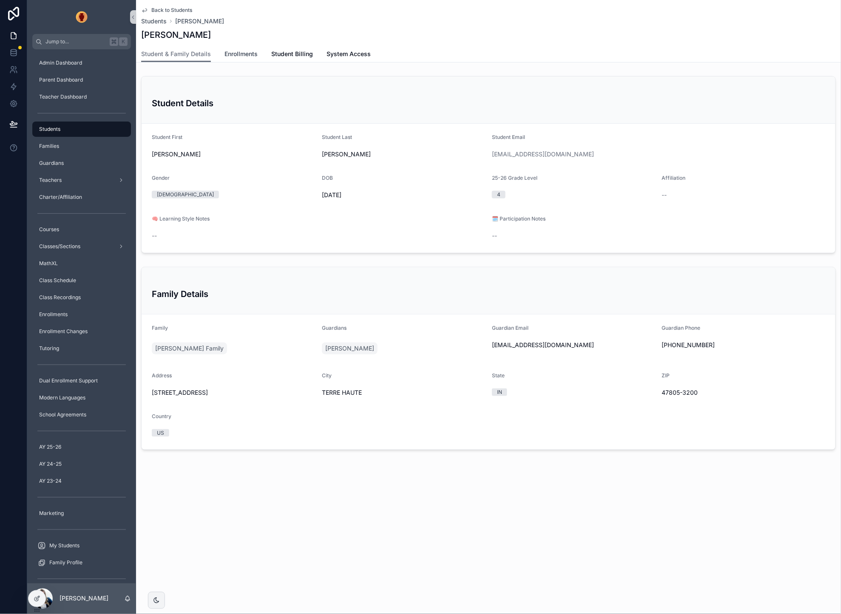
click at [251, 56] on span "Enrollments" at bounding box center [240, 54] width 33 height 9
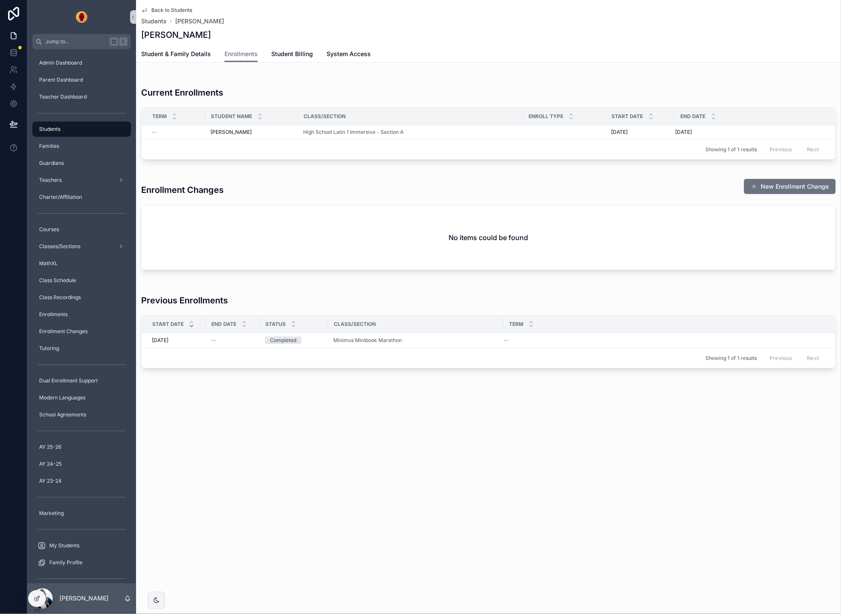
click at [180, 8] on span "Back to Students" at bounding box center [171, 10] width 41 height 7
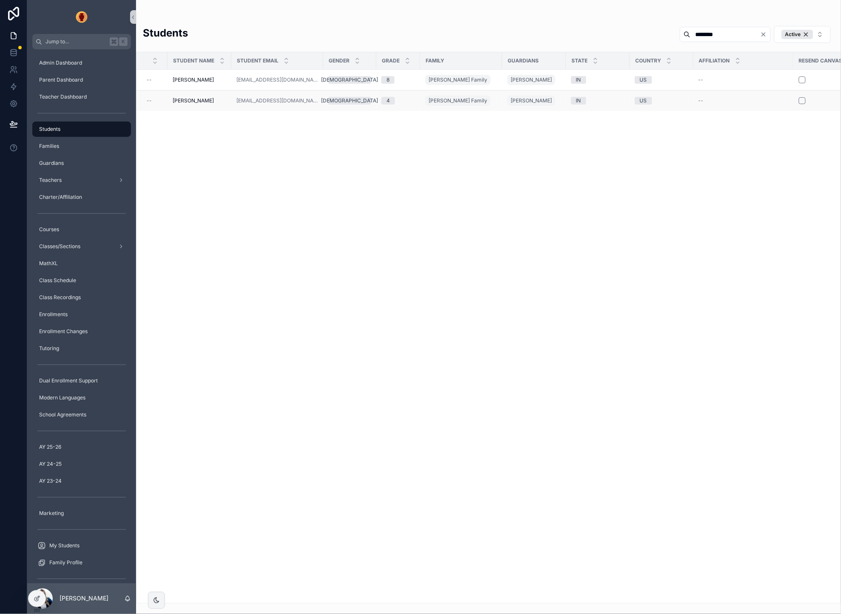
click at [195, 100] on span "Cantwell, Raquel" at bounding box center [193, 100] width 41 height 7
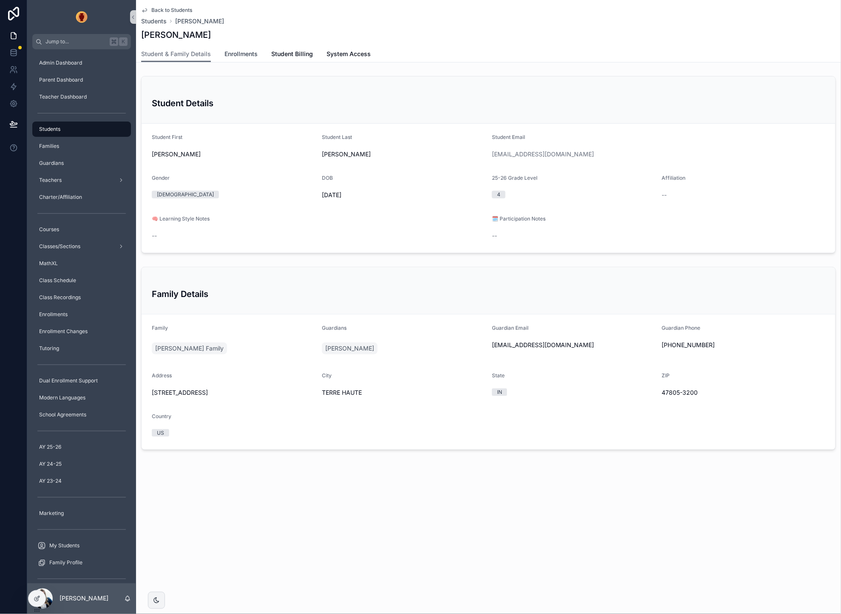
click at [248, 50] on span "Enrollments" at bounding box center [240, 54] width 33 height 9
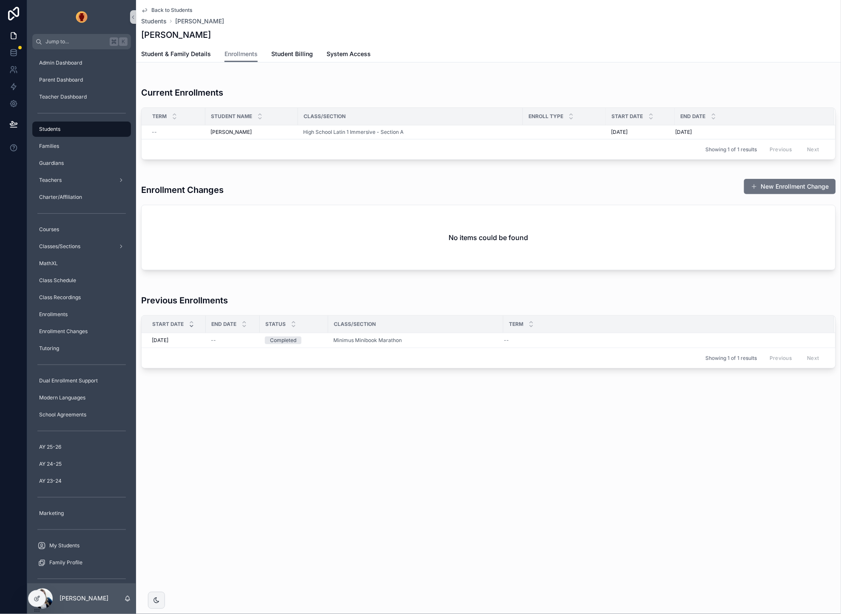
click at [384, 403] on div "Back to Students Students Cantwell, Raquel Cantwell, Raquel Enrollments Student…" at bounding box center [488, 213] width 705 height 426
drag, startPoint x: 288, startPoint y: 294, endPoint x: 256, endPoint y: 298, distance: 33.0
click at [288, 294] on div "Previous Enrollments" at bounding box center [488, 297] width 695 height 26
click at [224, 362] on div "Showing 1 of 1 results Previous Next" at bounding box center [489, 358] width 694 height 20
click at [216, 192] on h3 "Enrollment Changes" at bounding box center [182, 190] width 82 height 13
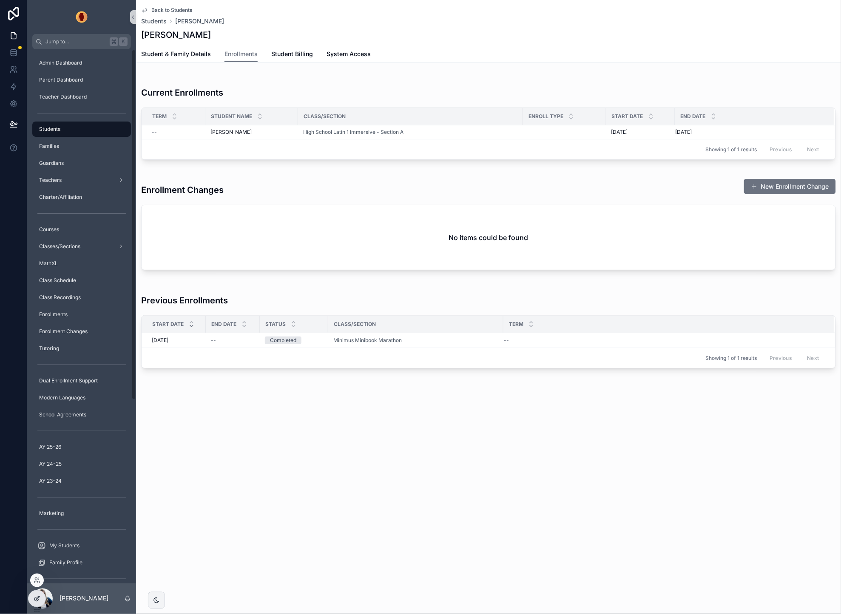
click at [34, 600] on icon at bounding box center [36, 600] width 4 height 4
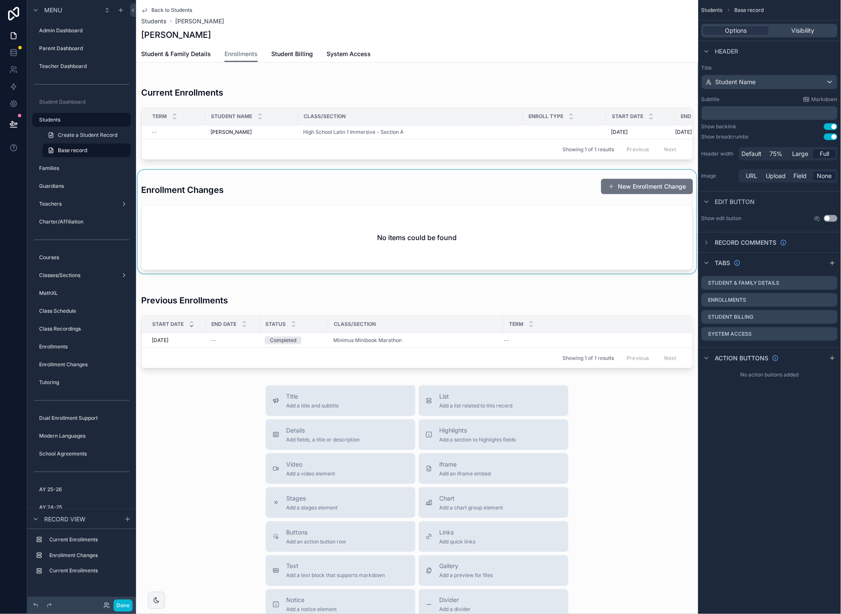
drag, startPoint x: 187, startPoint y: 207, endPoint x: 161, endPoint y: 190, distance: 30.4
click at [161, 190] on div "scrollable content" at bounding box center [417, 222] width 562 height 104
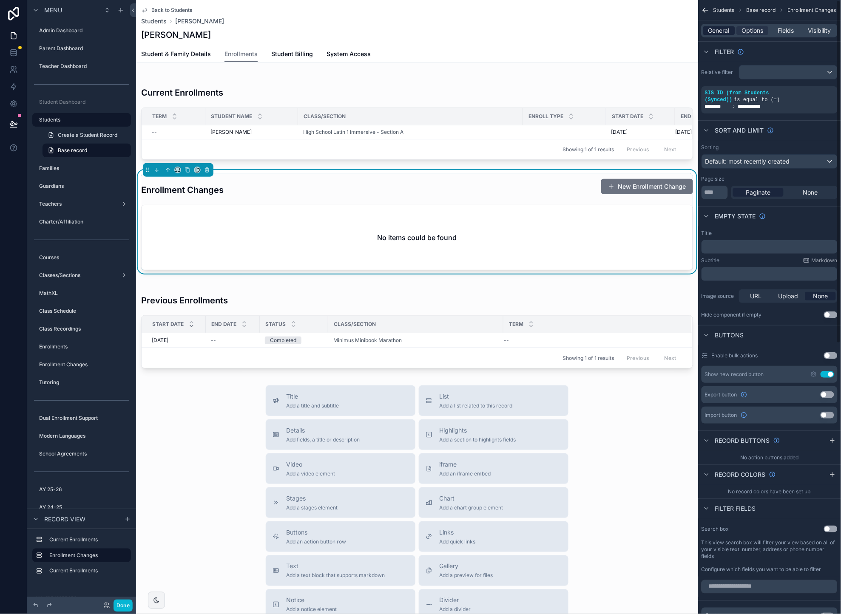
click at [726, 31] on span "General" at bounding box center [719, 30] width 21 height 9
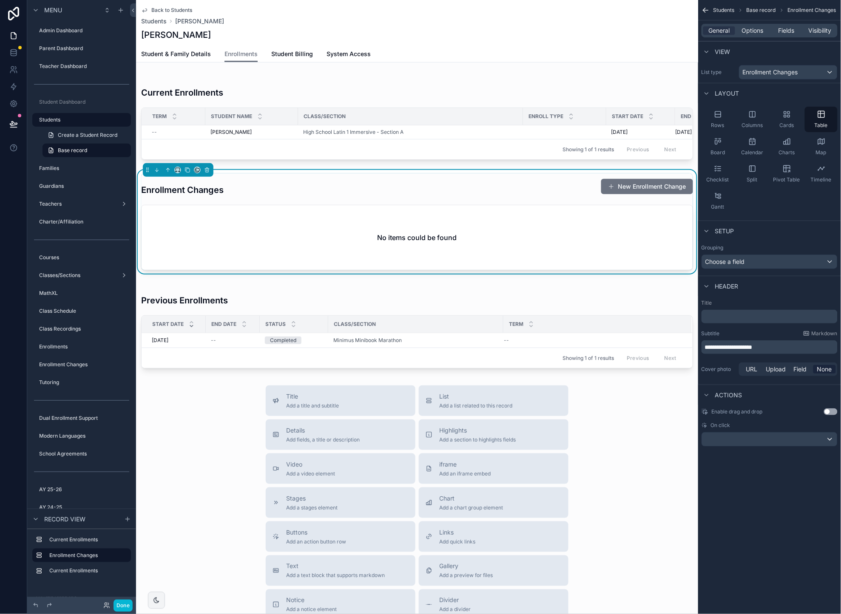
drag, startPoint x: 719, startPoint y: 346, endPoint x: 730, endPoint y: 340, distance: 12.9
click at [719, 346] on span "**********" at bounding box center [729, 347] width 48 height 6
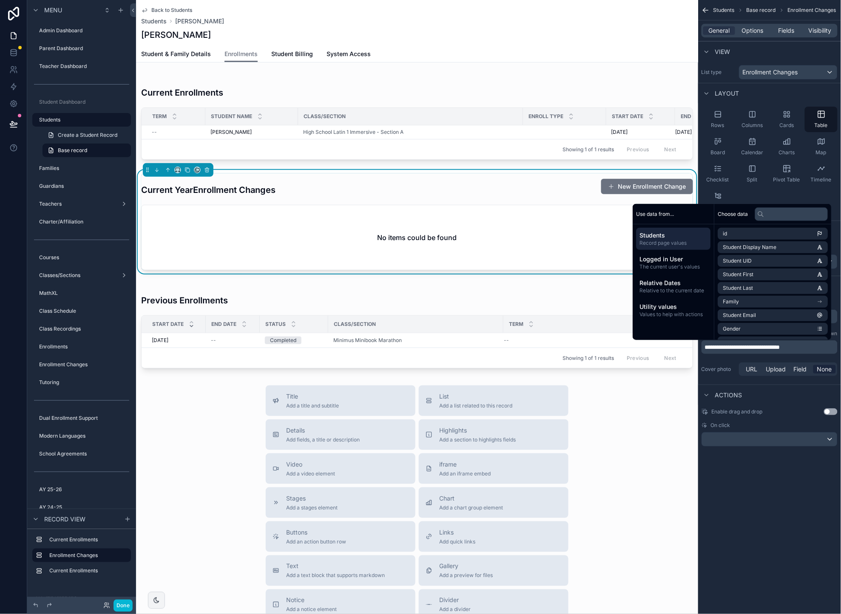
click at [763, 494] on div "**********" at bounding box center [769, 307] width 143 height 614
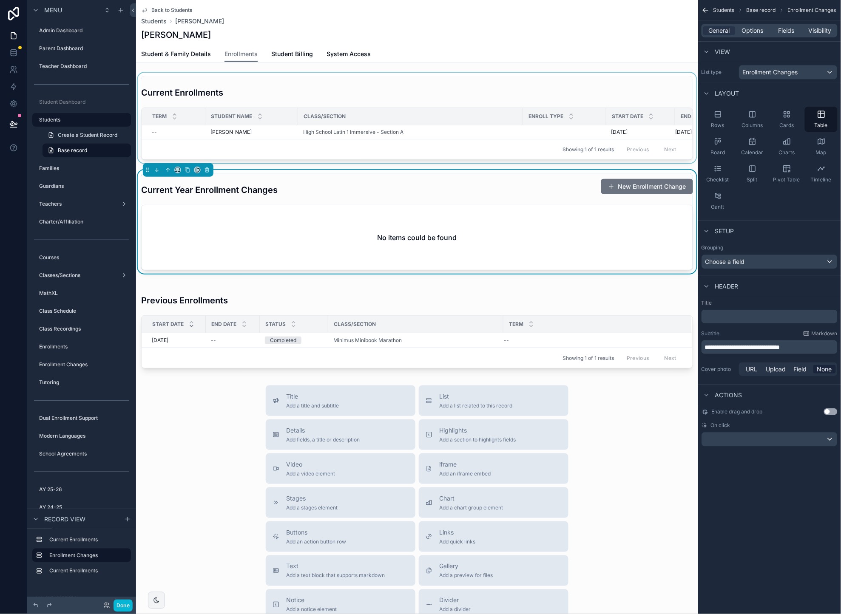
click at [332, 90] on div "scrollable content" at bounding box center [417, 118] width 562 height 91
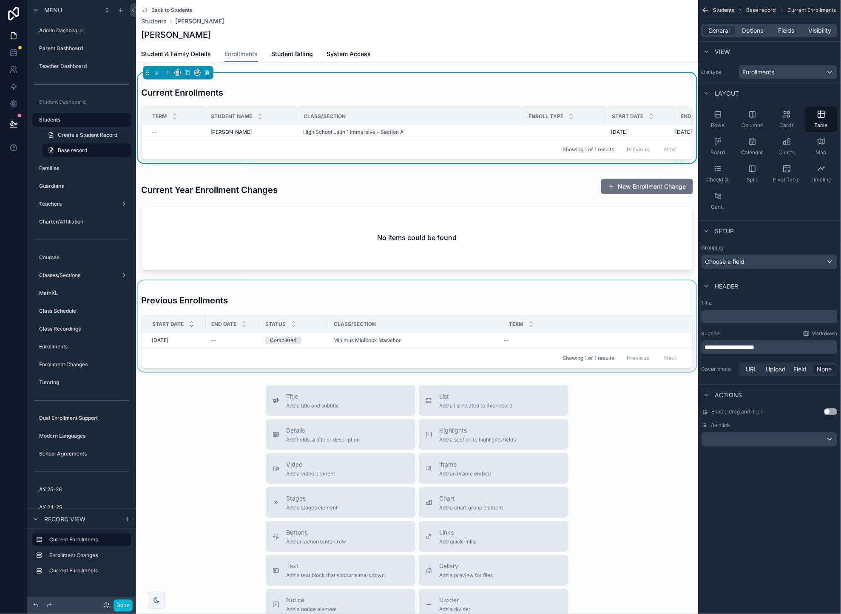
click at [347, 303] on div "scrollable content" at bounding box center [417, 326] width 562 height 91
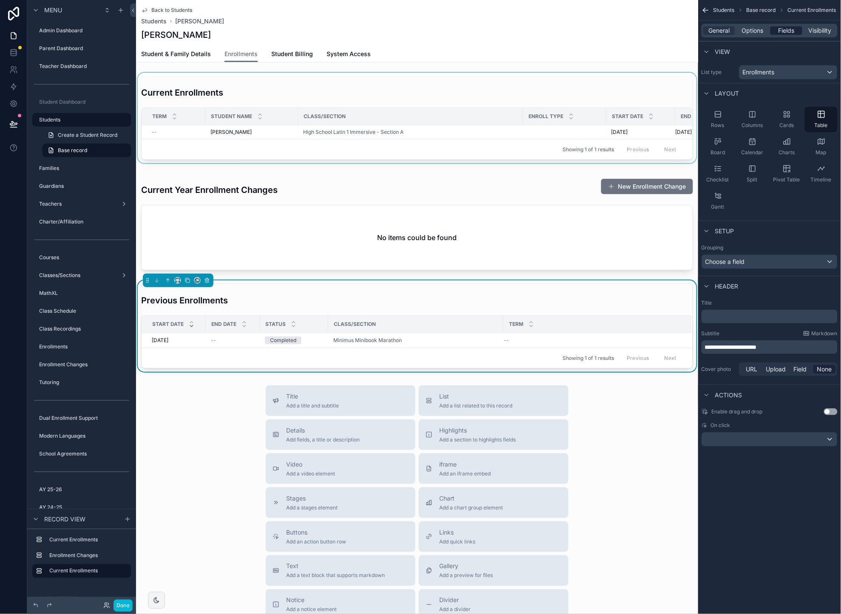
click at [780, 33] on span "Fields" at bounding box center [786, 30] width 16 height 9
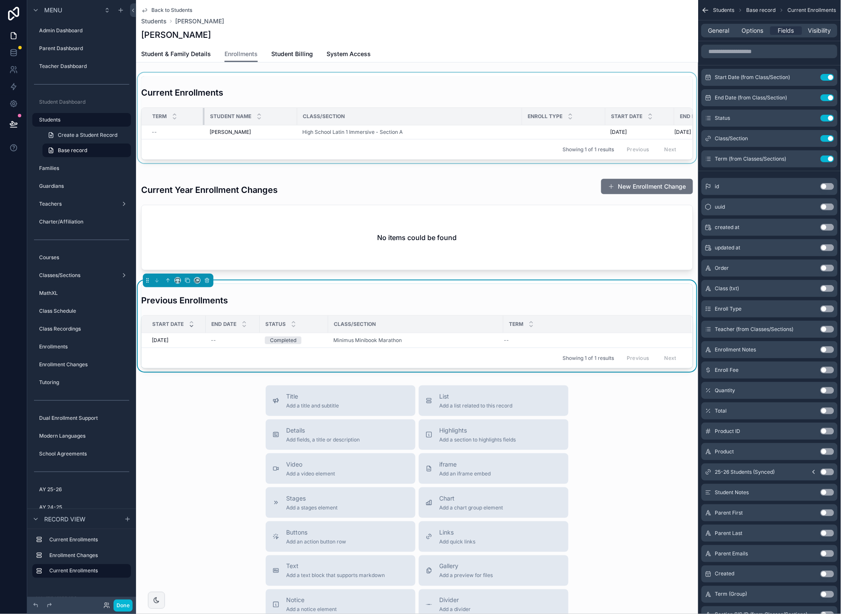
drag, startPoint x: 204, startPoint y: 109, endPoint x: 386, endPoint y: 107, distance: 181.1
click at [203, 111] on div "scrollable content" at bounding box center [204, 116] width 3 height 17
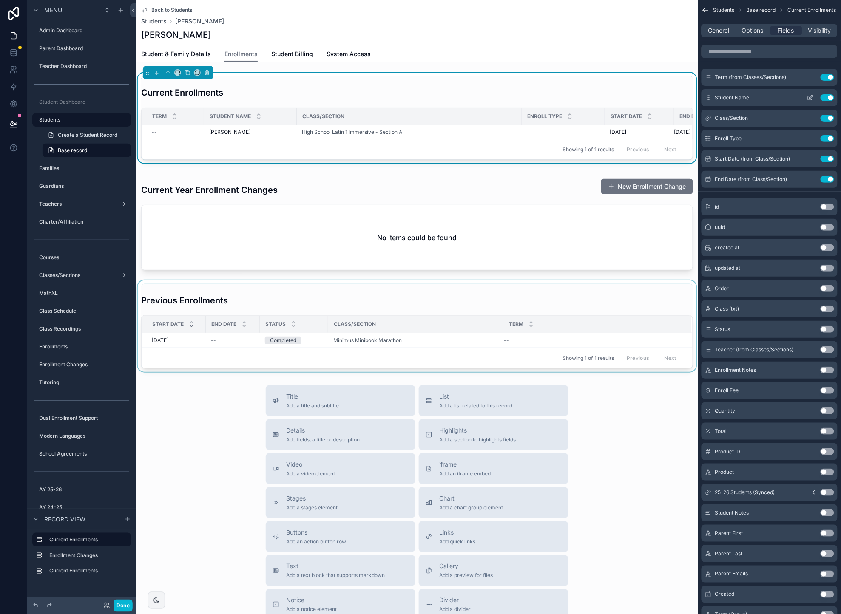
click at [826, 97] on button "Use setting" at bounding box center [828, 97] width 14 height 7
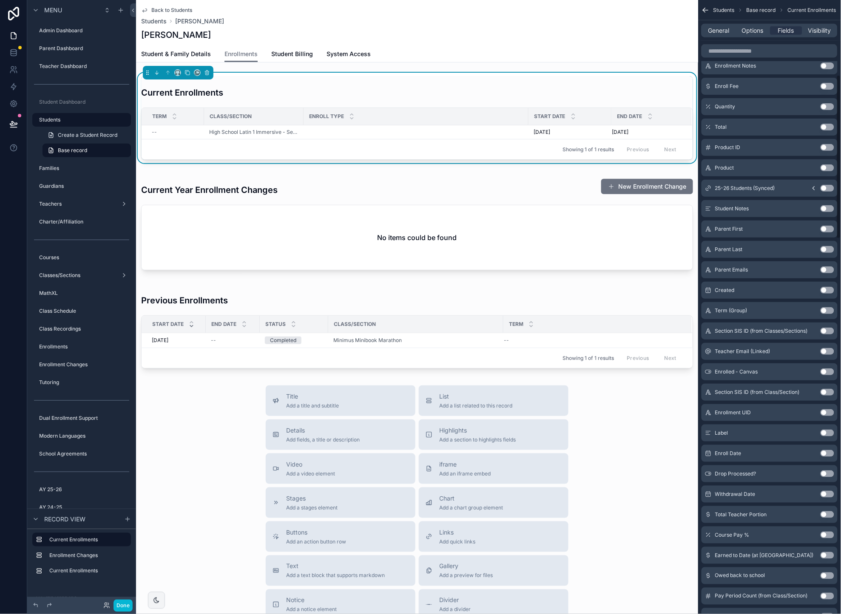
scroll to position [290, 0]
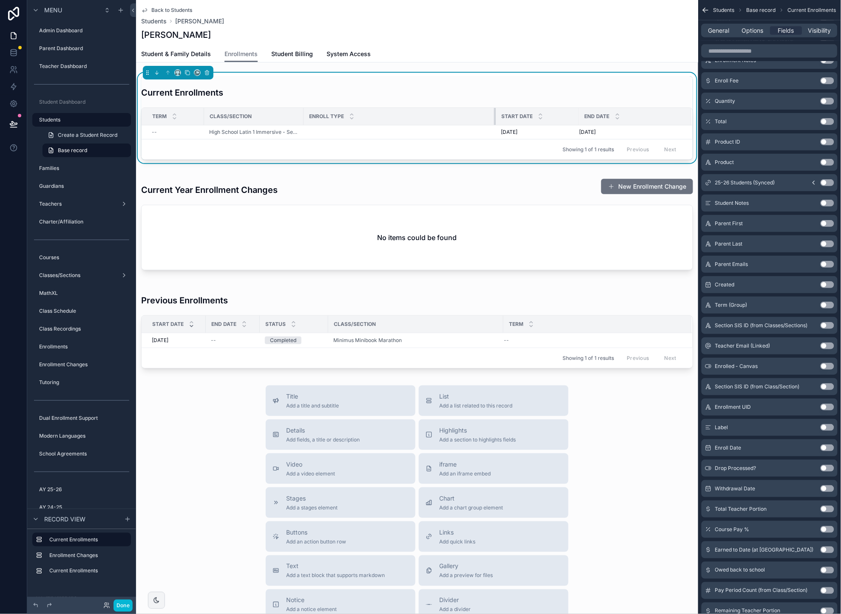
drag, startPoint x: 528, startPoint y: 119, endPoint x: 444, endPoint y: 120, distance: 83.8
click at [495, 122] on div "scrollable content" at bounding box center [495, 116] width 3 height 17
drag, startPoint x: 302, startPoint y: 109, endPoint x: 417, endPoint y: 111, distance: 114.8
click at [417, 111] on tr "Term Class/Section Enroll Type Start Date End Date" at bounding box center [449, 116] width 615 height 17
drag, startPoint x: 603, startPoint y: 116, endPoint x: 406, endPoint y: 115, distance: 196.4
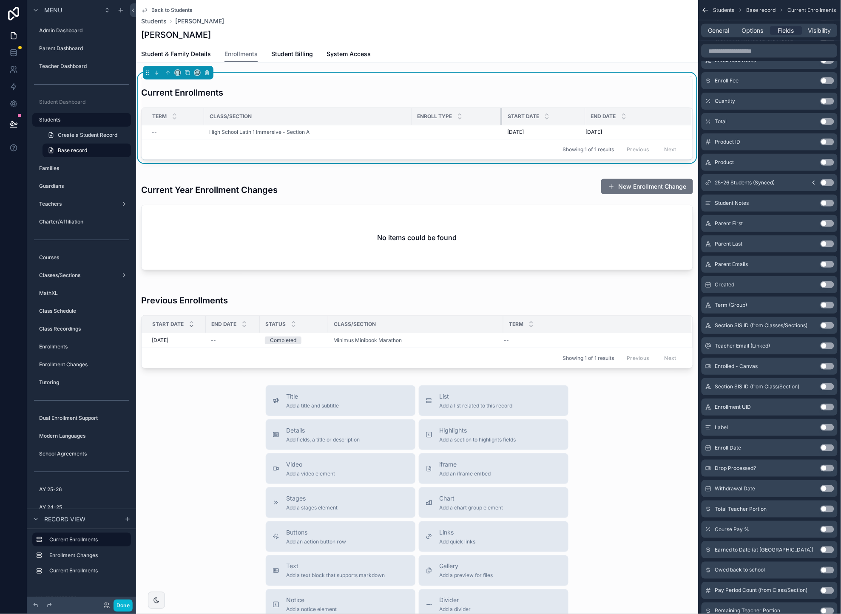
click at [501, 120] on div "scrollable content" at bounding box center [501, 116] width 3 height 17
drag, startPoint x: 203, startPoint y: 114, endPoint x: 211, endPoint y: 114, distance: 8.1
click at [211, 114] on div "scrollable content" at bounding box center [211, 116] width 3 height 17
click at [189, 445] on div "Title Add a title and subtitle List Add a list related to this record Details A…" at bounding box center [417, 537] width 562 height 303
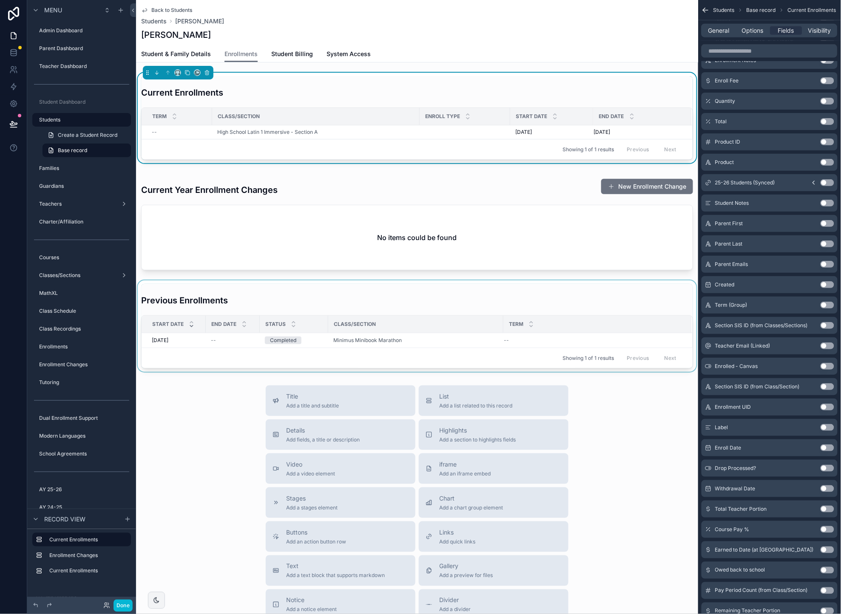
click at [299, 295] on div "scrollable content" at bounding box center [417, 326] width 562 height 91
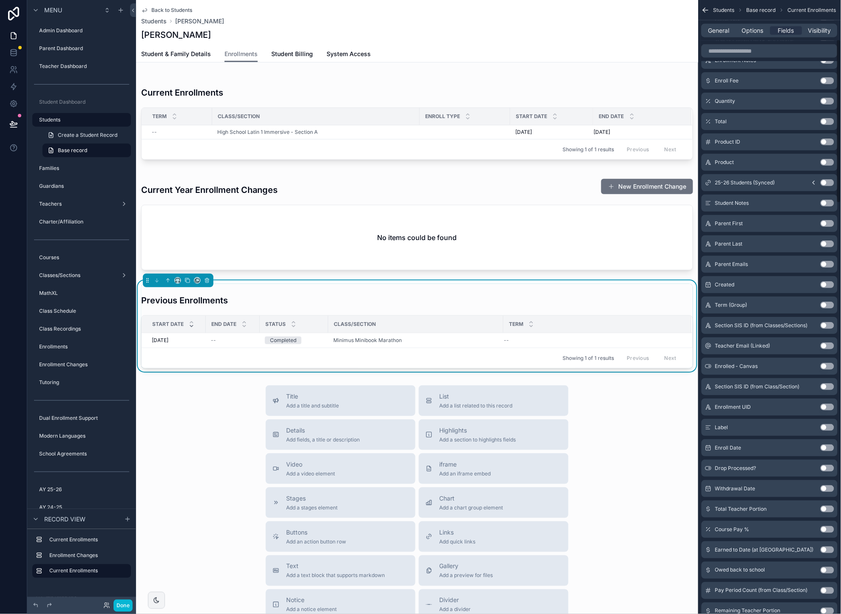
scroll to position [0, 0]
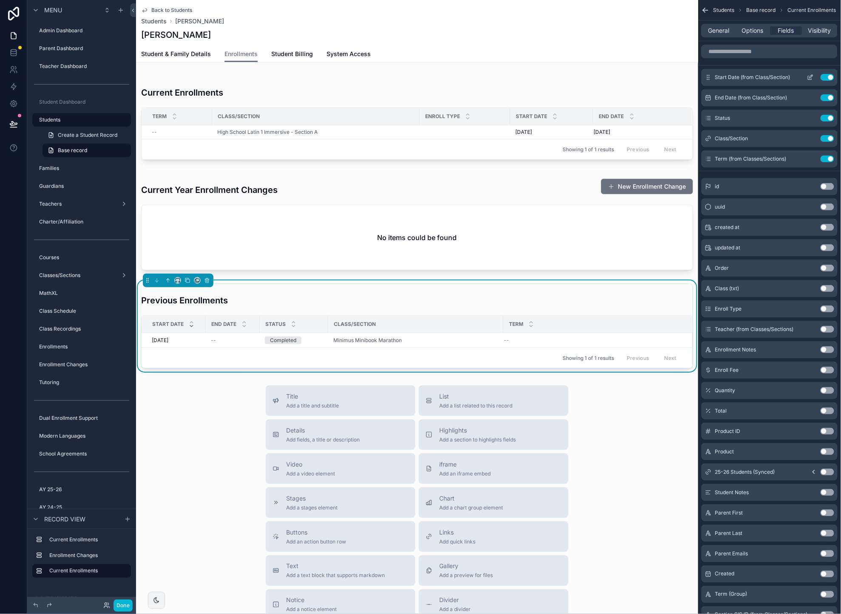
click at [827, 76] on button "Use setting" at bounding box center [828, 77] width 14 height 7
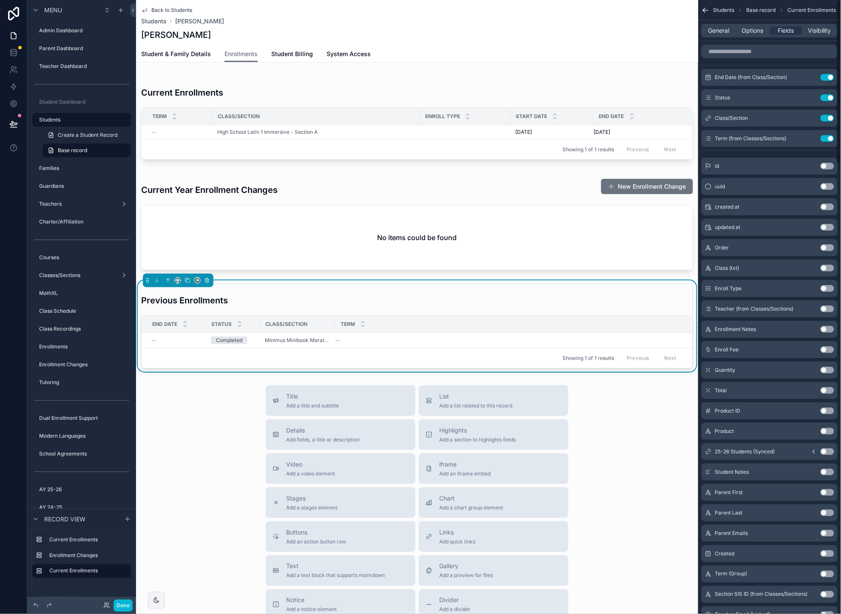
click at [827, 76] on button "Use setting" at bounding box center [828, 77] width 14 height 7
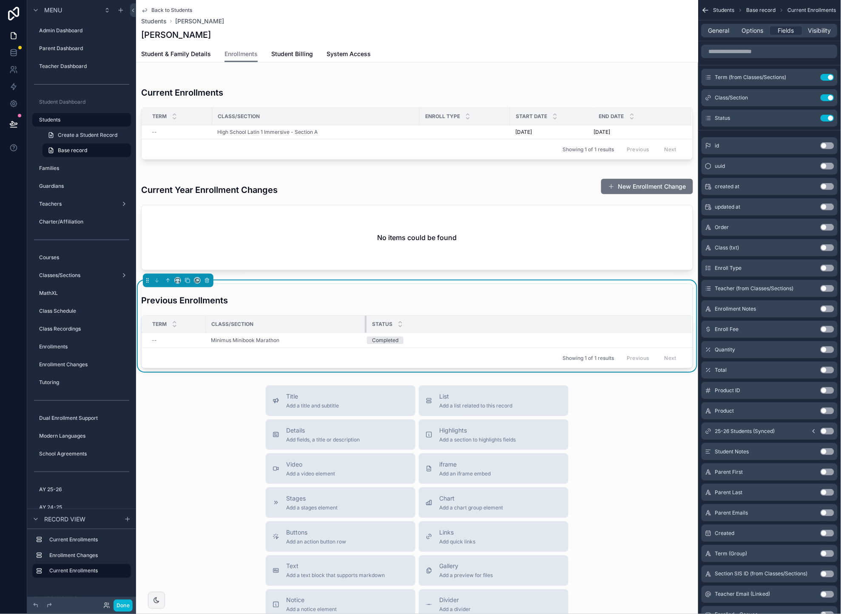
drag, startPoint x: 265, startPoint y: 323, endPoint x: 382, endPoint y: 324, distance: 116.9
click at [372, 328] on tr "Term Class/Section Status" at bounding box center [417, 324] width 551 height 17
click at [772, 77] on span "Term (from Classes/Sections)" at bounding box center [750, 77] width 71 height 7
click at [811, 77] on icon "scrollable content" at bounding box center [810, 77] width 7 height 7
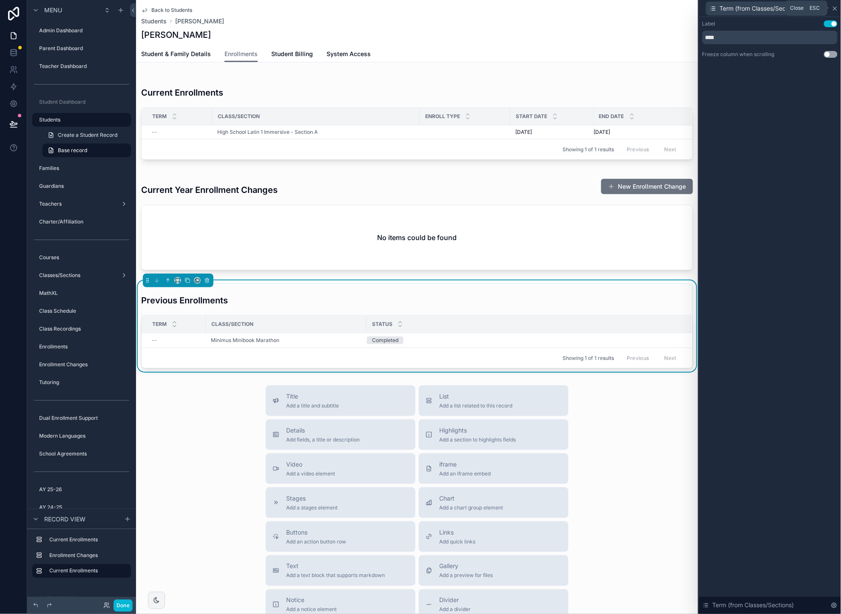
click at [838, 10] on icon at bounding box center [835, 8] width 7 height 7
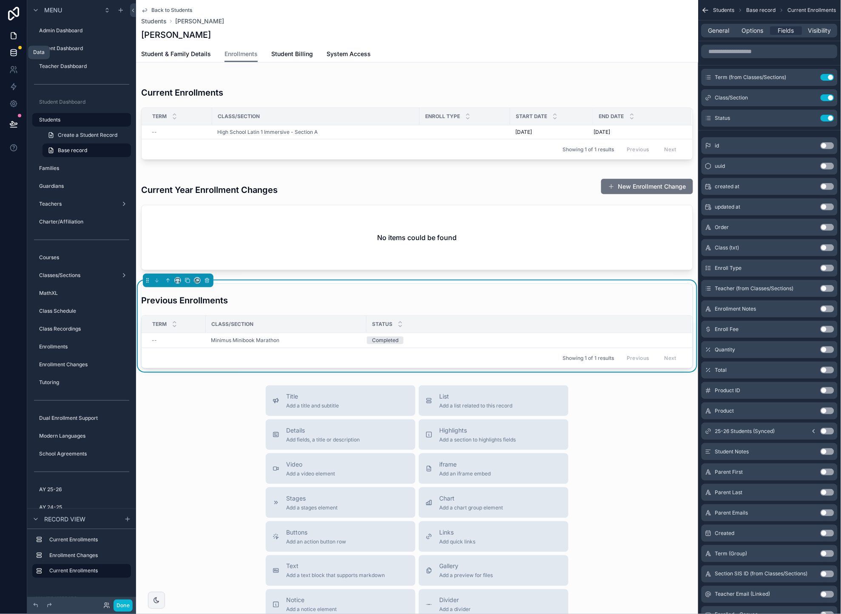
click at [17, 52] on link at bounding box center [13, 52] width 27 height 17
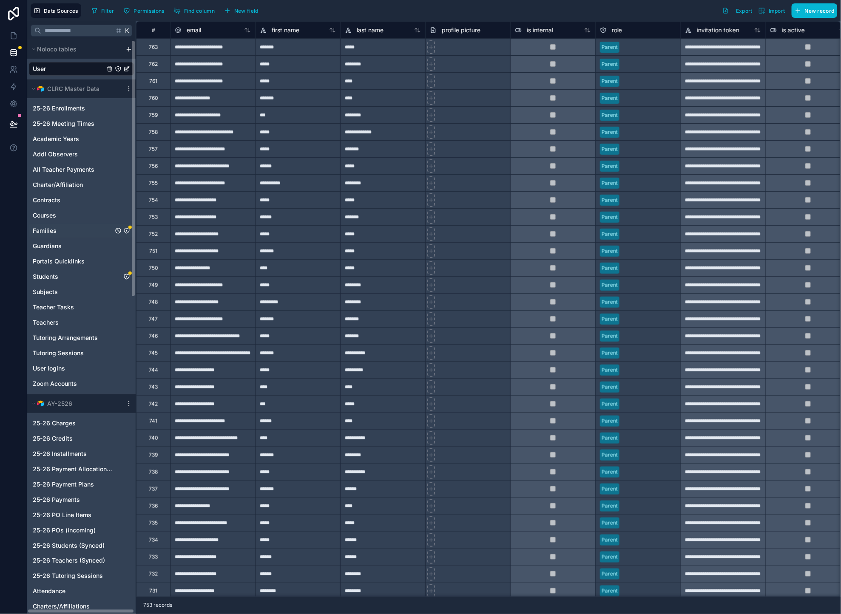
click at [125, 227] on icon "Families" at bounding box center [126, 230] width 7 height 7
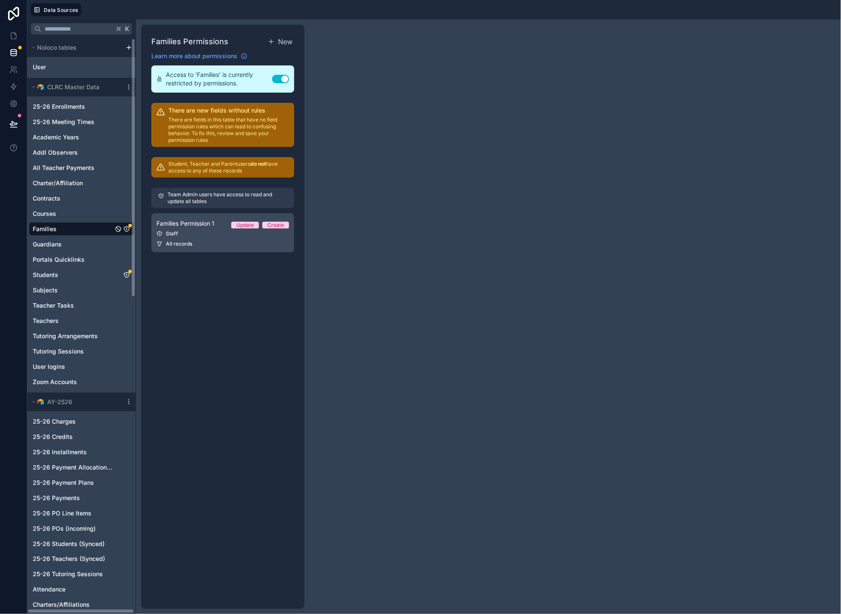
click at [222, 235] on div "Staff" at bounding box center [222, 233] width 133 height 7
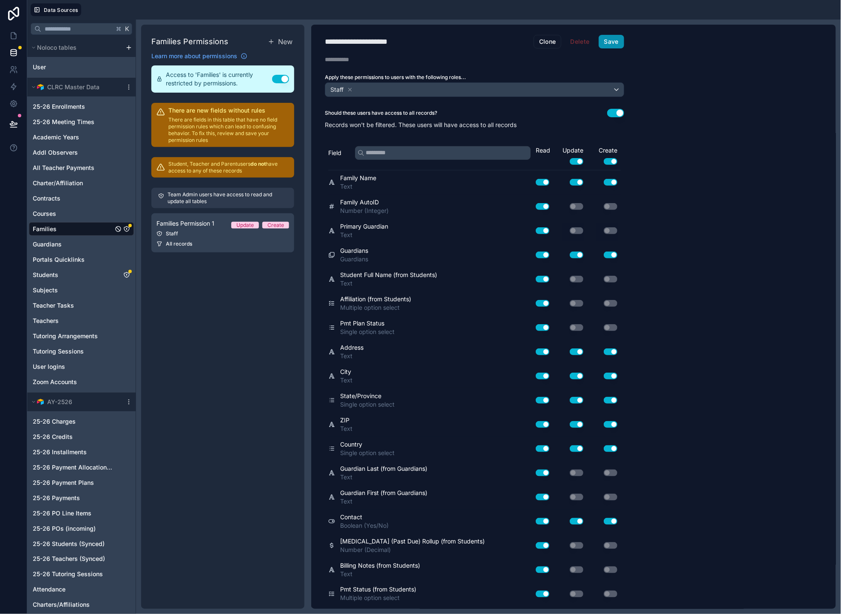
click at [614, 40] on button "Save" at bounding box center [612, 42] width 26 height 14
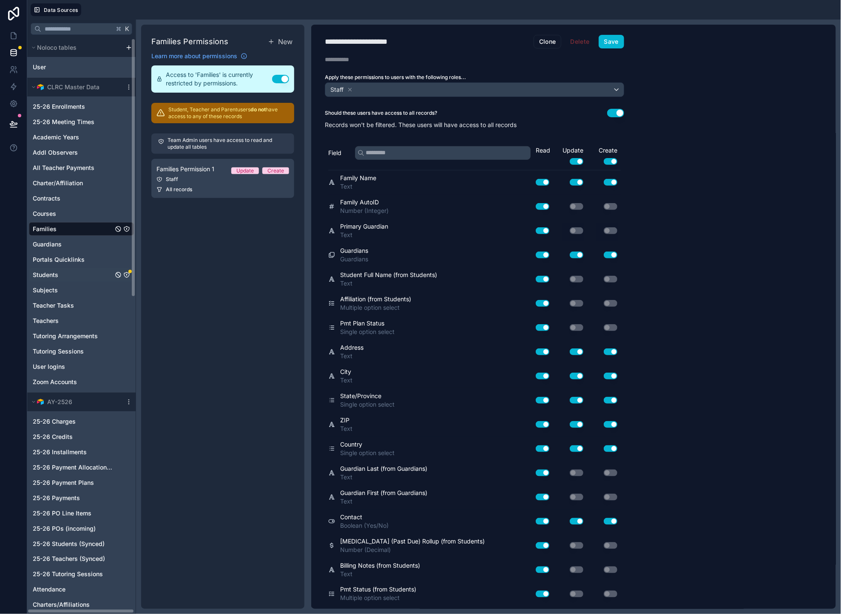
click at [126, 274] on icon "Students" at bounding box center [126, 275] width 7 height 7
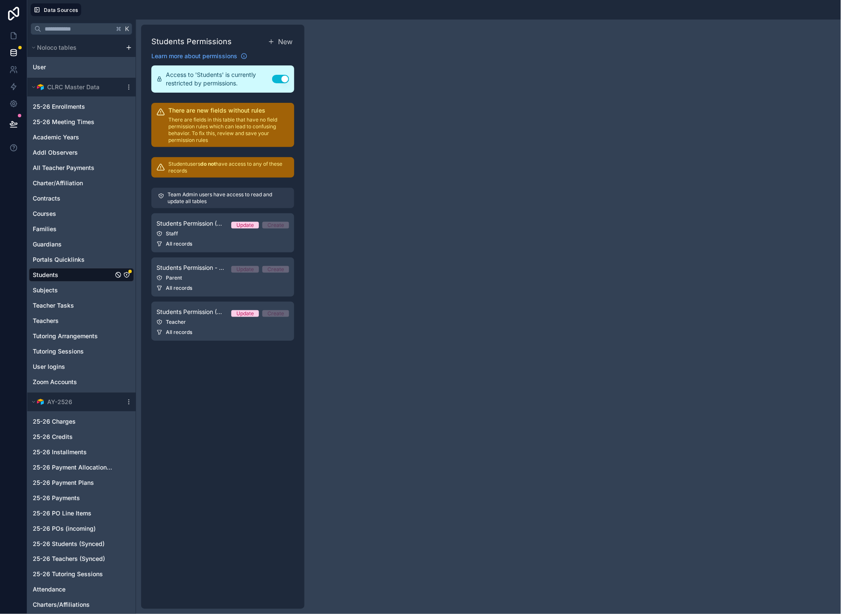
click at [239, 127] on p "There are fields in this table that have no field permission rules which can le…" at bounding box center [228, 129] width 121 height 27
click at [208, 243] on div "All records" at bounding box center [222, 244] width 133 height 7
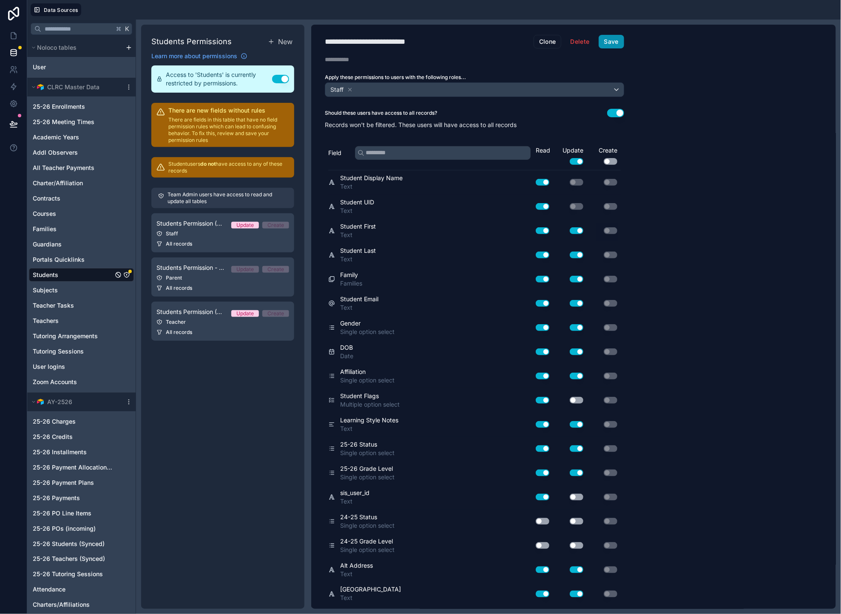
click at [606, 43] on button "Save" at bounding box center [612, 42] width 26 height 14
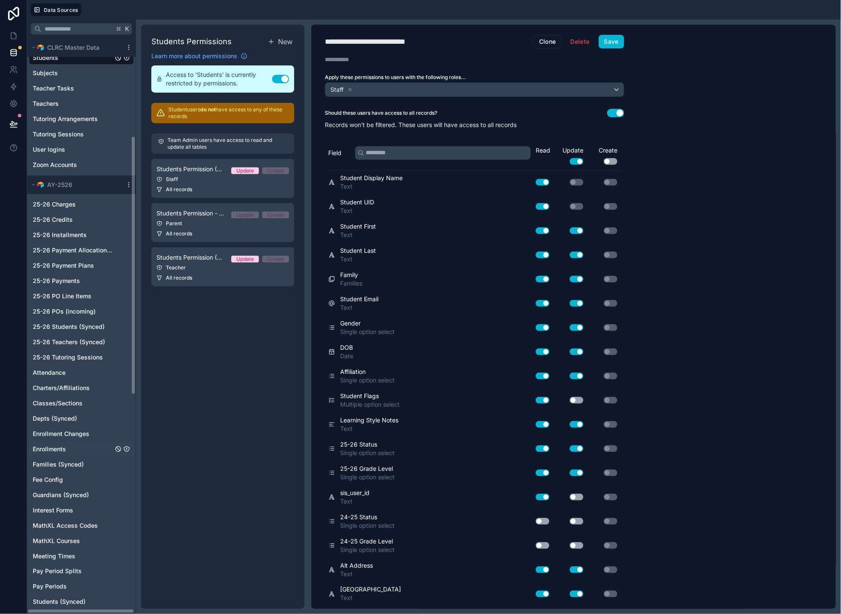
scroll to position [218, 0]
click at [71, 443] on div "Enrollments" at bounding box center [81, 449] width 105 height 14
click at [65, 449] on span "Enrollments" at bounding box center [49, 449] width 33 height 9
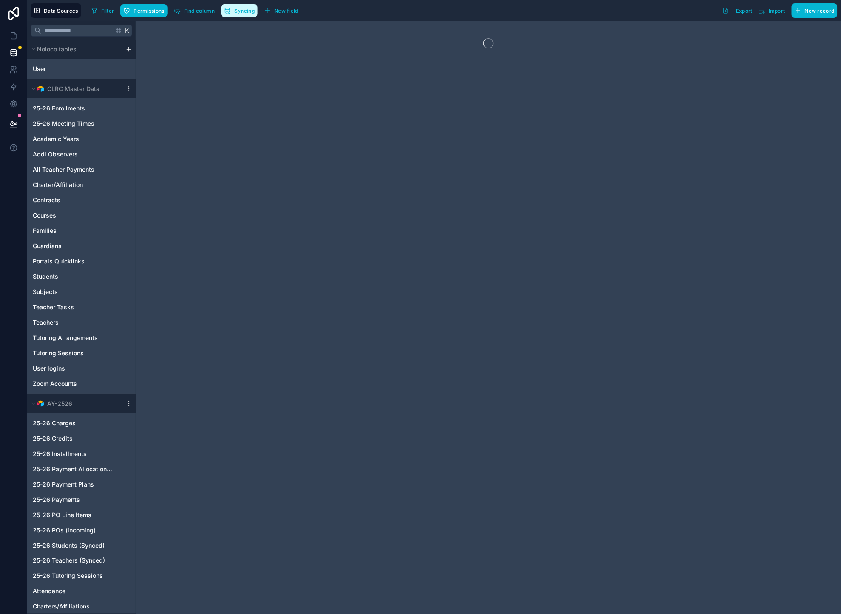
click at [239, 12] on span "Syncing" at bounding box center [244, 11] width 20 height 6
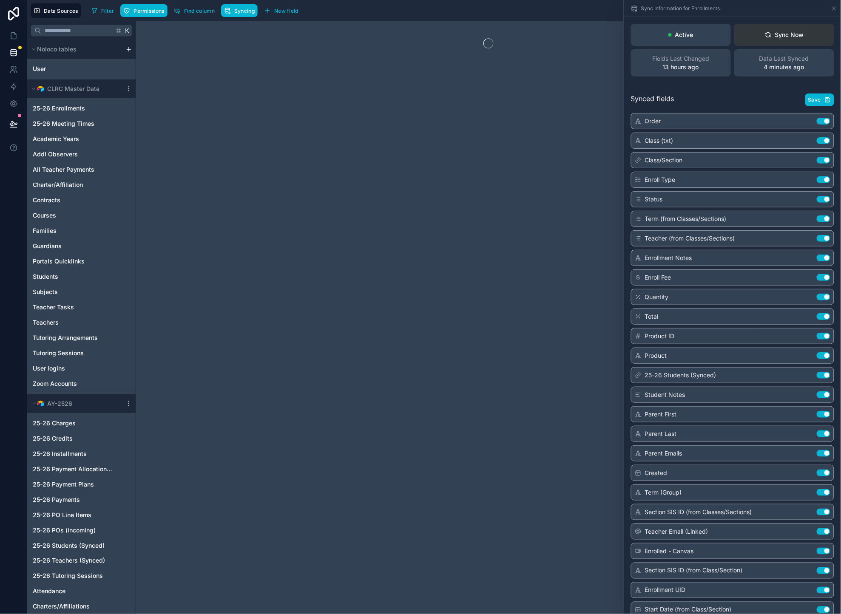
click at [780, 28] on button "Sync Now" at bounding box center [784, 35] width 100 height 22
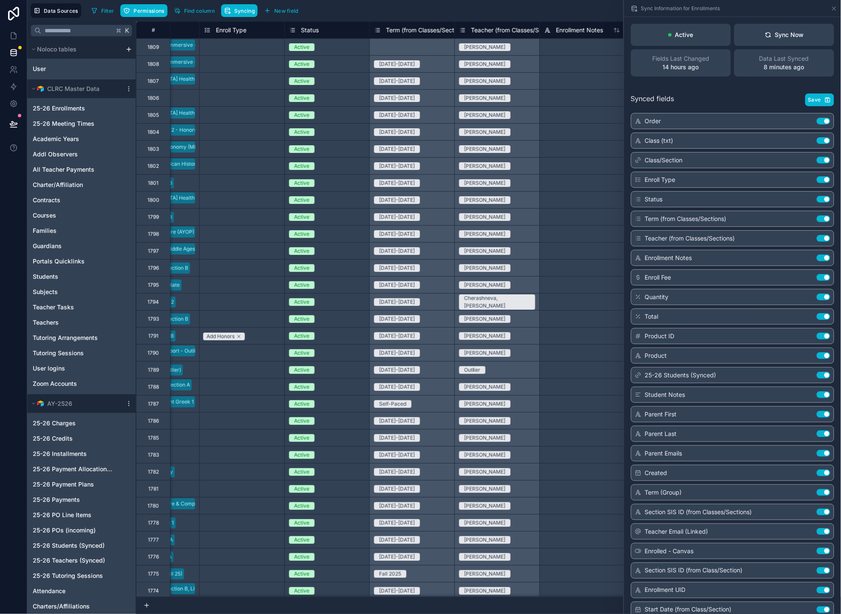
scroll to position [0, 310]
click at [400, 46] on div "Select a Term (from Classes/Sections)" at bounding box center [412, 46] width 85 height 17
click at [438, 48] on div "Select a Term (from Classes/Sections)" at bounding box center [412, 46] width 85 height 17
click at [415, 47] on div "Select a Term (from Classes/Sections)" at bounding box center [412, 46] width 85 height 17
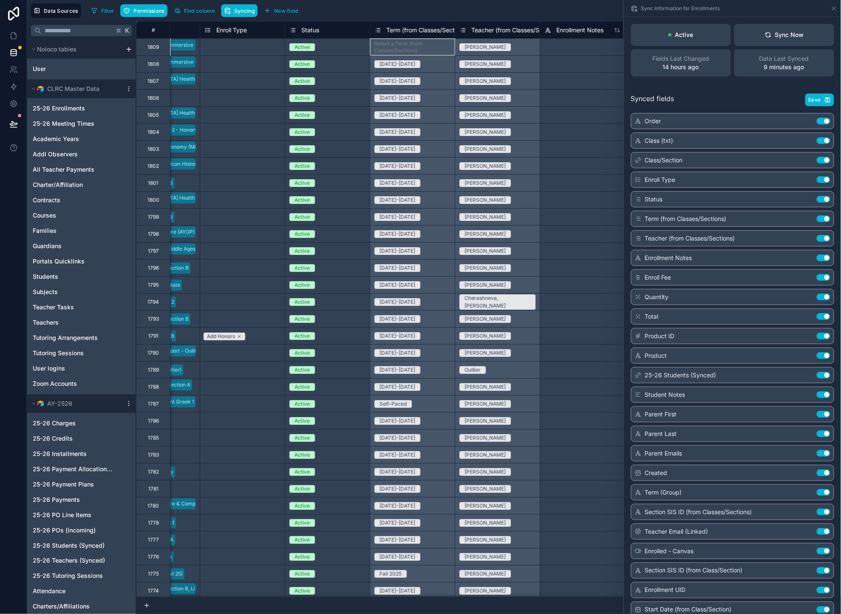
click at [364, 13] on div "Filter Permissions Find column Syncing New field Export Import New record" at bounding box center [463, 10] width 750 height 14
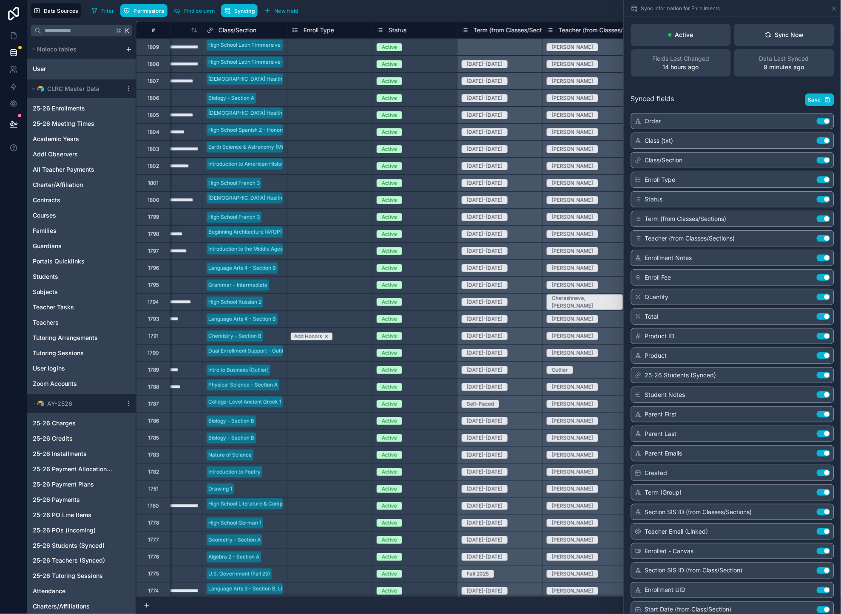
scroll to position [0, 224]
click at [15, 34] on icon at bounding box center [13, 36] width 5 height 6
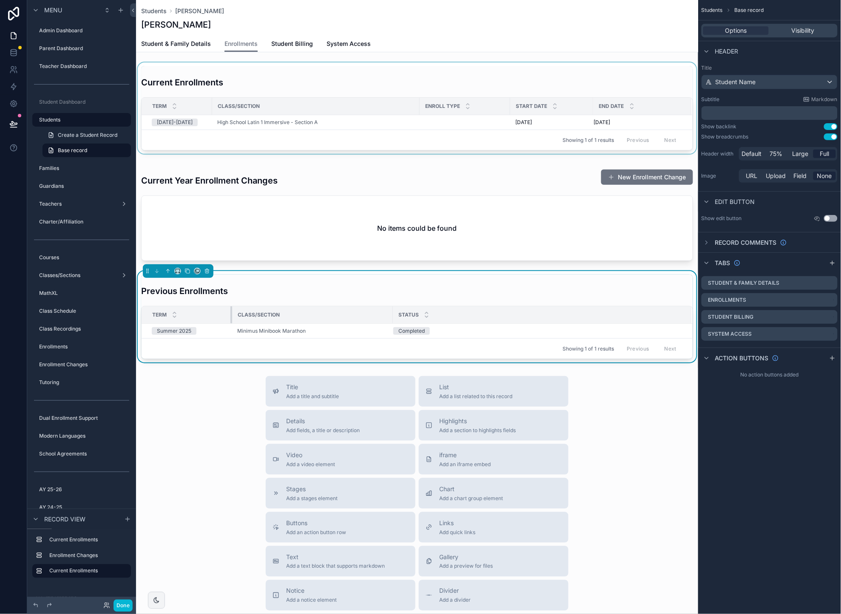
drag, startPoint x: 205, startPoint y: 317, endPoint x: 361, endPoint y: 147, distance: 230.8
click at [231, 317] on div "scrollable content" at bounding box center [231, 315] width 3 height 17
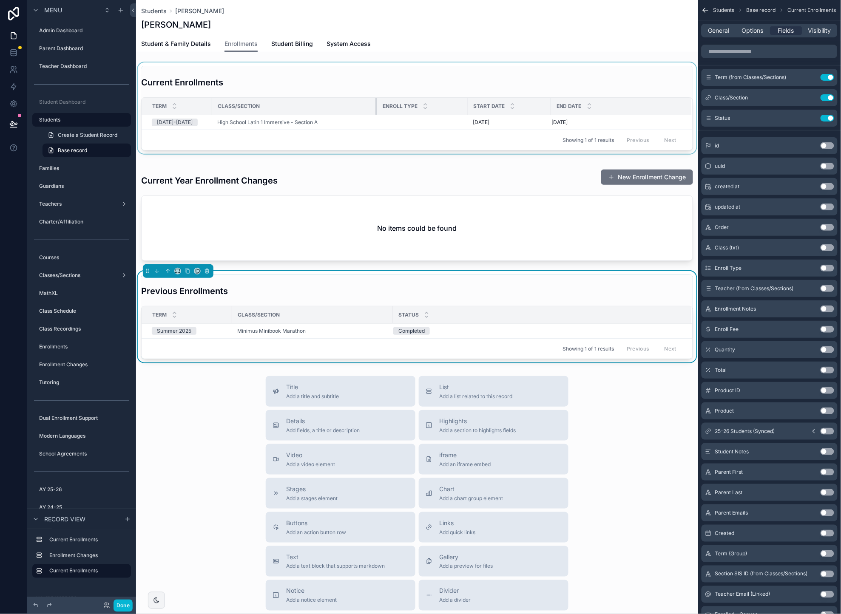
drag, startPoint x: 418, startPoint y: 105, endPoint x: 492, endPoint y: 106, distance: 74.0
click at [376, 109] on div "scrollable content" at bounding box center [376, 106] width 3 height 17
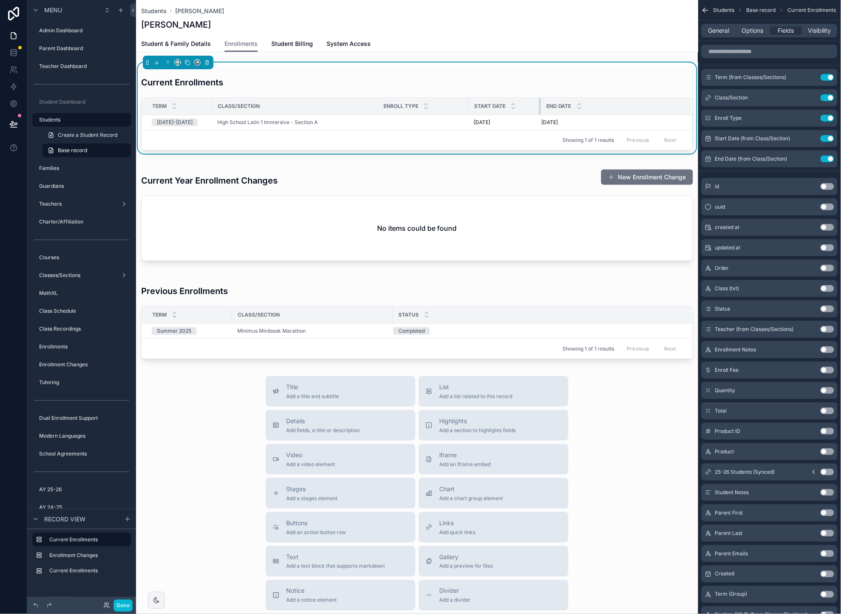
drag, startPoint x: 551, startPoint y: 106, endPoint x: 543, endPoint y: 110, distance: 8.8
click at [540, 110] on div "scrollable content" at bounding box center [540, 106] width 3 height 17
click at [162, 436] on div "Title Add a title and subtitle List Add a list related to this record Details A…" at bounding box center [417, 527] width 562 height 303
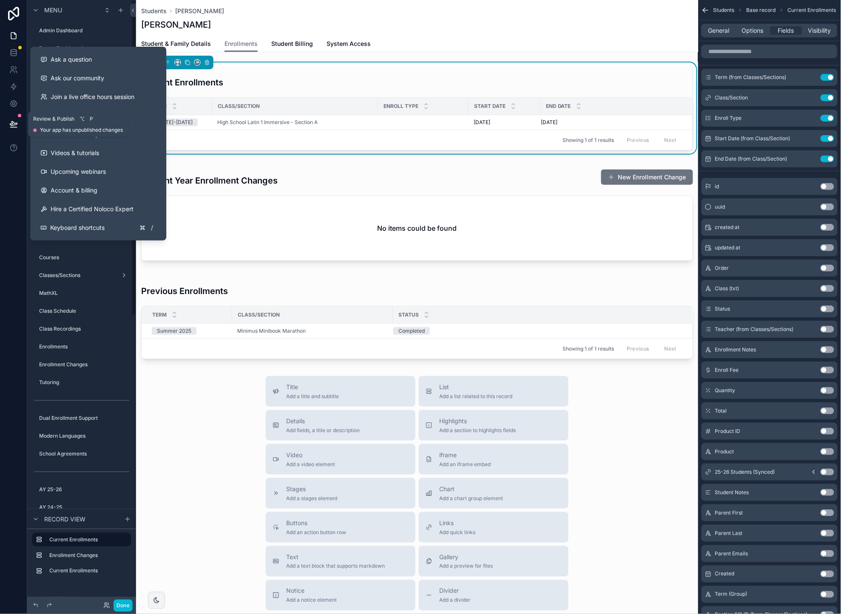
drag, startPoint x: 16, startPoint y: 127, endPoint x: 83, endPoint y: 160, distance: 75.5
click at [16, 127] on icon at bounding box center [13, 124] width 9 height 9
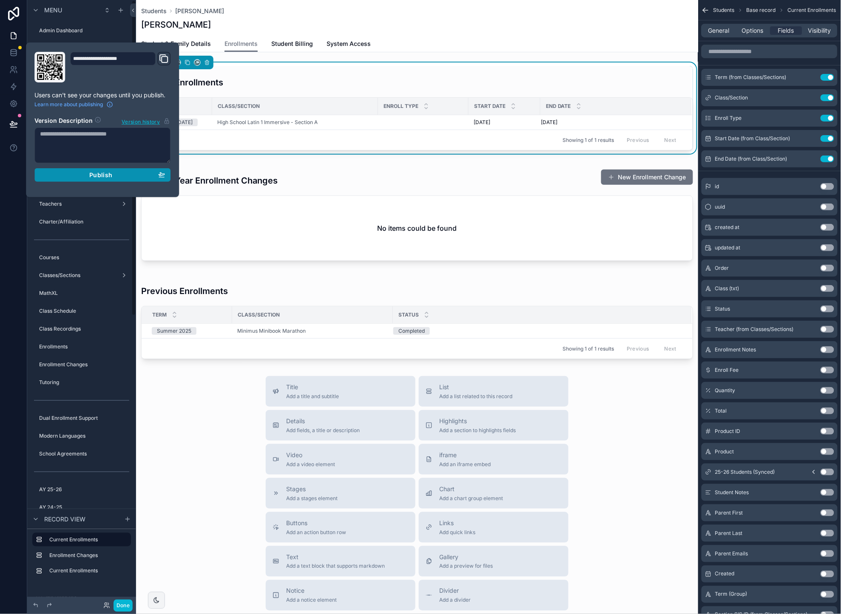
click at [93, 173] on span "Publish" at bounding box center [100, 175] width 23 height 8
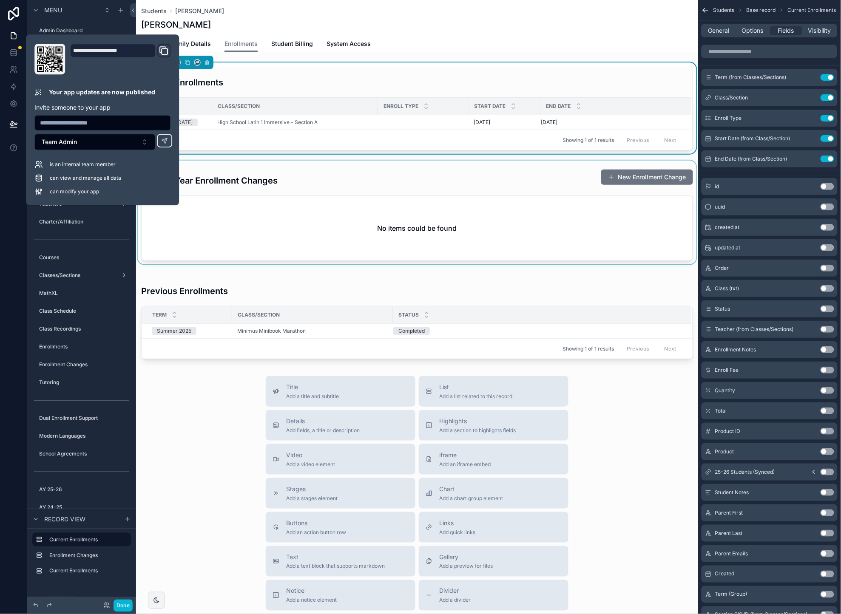
click at [386, 184] on div "scrollable content" at bounding box center [417, 213] width 562 height 104
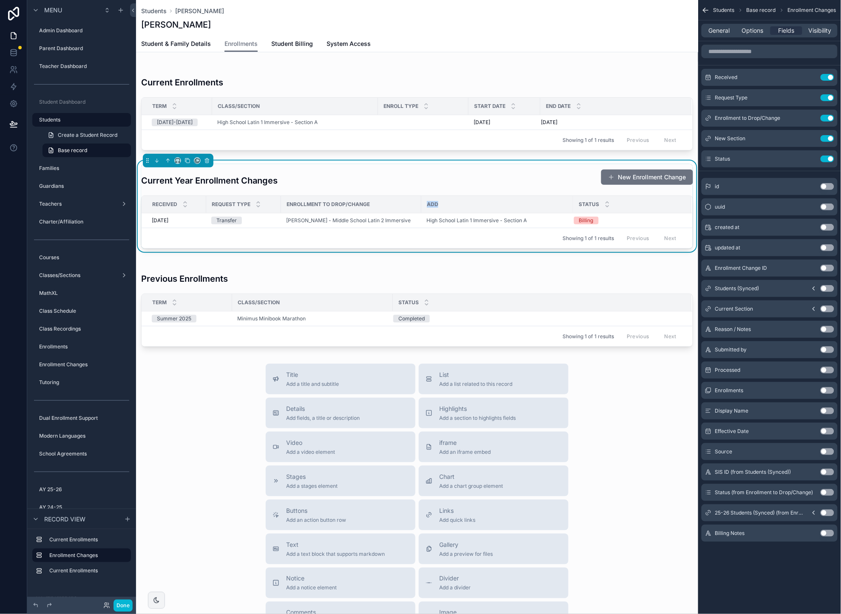
drag, startPoint x: 427, startPoint y: 203, endPoint x: 453, endPoint y: 203, distance: 25.9
click at [453, 203] on div "Add" at bounding box center [497, 205] width 151 height 14
drag, startPoint x: 420, startPoint y: 203, endPoint x: 204, endPoint y: 214, distance: 216.3
click at [435, 203] on div "scrollable content" at bounding box center [436, 204] width 3 height 17
click at [633, 416] on div "Title Add a title and subtitle List Add a list related to this record Details A…" at bounding box center [417, 515] width 562 height 303
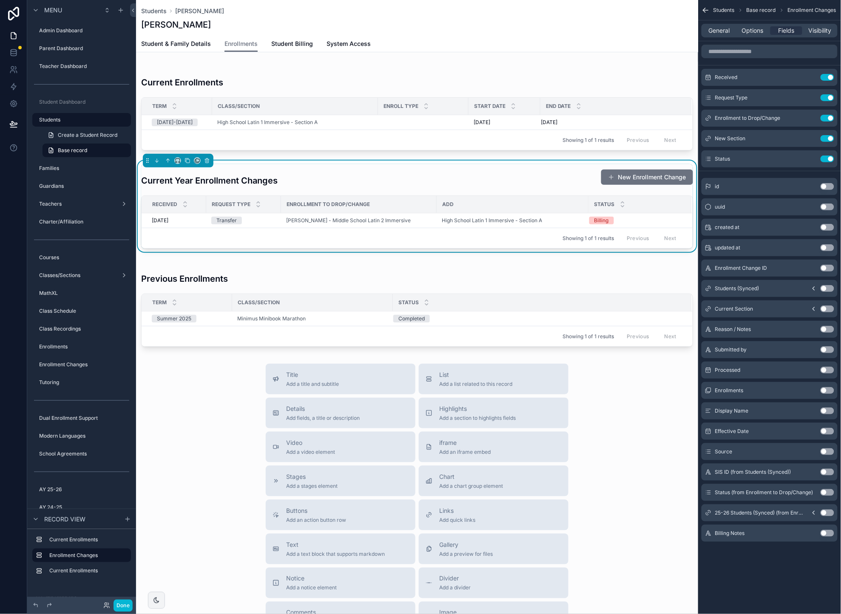
click at [323, 177] on div "Current Year Enrollment Changes New Enrollment Change" at bounding box center [417, 177] width 552 height 26
click at [461, 174] on div "Current Year Enrollment Changes New Enrollment Change" at bounding box center [417, 177] width 552 height 26
drag, startPoint x: 828, startPoint y: 432, endPoint x: 831, endPoint y: 435, distance: 5.1
click at [828, 432] on button "Use setting" at bounding box center [828, 431] width 14 height 7
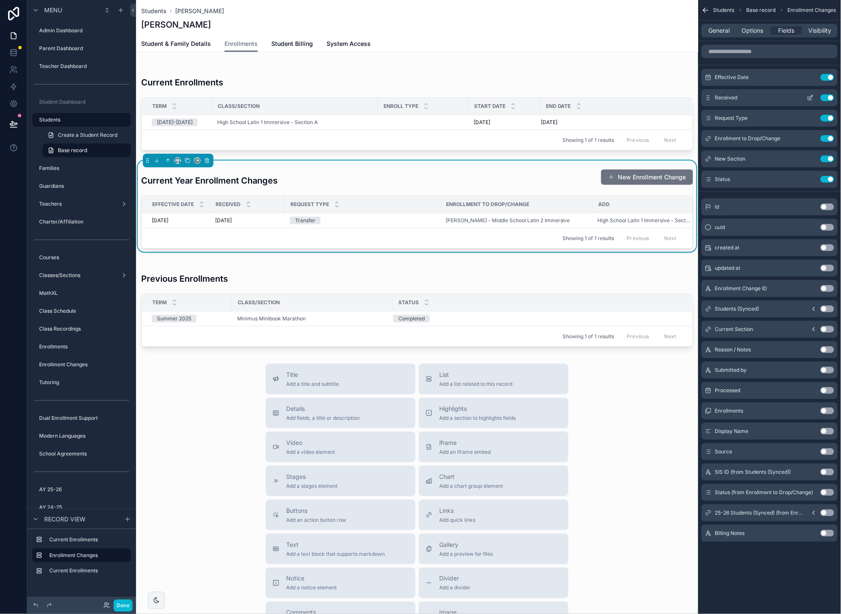
click at [826, 96] on button "Use setting" at bounding box center [828, 97] width 14 height 7
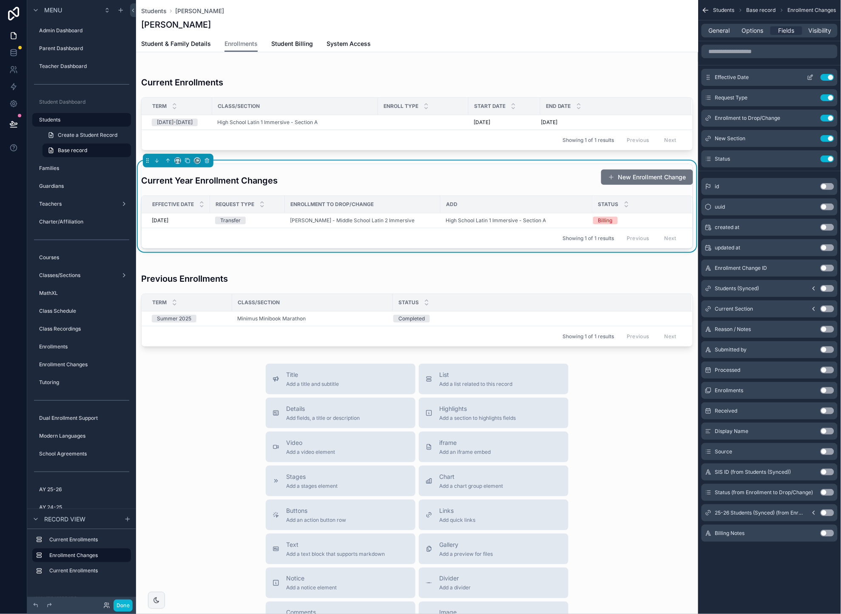
drag, startPoint x: 811, startPoint y: 77, endPoint x: 798, endPoint y: 76, distance: 13.2
click at [811, 77] on icon "scrollable content" at bounding box center [810, 76] width 3 height 3
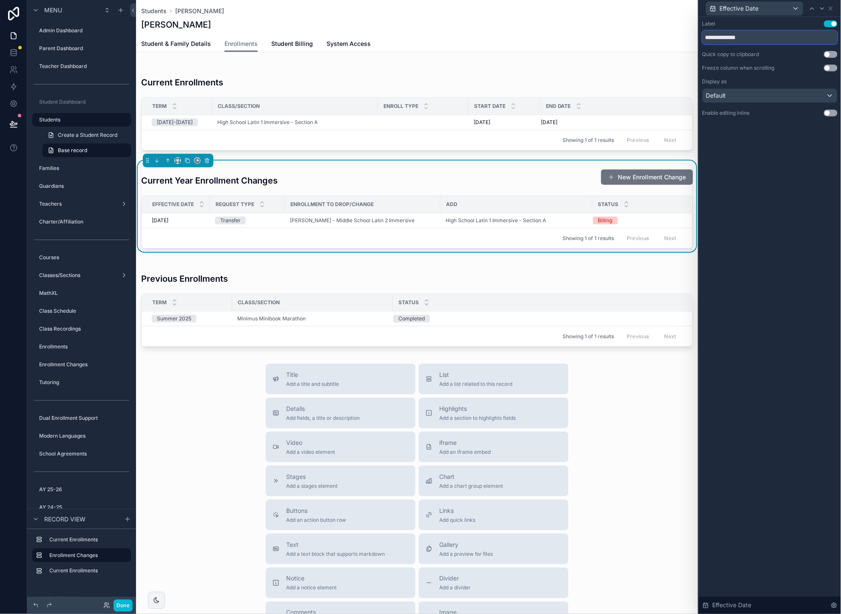
click at [740, 38] on input "**********" at bounding box center [769, 38] width 135 height 14
type input "*********"
click at [757, 174] on div "Label Use setting ********* Quick copy to clipboard Use setting Freeze column w…" at bounding box center [770, 315] width 142 height 597
drag, startPoint x: 162, startPoint y: 423, endPoint x: 17, endPoint y: 412, distance: 145.3
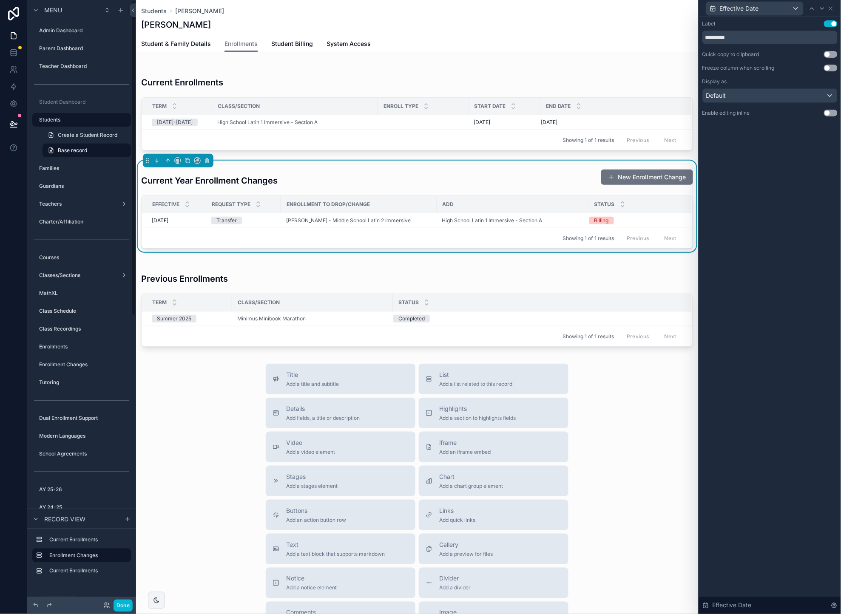
click at [162, 423] on div "Title Add a title and subtitle List Add a list related to this record Details A…" at bounding box center [417, 515] width 562 height 303
click at [10, 128] on icon at bounding box center [13, 124] width 9 height 9
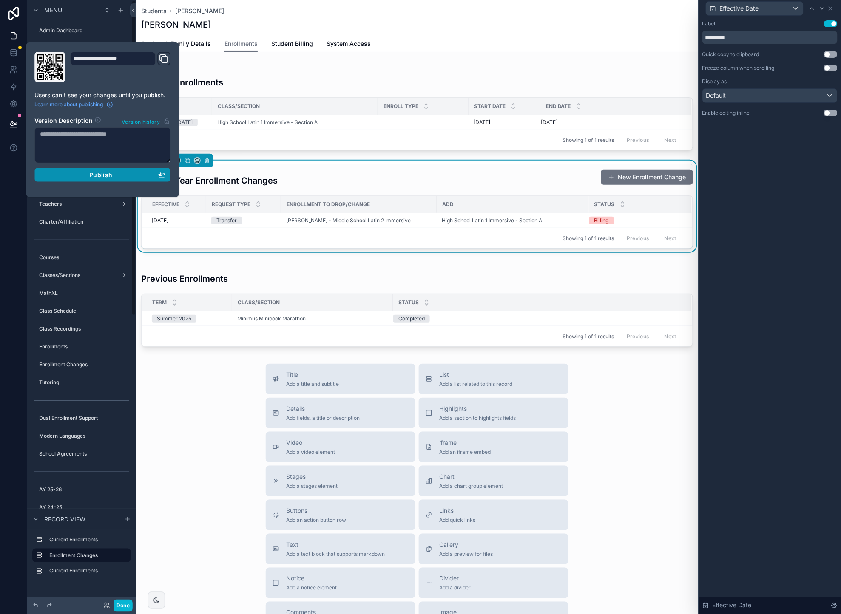
click at [125, 173] on div "Publish" at bounding box center [102, 175] width 125 height 8
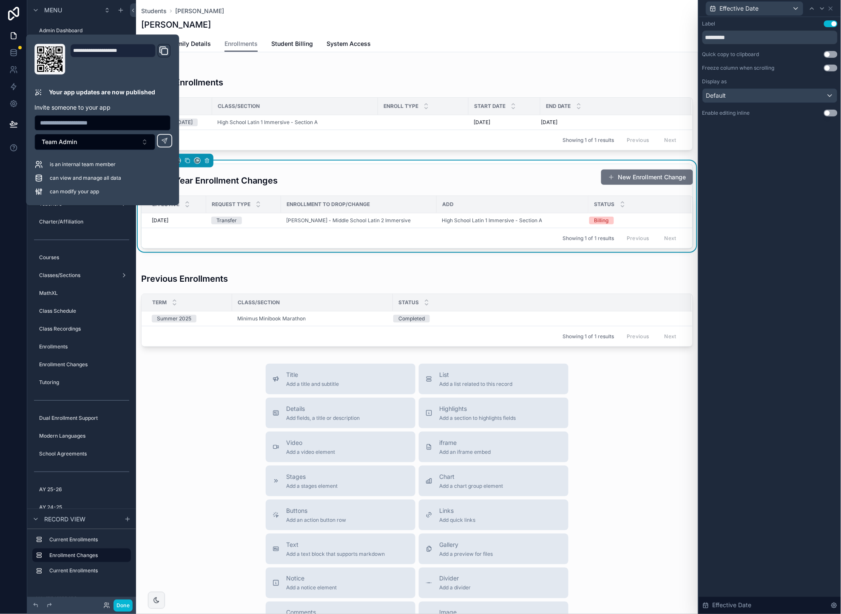
click at [224, 384] on div "Title Add a title and subtitle List Add a list related to this record Details A…" at bounding box center [417, 515] width 562 height 303
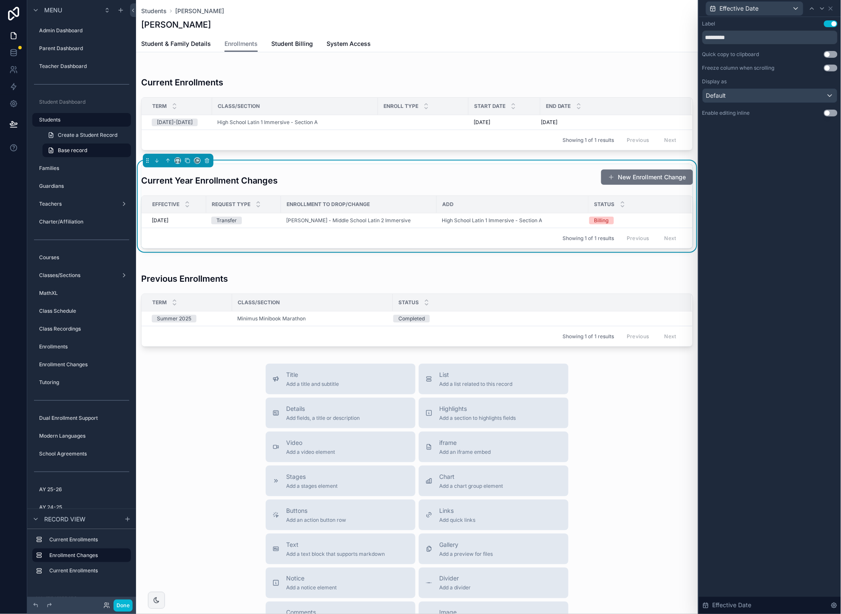
click at [204, 384] on div "Title Add a title and subtitle List Add a list related to this record Details A…" at bounding box center [417, 515] width 562 height 303
click at [216, 366] on div "Title Add a title and subtitle List Add a list related to this record Details A…" at bounding box center [417, 515] width 562 height 303
click at [452, 279] on div "scrollable content" at bounding box center [417, 304] width 562 height 91
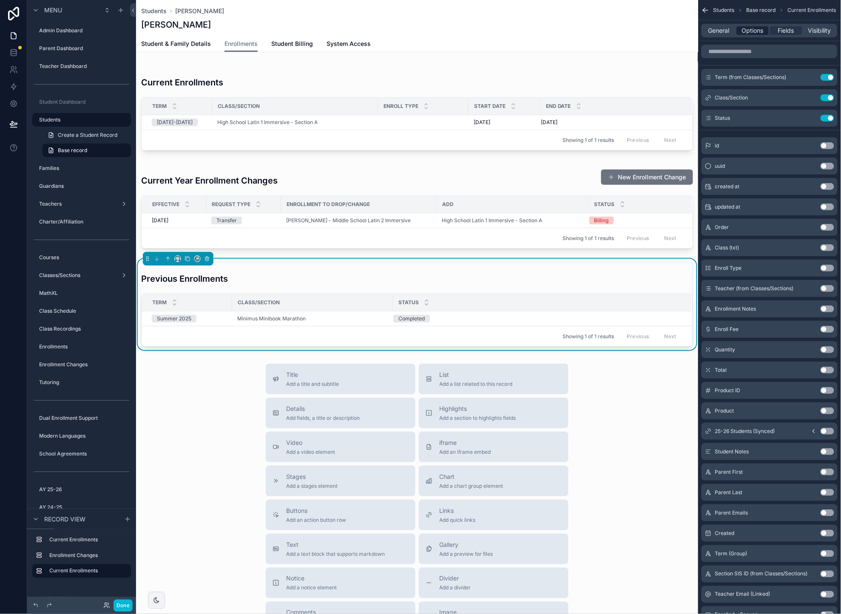
click at [747, 27] on span "Options" at bounding box center [753, 30] width 22 height 9
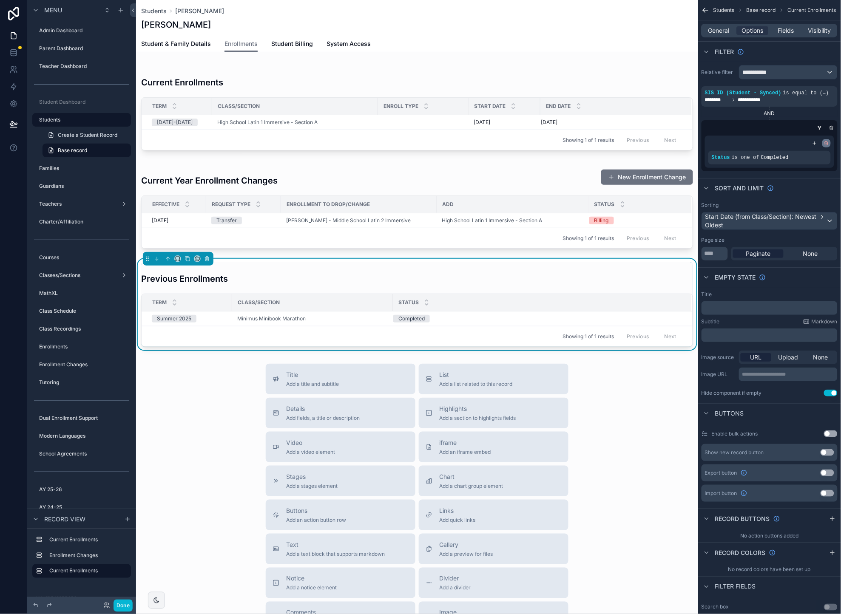
click at [827, 142] on icon "scrollable content" at bounding box center [826, 141] width 1 height 1
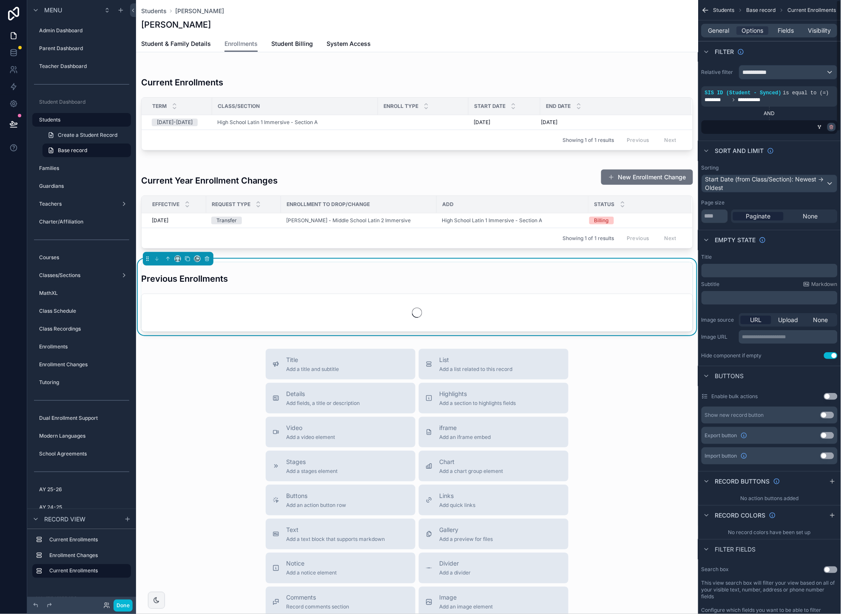
click at [830, 127] on icon "scrollable content" at bounding box center [831, 127] width 3 height 3
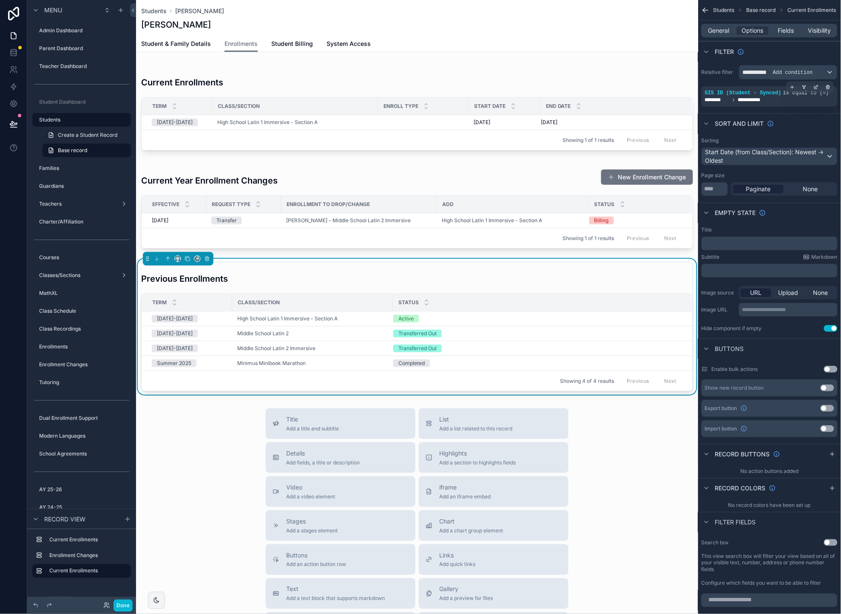
drag, startPoint x: 793, startPoint y: 87, endPoint x: 764, endPoint y: 101, distance: 32.5
click at [792, 87] on icon "scrollable content" at bounding box center [792, 87] width 0 height 3
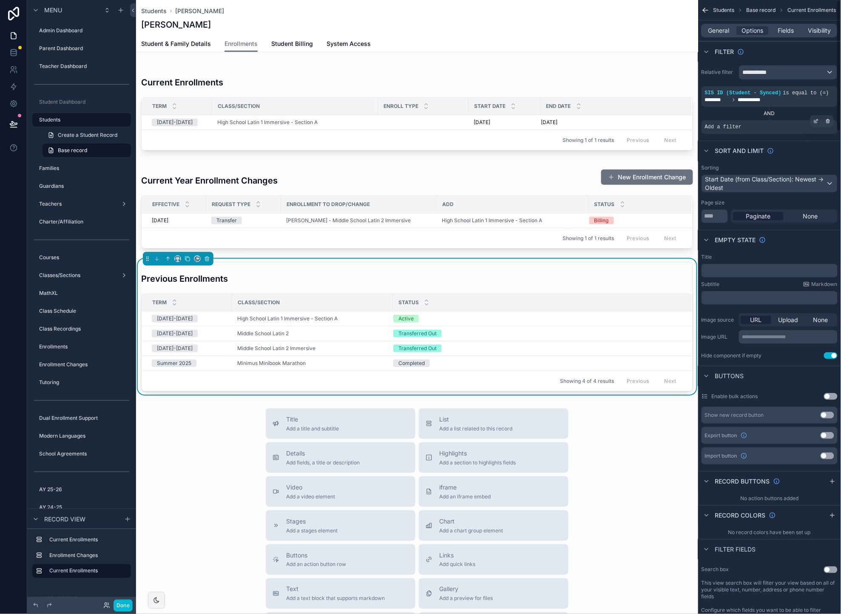
click at [758, 129] on div "Add a filter" at bounding box center [770, 127] width 136 height 14
drag, startPoint x: 814, startPoint y: 121, endPoint x: 791, endPoint y: 127, distance: 23.6
click at [814, 121] on icon "scrollable content" at bounding box center [816, 121] width 5 height 5
click at [618, 117] on span "Select a field" at bounding box center [615, 114] width 36 height 7
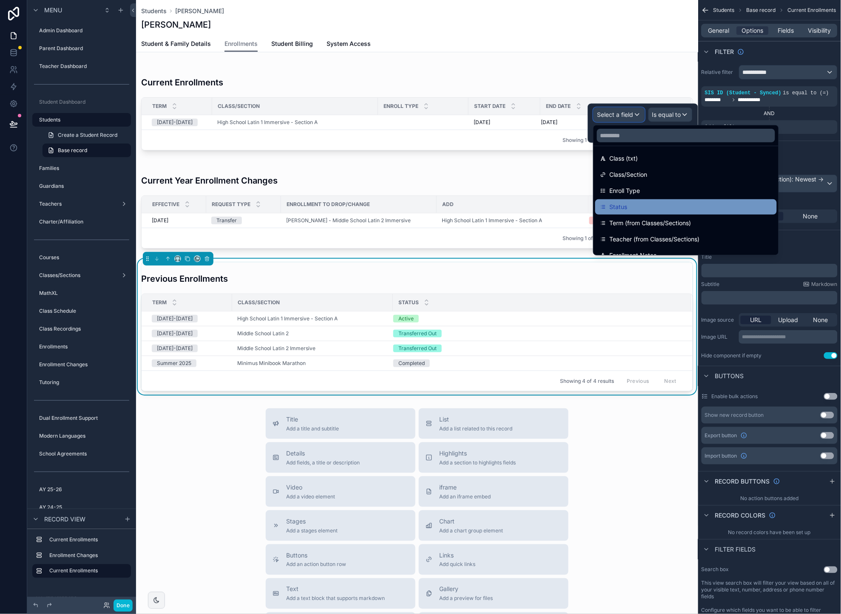
scroll to position [83, 0]
click at [630, 206] on div "Status" at bounding box center [685, 207] width 171 height 10
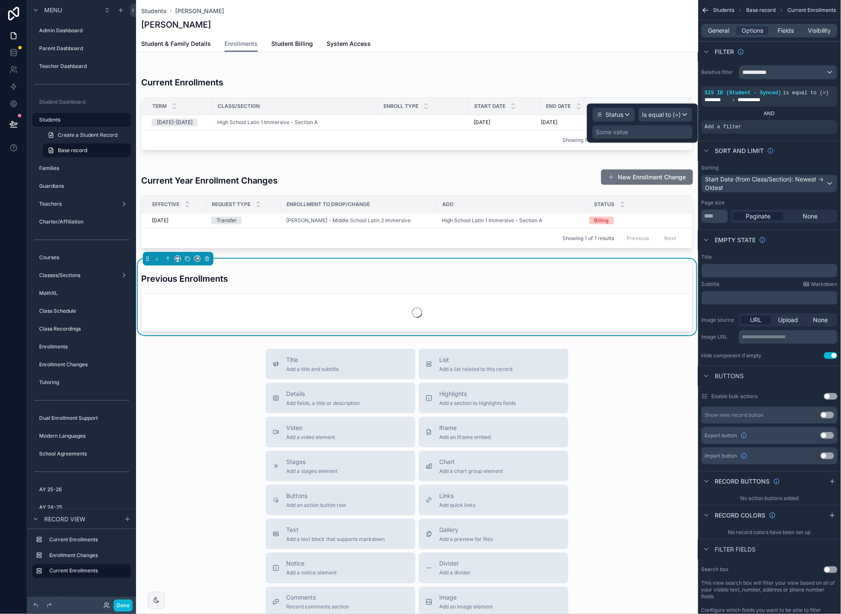
drag, startPoint x: 632, startPoint y: 131, endPoint x: 631, endPoint y: 138, distance: 6.8
click at [632, 131] on div "Some value" at bounding box center [643, 132] width 100 height 14
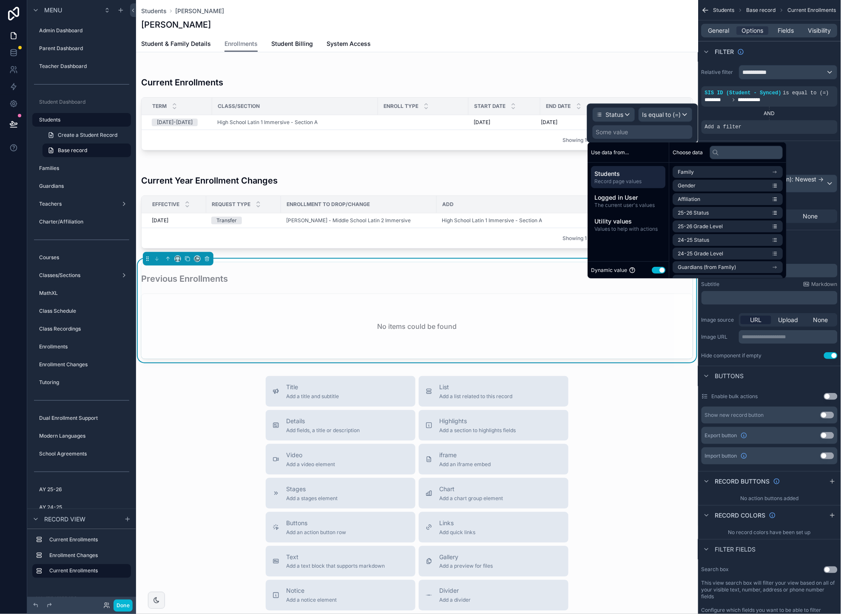
click at [655, 270] on button "Use setting" at bounding box center [659, 270] width 14 height 7
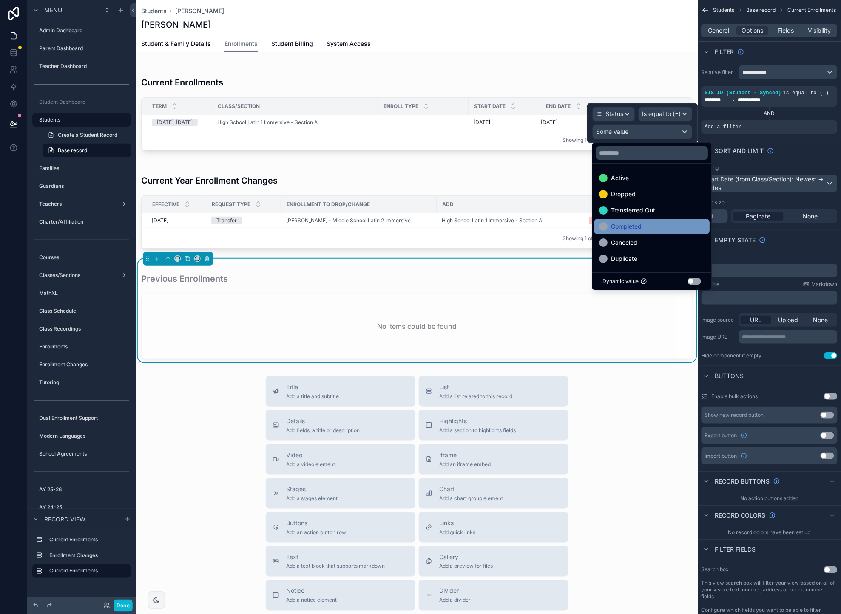
click at [642, 227] on div "Completed" at bounding box center [651, 227] width 105 height 10
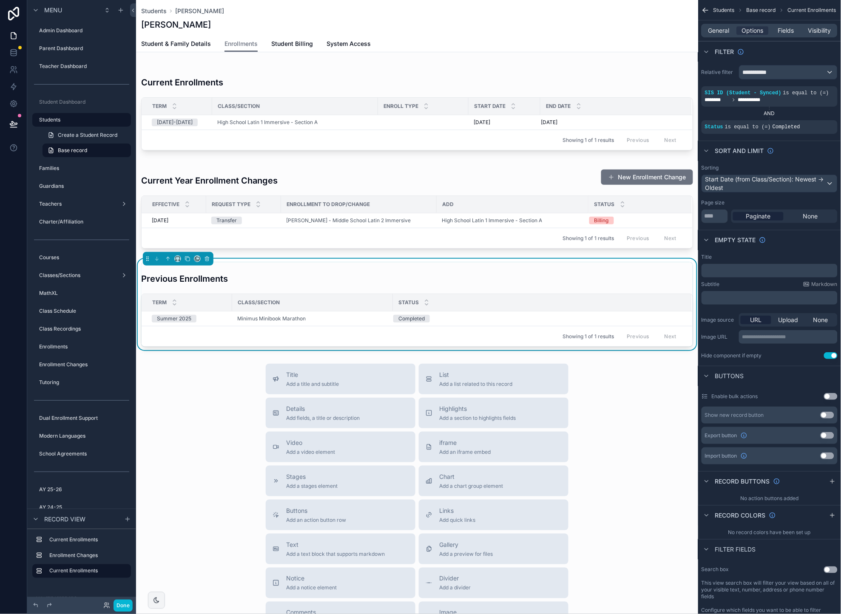
click at [628, 393] on div "Title Add a title and subtitle List Add a list related to this record Details A…" at bounding box center [417, 515] width 562 height 303
click at [805, 216] on span "None" at bounding box center [810, 216] width 15 height 9
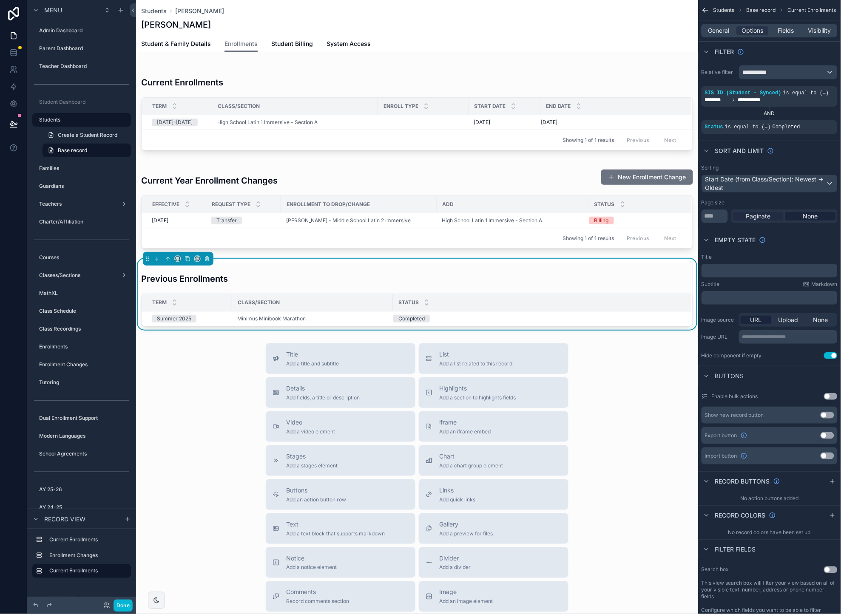
click at [761, 217] on span "Paginate" at bounding box center [758, 216] width 25 height 9
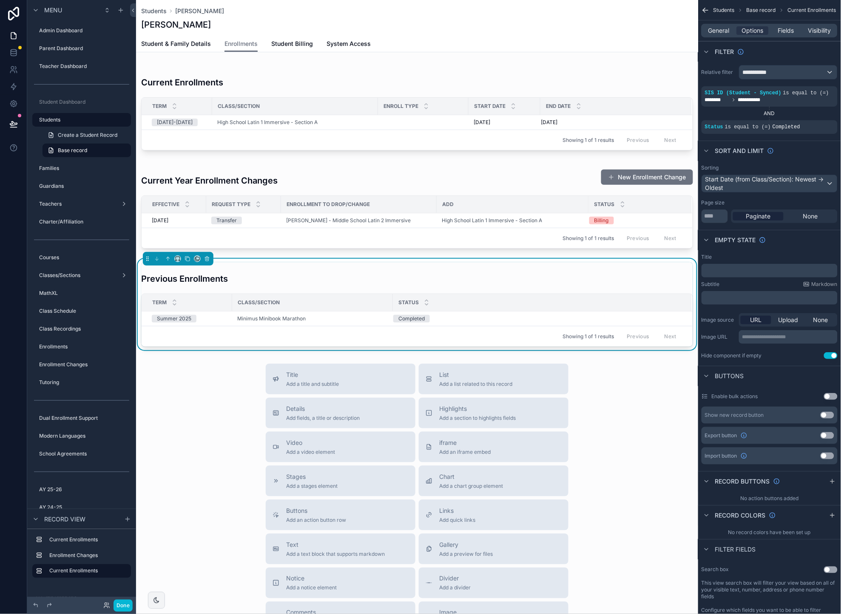
click at [637, 411] on div "Title Add a title and subtitle List Add a list related to this record Details A…" at bounding box center [417, 515] width 562 height 303
click at [503, 78] on div "scrollable content" at bounding box center [417, 107] width 562 height 91
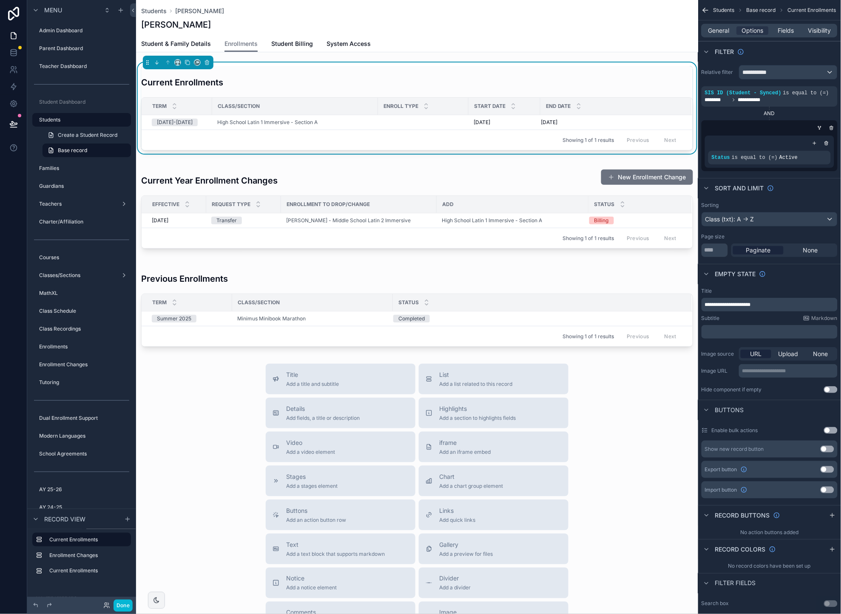
drag, startPoint x: 804, startPoint y: 251, endPoint x: 776, endPoint y: 218, distance: 42.6
click at [804, 251] on span "None" at bounding box center [810, 250] width 15 height 9
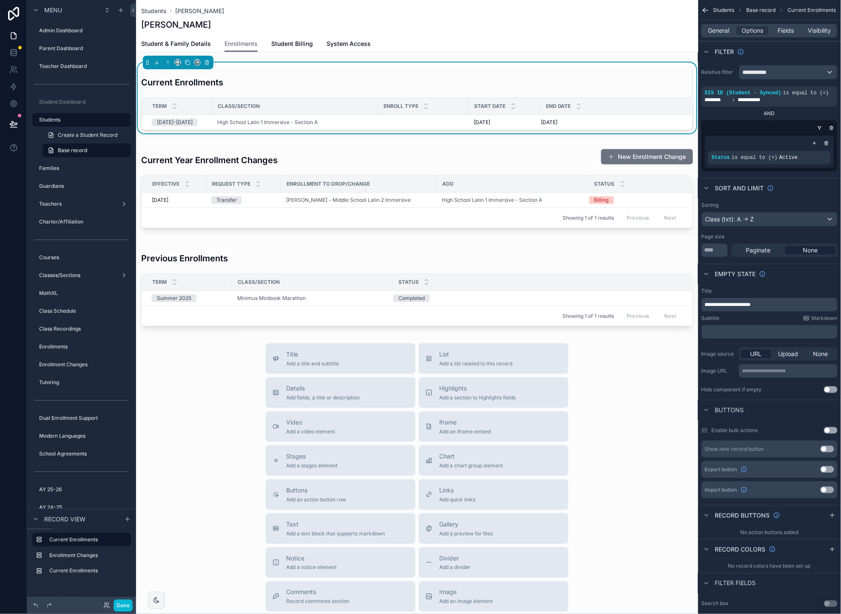
click at [624, 368] on div "Title Add a title and subtitle List Add a list related to this record Details A…" at bounding box center [417, 495] width 562 height 303
click at [545, 159] on div "scrollable content" at bounding box center [417, 185] width 562 height 91
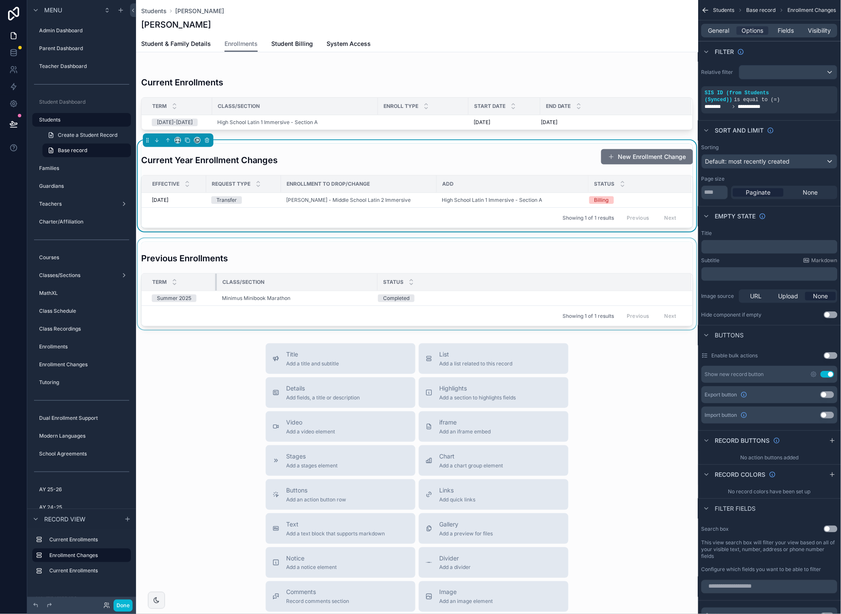
drag, startPoint x: 230, startPoint y: 281, endPoint x: 215, endPoint y: 282, distance: 15.4
click at [215, 282] on div "scrollable content" at bounding box center [216, 282] width 3 height 17
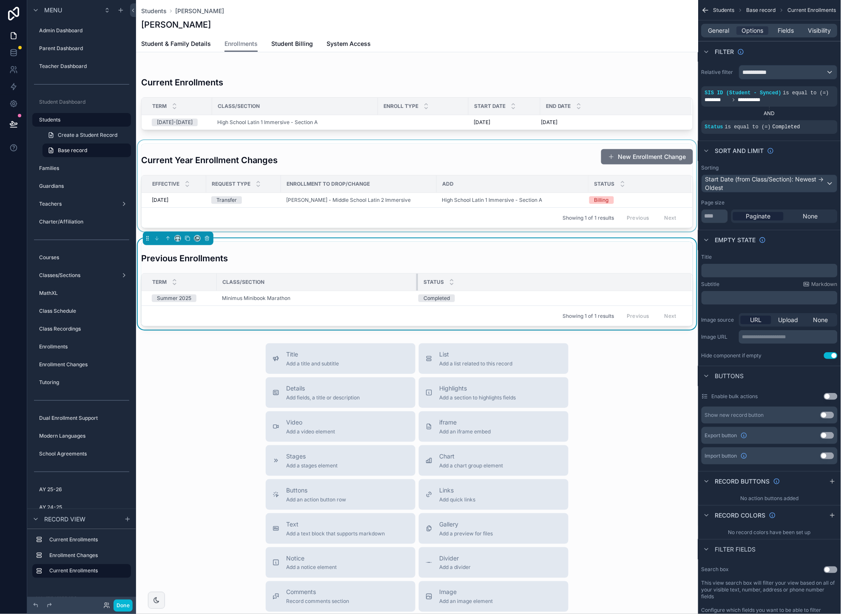
drag, startPoint x: 376, startPoint y: 279, endPoint x: 416, endPoint y: 285, distance: 40.8
click at [416, 285] on div "scrollable content" at bounding box center [417, 282] width 3 height 17
drag, startPoint x: 216, startPoint y: 281, endPoint x: 239, endPoint y: 281, distance: 23.4
click at [239, 281] on div "scrollable content" at bounding box center [238, 282] width 3 height 17
drag, startPoint x: 210, startPoint y: 107, endPoint x: 231, endPoint y: 108, distance: 20.8
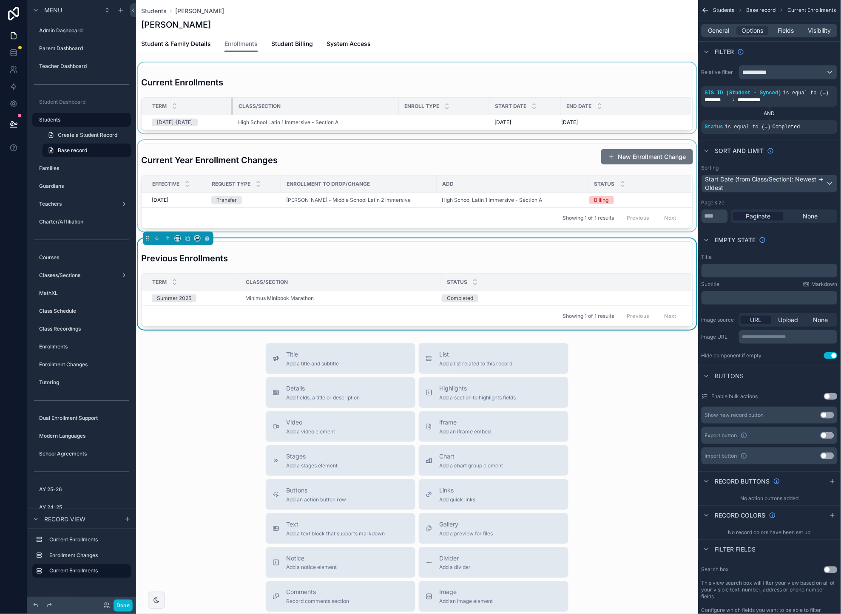
click at [231, 108] on div "scrollable content" at bounding box center [232, 106] width 3 height 17
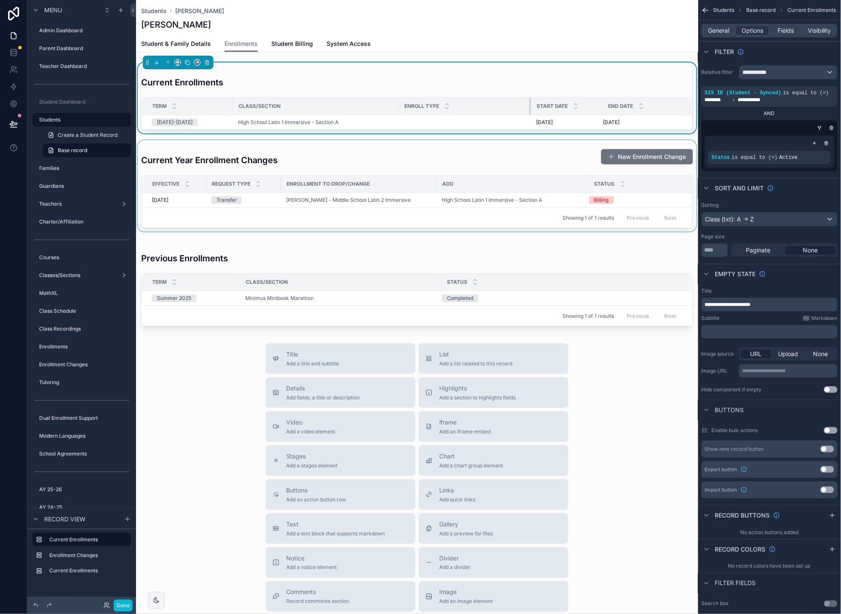
drag, startPoint x: 489, startPoint y: 107, endPoint x: 528, endPoint y: 107, distance: 40.0
click at [530, 106] on div "scrollable content" at bounding box center [530, 106] width 3 height 17
click at [608, 417] on div "Title Add a title and subtitle List Add a list related to this record Details A…" at bounding box center [417, 495] width 562 height 303
click at [537, 272] on div "scrollable content" at bounding box center [417, 284] width 562 height 91
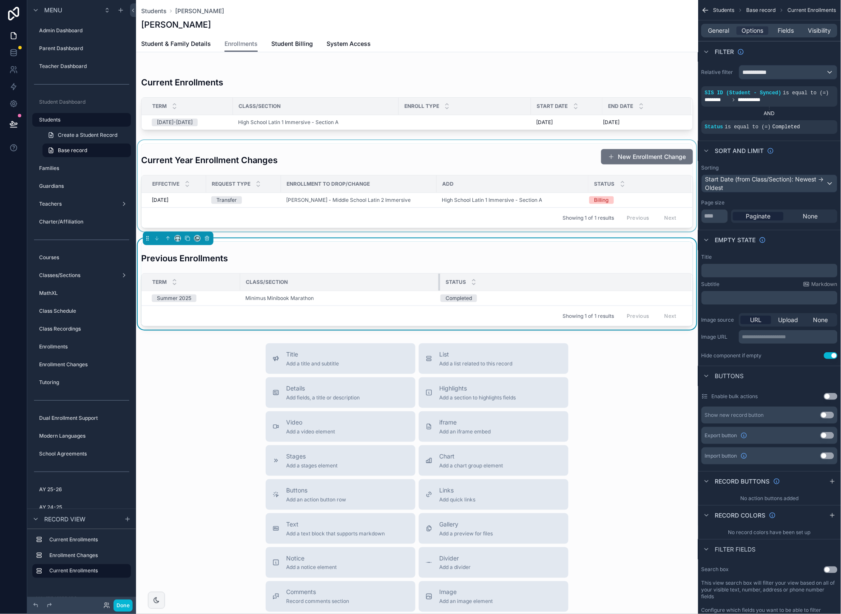
click at [439, 281] on div "scrollable content" at bounding box center [439, 282] width 3 height 17
click at [589, 184] on th "Status" at bounding box center [640, 184] width 103 height 17
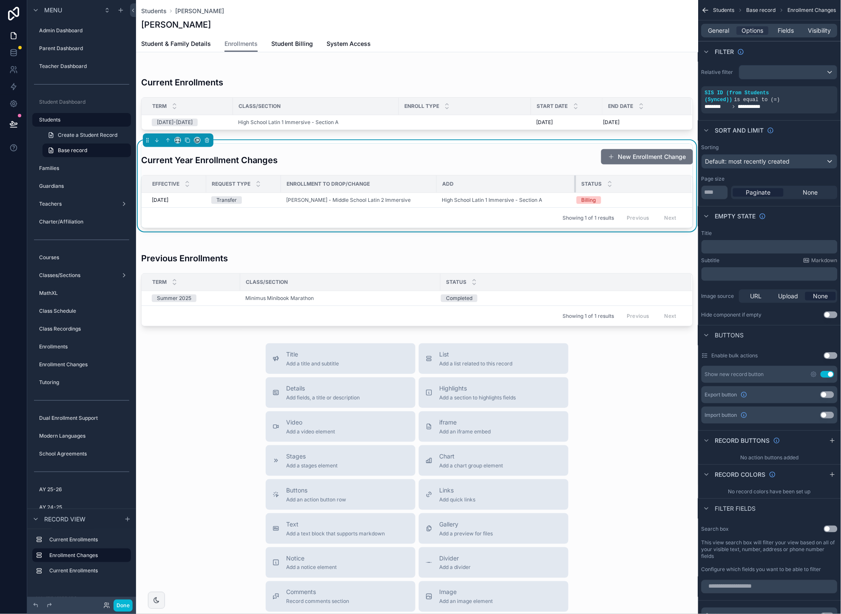
drag, startPoint x: 588, startPoint y: 184, endPoint x: 575, endPoint y: 184, distance: 12.8
click at [575, 184] on div "scrollable content" at bounding box center [575, 184] width 3 height 17
drag, startPoint x: 633, startPoint y: 264, endPoint x: 627, endPoint y: 264, distance: 5.5
click at [633, 264] on div "scrollable content" at bounding box center [417, 284] width 562 height 91
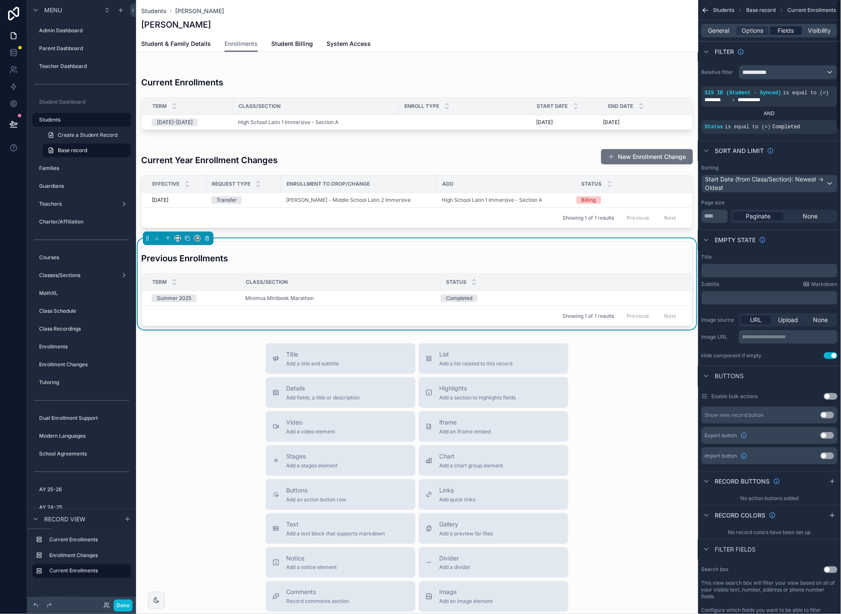
click at [791, 27] on span "Fields" at bounding box center [786, 30] width 16 height 9
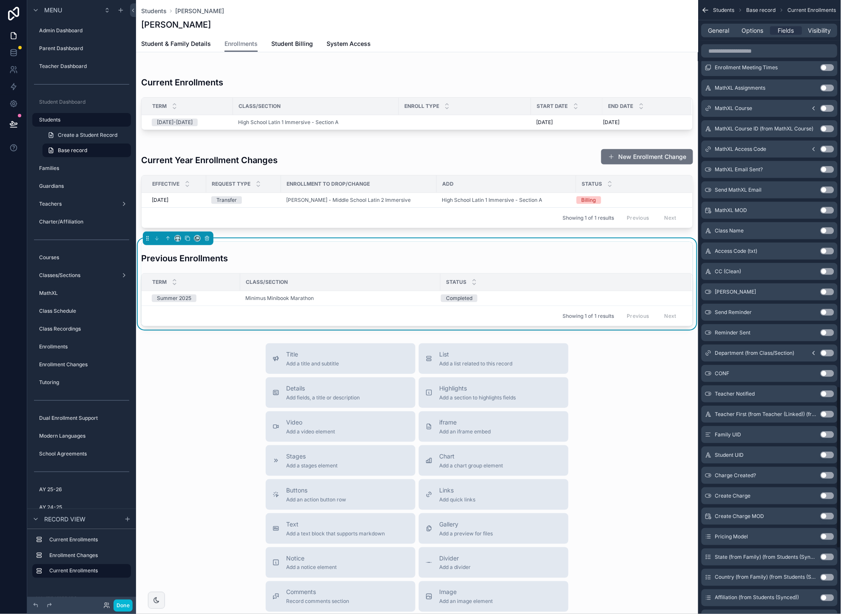
scroll to position [1705, 0]
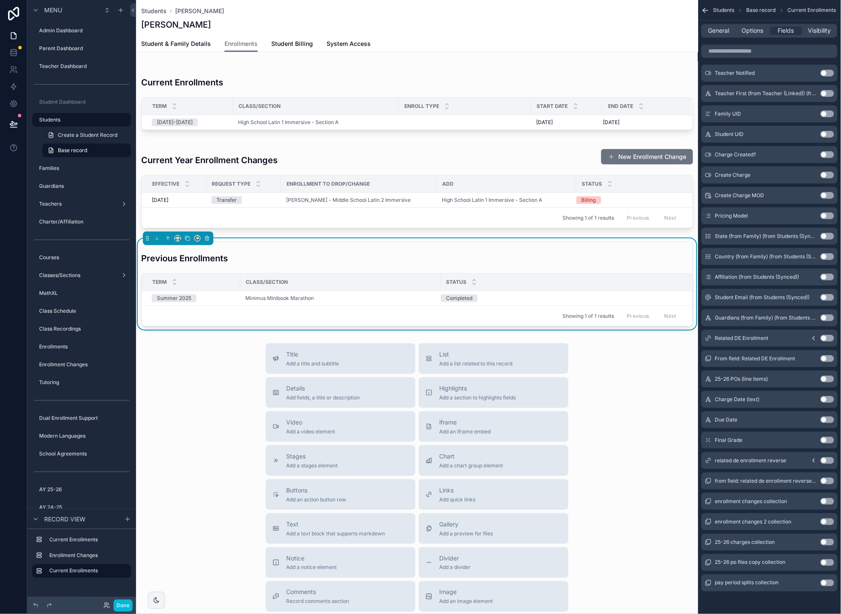
click at [829, 440] on button "Use setting" at bounding box center [828, 440] width 14 height 7
drag, startPoint x: 508, startPoint y: 282, endPoint x: 454, endPoint y: 283, distance: 53.6
click at [503, 284] on div "scrollable content" at bounding box center [504, 282] width 3 height 17
drag, startPoint x: 440, startPoint y: 281, endPoint x: 603, endPoint y: 282, distance: 163.7
click at [471, 287] on div "scrollable content" at bounding box center [471, 282] width 3 height 17
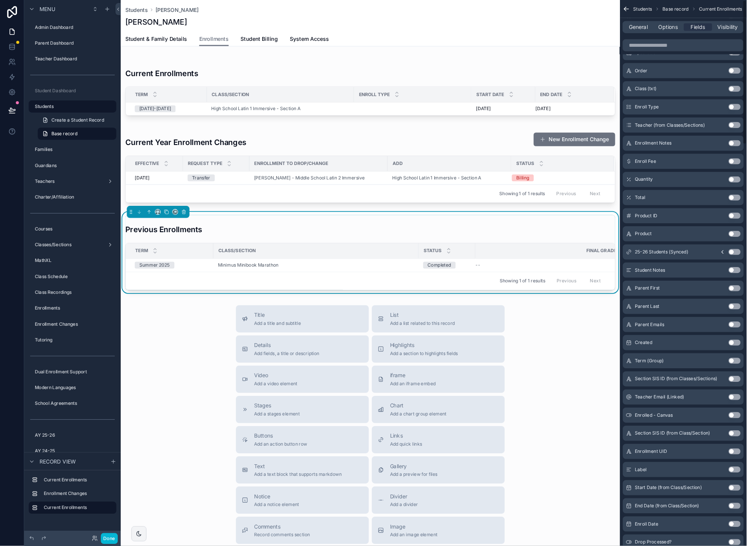
scroll to position [0, 0]
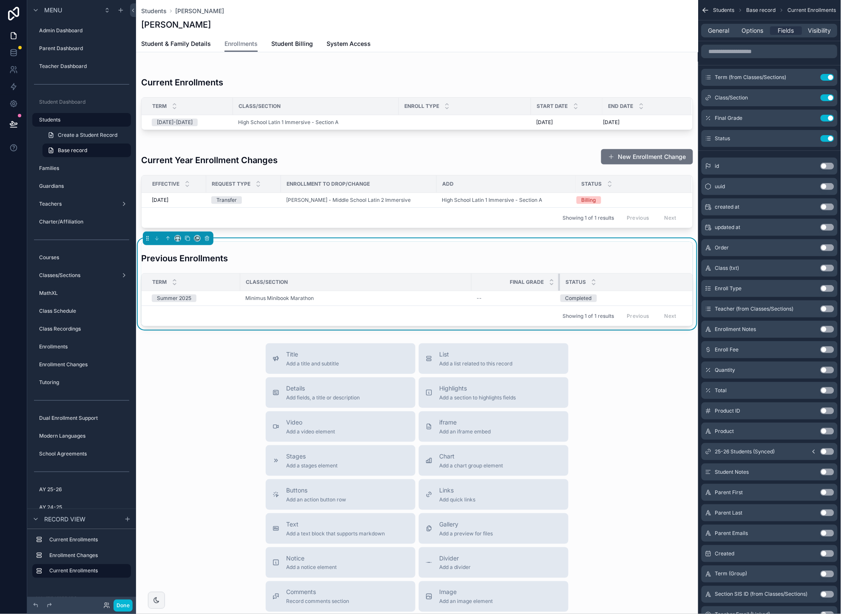
drag, startPoint x: 534, startPoint y: 282, endPoint x: 559, endPoint y: 282, distance: 24.7
click at [559, 282] on div "scrollable content" at bounding box center [559, 282] width 3 height 17
click at [551, 285] on icon "scrollable content" at bounding box center [552, 284] width 6 height 6
drag, startPoint x: 559, startPoint y: 282, endPoint x: 513, endPoint y: 286, distance: 45.7
click at [513, 282] on th "Final Grade" at bounding box center [499, 282] width 56 height 17
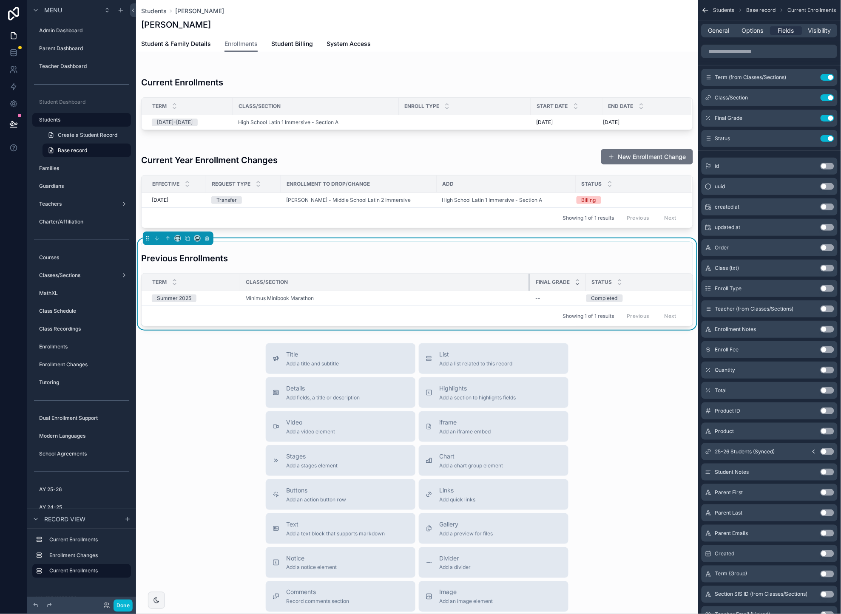
drag, startPoint x: 470, startPoint y: 281, endPoint x: 528, endPoint y: 284, distance: 58.7
click at [528, 284] on div "scrollable content" at bounding box center [529, 282] width 3 height 17
click at [626, 350] on div "Title Add a title and subtitle List Add a list related to this record Details A…" at bounding box center [417, 495] width 562 height 303
click at [811, 117] on icon "scrollable content" at bounding box center [810, 118] width 7 height 7
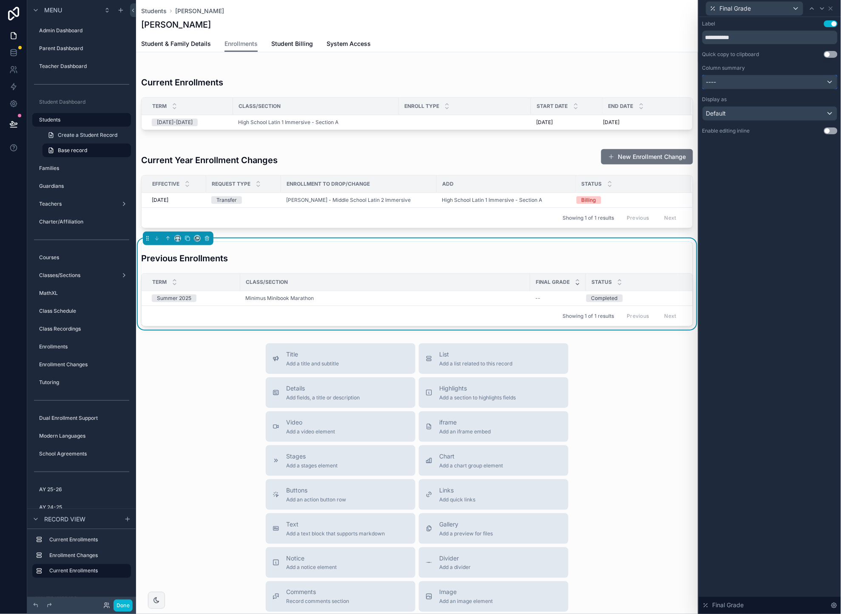
click at [832, 83] on div "----" at bounding box center [770, 82] width 134 height 14
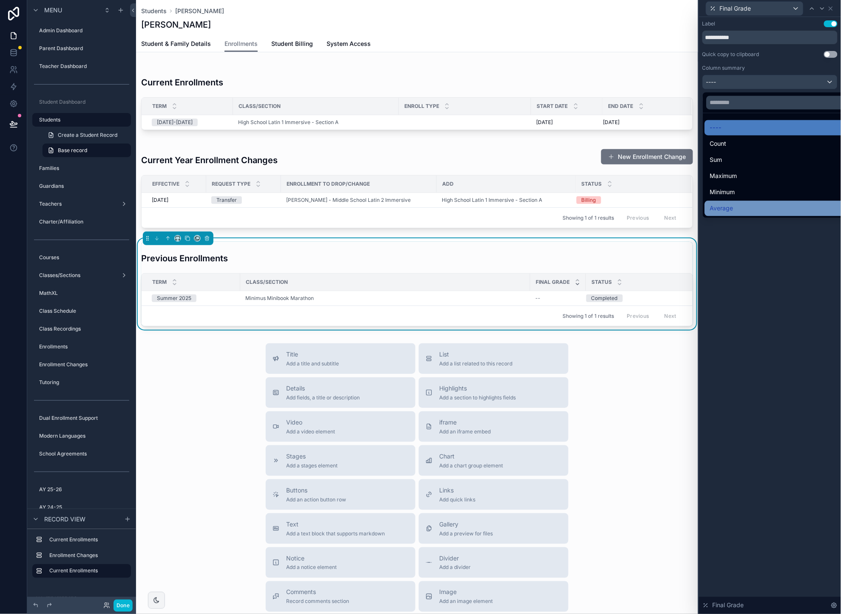
click at [767, 210] on div "Average" at bounding box center [780, 209] width 140 height 10
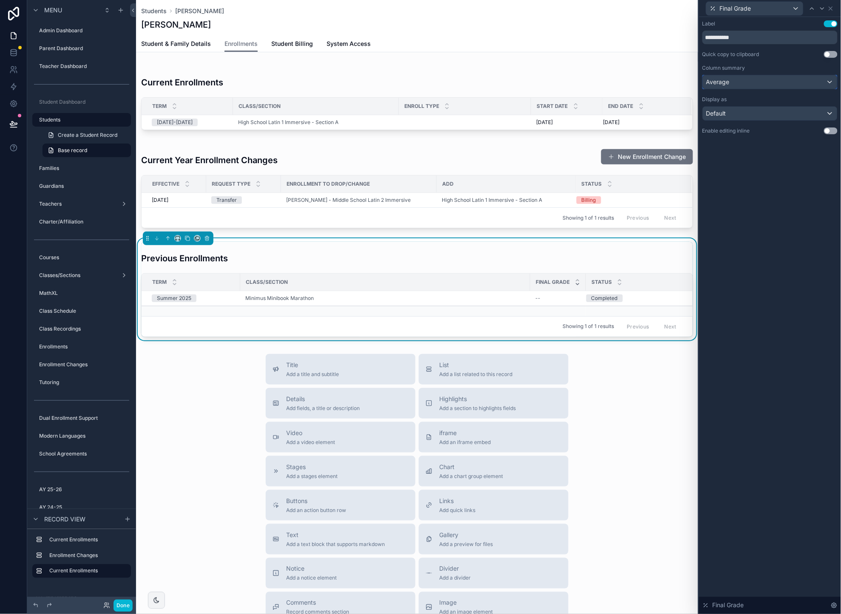
click at [821, 82] on div "Average" at bounding box center [770, 82] width 134 height 14
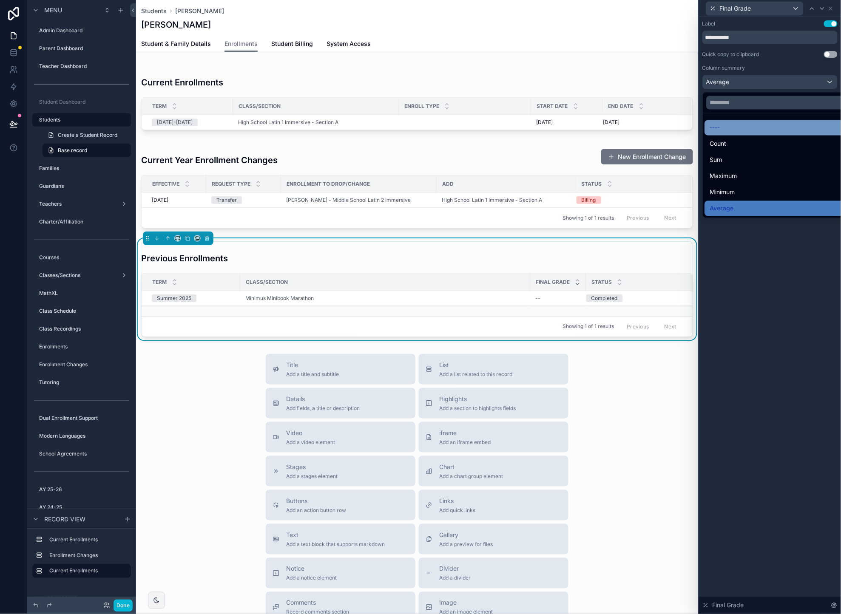
click at [758, 133] on div "----" at bounding box center [780, 128] width 140 height 10
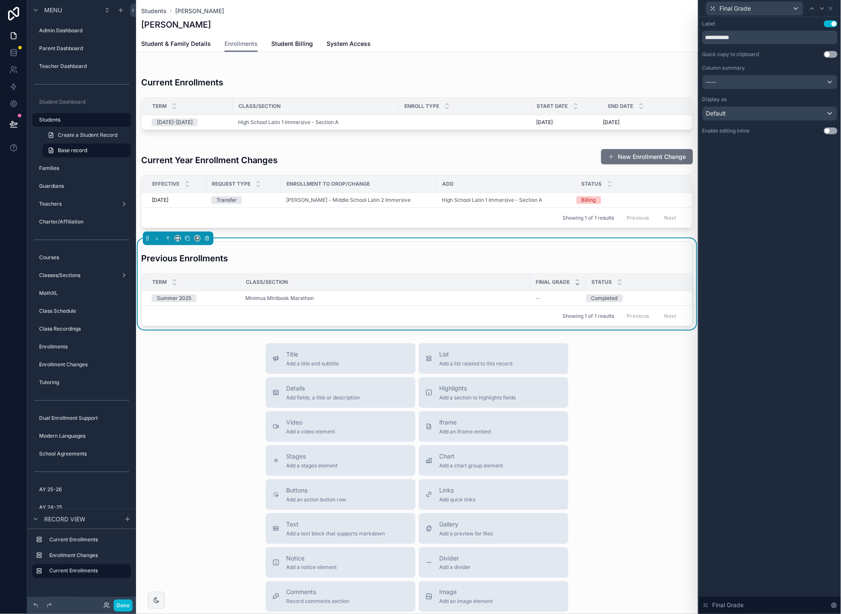
click at [800, 174] on div "**********" at bounding box center [770, 315] width 142 height 597
click at [832, 6] on icon at bounding box center [830, 8] width 7 height 7
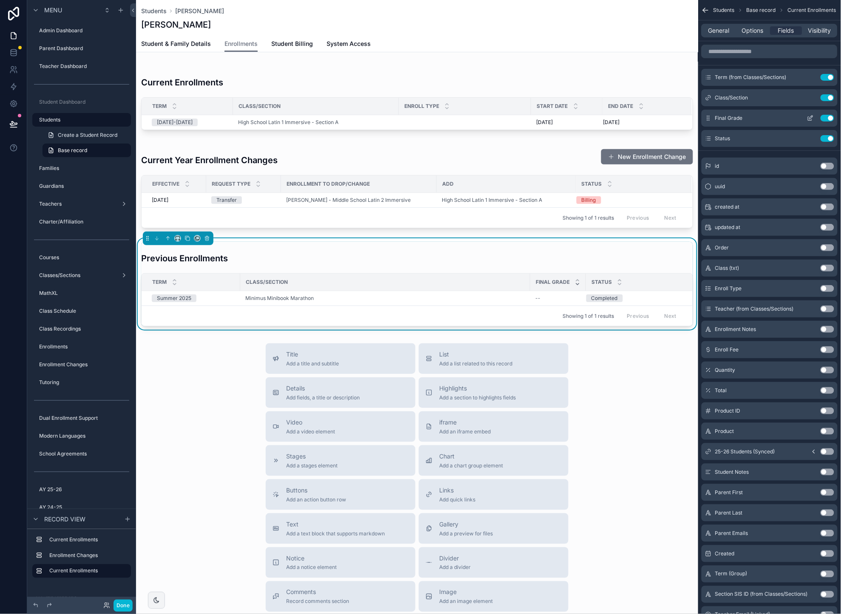
click at [812, 118] on icon "scrollable content" at bounding box center [810, 118] width 7 height 7
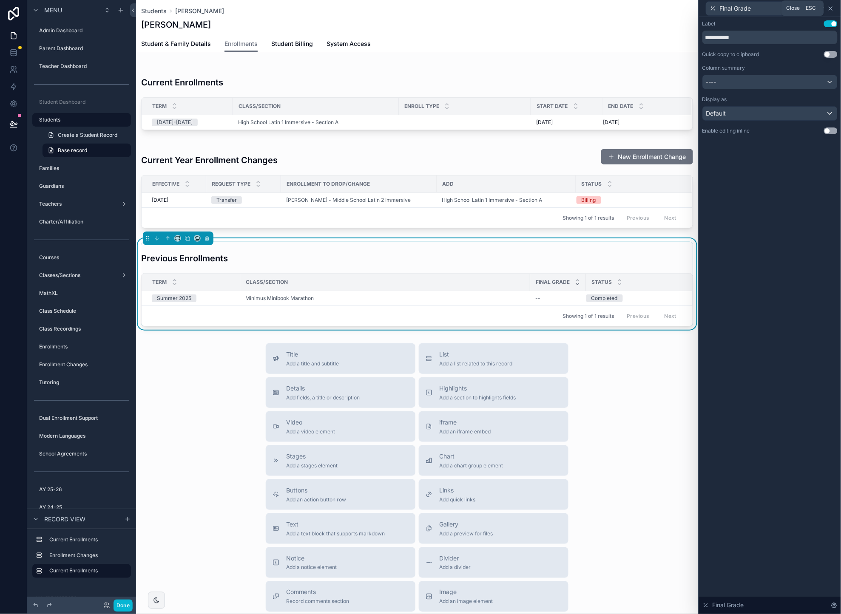
click at [830, 11] on icon at bounding box center [830, 8] width 7 height 7
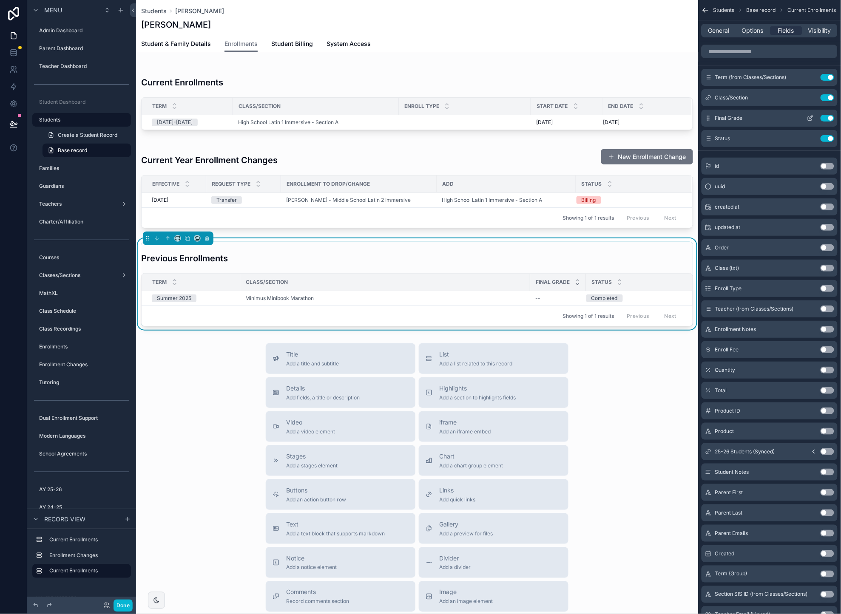
click at [826, 116] on button "Use setting" at bounding box center [828, 118] width 14 height 7
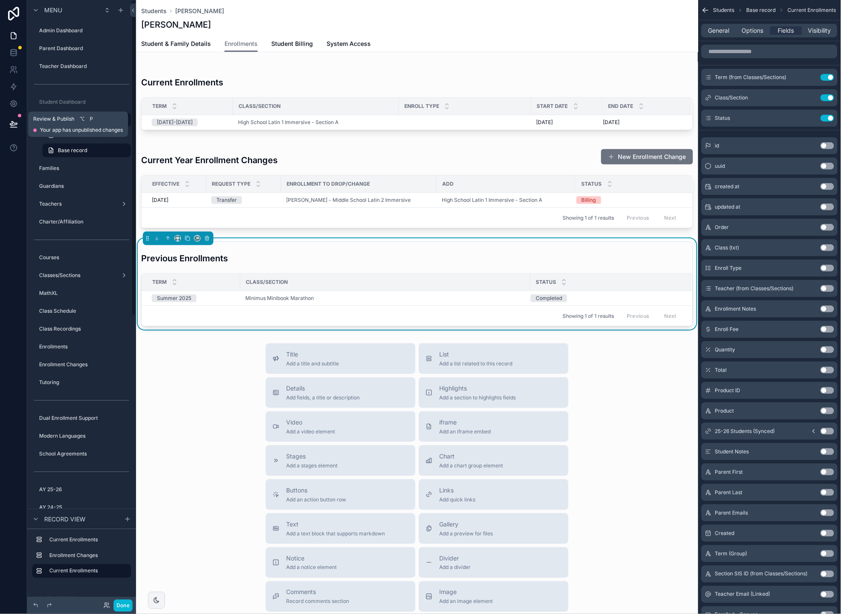
click at [14, 122] on icon at bounding box center [13, 124] width 9 height 9
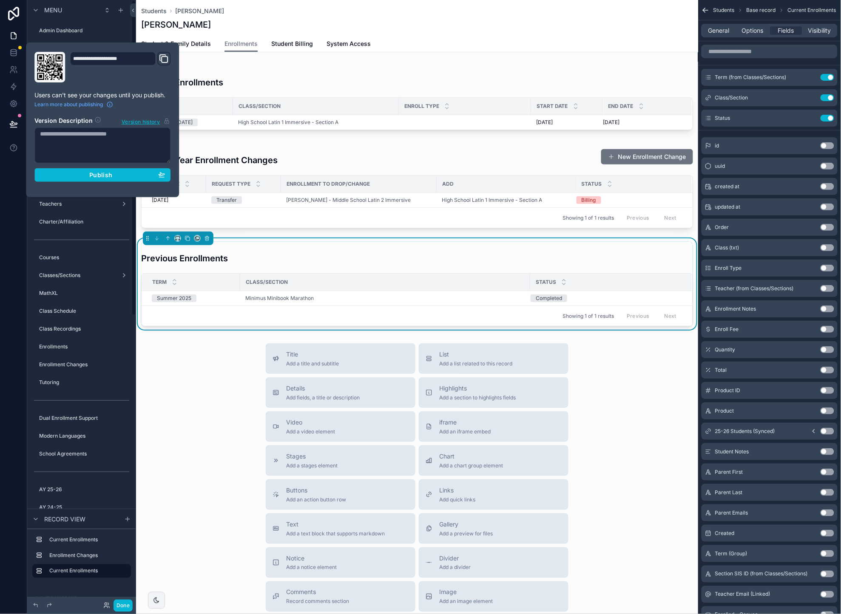
click at [112, 168] on section "Version Description Version history Publish" at bounding box center [102, 146] width 136 height 71
drag, startPoint x: 111, startPoint y: 175, endPoint x: 105, endPoint y: 176, distance: 6.4
click at [111, 175] on span "Publish" at bounding box center [100, 175] width 23 height 8
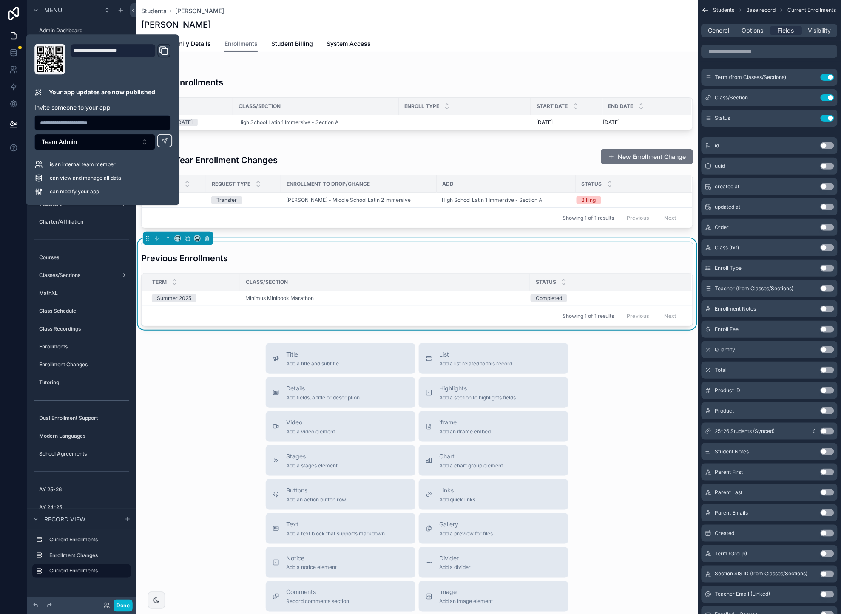
click at [198, 413] on div "Title Add a title and subtitle List Add a list related to this record Details A…" at bounding box center [417, 495] width 562 height 303
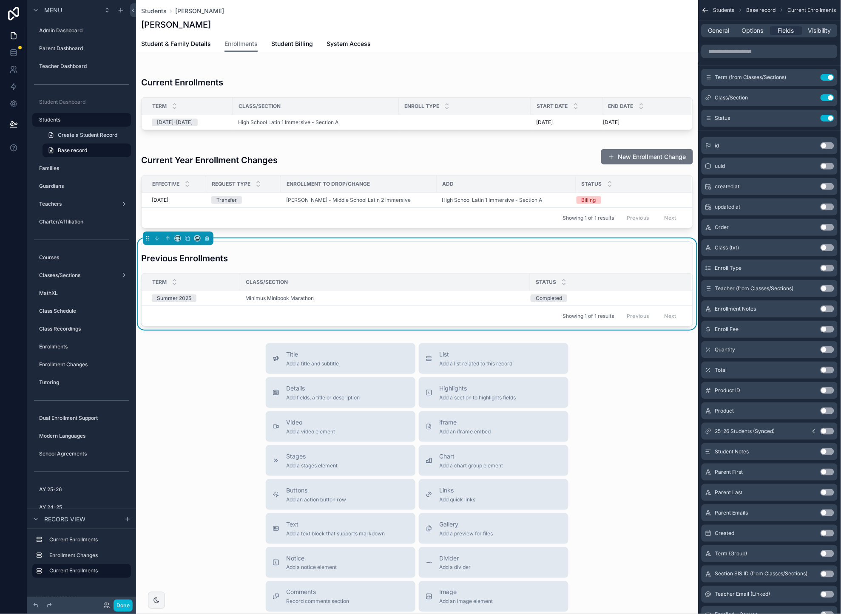
drag, startPoint x: 625, startPoint y: 362, endPoint x: 619, endPoint y: 341, distance: 21.4
click at [625, 362] on div "Title Add a title and subtitle List Add a list related to this record Details A…" at bounding box center [417, 495] width 562 height 303
click at [158, 10] on span "Students" at bounding box center [154, 11] width 26 height 9
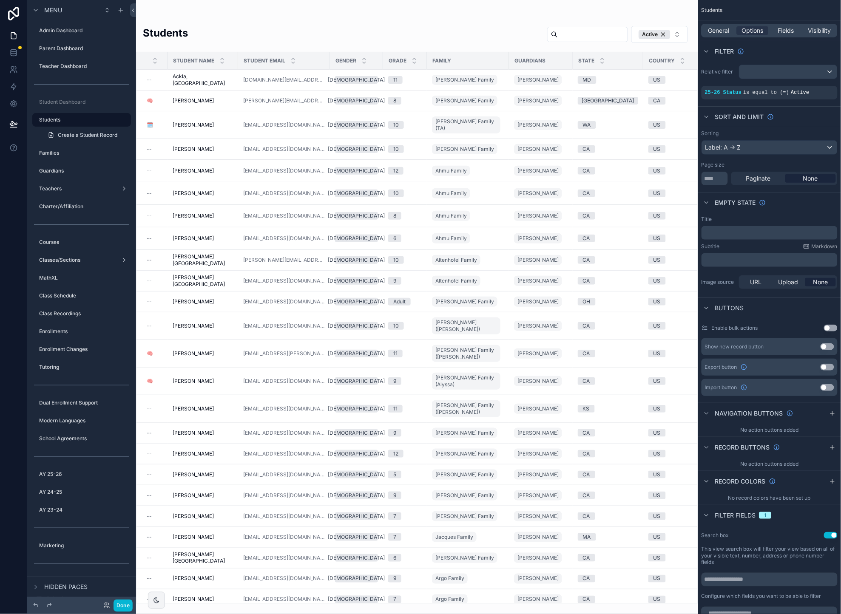
click at [572, 34] on input "scrollable content" at bounding box center [593, 34] width 70 height 12
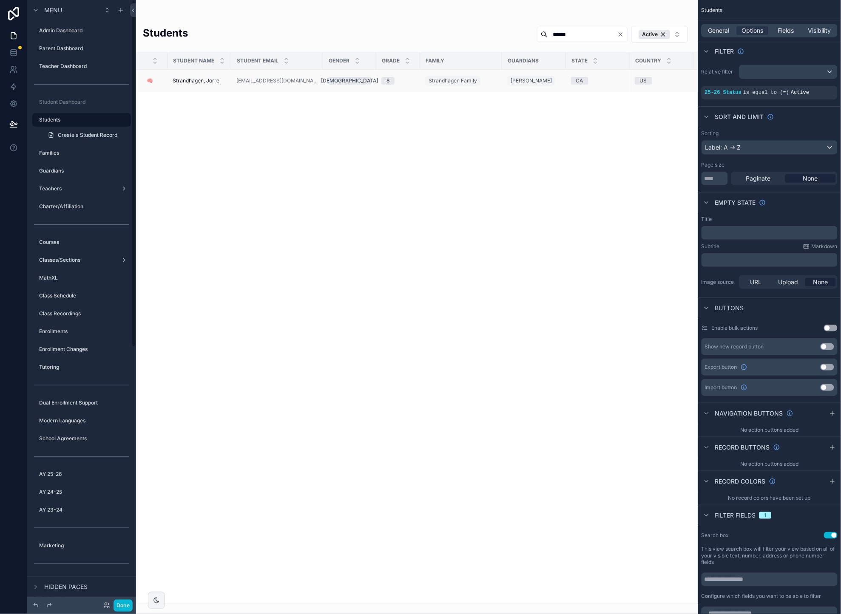
type input "******"
click at [197, 80] on span "Strandhagen, Jorrel" at bounding box center [197, 80] width 48 height 7
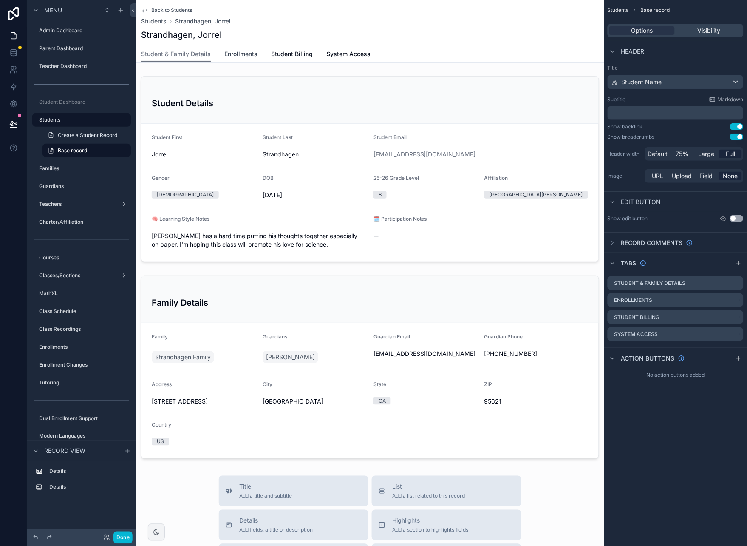
click at [241, 53] on span "Enrollments" at bounding box center [240, 54] width 33 height 9
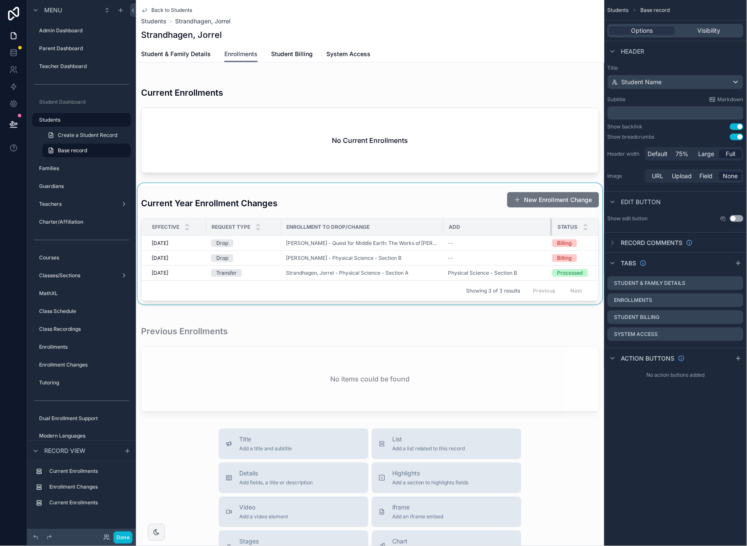
drag, startPoint x: 581, startPoint y: 225, endPoint x: 550, endPoint y: 226, distance: 30.6
click at [551, 226] on div "scrollable content" at bounding box center [552, 227] width 3 height 17
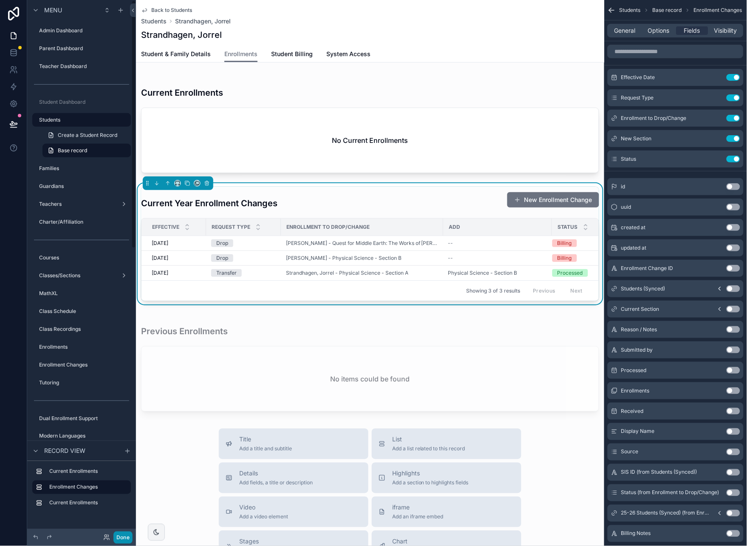
click at [121, 542] on button "Done" at bounding box center [123, 537] width 19 height 12
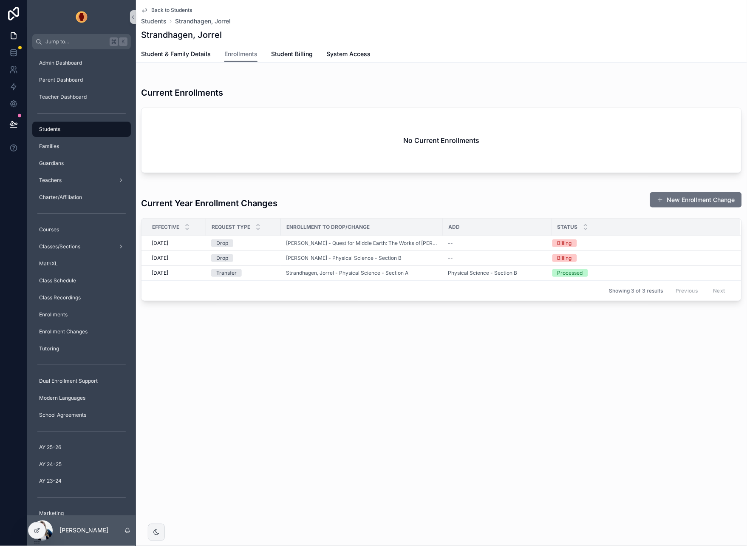
drag, startPoint x: 552, startPoint y: 225, endPoint x: 562, endPoint y: 224, distance: 9.9
click at [568, 224] on th "Status" at bounding box center [646, 227] width 189 height 17
drag, startPoint x: 551, startPoint y: 226, endPoint x: 644, endPoint y: 224, distance: 92.3
click at [644, 224] on div "scrollable content" at bounding box center [644, 227] width 3 height 17
click at [478, 325] on div "Back to Students Students Strandhagen, Jorrel Strandhagen, Jorrel Enrollments S…" at bounding box center [441, 186] width 611 height 372
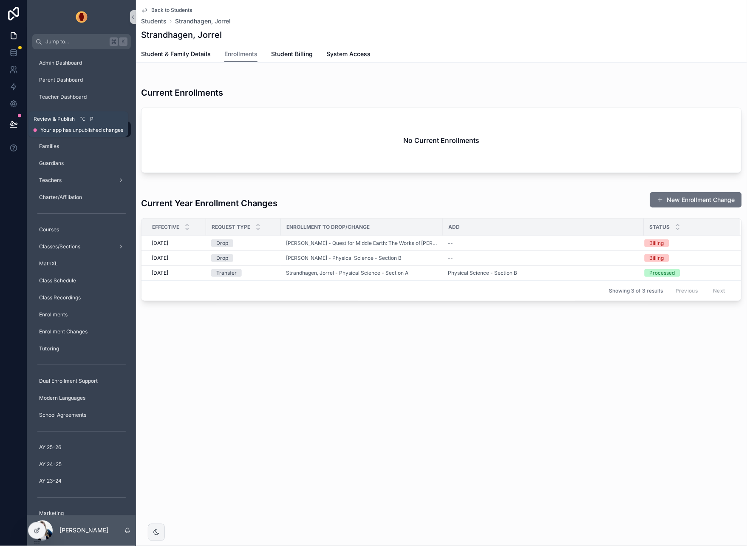
click at [12, 123] on icon at bounding box center [13, 124] width 7 height 4
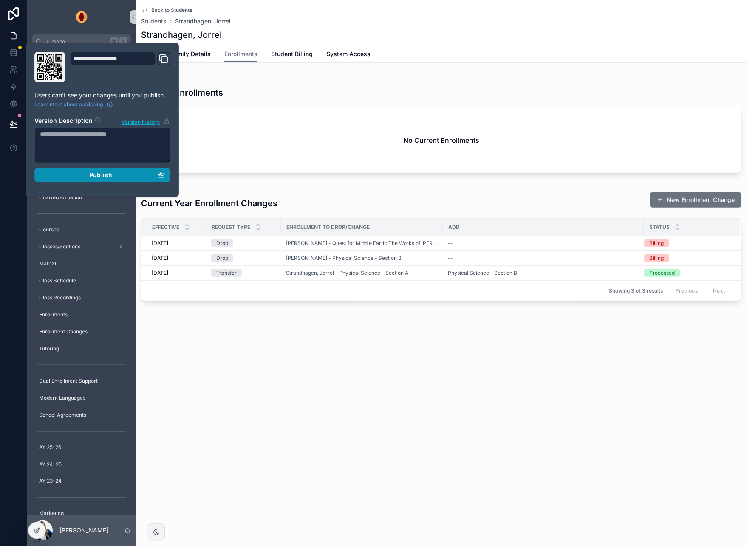
click at [115, 176] on div "Publish" at bounding box center [102, 175] width 125 height 8
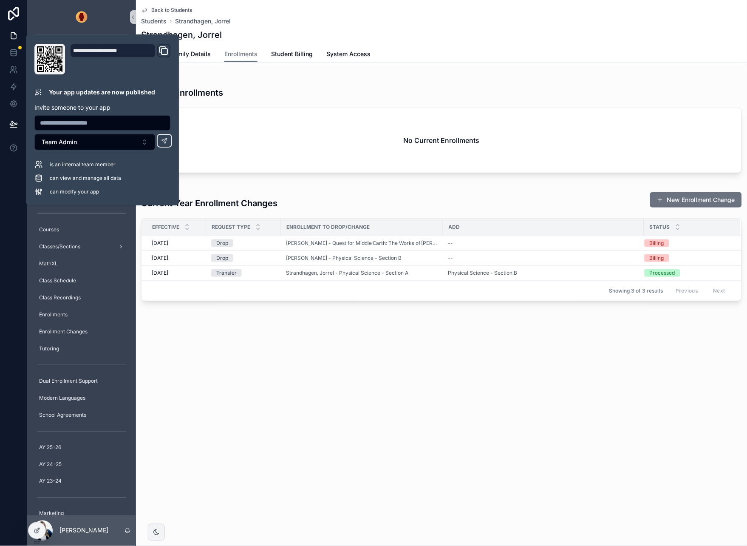
drag, startPoint x: 258, startPoint y: 364, endPoint x: 258, endPoint y: 359, distance: 4.3
click at [258, 364] on div "Back to Students Students Strandhagen, Jorrel Strandhagen, Jorrel Enrollments S…" at bounding box center [441, 186] width 611 height 372
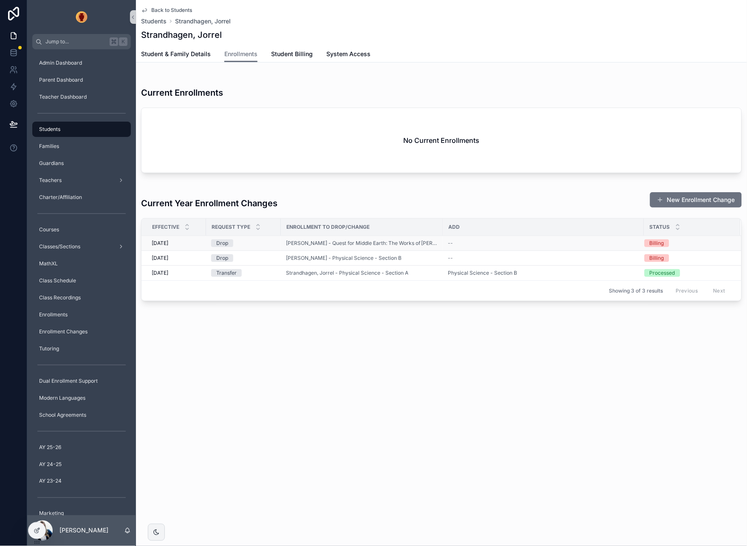
click at [264, 244] on div "Drop" at bounding box center [243, 243] width 65 height 8
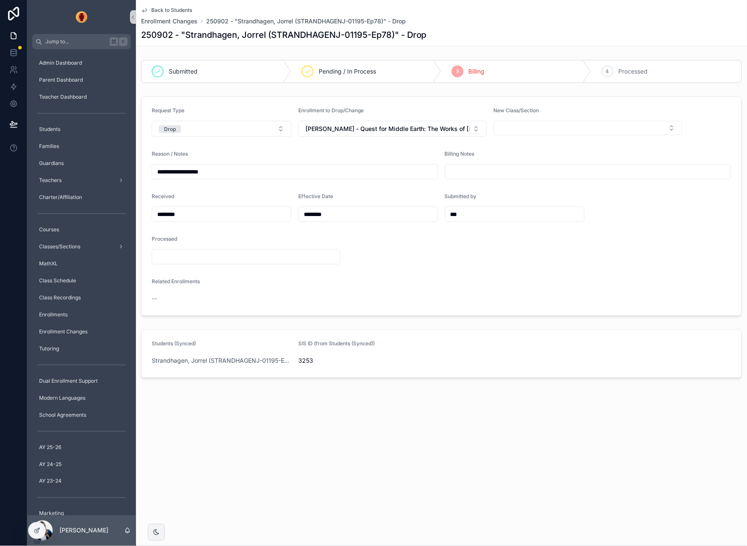
click at [176, 8] on span "Back to Students" at bounding box center [171, 10] width 41 height 7
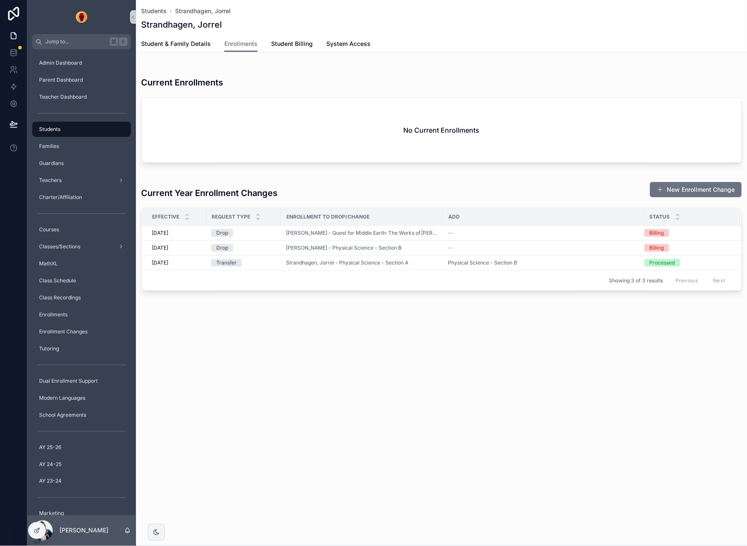
click at [611, 355] on div "Students Strandhagen, Jorrel Strandhagen, Jorrel Enrollments Student & Family D…" at bounding box center [441, 181] width 611 height 362
drag, startPoint x: 442, startPoint y: 217, endPoint x: 464, endPoint y: 218, distance: 21.7
click at [463, 217] on tr "Effective Request Type Enrollment to Drop/Change Add Status" at bounding box center [453, 216] width 622 height 17
click at [192, 39] on link "Student & Family Details" at bounding box center [176, 44] width 70 height 17
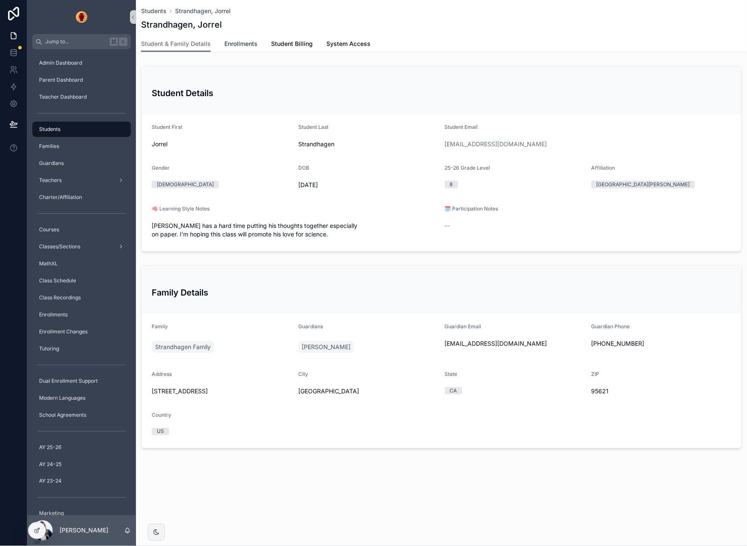
click at [247, 41] on span "Enrollments" at bounding box center [240, 44] width 33 height 9
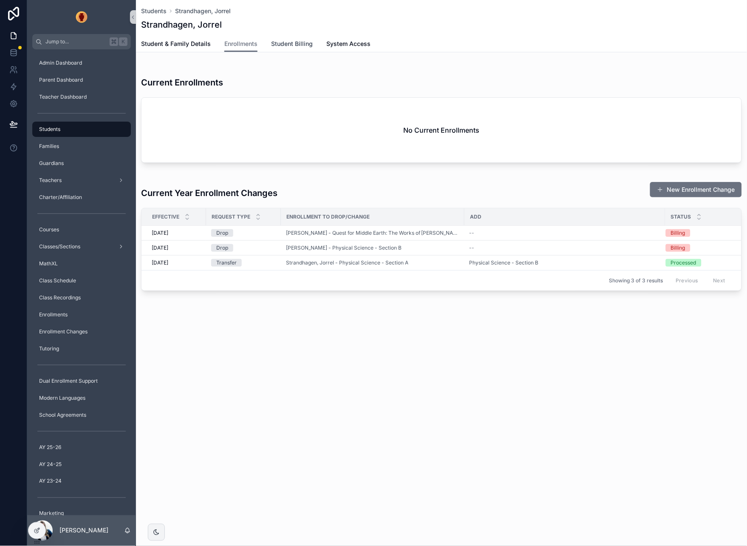
click at [294, 43] on span "Student Billing" at bounding box center [292, 44] width 42 height 9
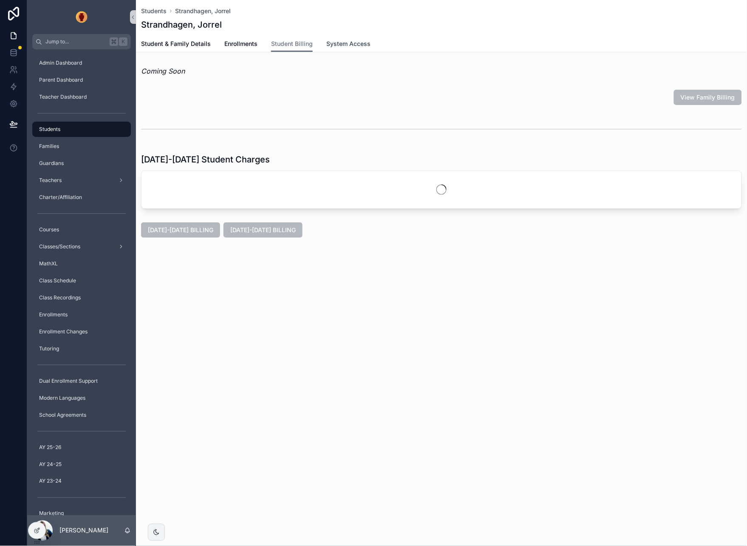
click at [344, 43] on span "System Access" at bounding box center [349, 44] width 44 height 9
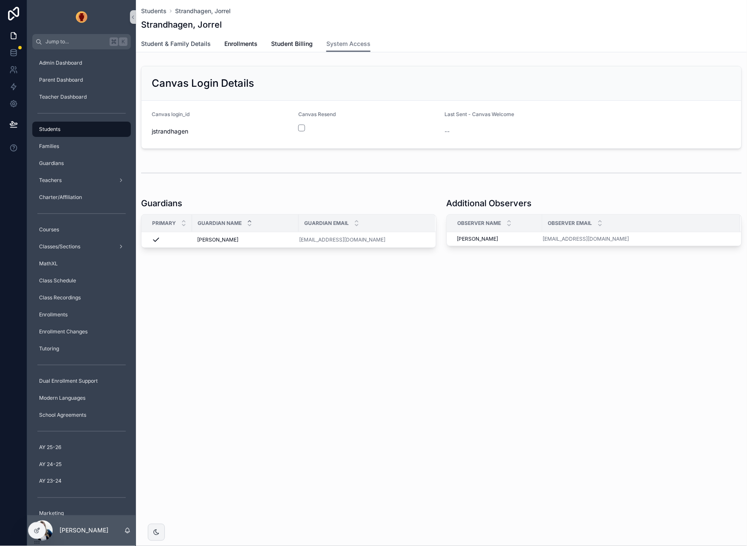
click at [195, 44] on span "Student & Family Details" at bounding box center [176, 44] width 70 height 9
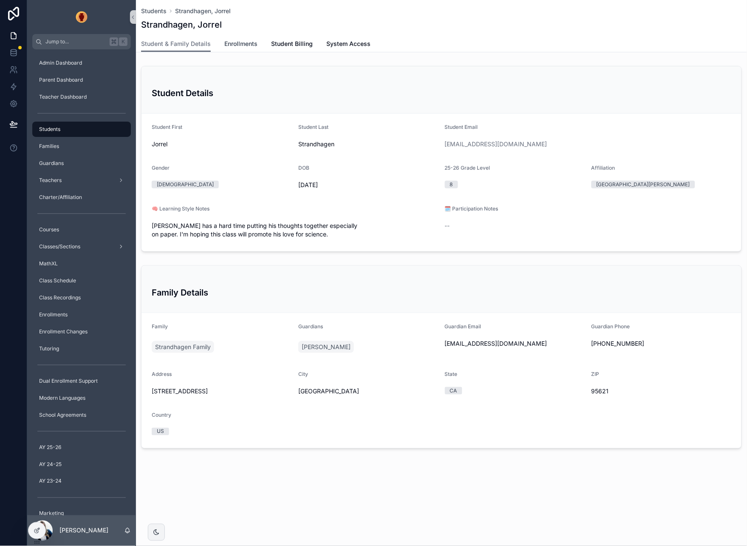
click at [250, 40] on span "Enrollments" at bounding box center [240, 44] width 33 height 9
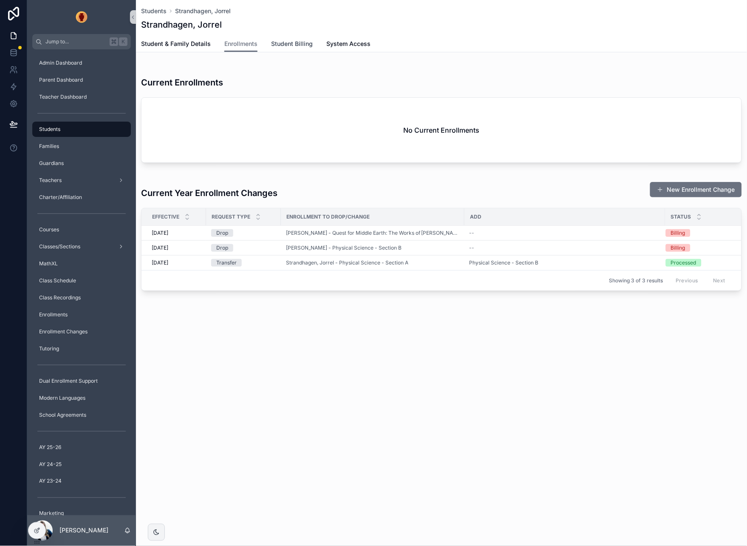
click at [291, 40] on span "Student Billing" at bounding box center [292, 44] width 42 height 9
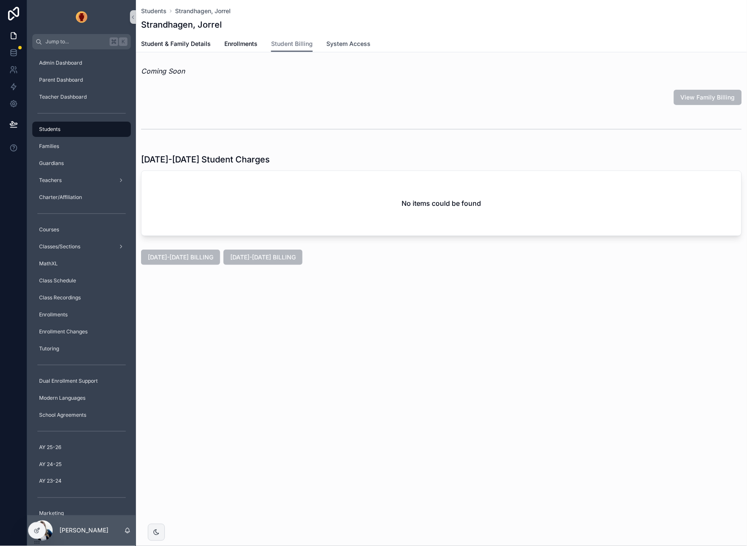
click at [337, 41] on span "System Access" at bounding box center [349, 44] width 44 height 9
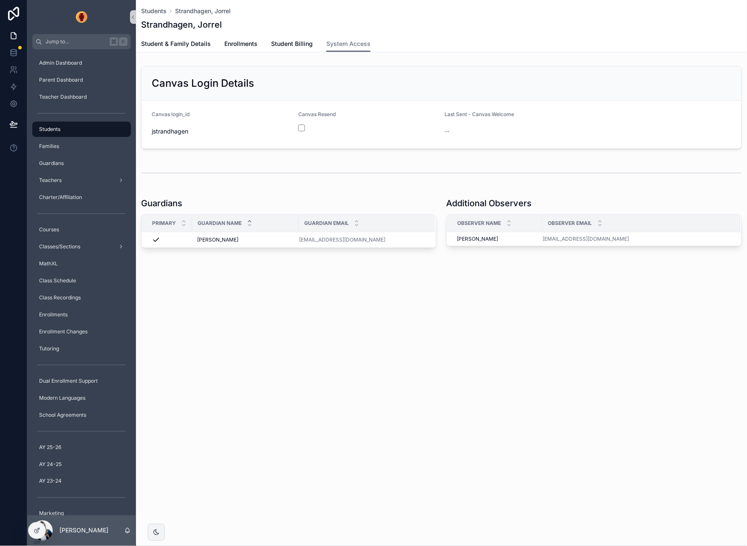
click at [235, 196] on div "Guardians Primary Guardian Name Guardian Email Strandhagen, Mariela Strandhagen…" at bounding box center [289, 222] width 306 height 57
click at [40, 528] on icon at bounding box center [37, 529] width 3 height 3
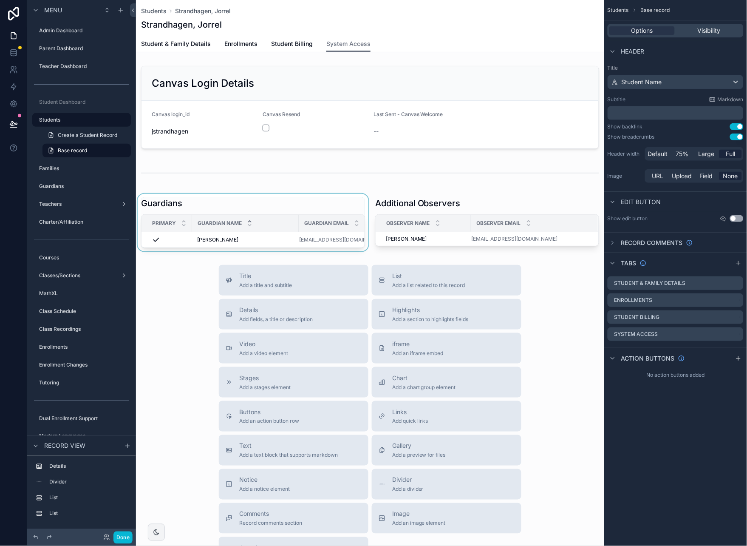
click at [241, 207] on div "scrollable content" at bounding box center [253, 222] width 234 height 57
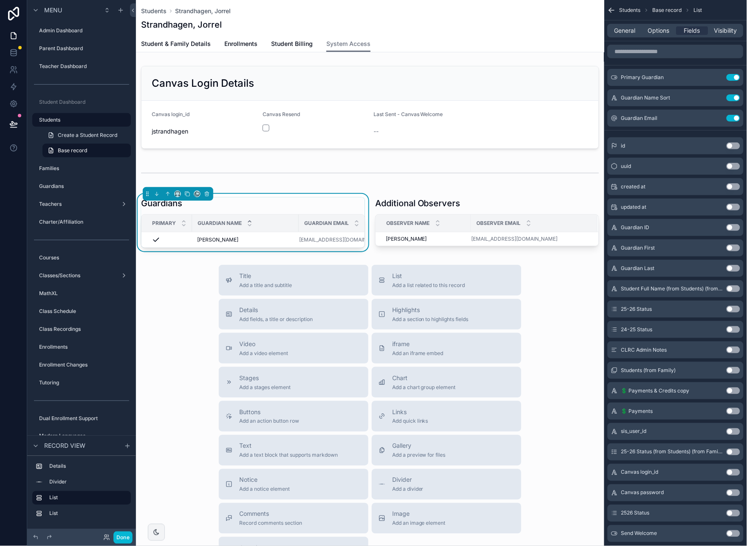
click at [642, 34] on div "General Options Fields Visibility" at bounding box center [676, 31] width 136 height 14
click at [636, 33] on span "General" at bounding box center [625, 30] width 21 height 9
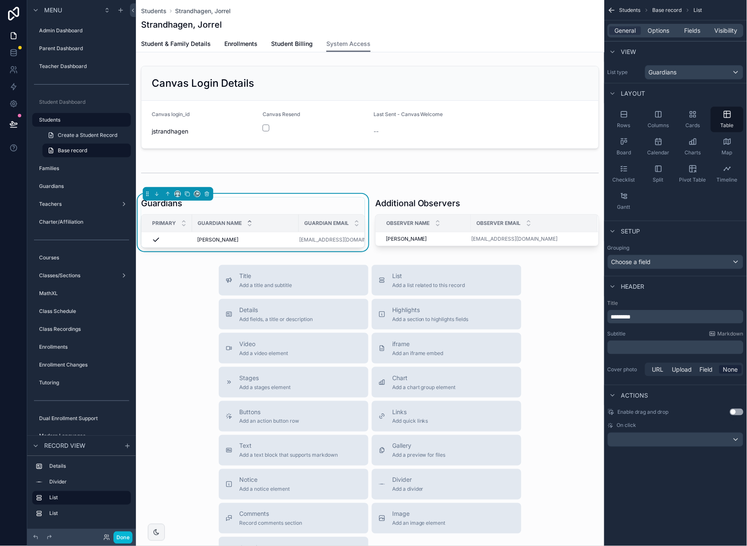
click at [643, 318] on p "*********" at bounding box center [676, 316] width 131 height 9
click at [688, 457] on div "**********" at bounding box center [676, 233] width 143 height 467
drag, startPoint x: 16, startPoint y: 121, endPoint x: 62, endPoint y: 160, distance: 61.0
click at [16, 121] on icon at bounding box center [13, 124] width 9 height 9
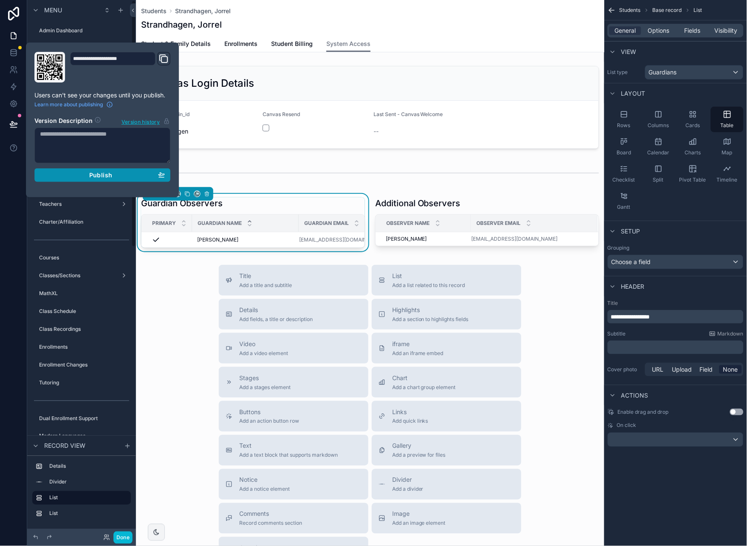
drag, startPoint x: 82, startPoint y: 173, endPoint x: 73, endPoint y: 439, distance: 265.9
click at [82, 173] on div "Publish" at bounding box center [102, 175] width 125 height 8
click at [124, 539] on button "Done" at bounding box center [123, 537] width 19 height 12
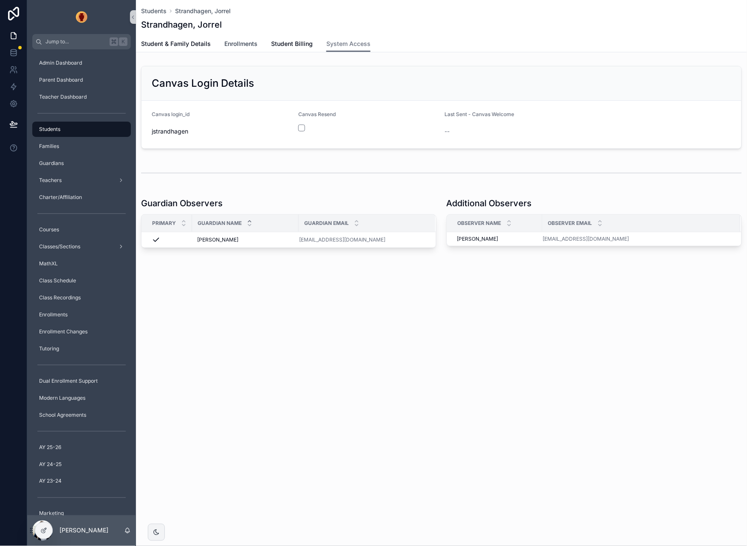
click at [236, 42] on span "Enrollments" at bounding box center [240, 44] width 33 height 9
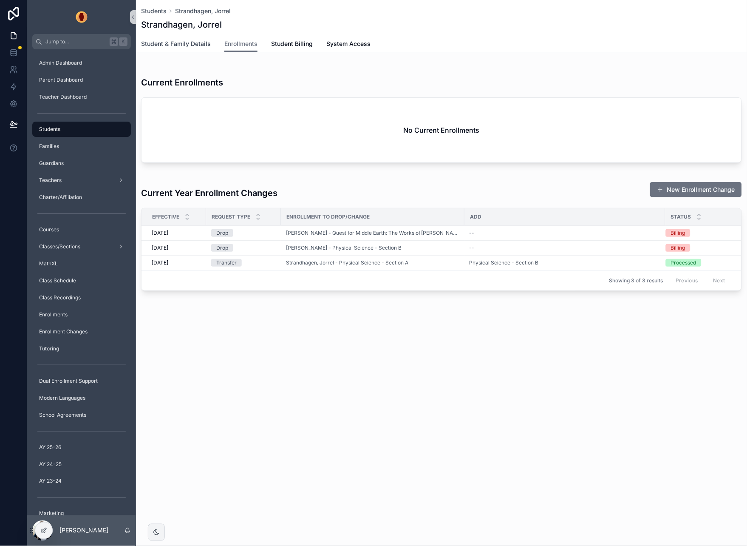
click at [178, 41] on span "Student & Family Details" at bounding box center [176, 44] width 70 height 9
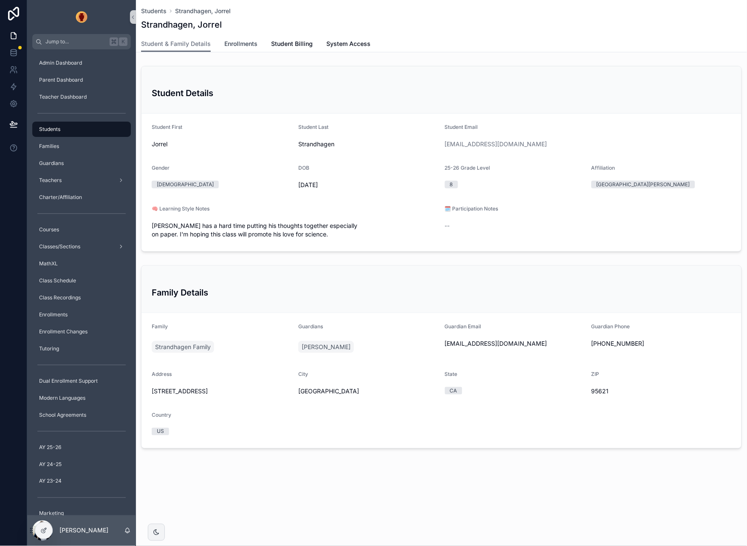
click at [233, 41] on span "Enrollments" at bounding box center [240, 44] width 33 height 9
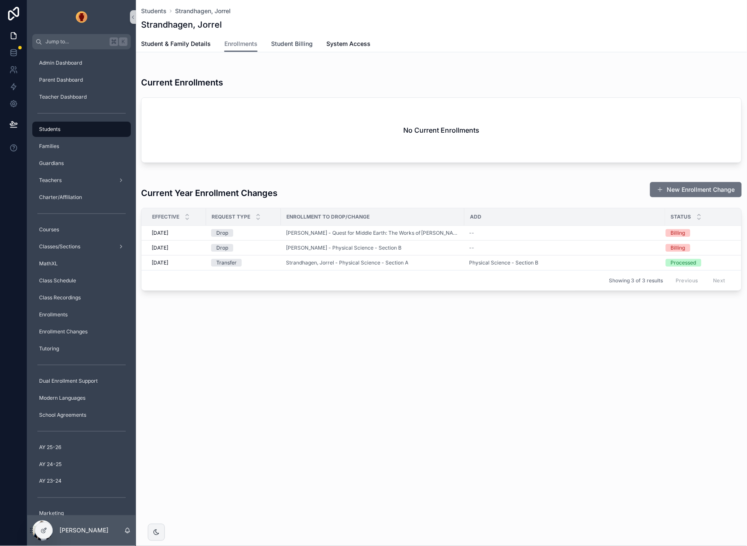
click at [289, 42] on span "Student Billing" at bounding box center [292, 44] width 42 height 9
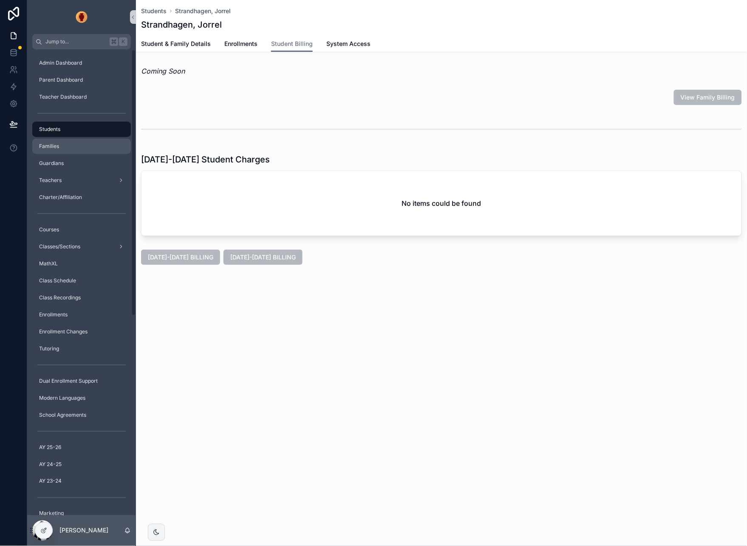
click at [71, 148] on div "Families" at bounding box center [81, 146] width 88 height 14
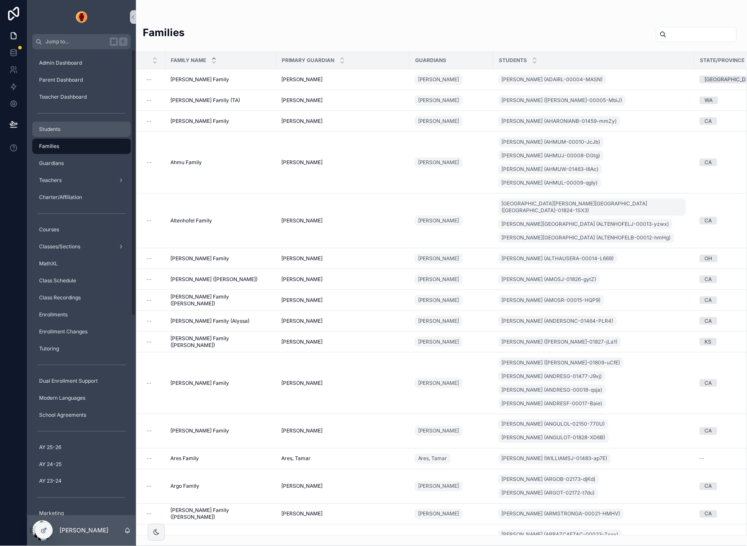
click at [77, 131] on div "Students" at bounding box center [81, 129] width 88 height 14
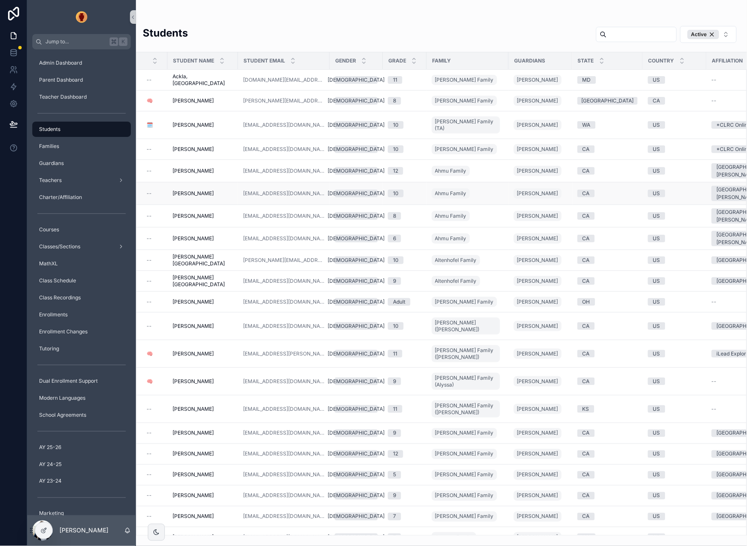
click at [216, 190] on div "Ahmu, Lucy Ahmu, Lucy" at bounding box center [203, 193] width 60 height 7
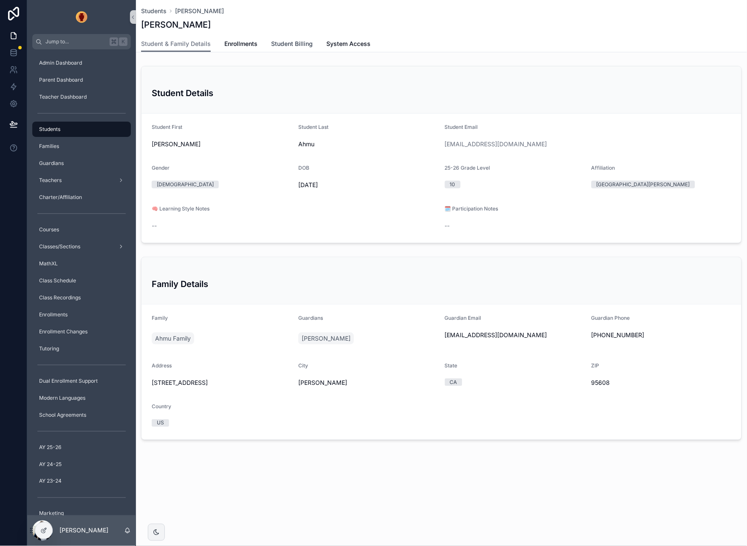
click at [305, 43] on span "Student Billing" at bounding box center [292, 44] width 42 height 9
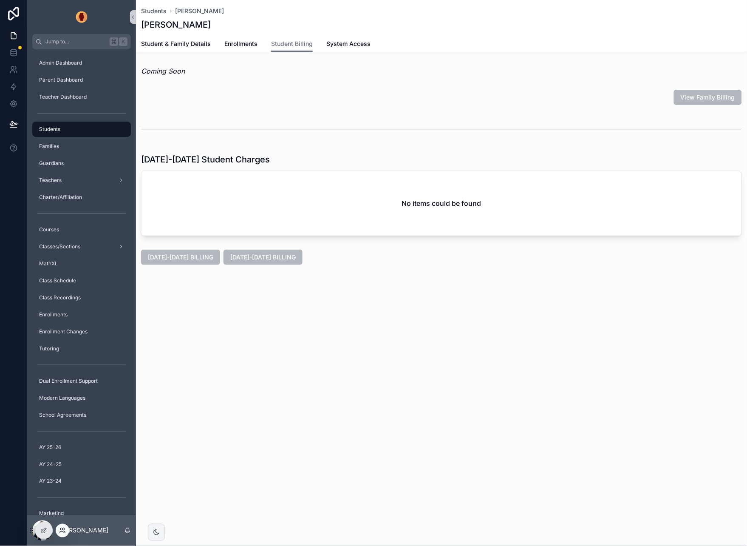
click at [61, 530] on icon at bounding box center [62, 530] width 7 height 7
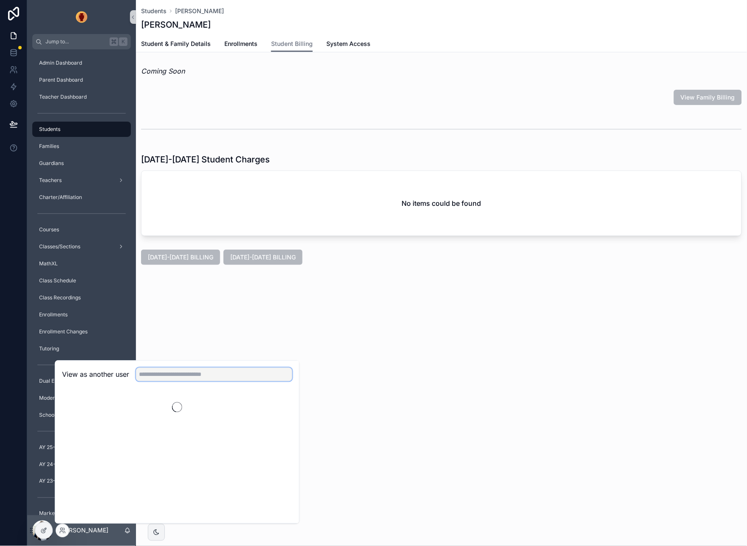
click at [227, 376] on input "text" at bounding box center [214, 375] width 156 height 14
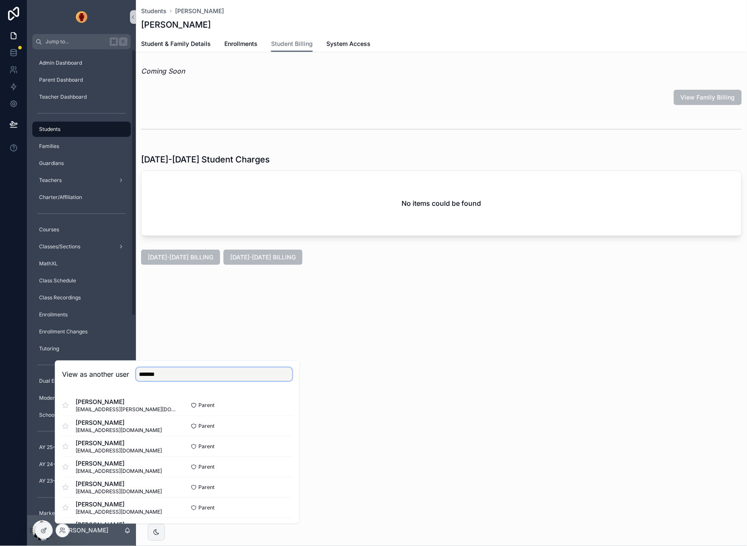
type input "*******"
click at [285, 507] on button "Select" at bounding box center [281, 507] width 22 height 12
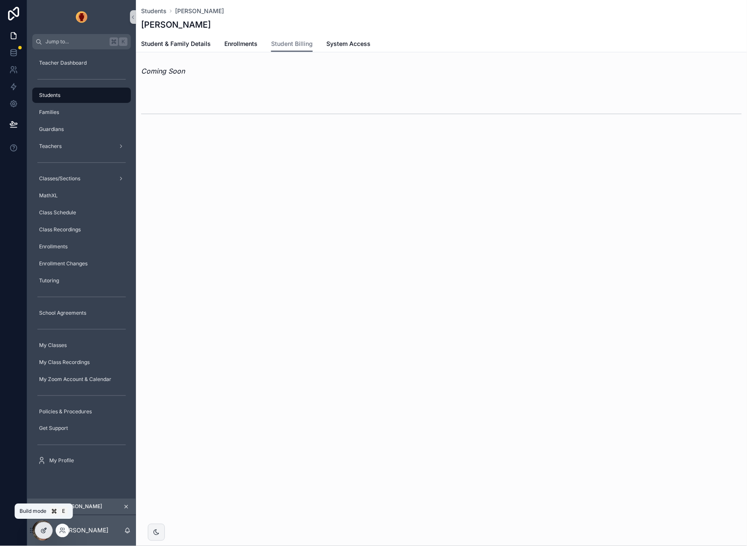
click at [38, 528] on div at bounding box center [43, 531] width 17 height 16
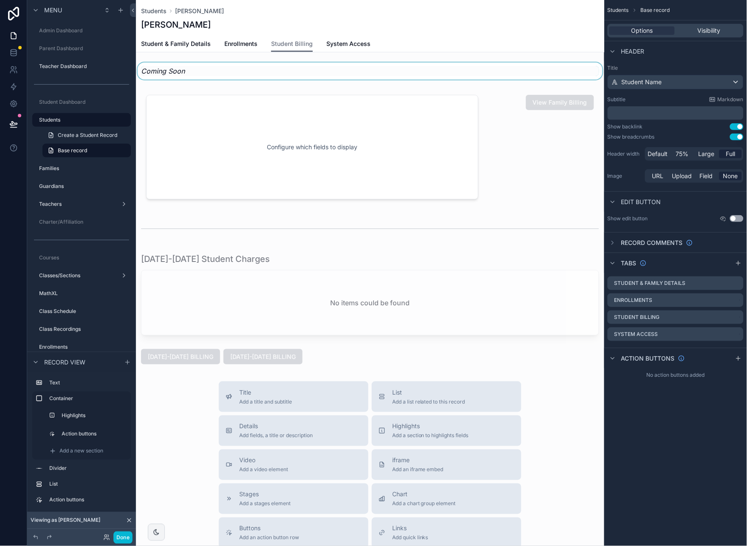
click at [398, 68] on div "scrollable content" at bounding box center [370, 70] width 469 height 17
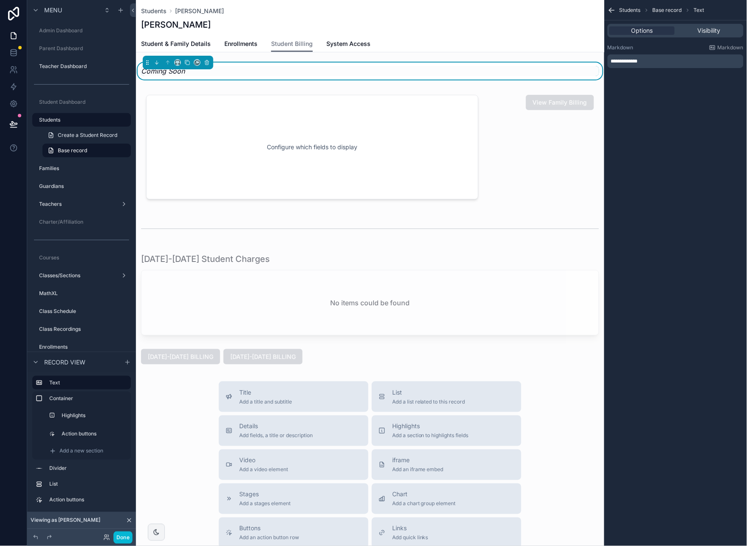
click at [276, 70] on div "Coming Soon" at bounding box center [370, 71] width 458 height 10
click at [668, 60] on p "**********" at bounding box center [676, 61] width 131 height 7
click at [502, 70] on div "Coming Soon" at bounding box center [370, 71] width 458 height 10
click at [177, 61] on icon "scrollable content" at bounding box center [178, 63] width 6 height 6
click at [193, 159] on span "75%" at bounding box center [188, 159] width 13 height 10
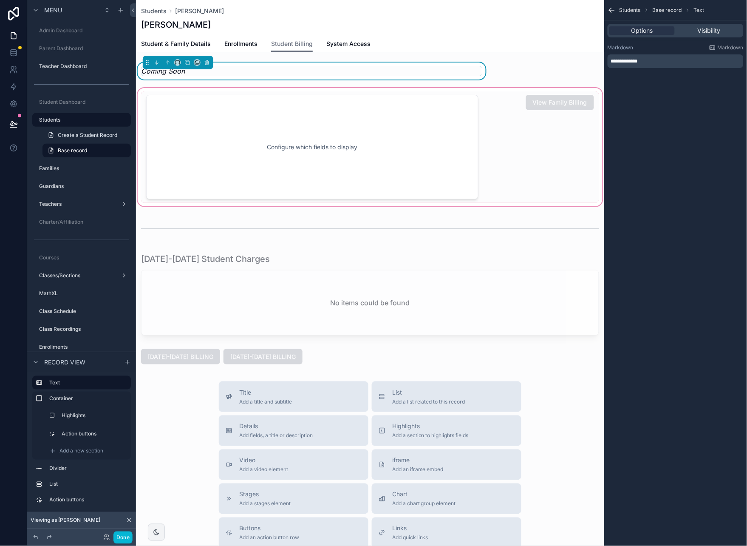
click at [431, 136] on div "scrollable content" at bounding box center [370, 147] width 469 height 122
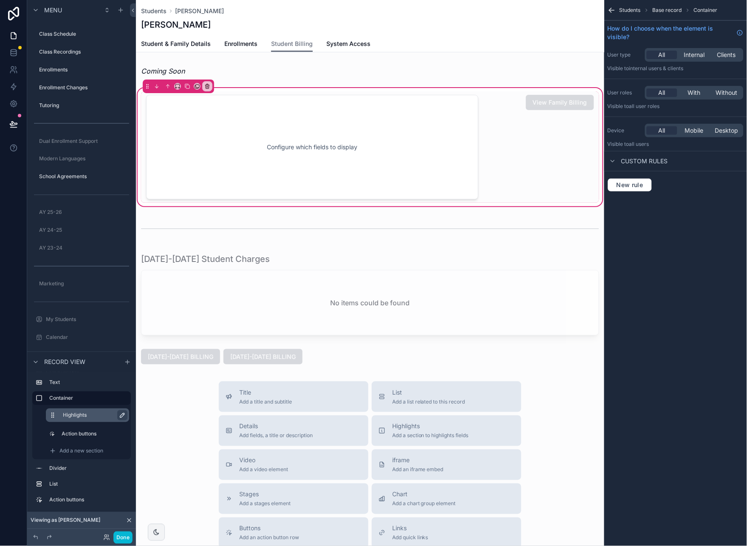
scroll to position [274, 0]
click at [194, 119] on div "scrollable content" at bounding box center [312, 146] width 343 height 111
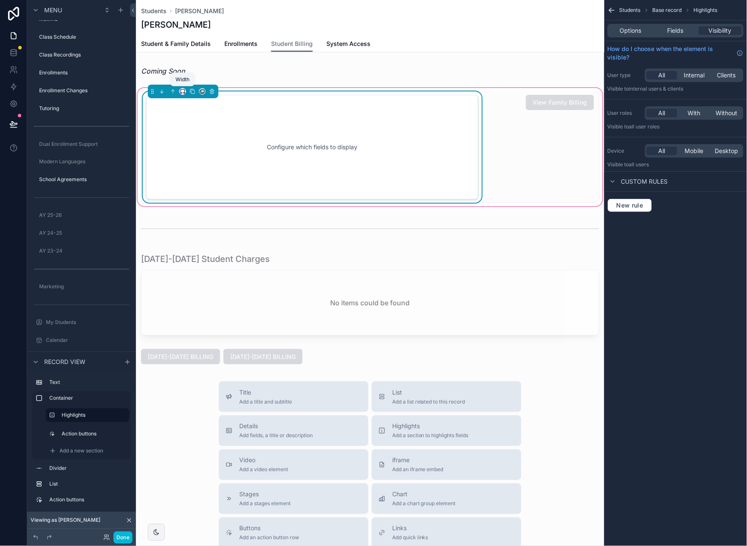
click at [182, 91] on icon "scrollable content" at bounding box center [183, 91] width 6 height 6
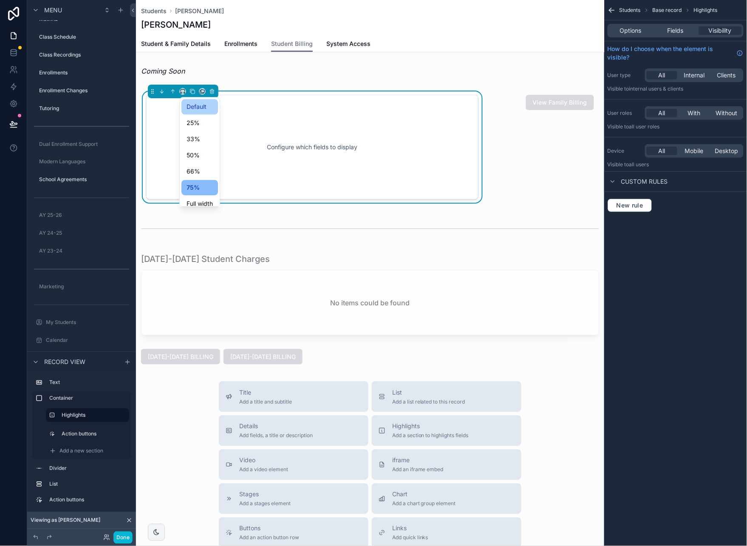
click at [194, 107] on span "Default" at bounding box center [197, 107] width 20 height 10
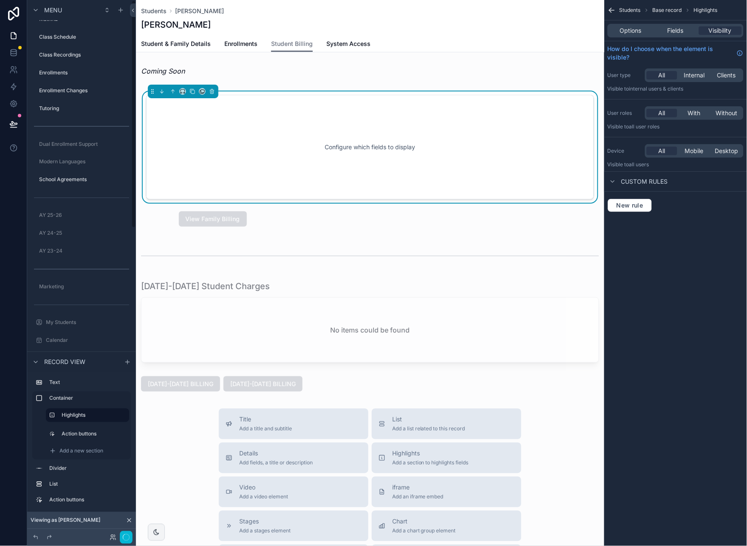
scroll to position [0, 0]
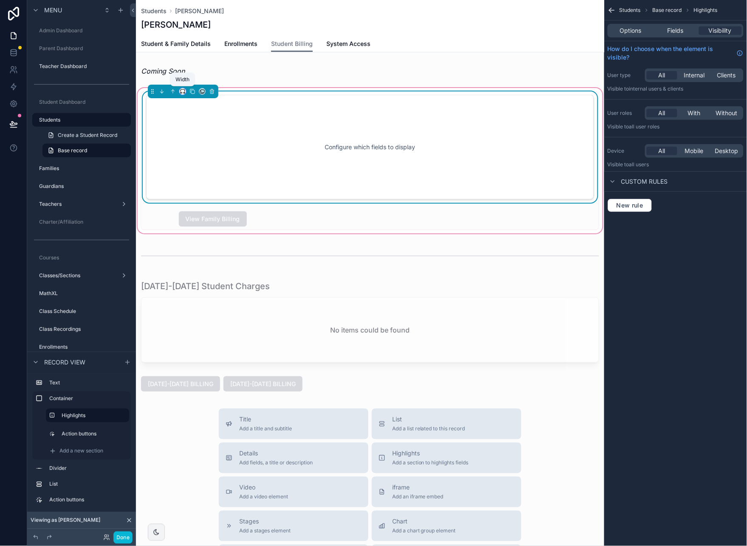
click at [182, 92] on icon "scrollable content" at bounding box center [183, 91] width 6 height 6
click at [191, 119] on span "25%" at bounding box center [193, 123] width 13 height 10
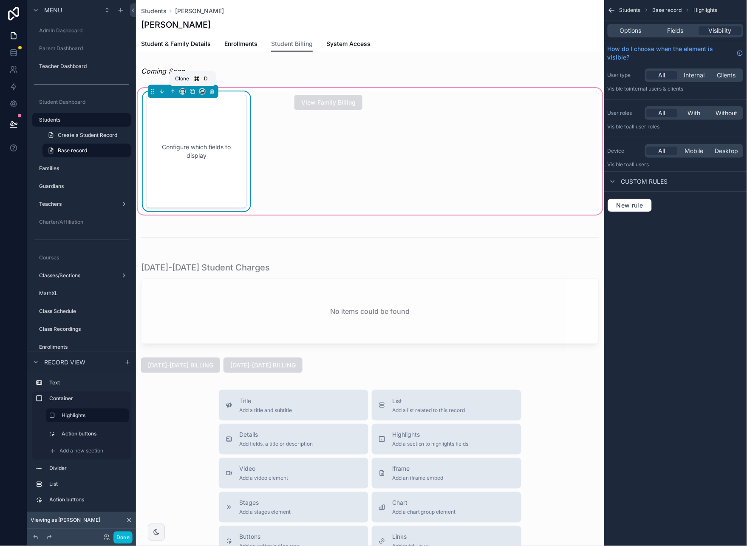
click at [192, 91] on icon "scrollable content" at bounding box center [193, 91] width 6 height 6
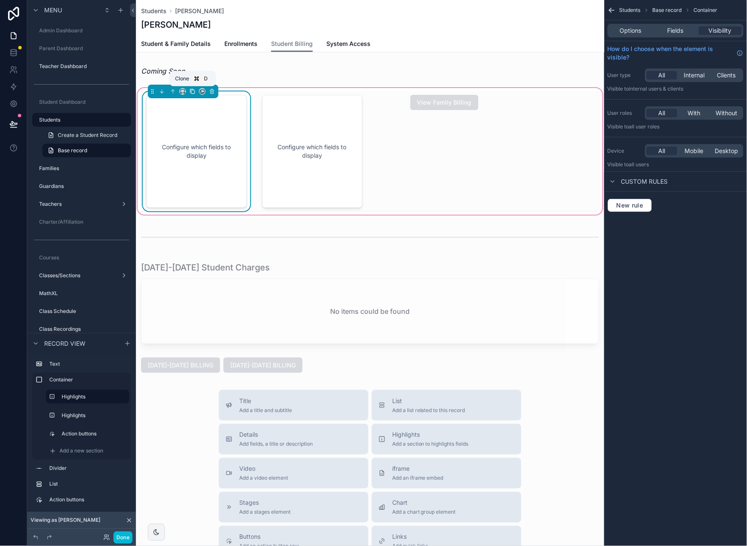
click at [193, 91] on icon "scrollable content" at bounding box center [193, 91] width 6 height 6
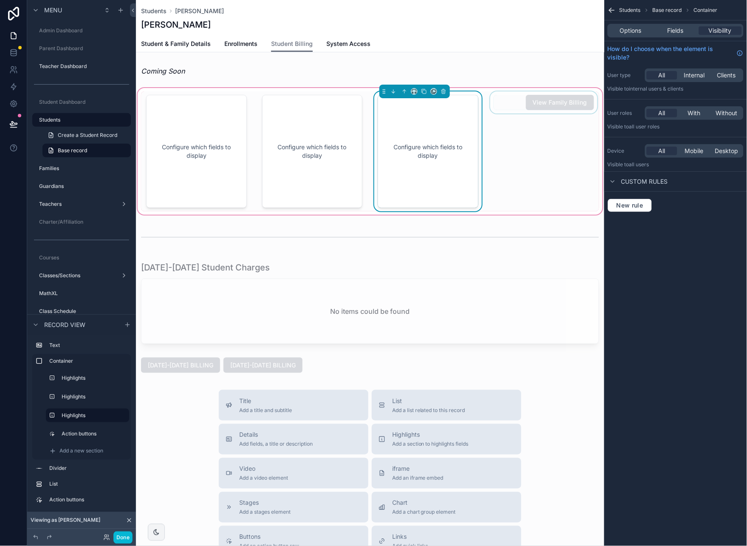
click at [521, 99] on div "scrollable content" at bounding box center [544, 151] width 111 height 120
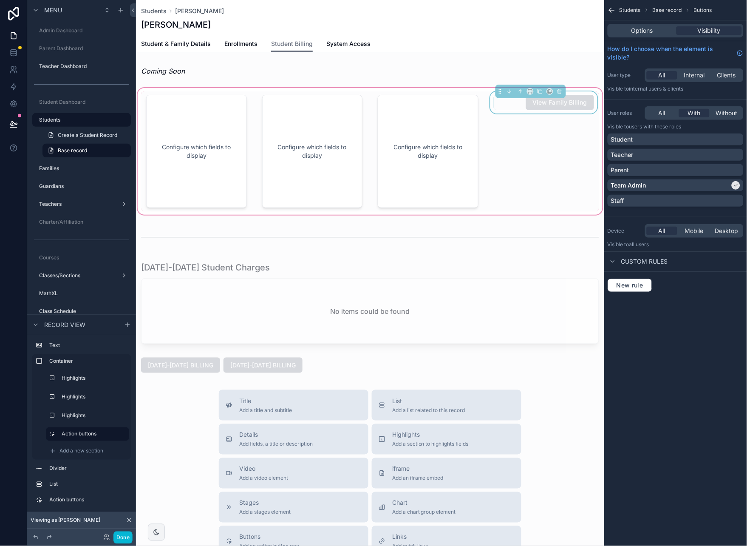
click at [656, 25] on div "Options Visibility" at bounding box center [676, 31] width 136 height 14
click at [647, 34] on span "Options" at bounding box center [643, 30] width 22 height 9
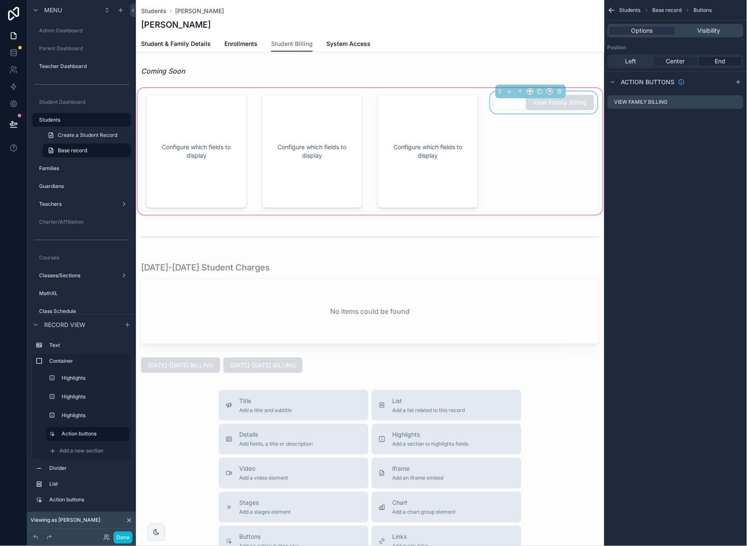
click at [678, 59] on span "Center" at bounding box center [676, 61] width 19 height 9
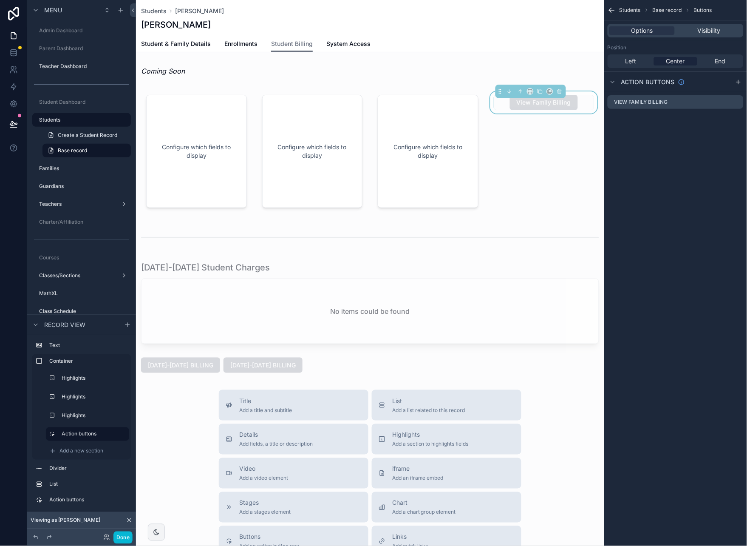
drag, startPoint x: 669, startPoint y: 134, endPoint x: 669, endPoint y: 141, distance: 6.8
click at [669, 134] on div "Students Base record Buttons Options Visibility Position Left Center End Action…" at bounding box center [676, 273] width 143 height 546
click at [738, 101] on icon "scrollable content" at bounding box center [737, 102] width 7 height 7
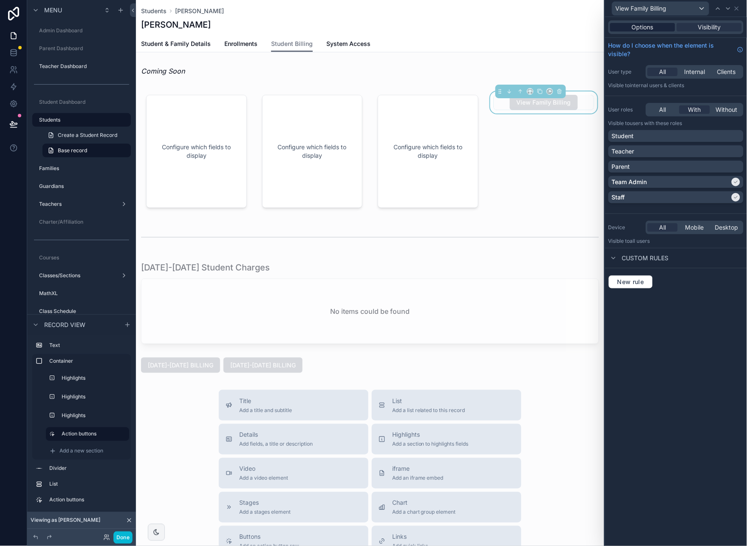
click at [656, 30] on div "Options" at bounding box center [643, 27] width 65 height 9
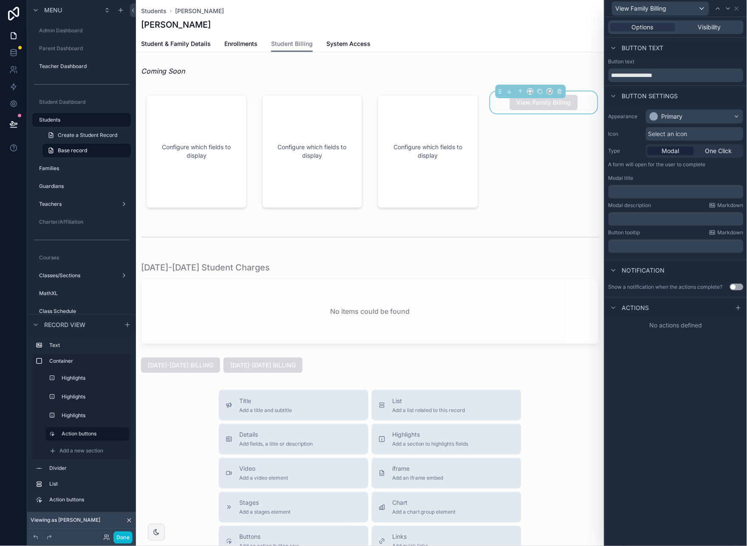
click at [671, 150] on span "Modal" at bounding box center [670, 151] width 17 height 9
click at [723, 152] on span "One Click" at bounding box center [719, 151] width 27 height 9
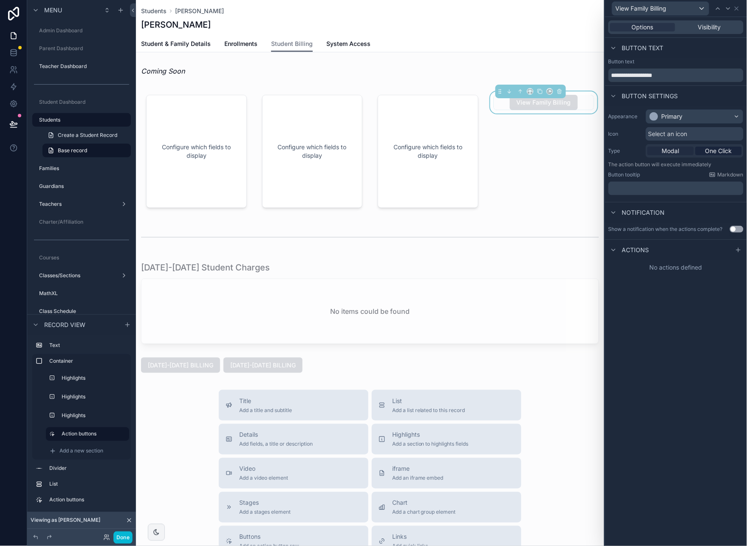
click at [672, 148] on span "Modal" at bounding box center [670, 151] width 17 height 9
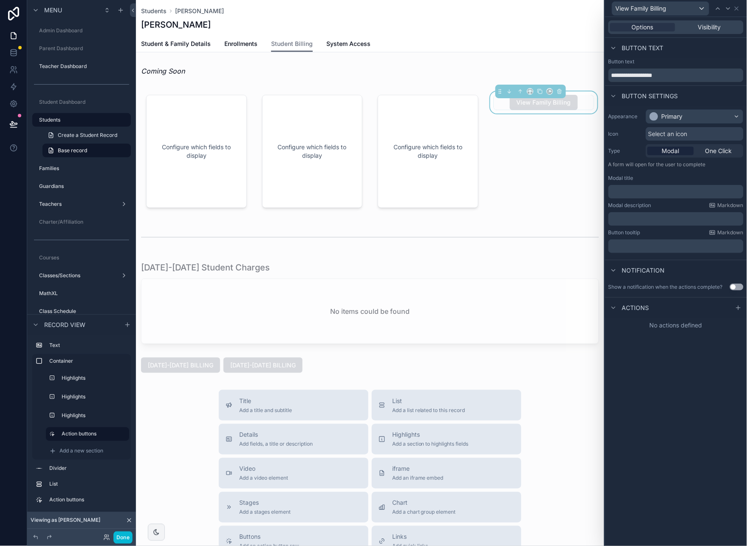
click at [660, 193] on p "﻿" at bounding box center [677, 191] width 130 height 9
click at [685, 361] on div "**********" at bounding box center [676, 281] width 142 height 529
click at [709, 151] on span "One Click" at bounding box center [719, 151] width 27 height 9
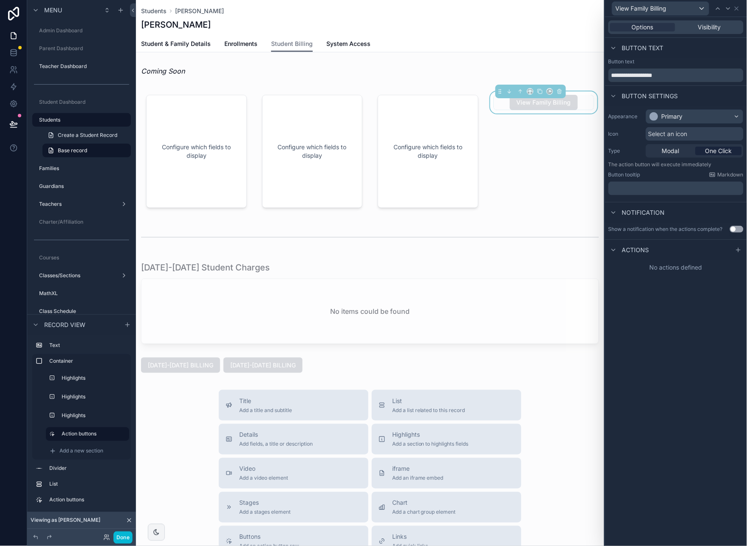
click at [656, 190] on p "﻿" at bounding box center [677, 188] width 130 height 9
drag, startPoint x: 665, startPoint y: 349, endPoint x: 639, endPoint y: 288, distance: 65.9
click at [665, 349] on div "**********" at bounding box center [676, 281] width 142 height 529
click at [615, 251] on icon at bounding box center [614, 250] width 7 height 7
drag, startPoint x: 614, startPoint y: 248, endPoint x: 625, endPoint y: 250, distance: 11.8
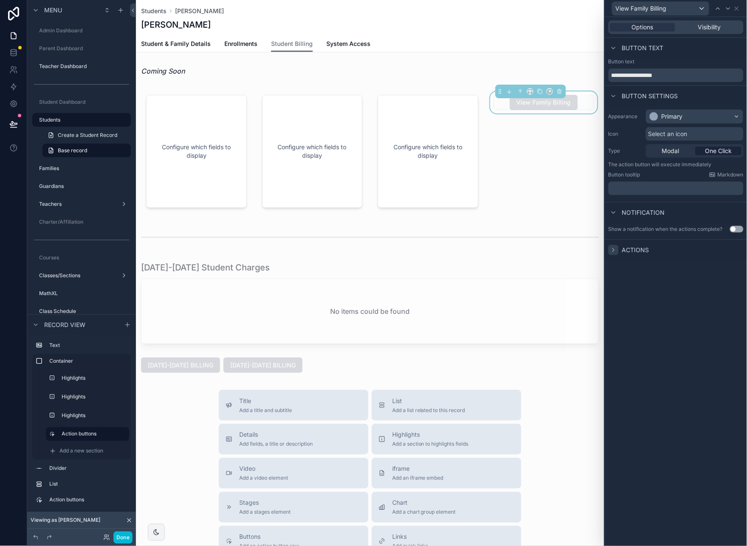
click at [614, 248] on icon at bounding box center [614, 250] width 7 height 7
drag, startPoint x: 738, startPoint y: 251, endPoint x: 700, endPoint y: 256, distance: 37.8
click at [738, 251] on icon at bounding box center [739, 250] width 7 height 7
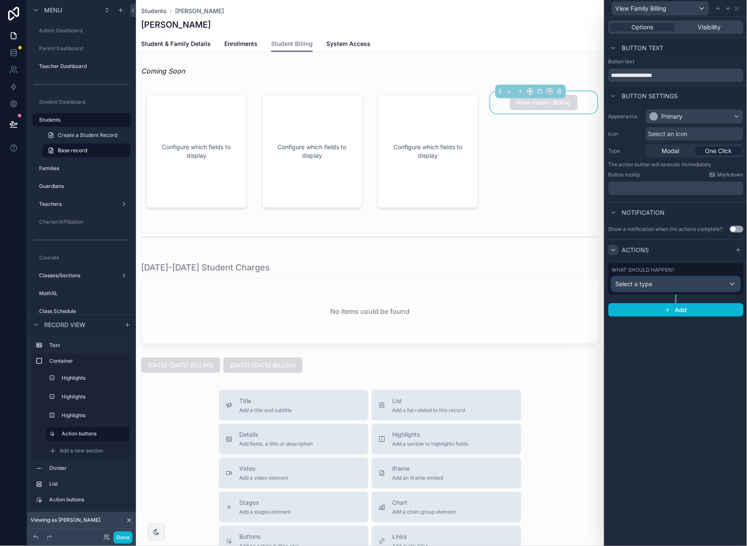
click at [667, 285] on div "Select a type" at bounding box center [677, 284] width 128 height 14
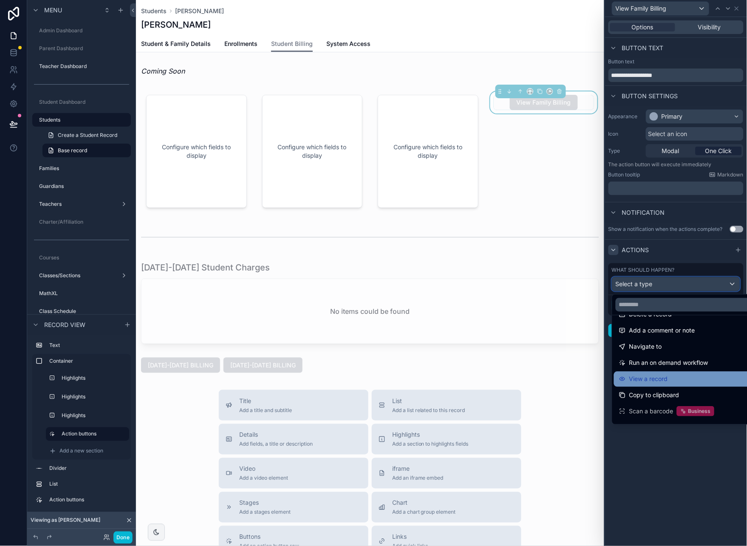
scroll to position [51, 0]
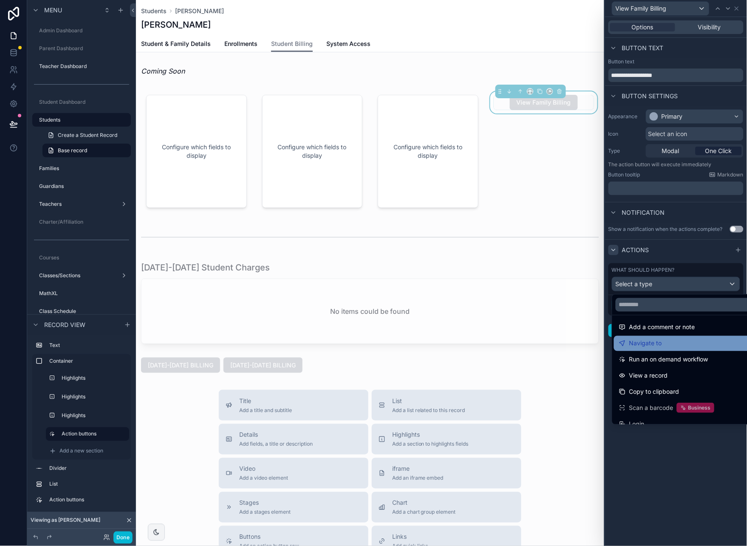
click at [653, 345] on span "Navigate to" at bounding box center [646, 343] width 33 height 10
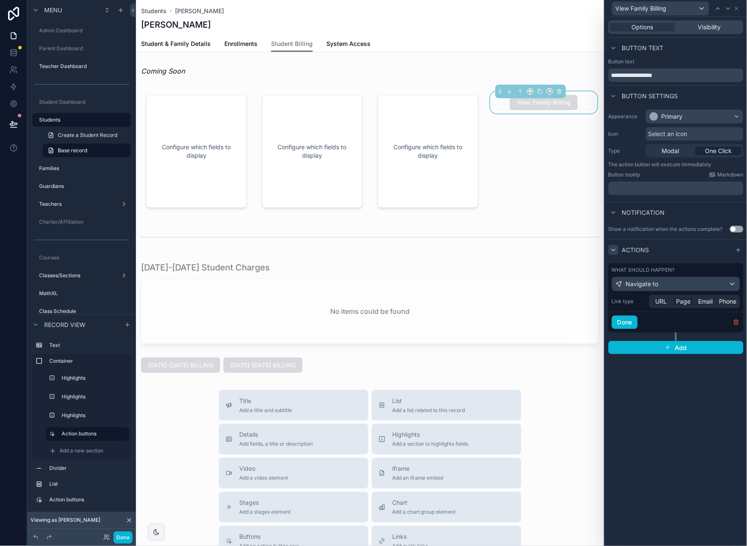
click at [682, 303] on span "Page" at bounding box center [684, 301] width 14 height 9
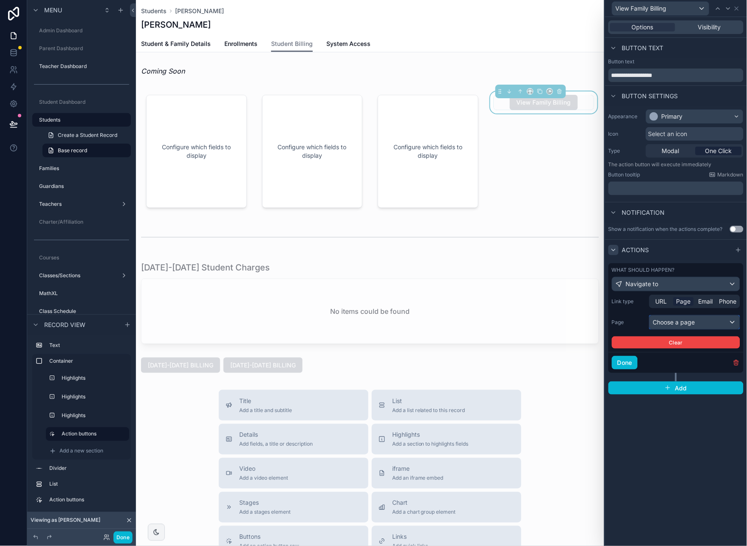
click at [690, 321] on div "Choose a page" at bounding box center [695, 322] width 90 height 14
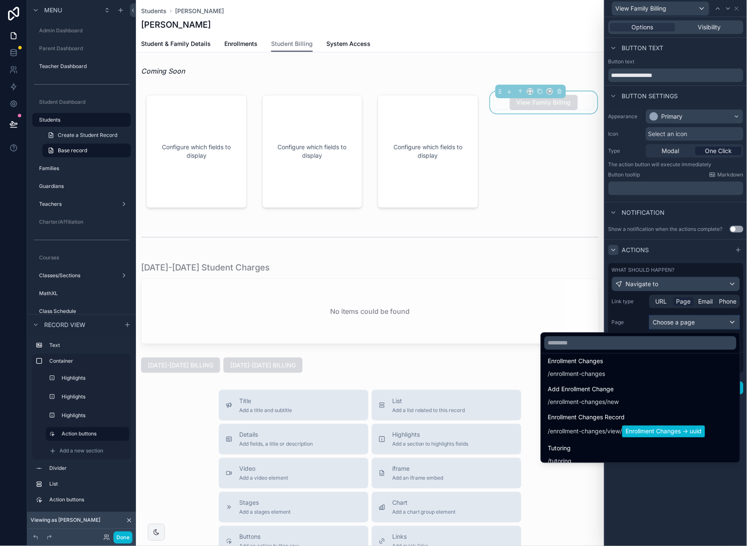
scroll to position [1192, 0]
click at [588, 341] on input "text" at bounding box center [641, 343] width 192 height 14
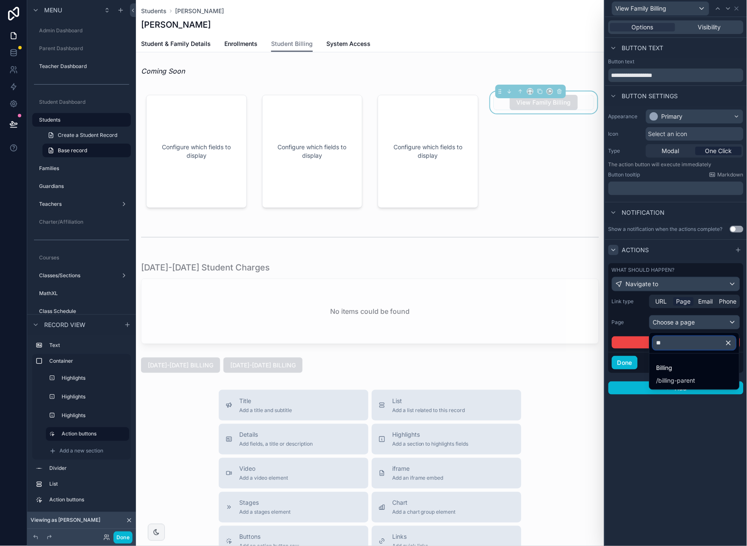
type input "*"
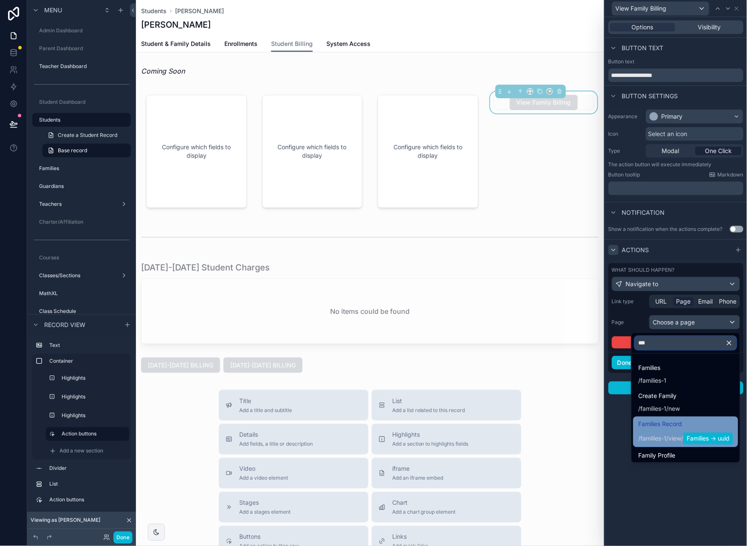
type input "***"
click at [678, 423] on span "Families Record" at bounding box center [686, 424] width 95 height 10
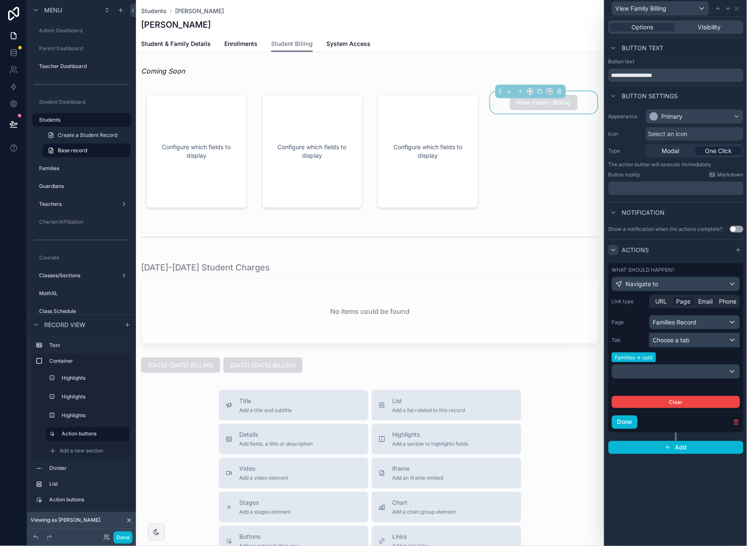
click at [696, 339] on div "Choose a tab" at bounding box center [695, 340] width 90 height 14
click at [680, 402] on span "Family Billing" at bounding box center [675, 402] width 36 height 10
click at [628, 420] on button "Done" at bounding box center [625, 422] width 26 height 14
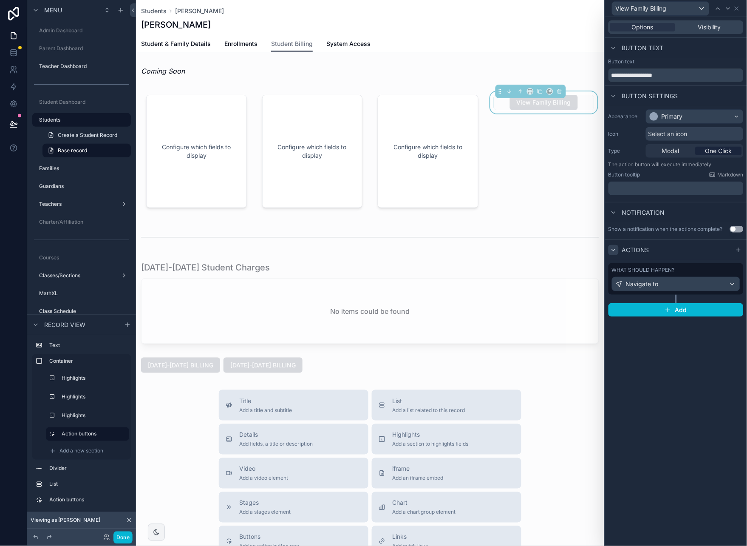
drag, startPoint x: 679, startPoint y: 378, endPoint x: 677, endPoint y: 113, distance: 264.9
click at [672, 362] on div "**********" at bounding box center [676, 281] width 142 height 529
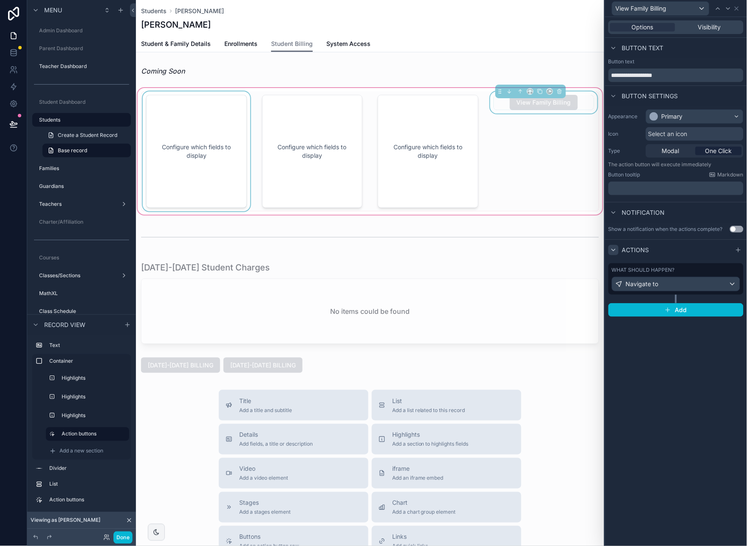
click at [207, 144] on div "scrollable content" at bounding box center [196, 151] width 111 height 120
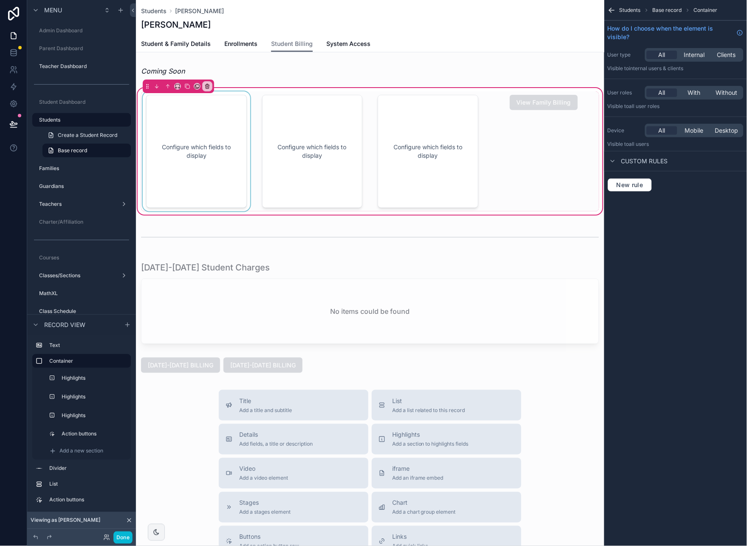
click at [239, 118] on div "scrollable content" at bounding box center [196, 151] width 111 height 120
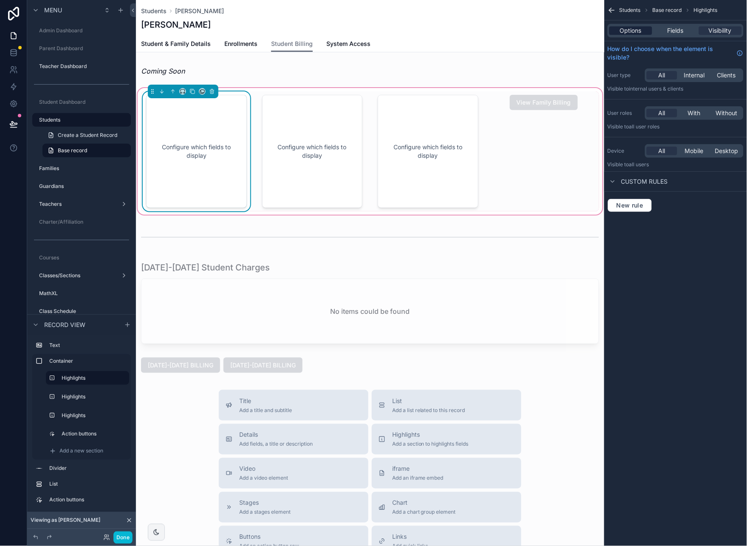
click at [640, 30] on span "Options" at bounding box center [631, 30] width 22 height 9
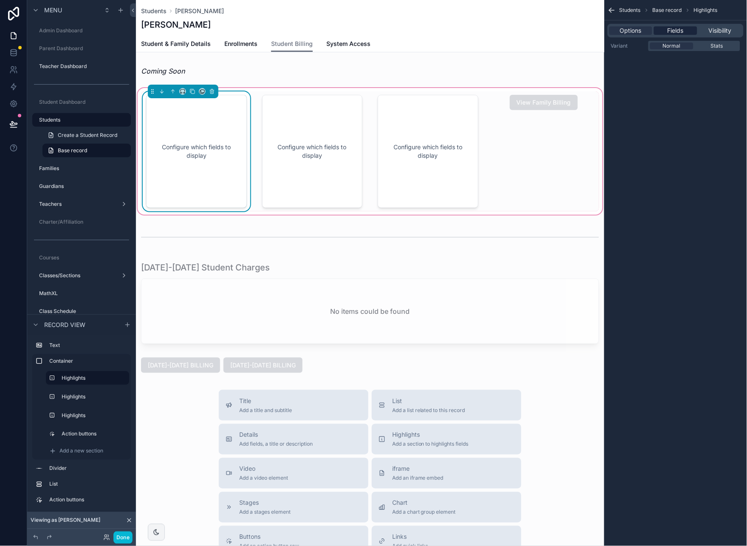
click at [673, 32] on span "Fields" at bounding box center [676, 30] width 16 height 9
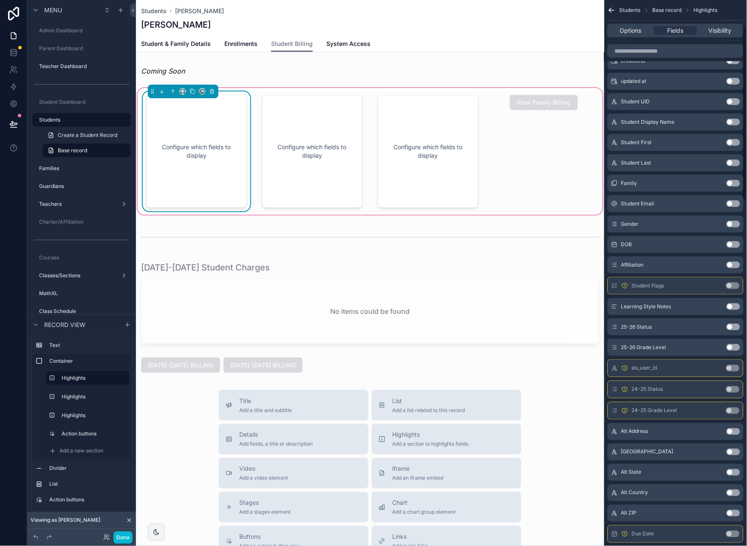
scroll to position [96, 0]
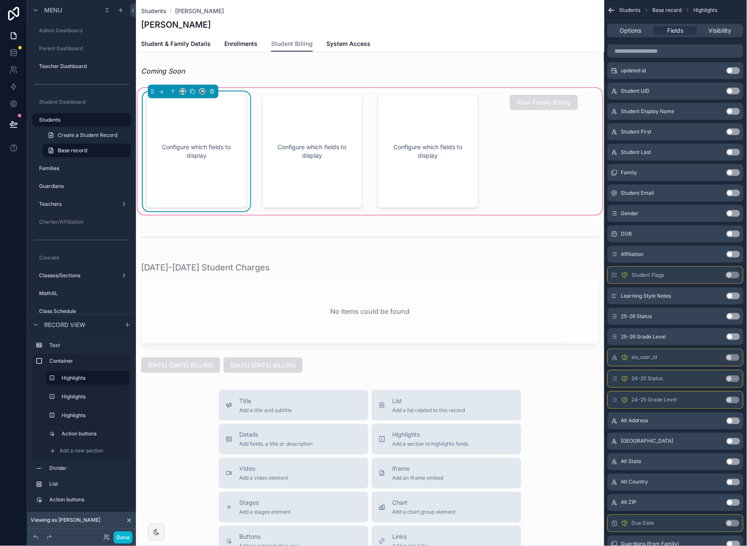
click at [734, 130] on button "Use setting" at bounding box center [734, 131] width 14 height 7
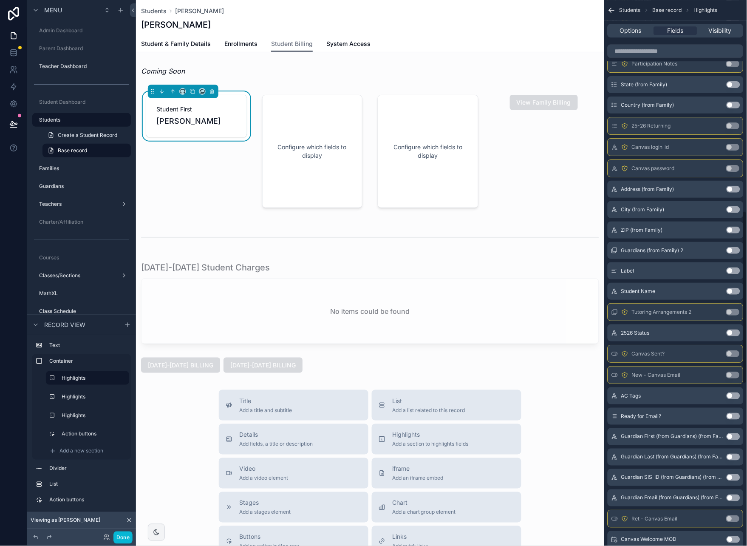
scroll to position [665, 0]
drag, startPoint x: 736, startPoint y: 272, endPoint x: 732, endPoint y: 273, distance: 4.3
click at [736, 272] on button "Use setting" at bounding box center [734, 270] width 14 height 7
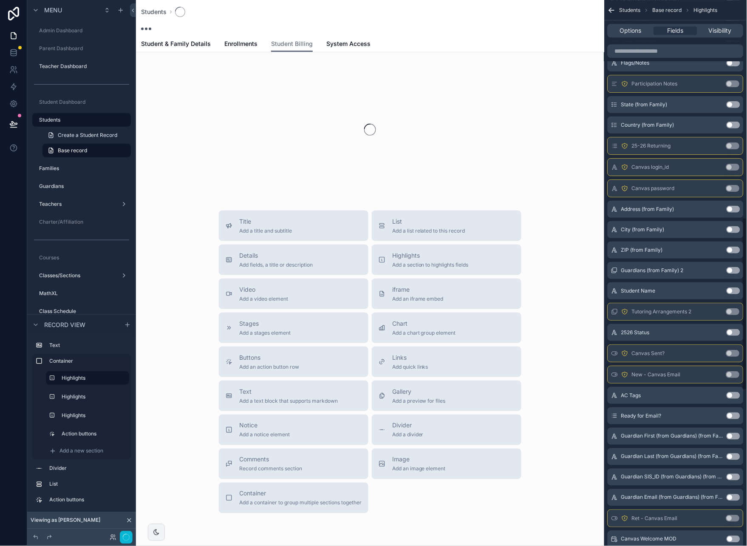
scroll to position [685, 0]
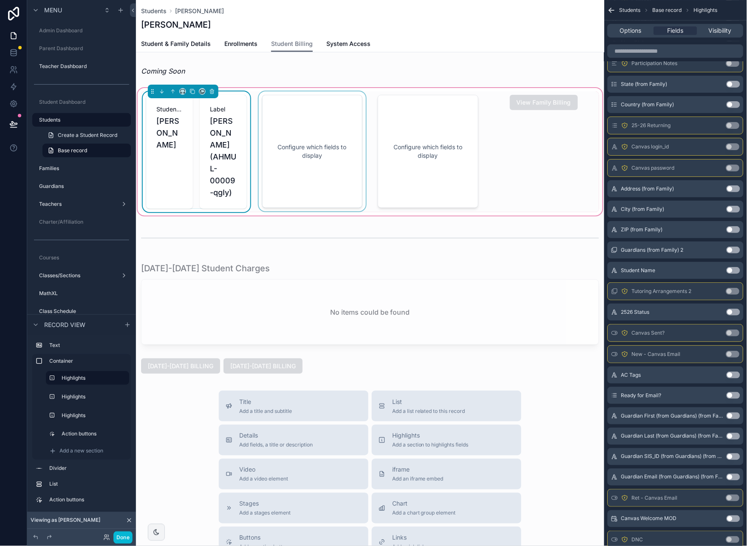
click at [328, 114] on div "scrollable content" at bounding box center [312, 151] width 111 height 121
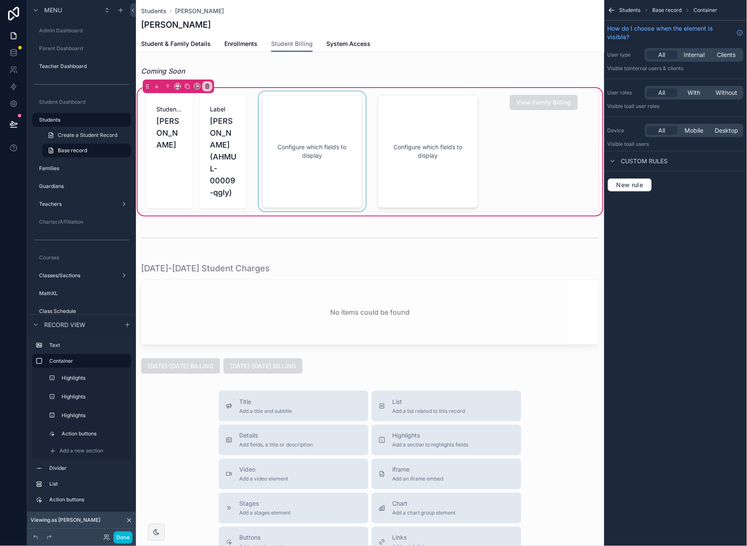
scroll to position [0, 0]
click at [324, 113] on div "scrollable content" at bounding box center [312, 151] width 111 height 121
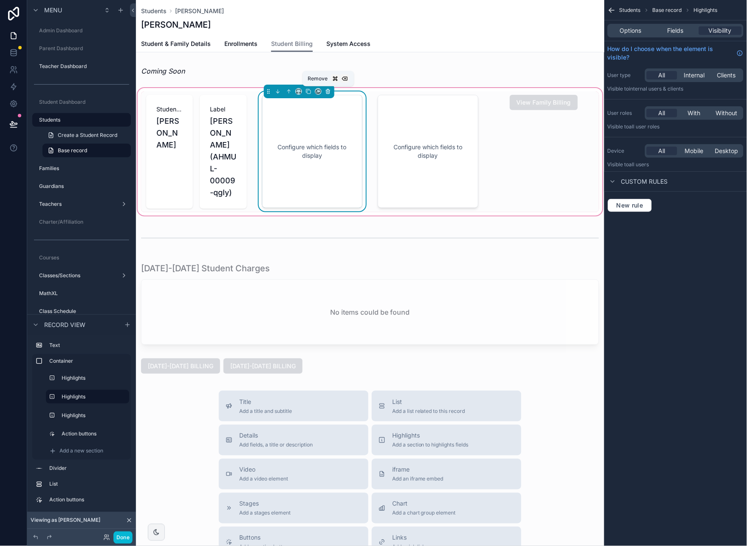
click at [327, 91] on icon "scrollable content" at bounding box center [327, 92] width 0 height 2
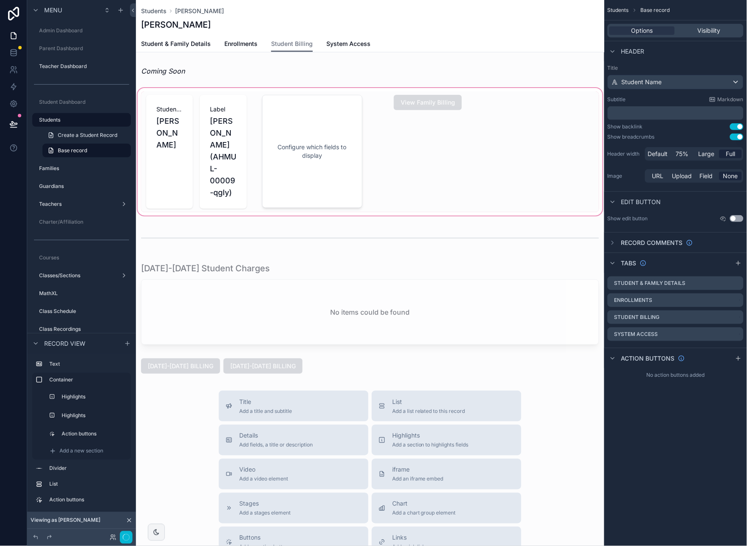
click at [318, 120] on div "scrollable content" at bounding box center [370, 151] width 469 height 131
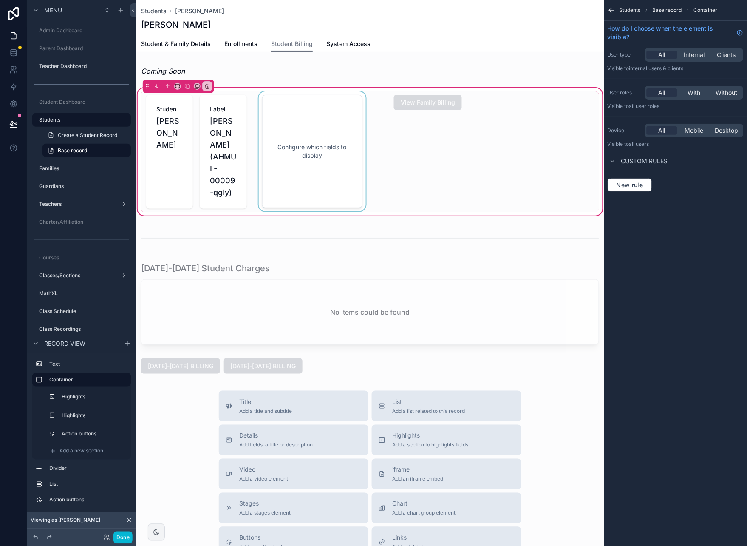
click at [292, 113] on div "scrollable content" at bounding box center [312, 151] width 111 height 121
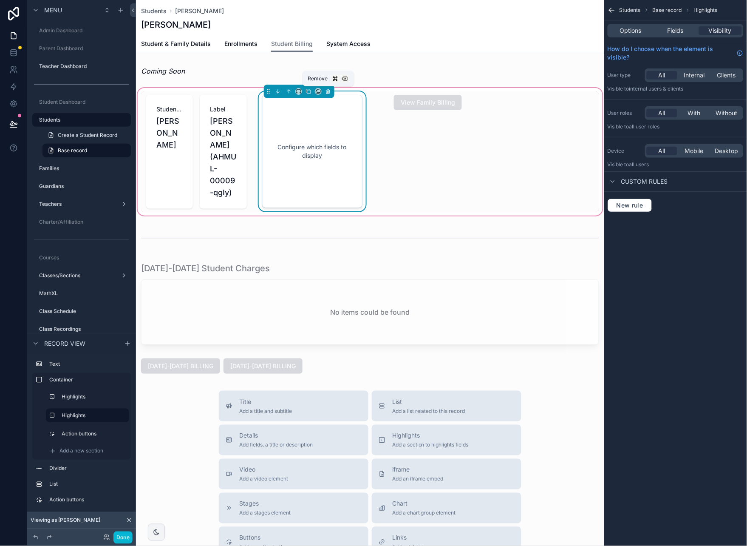
click at [327, 91] on icon "scrollable content" at bounding box center [328, 91] width 6 height 6
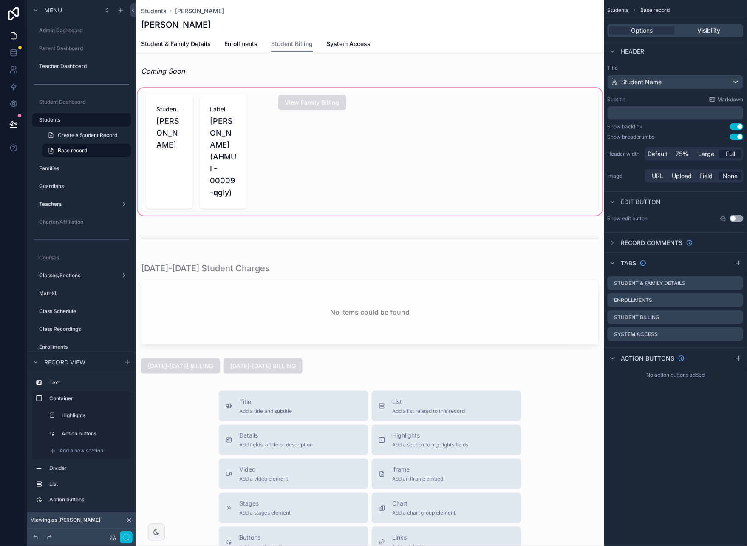
click at [215, 112] on div "scrollable content" at bounding box center [370, 151] width 469 height 131
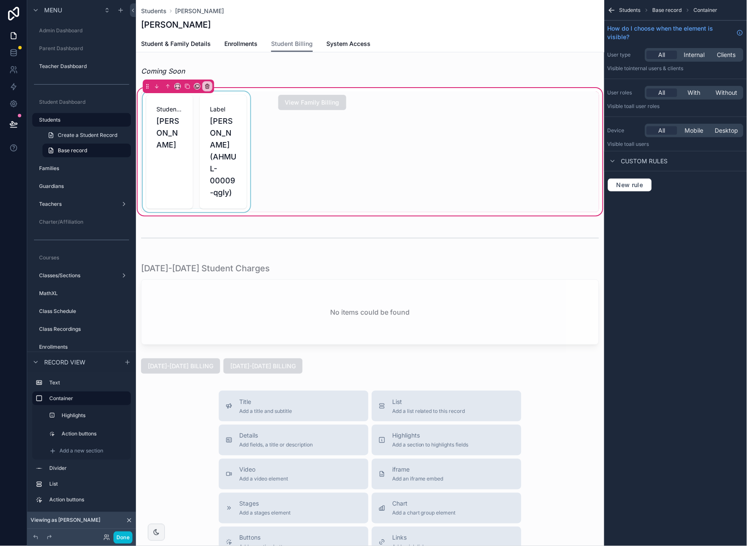
click at [196, 112] on div "scrollable content" at bounding box center [196, 151] width 111 height 121
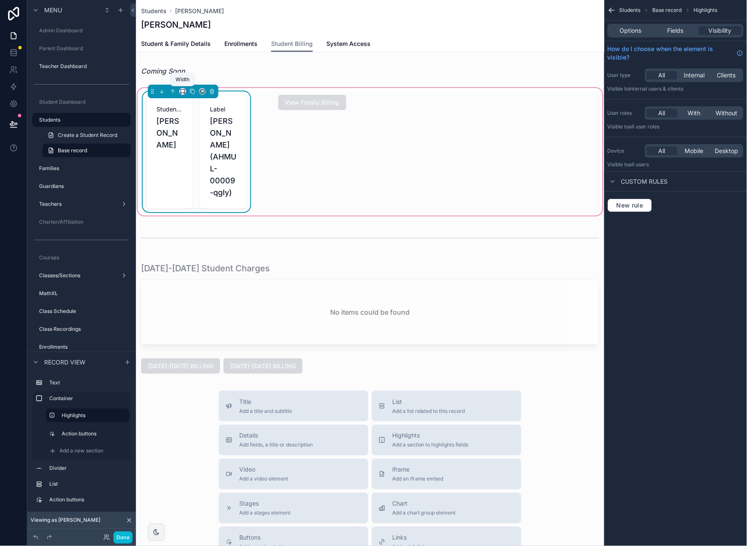
click at [182, 91] on icon "scrollable content" at bounding box center [183, 91] width 6 height 6
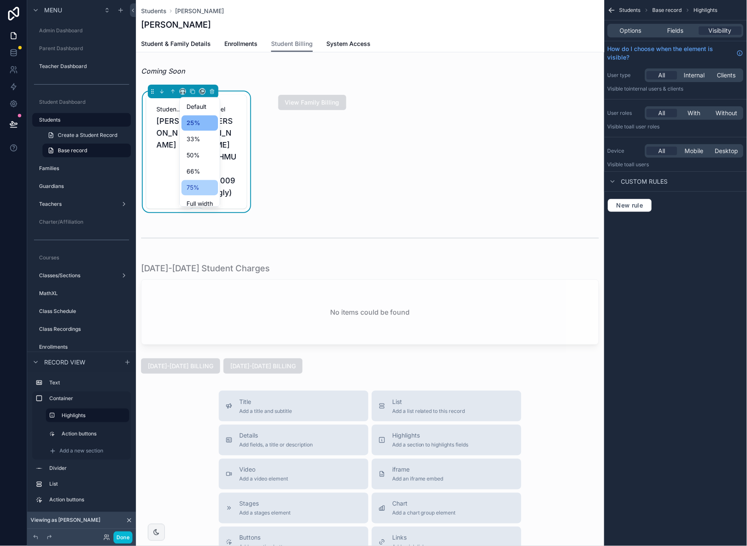
click at [202, 183] on div "75%" at bounding box center [200, 187] width 26 height 10
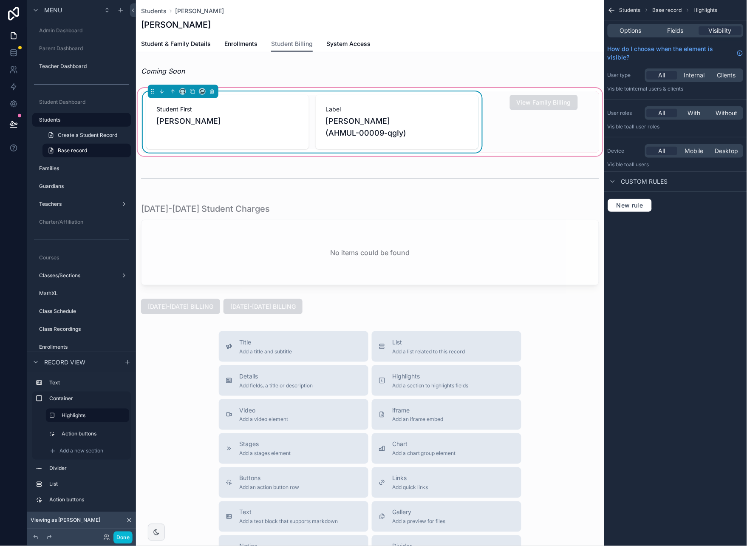
click at [446, 124] on span "[PERSON_NAME] (AHMUL-00009-qgIy)" at bounding box center [397, 127] width 142 height 24
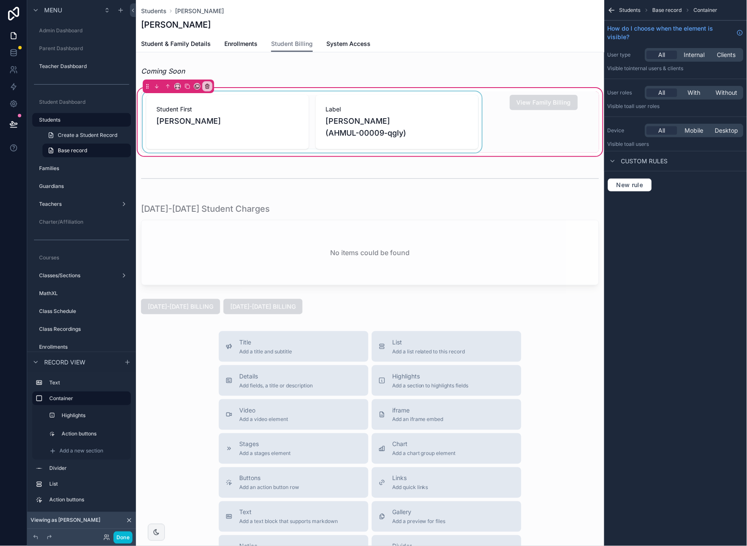
click at [437, 96] on div "scrollable content" at bounding box center [312, 121] width 343 height 61
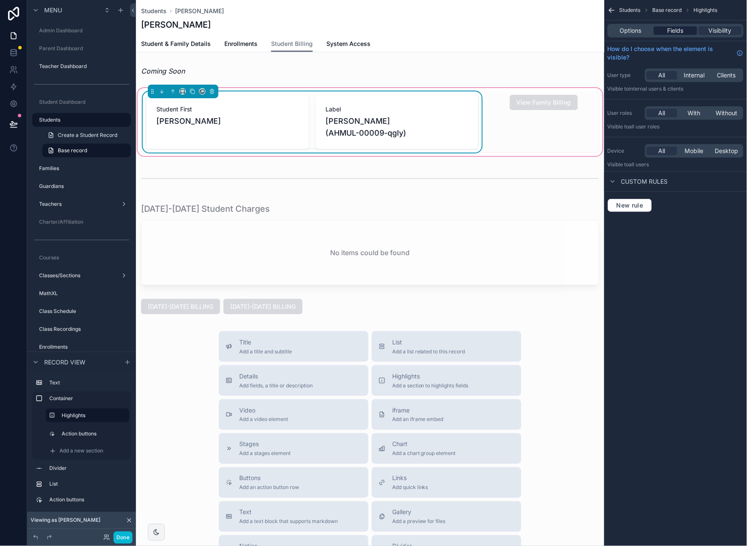
click at [676, 33] on span "Fields" at bounding box center [676, 30] width 16 height 9
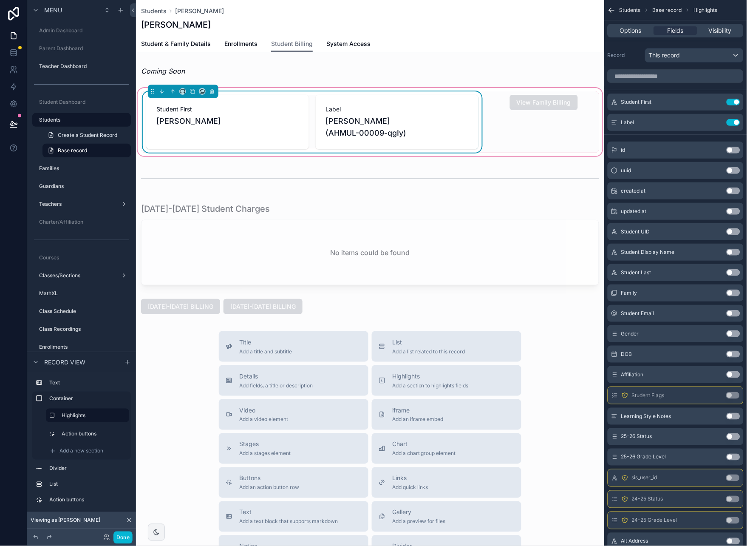
drag, startPoint x: 732, startPoint y: 125, endPoint x: 721, endPoint y: 128, distance: 10.9
click at [732, 125] on button "Use setting" at bounding box center [734, 122] width 14 height 7
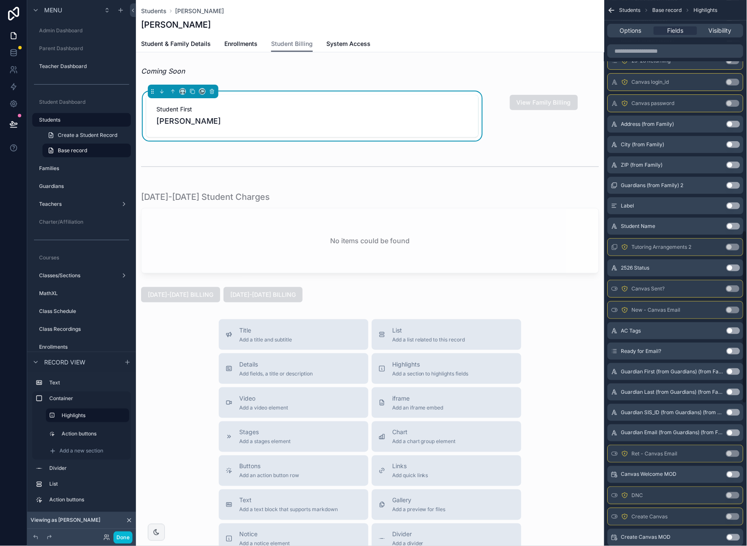
scroll to position [724, 0]
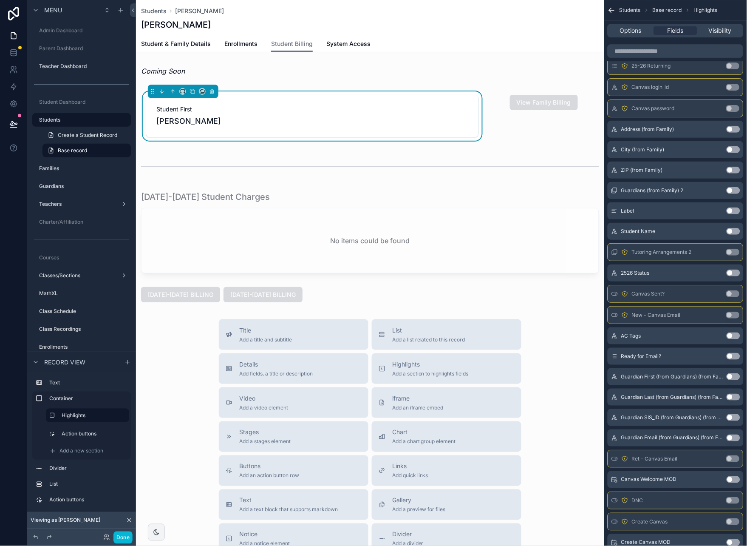
click at [735, 273] on button "Use setting" at bounding box center [734, 273] width 14 height 7
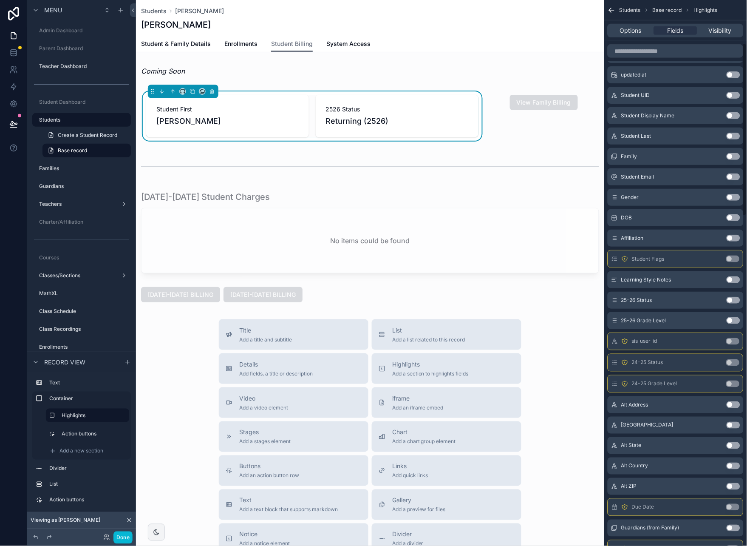
scroll to position [134, 0]
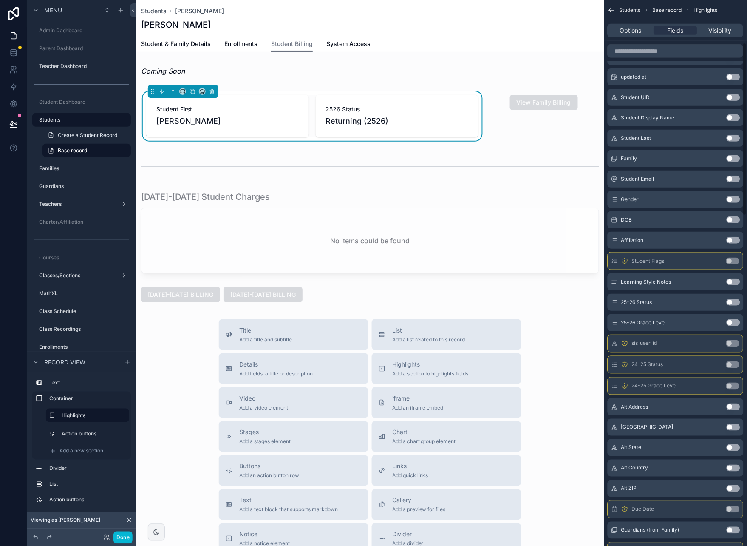
click at [736, 300] on button "Use setting" at bounding box center [734, 302] width 14 height 7
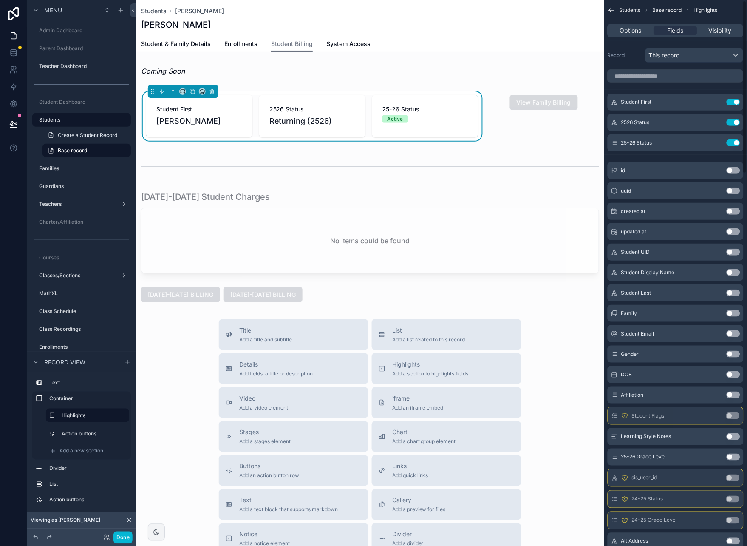
scroll to position [2, 0]
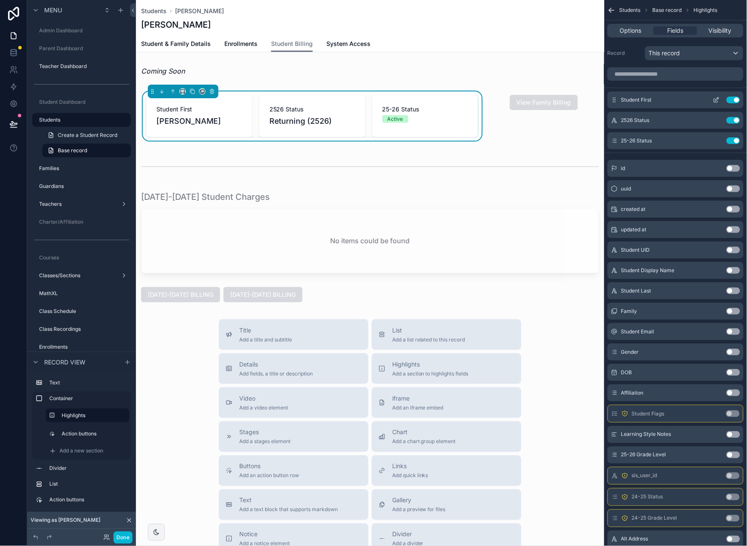
click at [729, 99] on button "Use setting" at bounding box center [734, 100] width 14 height 7
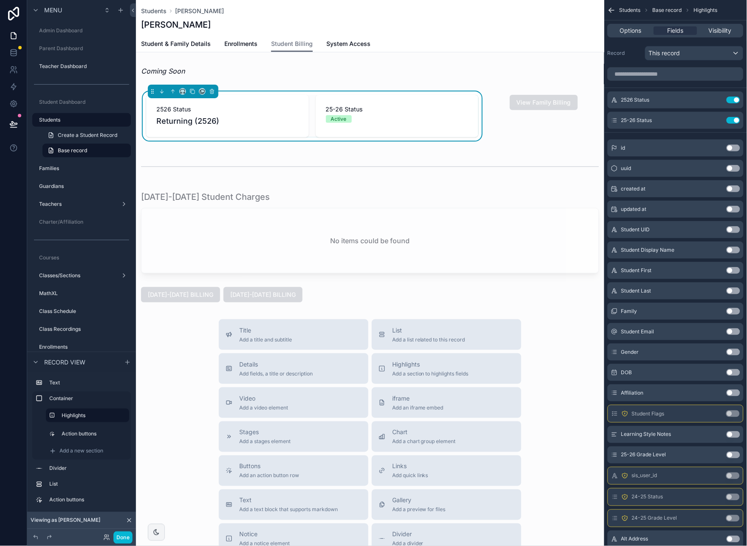
click at [729, 99] on button "Use setting" at bounding box center [734, 100] width 14 height 7
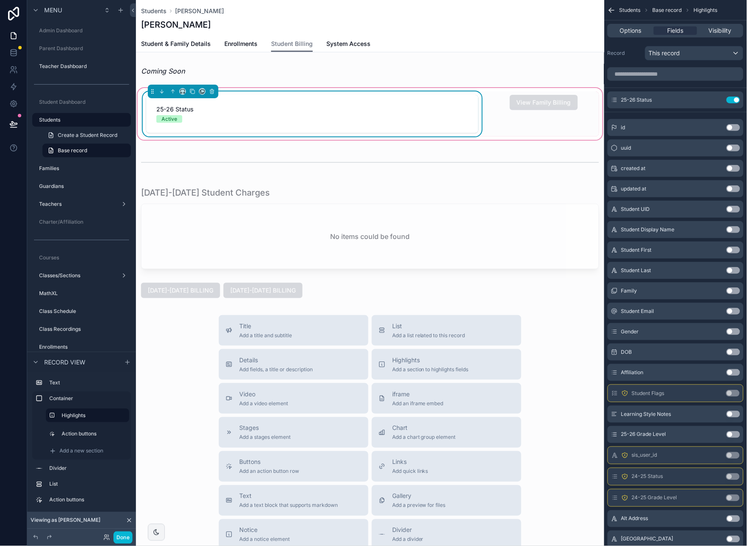
click at [486, 91] on div "25-26 Status Active View Family Billing" at bounding box center [370, 113] width 458 height 45
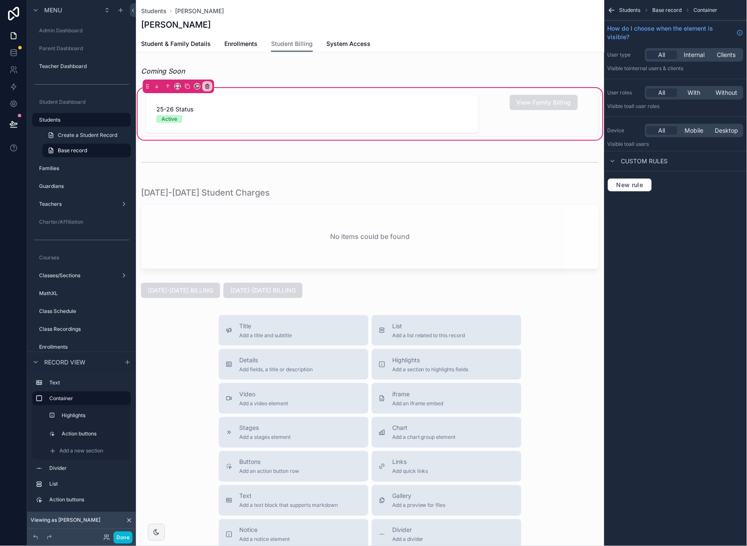
scroll to position [0, 0]
click at [694, 89] on span "With" at bounding box center [694, 92] width 13 height 9
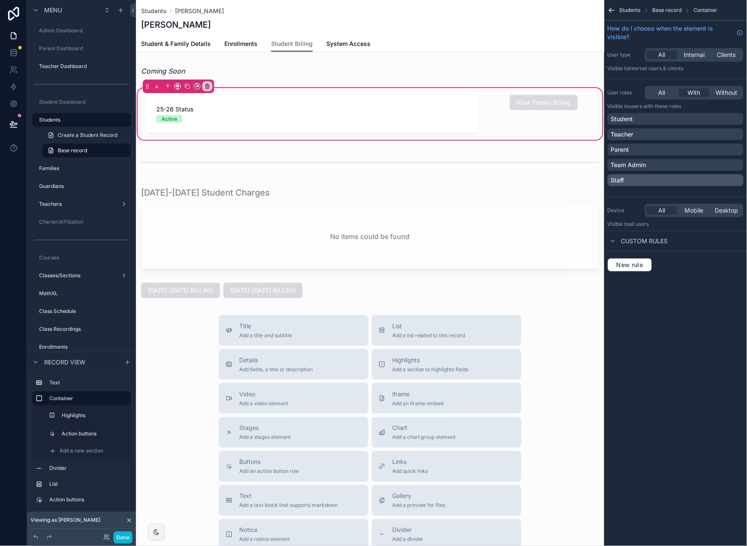
click at [712, 179] on div "Staff" at bounding box center [675, 180] width 129 height 9
drag, startPoint x: 714, startPoint y: 166, endPoint x: 676, endPoint y: 304, distance: 143.3
click at [714, 166] on div "Team Admin" at bounding box center [675, 165] width 129 height 9
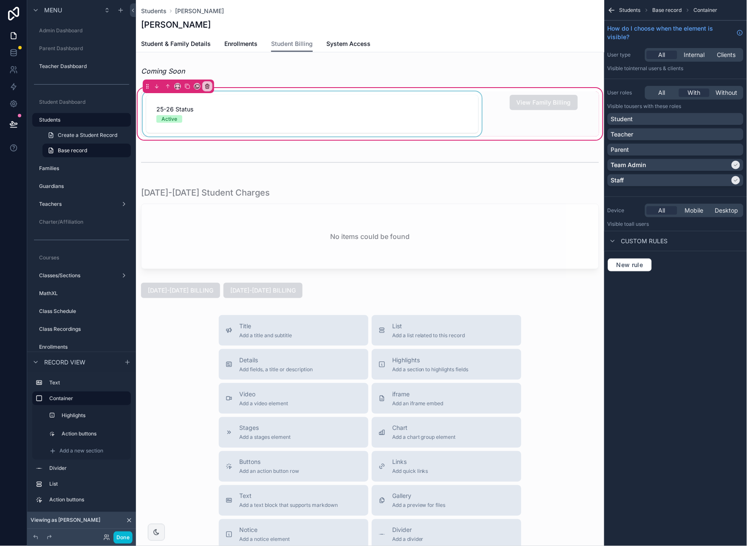
click at [401, 103] on div "scrollable content" at bounding box center [312, 113] width 343 height 45
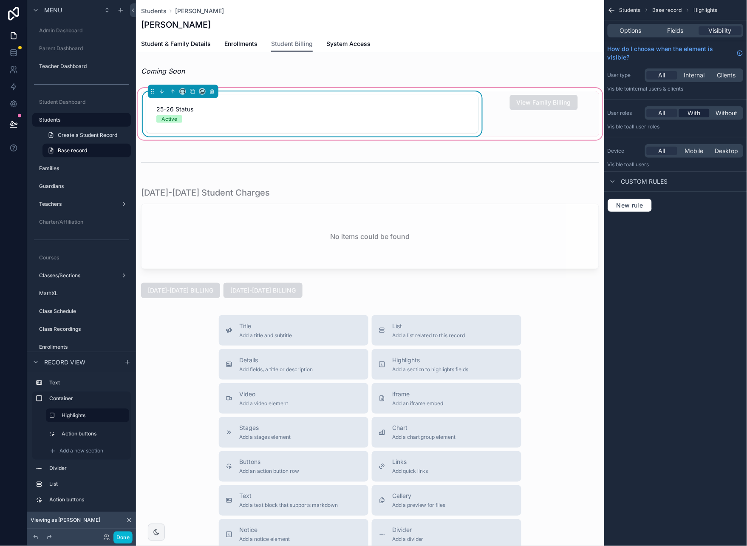
click at [690, 113] on span "With" at bounding box center [694, 113] width 13 height 9
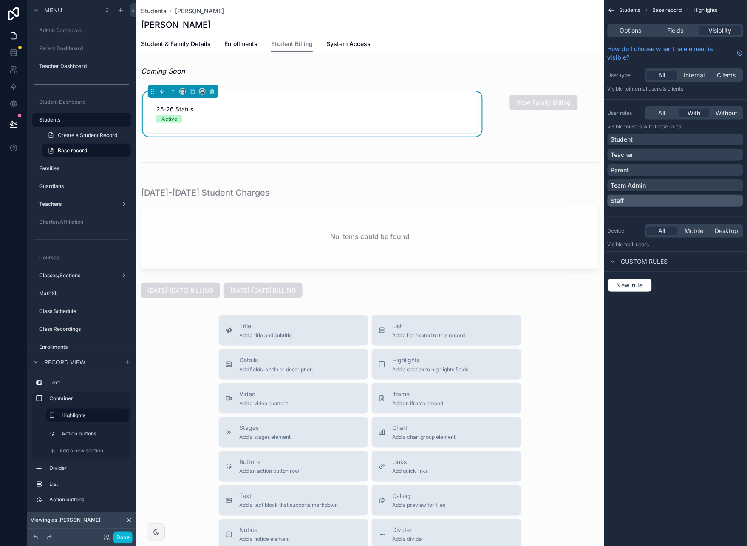
click at [714, 186] on div "Team Admin" at bounding box center [675, 185] width 129 height 9
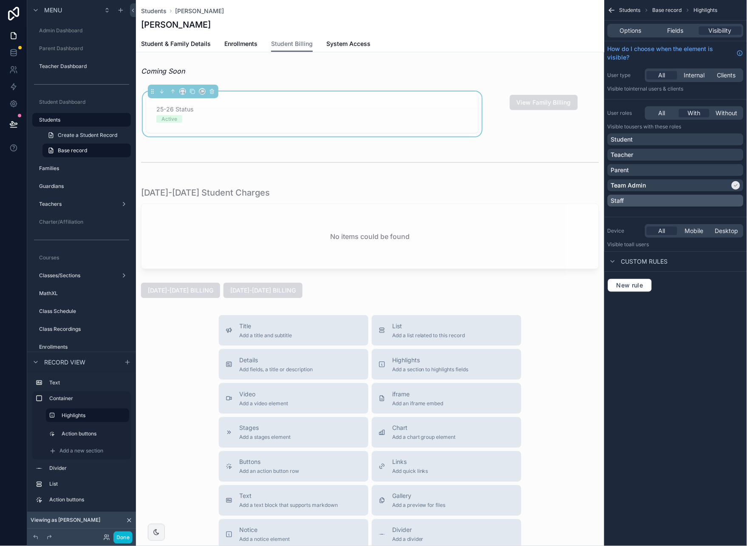
click at [714, 197] on div "Staff" at bounding box center [675, 200] width 129 height 9
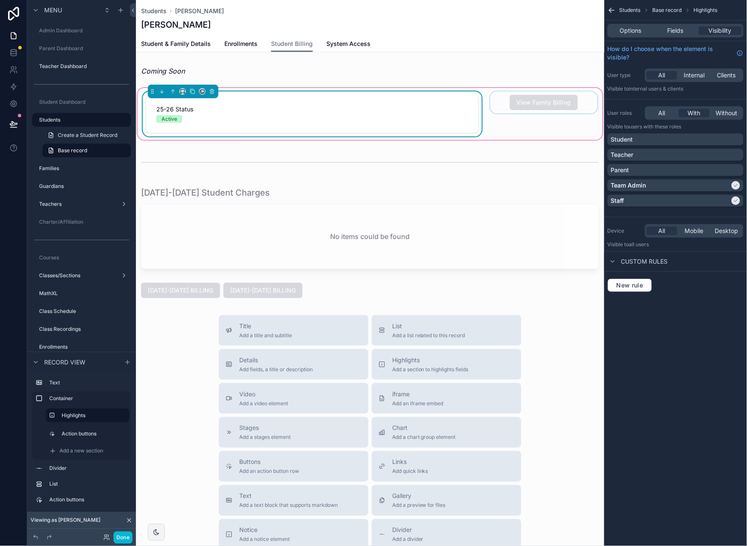
click at [497, 97] on div "scrollable content" at bounding box center [544, 113] width 111 height 45
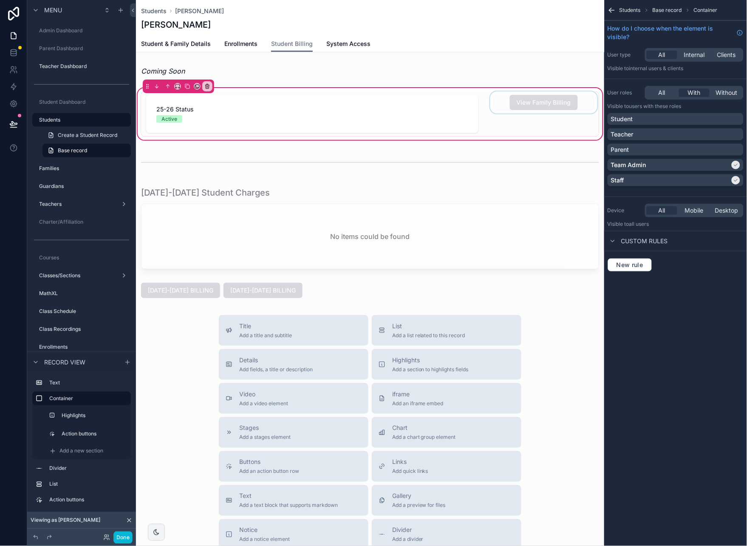
click at [581, 107] on div "scrollable content" at bounding box center [544, 113] width 111 height 45
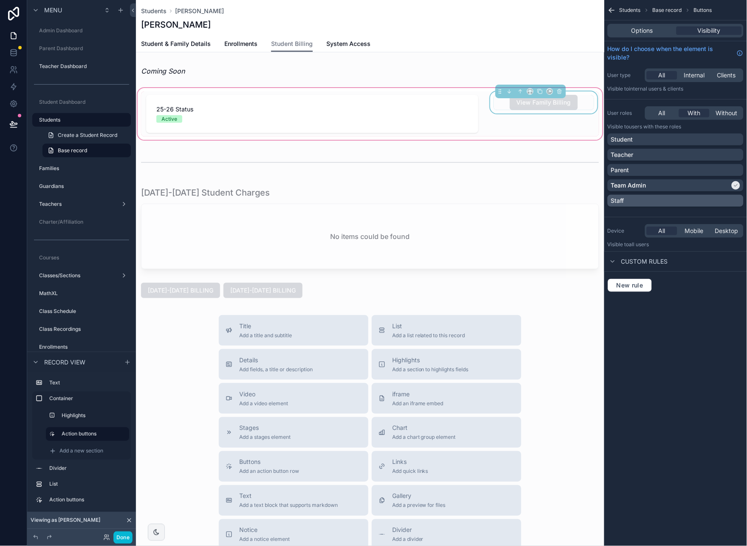
click at [727, 196] on div "Staff" at bounding box center [675, 200] width 129 height 9
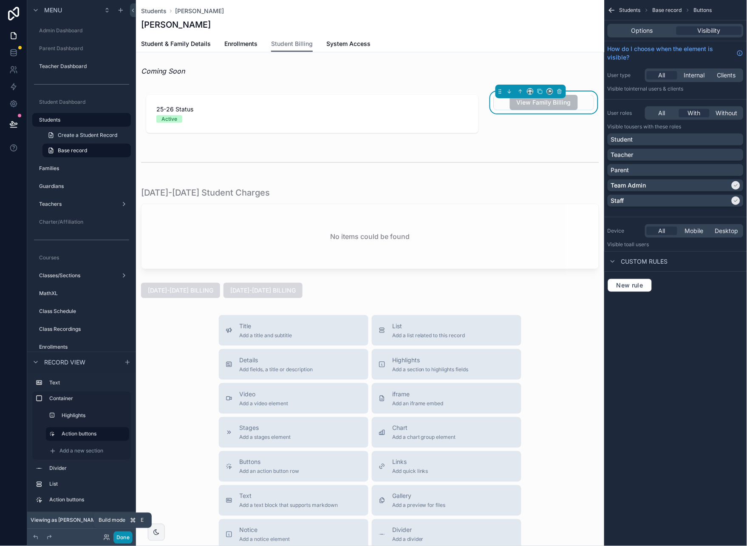
click at [126, 537] on button "Done" at bounding box center [123, 537] width 19 height 12
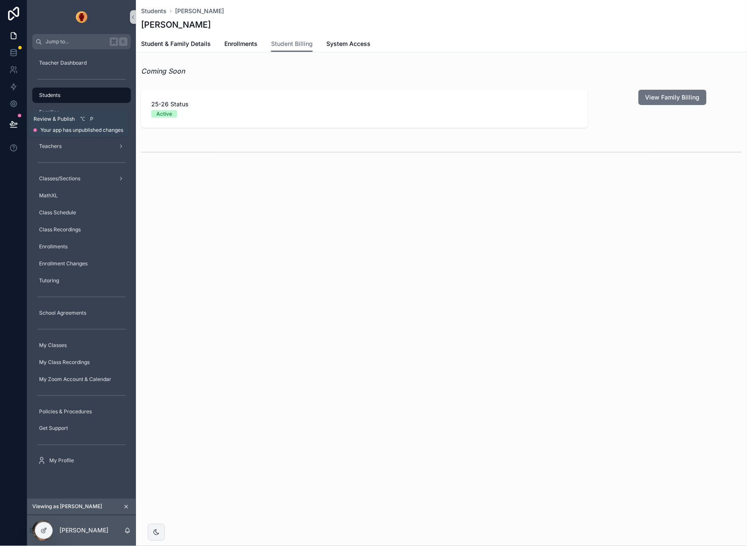
click at [13, 122] on icon at bounding box center [13, 124] width 7 height 4
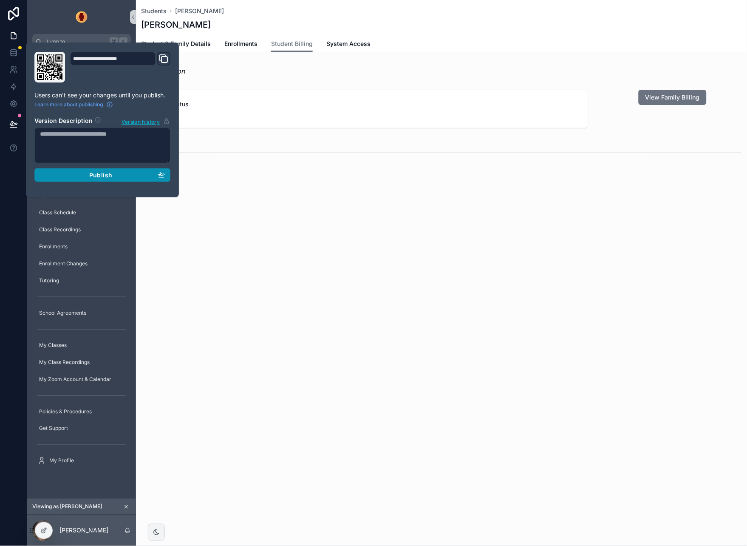
click at [106, 177] on span "Publish" at bounding box center [100, 175] width 23 height 8
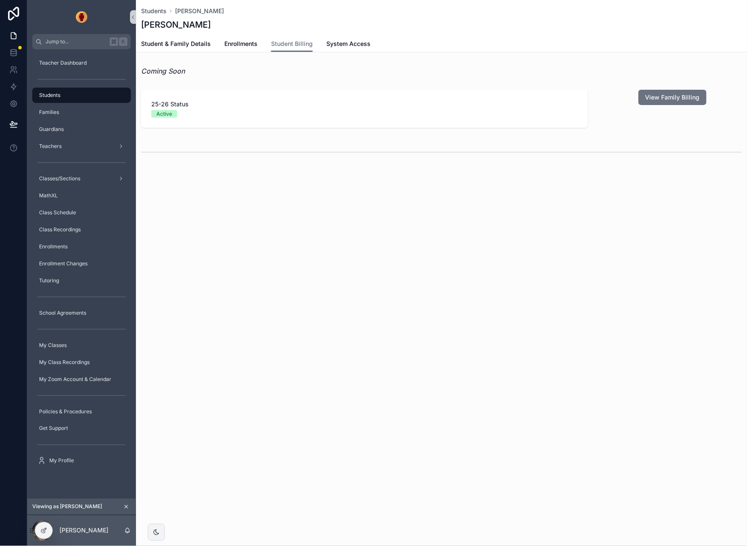
click at [289, 246] on div "Students Ahmu, Lucy Ahmu, Lucy Student Billing Student & Family Details Enrollm…" at bounding box center [441, 273] width 611 height 546
drag, startPoint x: 45, startPoint y: 526, endPoint x: 60, endPoint y: 520, distance: 16.0
click at [45, 526] on div at bounding box center [43, 531] width 17 height 16
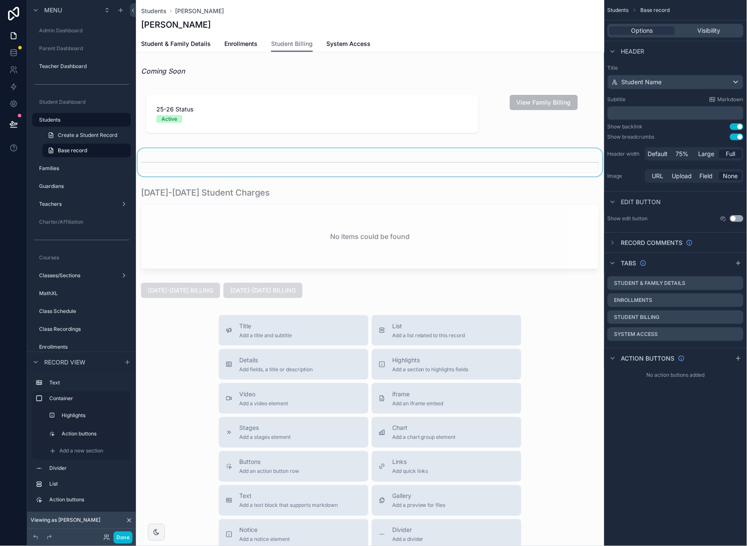
click at [147, 159] on div "scrollable content" at bounding box center [370, 162] width 469 height 28
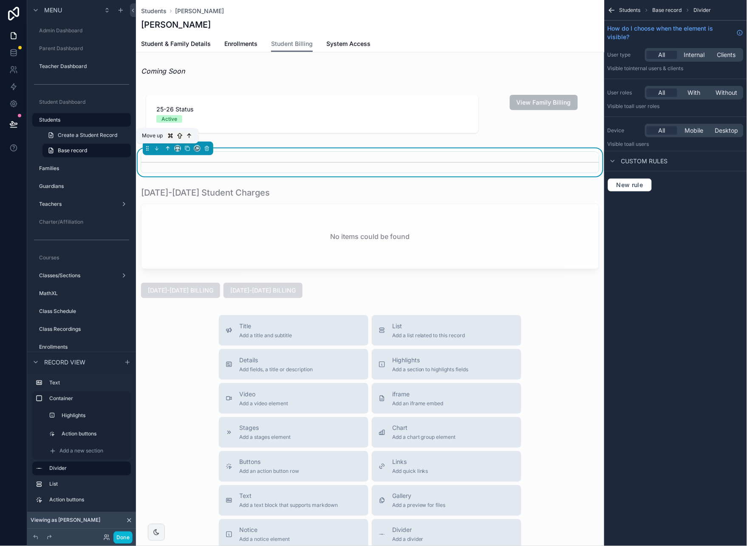
click at [166, 147] on icon "scrollable content" at bounding box center [168, 148] width 6 height 6
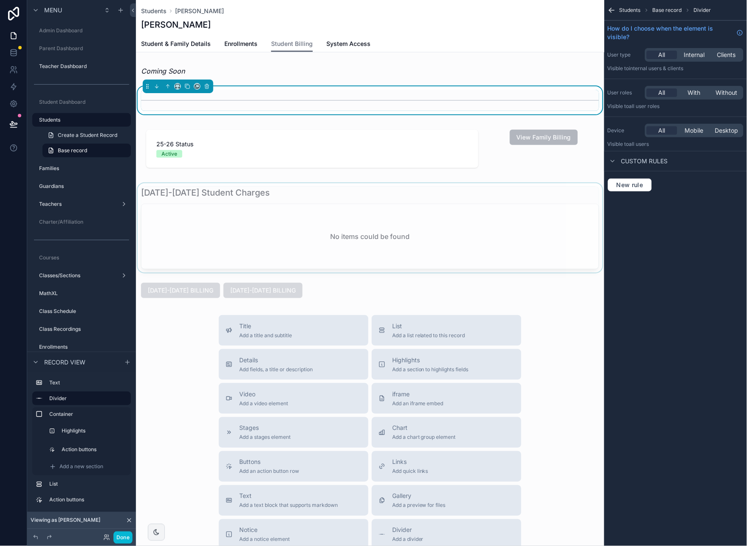
click at [303, 190] on div "scrollable content" at bounding box center [370, 227] width 469 height 89
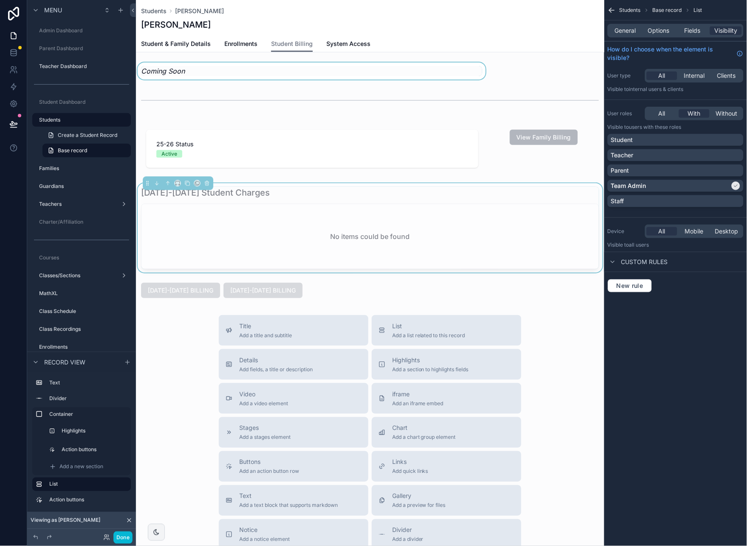
click at [227, 72] on div "scrollable content" at bounding box center [312, 70] width 352 height 17
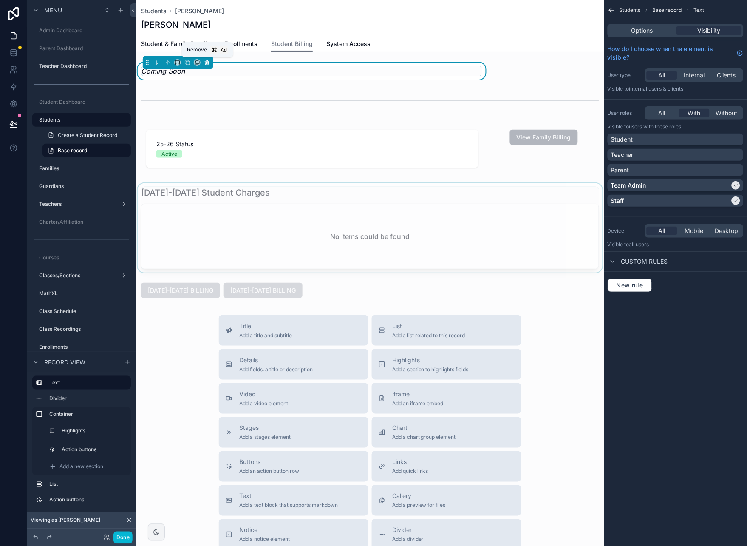
click at [208, 62] on icon "scrollable content" at bounding box center [207, 63] width 6 height 6
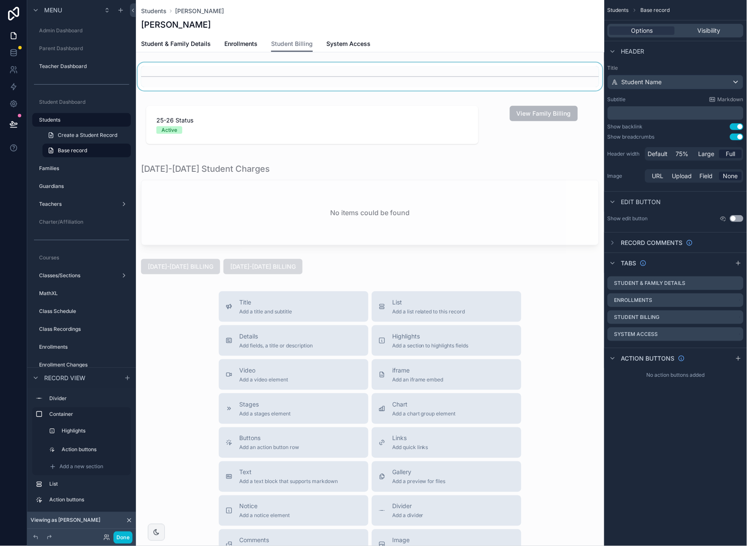
click at [208, 67] on div "scrollable content" at bounding box center [370, 76] width 469 height 28
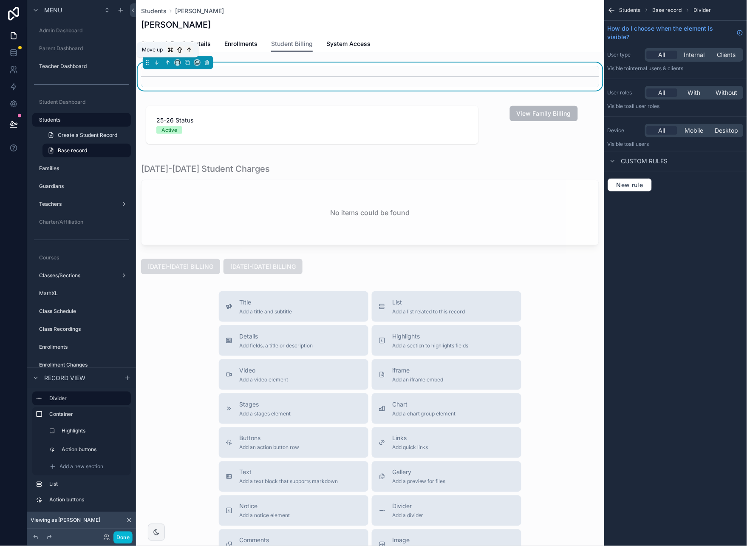
click at [165, 62] on icon "scrollable content" at bounding box center [168, 63] width 6 height 6
click at [159, 61] on icon "scrollable content" at bounding box center [157, 63] width 6 height 6
click at [157, 60] on icon "scrollable content" at bounding box center [157, 63] width 6 height 6
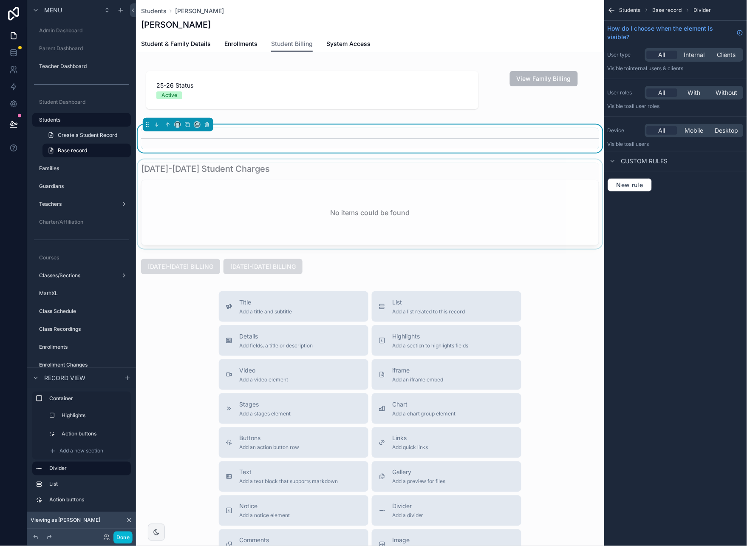
click at [268, 170] on div "scrollable content" at bounding box center [370, 203] width 469 height 89
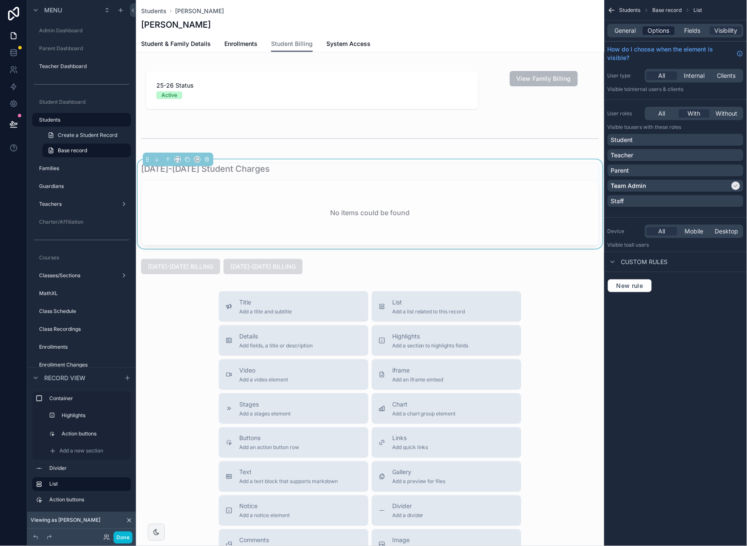
click at [648, 33] on div "Options" at bounding box center [659, 30] width 32 height 9
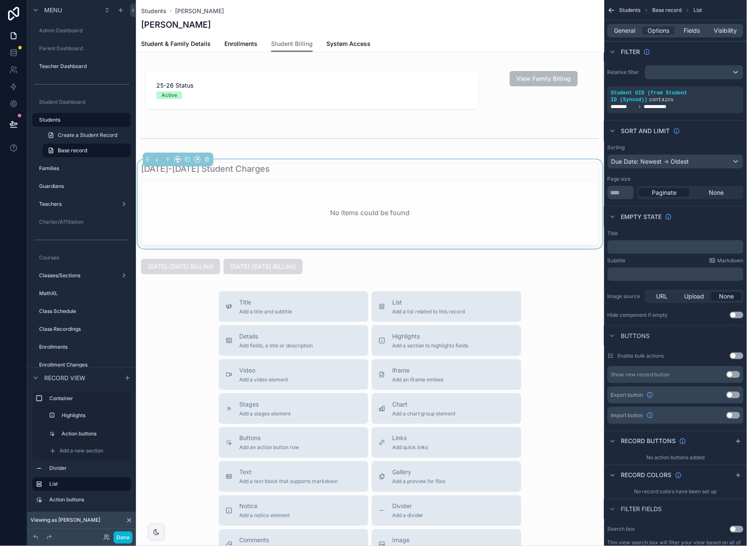
click at [645, 246] on p "﻿" at bounding box center [676, 247] width 131 height 7
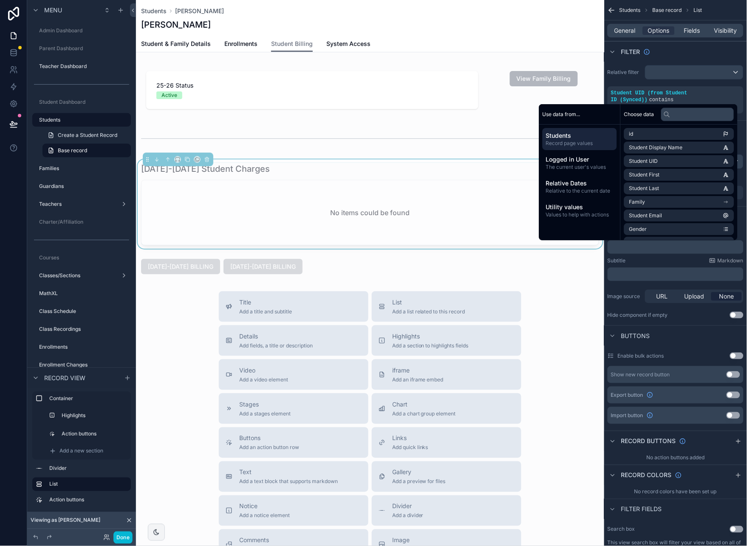
click at [635, 274] on p "﻿" at bounding box center [676, 274] width 131 height 7
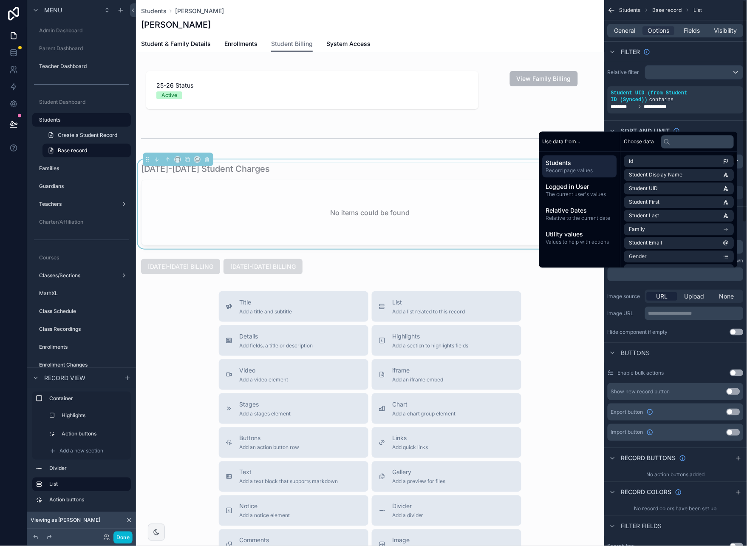
click at [740, 247] on p "﻿" at bounding box center [676, 247] width 131 height 7
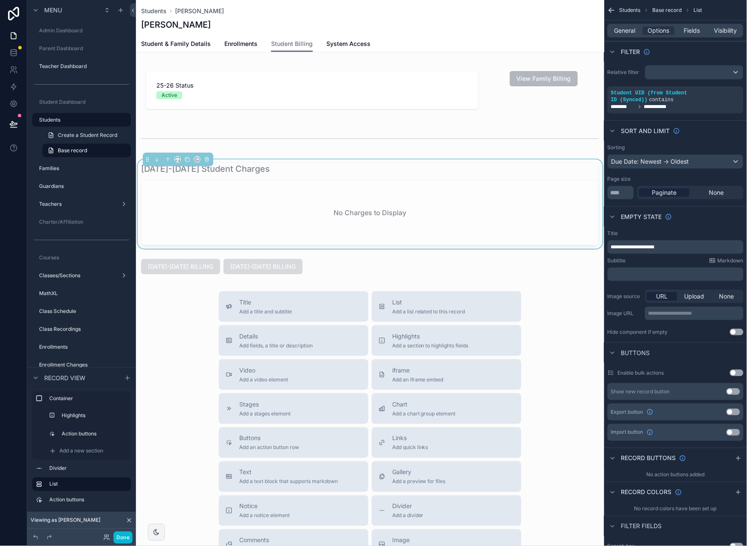
click at [174, 320] on div "Title Add a title and subtitle List Add a list related to this record Details A…" at bounding box center [370, 442] width 469 height 303
click at [278, 168] on div "[DATE]-[DATE] Student Charges" at bounding box center [370, 169] width 458 height 12
click at [725, 28] on span "Visibility" at bounding box center [726, 30] width 23 height 9
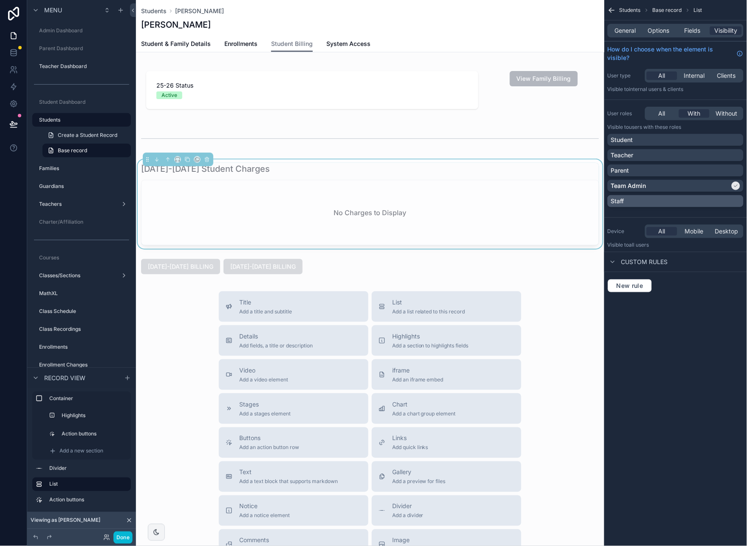
click at [731, 198] on div "Staff" at bounding box center [675, 201] width 129 height 9
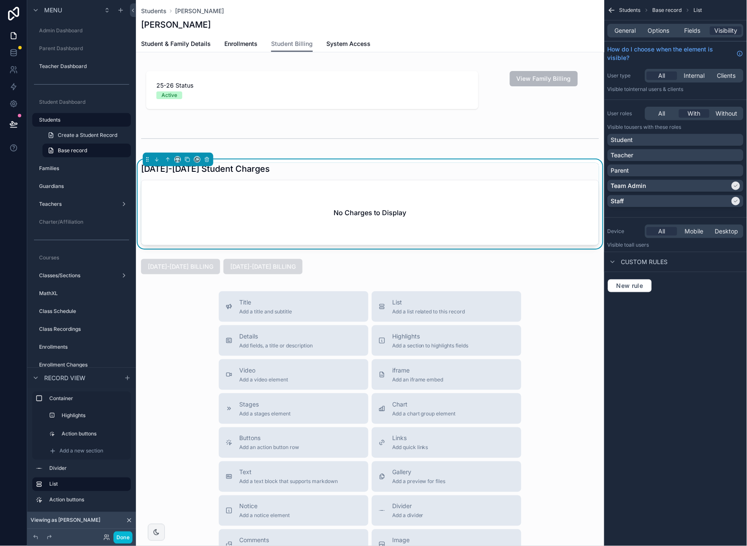
drag, startPoint x: 178, startPoint y: 305, endPoint x: 119, endPoint y: 371, distance: 88.3
click at [178, 305] on div "Title Add a title and subtitle List Add a list related to this record Details A…" at bounding box center [370, 442] width 469 height 303
drag, startPoint x: 125, startPoint y: 537, endPoint x: 96, endPoint y: 475, distance: 68.3
click at [125, 537] on button "Done" at bounding box center [123, 537] width 19 height 12
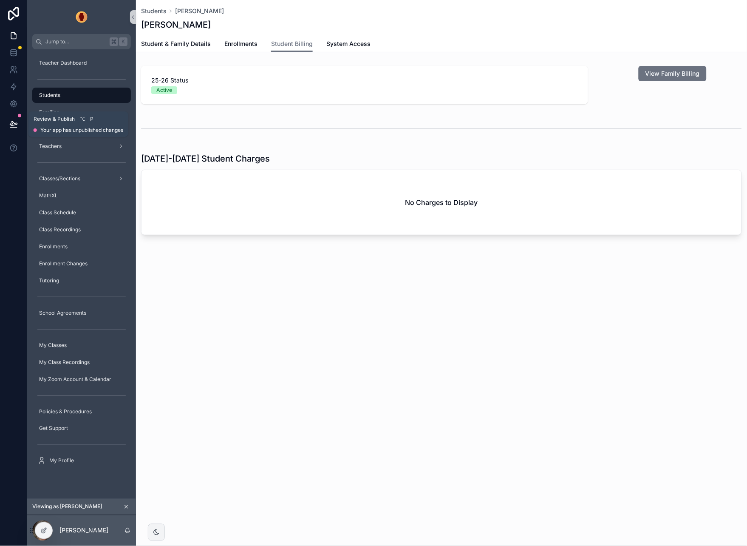
click at [11, 123] on icon at bounding box center [13, 124] width 9 height 9
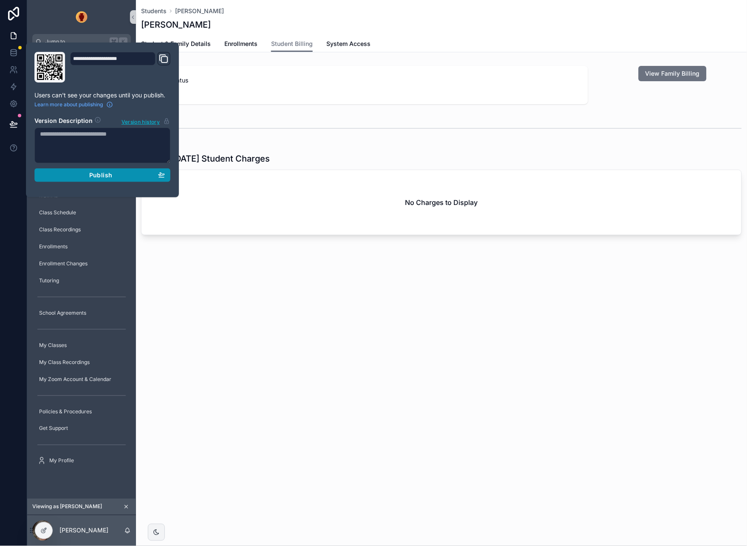
click at [91, 176] on span "Publish" at bounding box center [100, 175] width 23 height 8
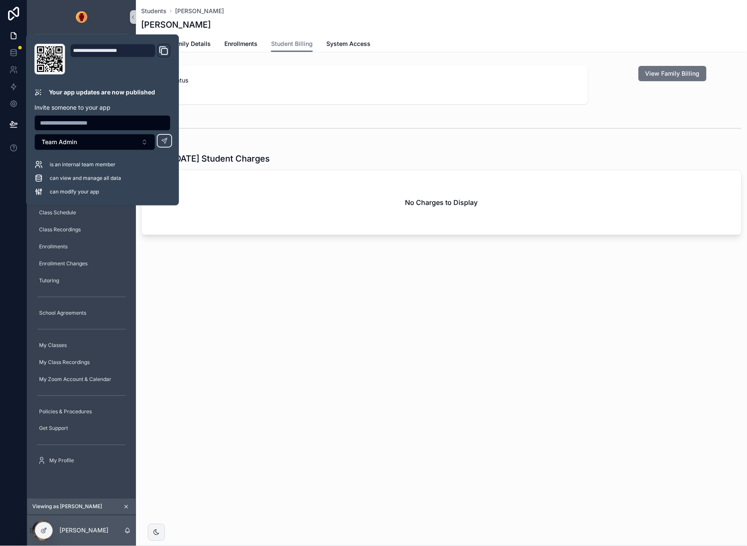
click at [284, 290] on div "Students Ahmu, Lucy Ahmu, Lucy Student Billing Student & Family Details Enrollm…" at bounding box center [441, 146] width 611 height 293
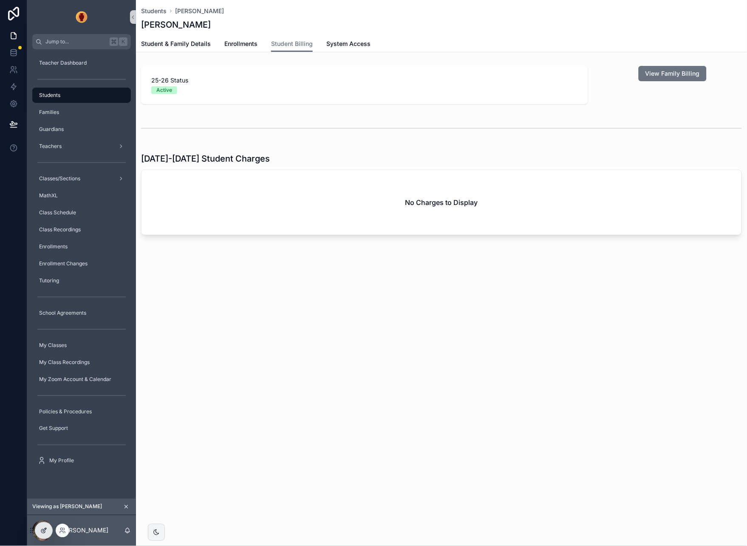
click at [45, 527] on icon at bounding box center [43, 530] width 7 height 7
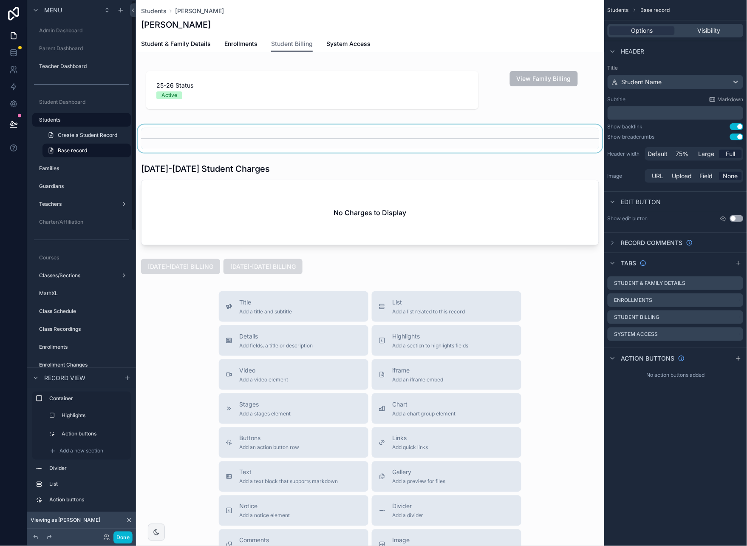
click at [257, 136] on div "scrollable content" at bounding box center [370, 139] width 469 height 28
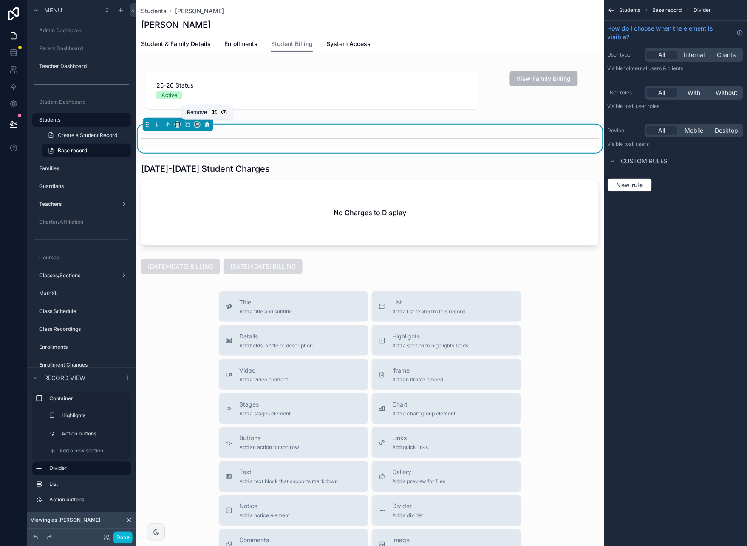
click at [208, 124] on icon "scrollable content" at bounding box center [207, 125] width 6 height 6
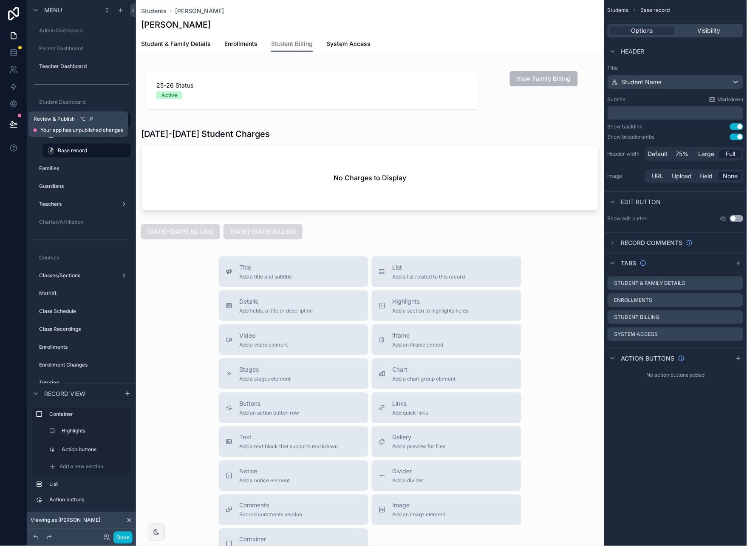
click at [12, 123] on icon at bounding box center [13, 124] width 7 height 4
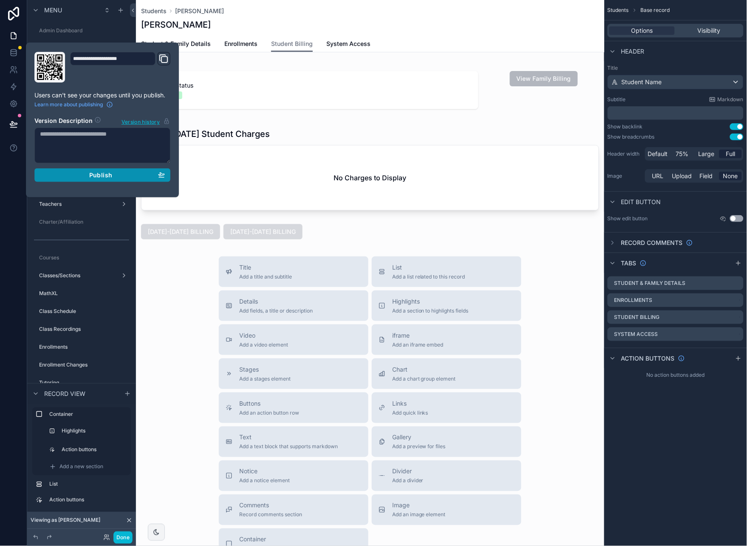
click at [82, 172] on div "Publish" at bounding box center [102, 175] width 125 height 8
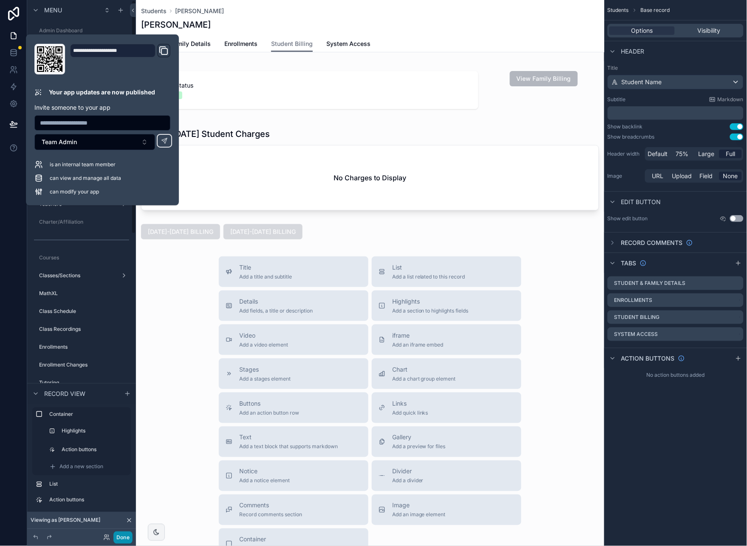
click at [126, 540] on button "Done" at bounding box center [123, 537] width 19 height 12
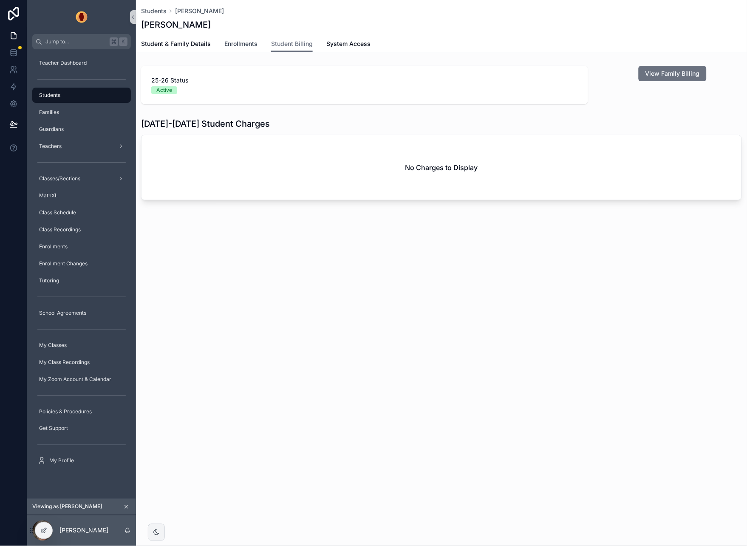
click at [239, 40] on span "Enrollments" at bounding box center [240, 44] width 33 height 9
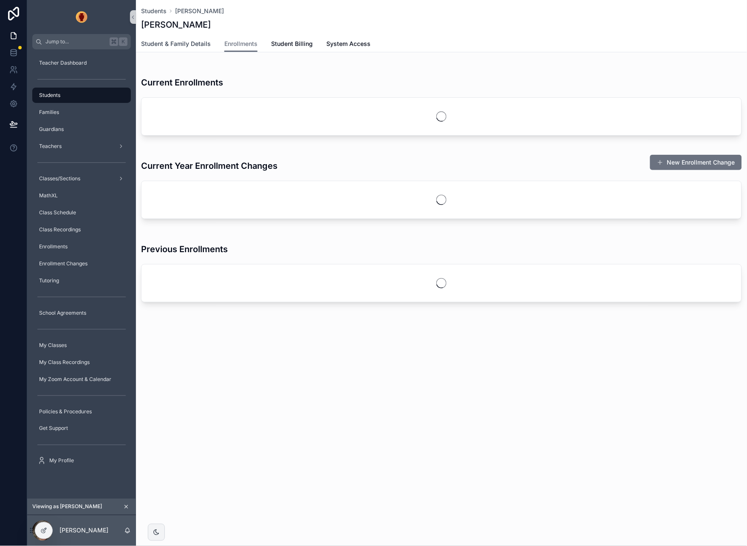
click at [194, 41] on span "Student & Family Details" at bounding box center [176, 44] width 70 height 9
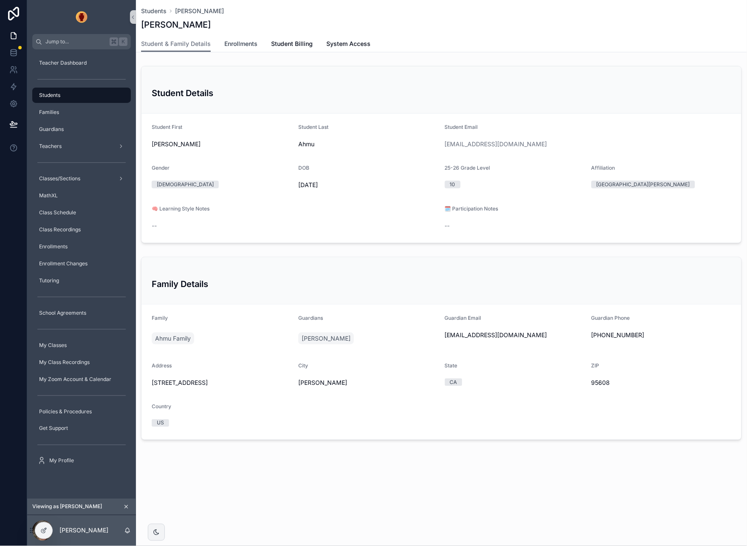
click at [236, 40] on span "Enrollments" at bounding box center [240, 44] width 33 height 9
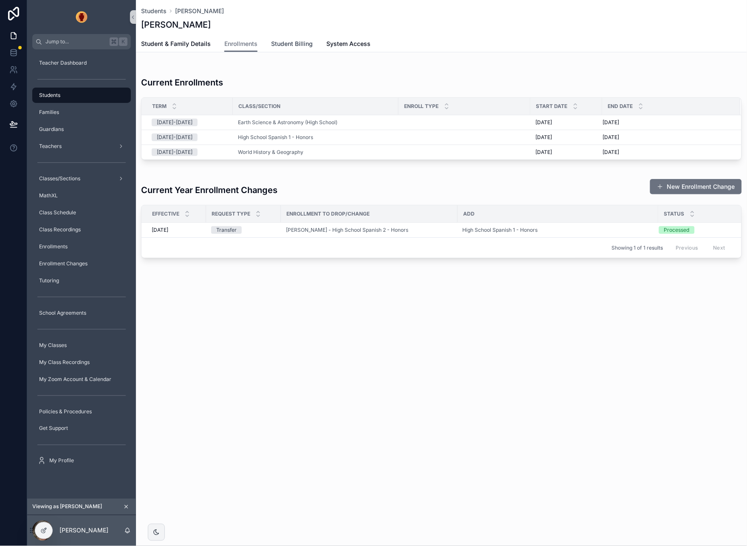
click at [293, 41] on span "Student Billing" at bounding box center [292, 44] width 42 height 9
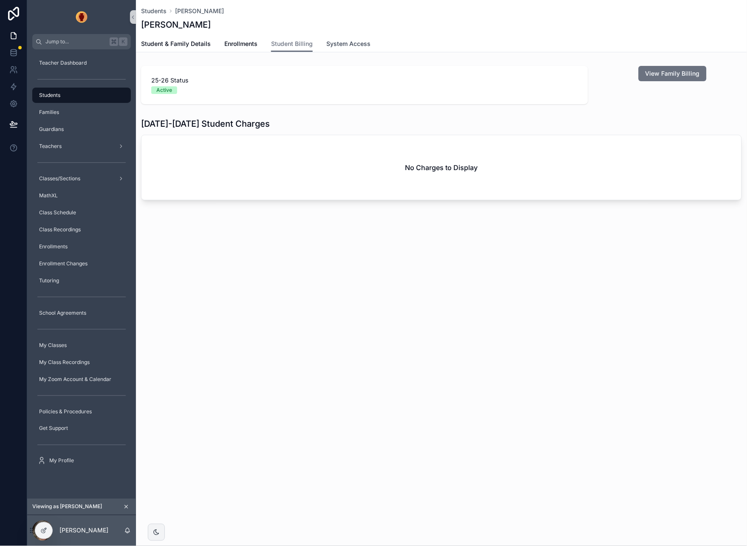
click at [351, 40] on span "System Access" at bounding box center [349, 44] width 44 height 9
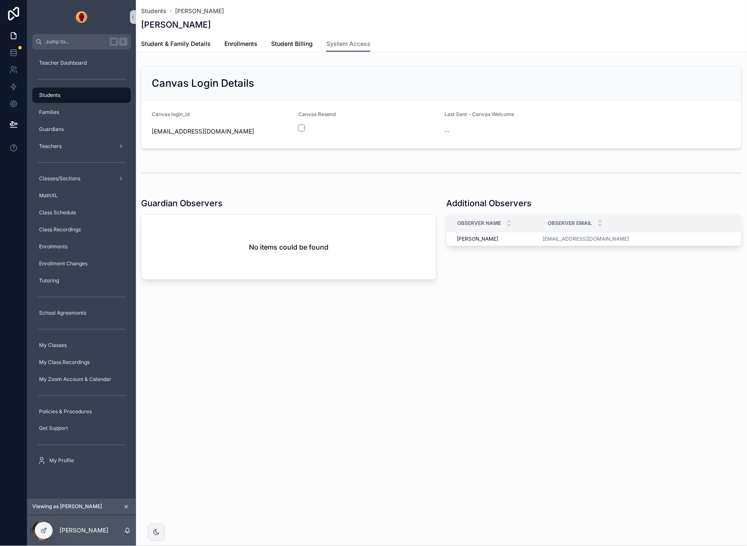
click at [296, 229] on div "No items could be found" at bounding box center [289, 247] width 295 height 65
click at [46, 529] on icon at bounding box center [43, 530] width 7 height 7
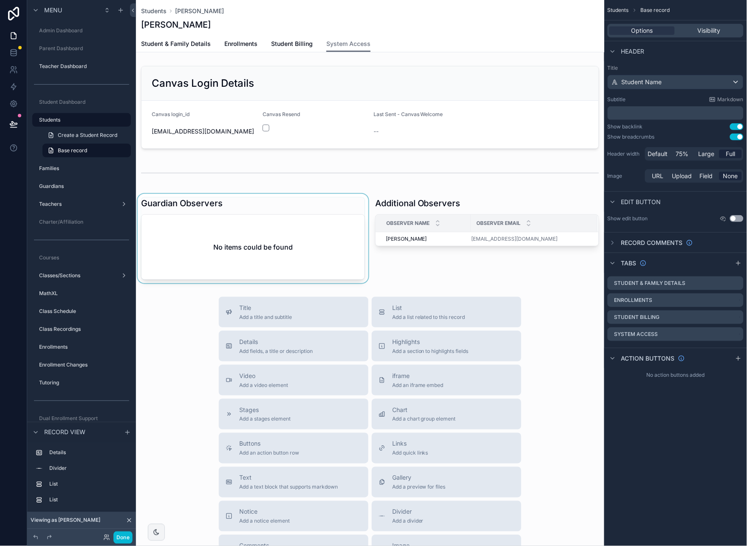
click at [258, 210] on div "scrollable content" at bounding box center [253, 238] width 234 height 89
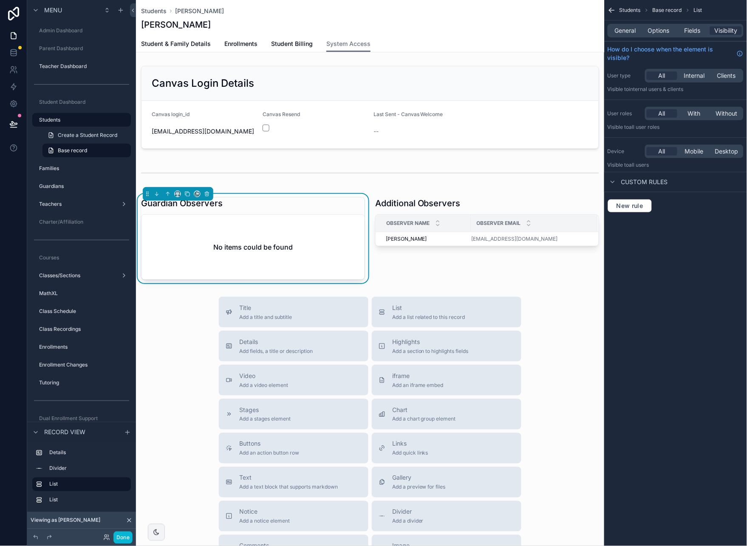
click at [666, 25] on div "General Options Fields Visibility" at bounding box center [676, 31] width 136 height 14
click at [663, 31] on span "Options" at bounding box center [659, 30] width 22 height 9
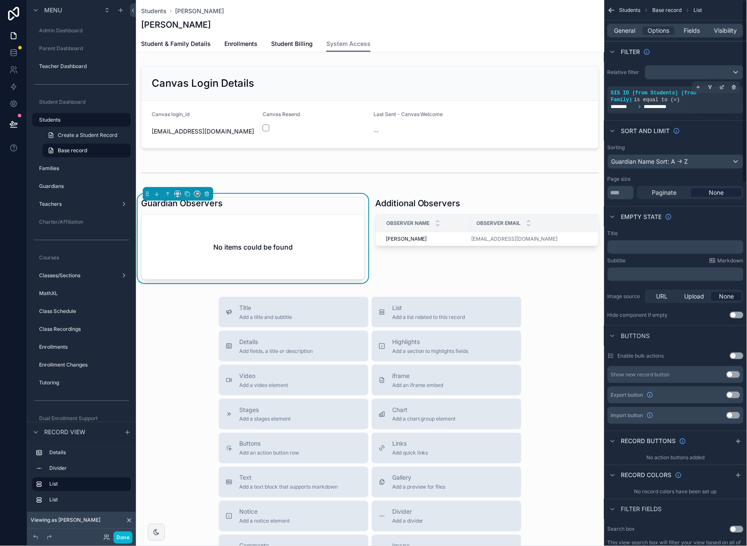
click at [716, 99] on div "**********" at bounding box center [675, 100] width 129 height 20
click at [722, 85] on icon "scrollable content" at bounding box center [722, 87] width 5 height 5
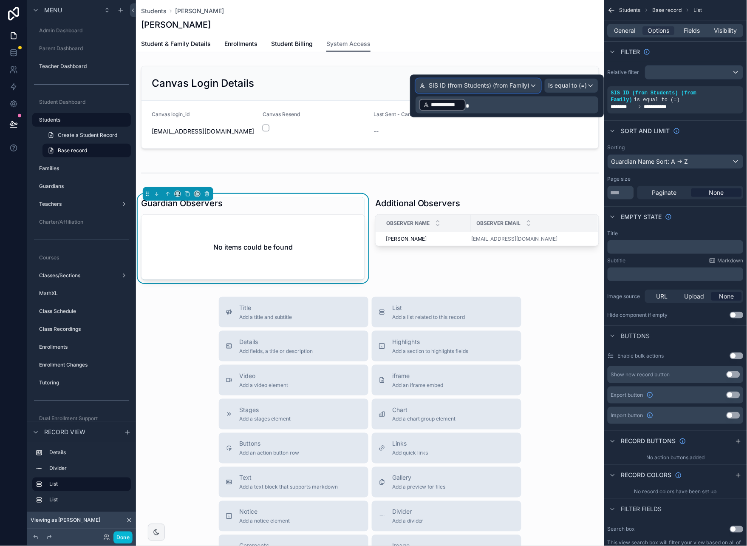
click at [526, 84] on span "SIS ID (from Students) (from Family)" at bounding box center [479, 86] width 101 height 9
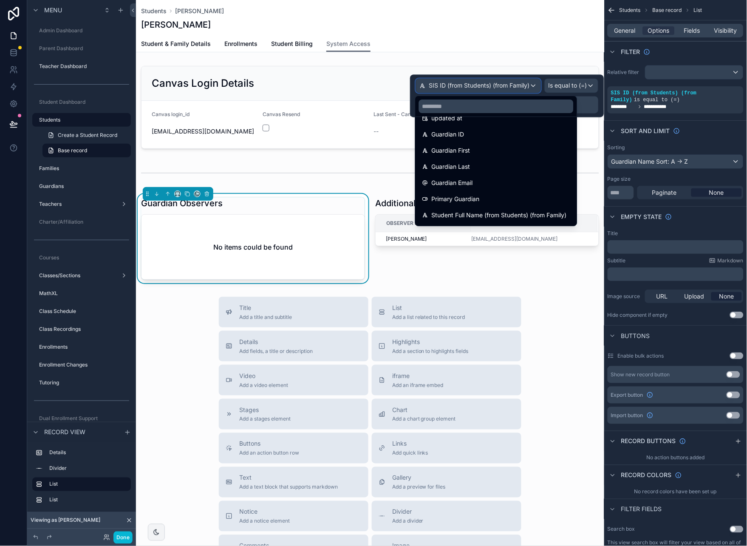
scroll to position [61, 0]
click at [544, 76] on div at bounding box center [507, 96] width 194 height 43
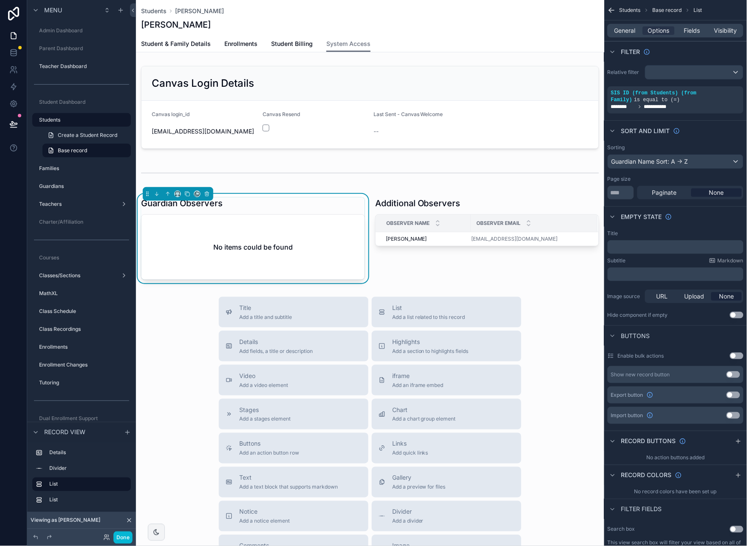
click at [290, 207] on div "Guardian Observers" at bounding box center [253, 203] width 224 height 12
drag, startPoint x: 634, startPoint y: 31, endPoint x: 643, endPoint y: 30, distance: 8.7
click at [634, 31] on span "General" at bounding box center [625, 30] width 21 height 9
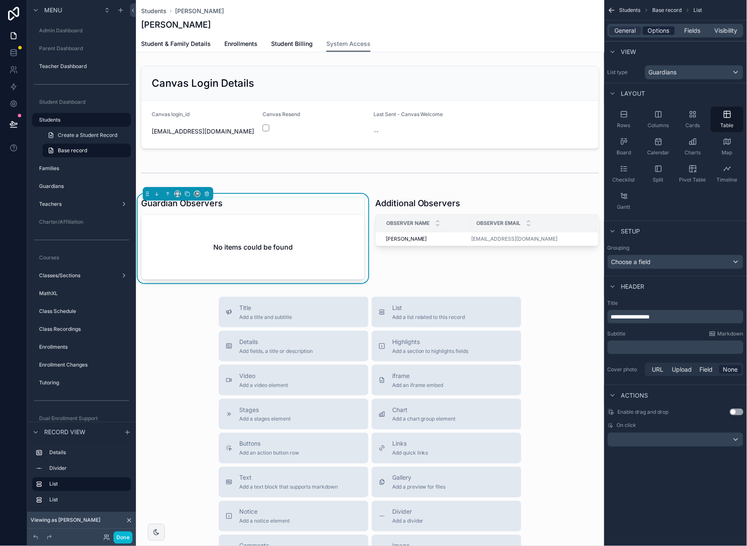
click at [659, 30] on span "Options" at bounding box center [659, 30] width 22 height 9
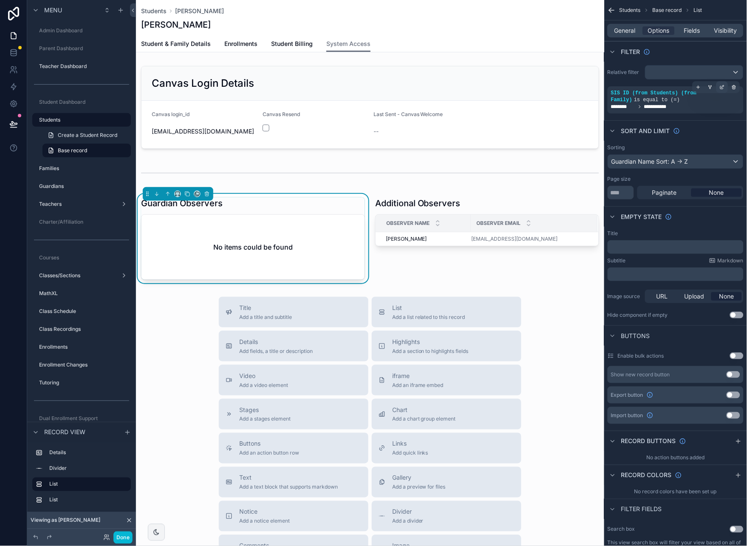
click at [725, 86] on icon "scrollable content" at bounding box center [722, 87] width 5 height 5
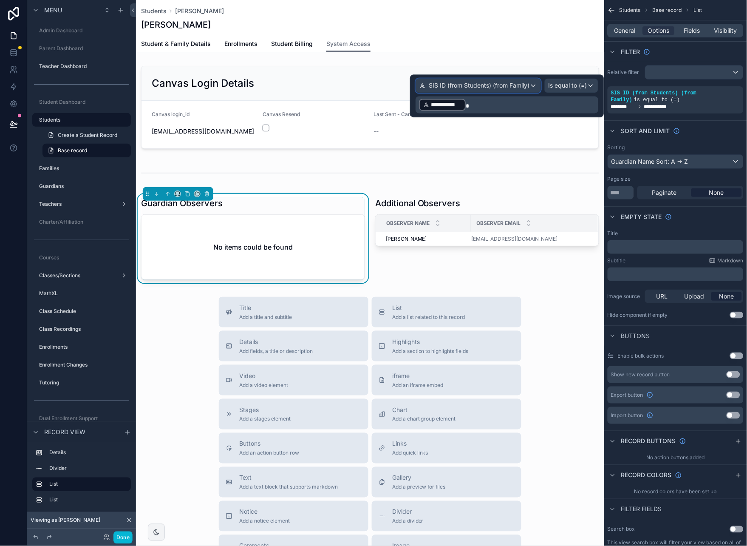
click at [528, 83] on span "SIS ID (from Students) (from Family)" at bounding box center [479, 86] width 101 height 9
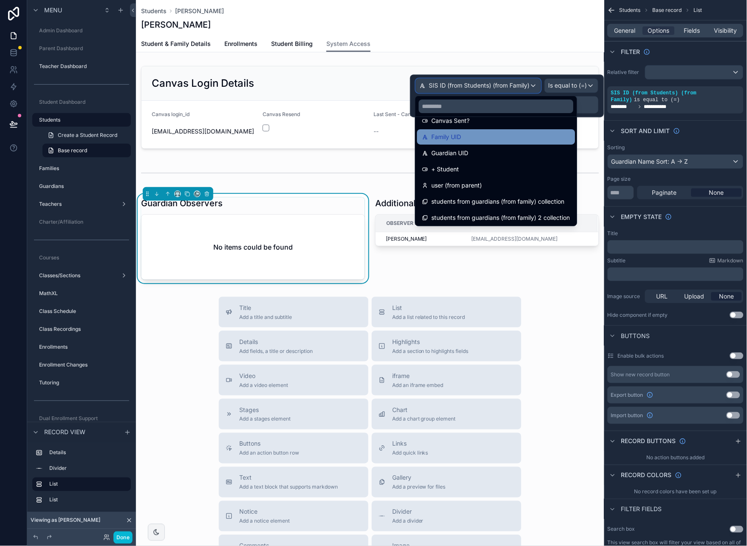
scroll to position [658, 0]
click at [542, 139] on div "Family UID" at bounding box center [497, 136] width 148 height 10
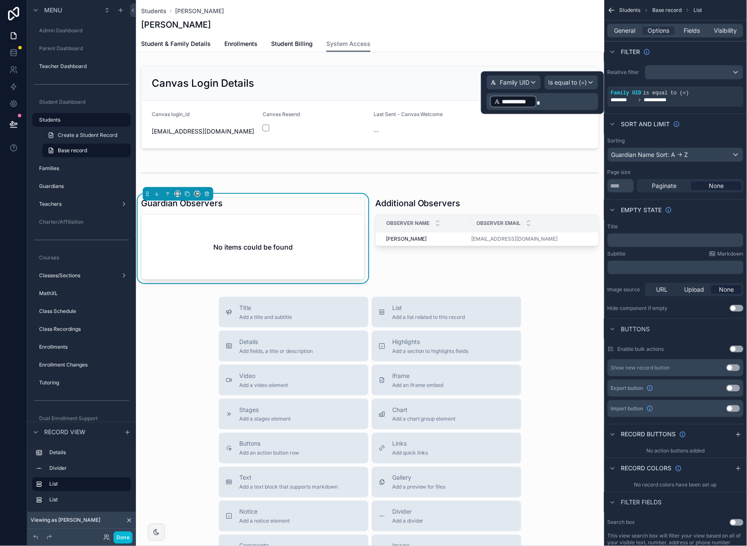
click at [555, 102] on p "**********" at bounding box center [543, 102] width 107 height 14
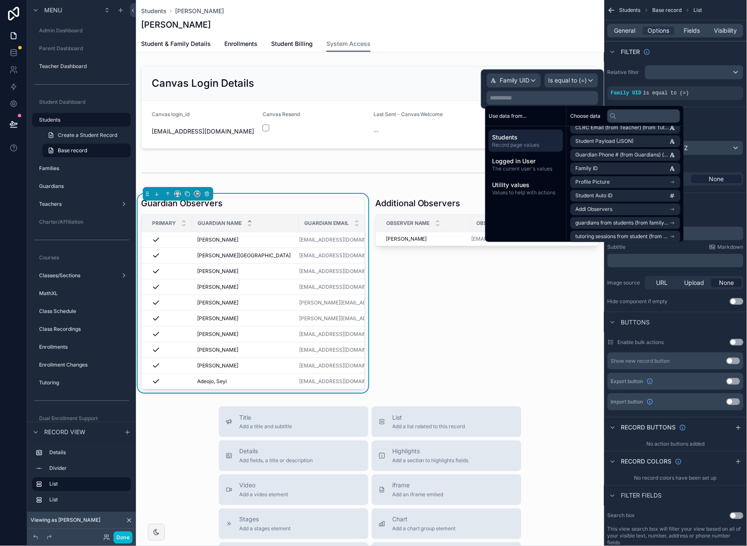
scroll to position [596, 0]
click at [657, 164] on li "Family ID" at bounding box center [626, 166] width 110 height 12
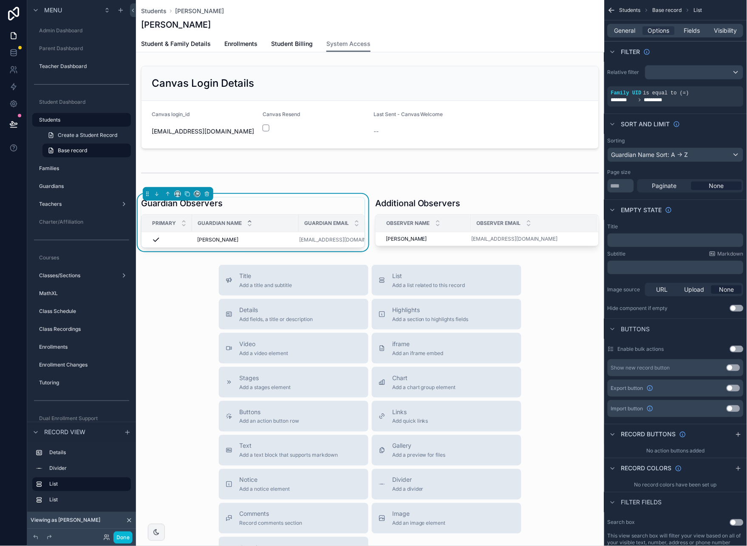
click at [555, 363] on div "Title Add a title and subtitle List Add a list related to this record Details A…" at bounding box center [370, 416] width 469 height 303
